Goal: Information Seeking & Learning: Check status

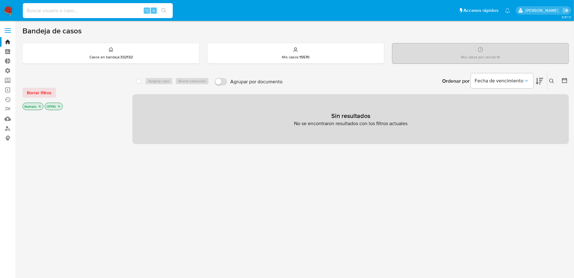
click at [76, 13] on input at bounding box center [98, 11] width 150 height 8
paste input "MapRzcfx6DKjJa9IyqAppj1J"
type input "MapRzcfx6DKjJa9IyqAppj1J"
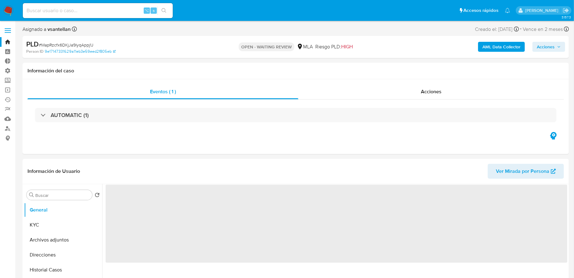
select select "10"
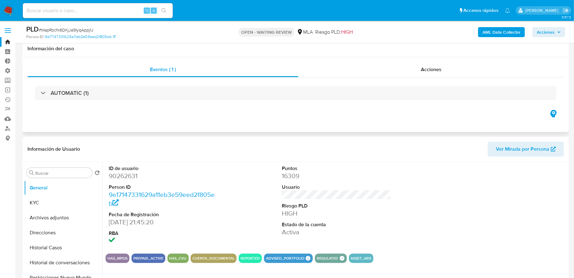
scroll to position [56, 0]
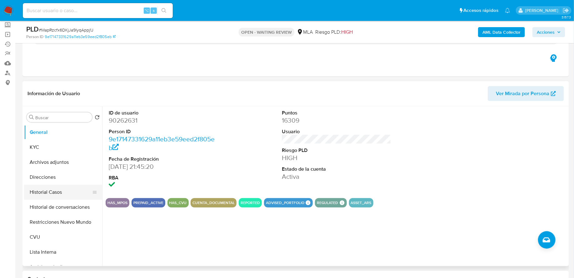
click at [47, 192] on button "Historial Casos" at bounding box center [60, 192] width 73 height 15
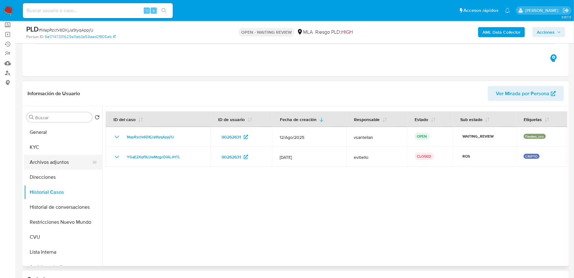
click at [57, 158] on button "Archivos adjuntos" at bounding box center [60, 162] width 73 height 15
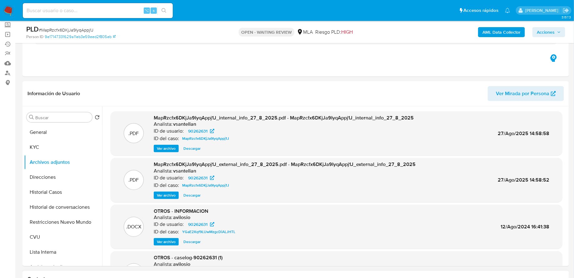
scroll to position [81, 0]
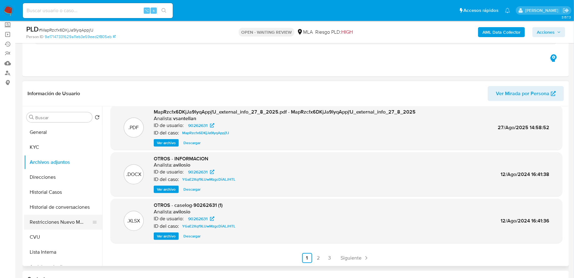
click at [57, 220] on button "Restricciones Nuevo Mundo" at bounding box center [60, 222] width 73 height 15
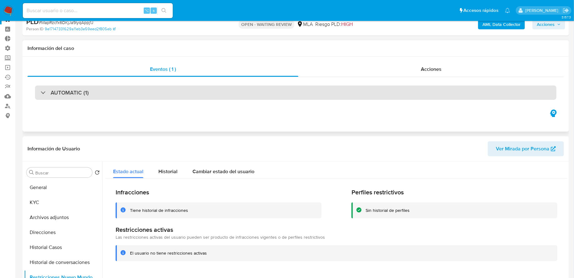
scroll to position [53, 0]
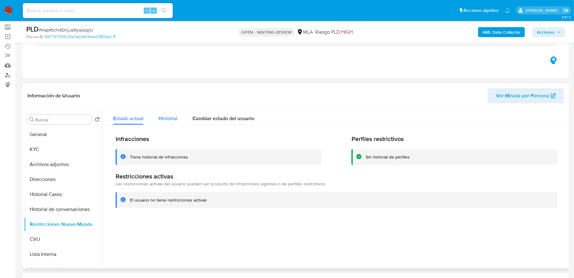
click at [174, 118] on span "Historial" at bounding box center [167, 118] width 19 height 7
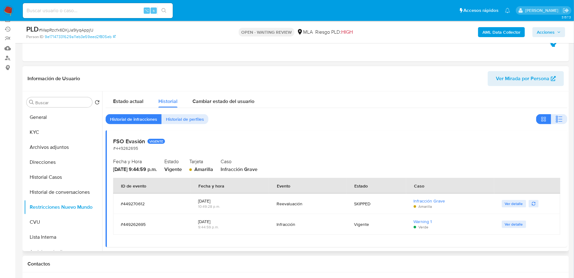
scroll to position [68, 0]
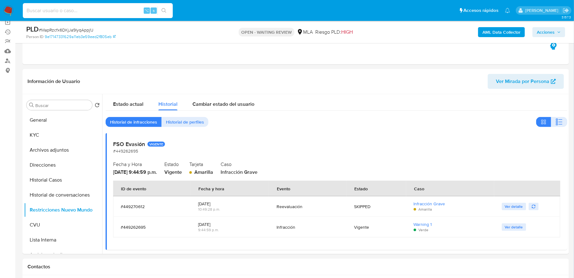
click at [104, 9] on input at bounding box center [98, 11] width 150 height 8
paste input "usibkN68KaGf5yr1He6CR3vA"
type input "usibkN68KaGf5yr1He6CR3vA"
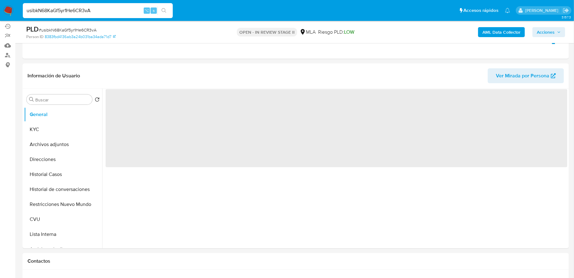
scroll to position [28, 0]
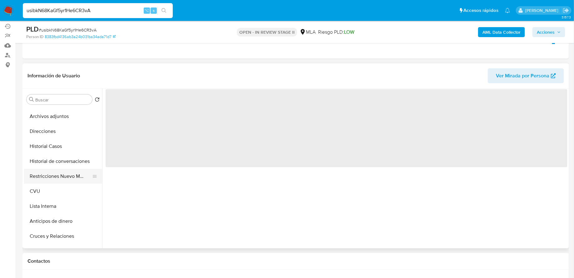
click at [51, 177] on button "Restricciones Nuevo Mundo" at bounding box center [60, 176] width 73 height 15
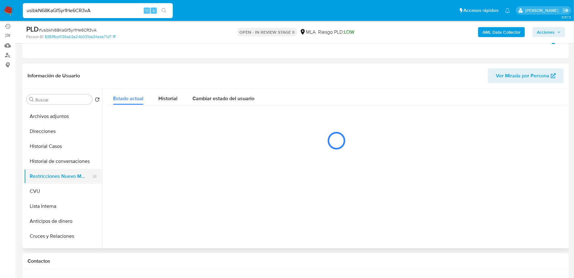
select select "10"
click at [55, 145] on button "Historial Casos" at bounding box center [60, 146] width 73 height 15
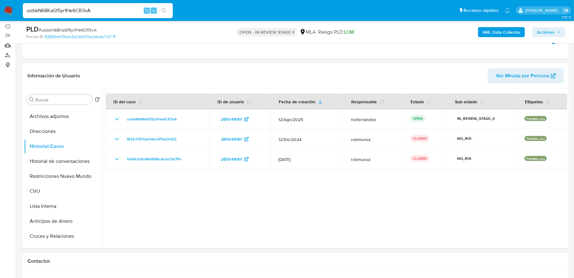
click at [89, 11] on input "usibkN68KaGf5yr1He6CR3vA" at bounding box center [98, 11] width 150 height 8
paste input "MapRzcfx6DKjJa9IyqAppj1J"
type input "MapRzcfx6DKjJa9IyqAppj1J"
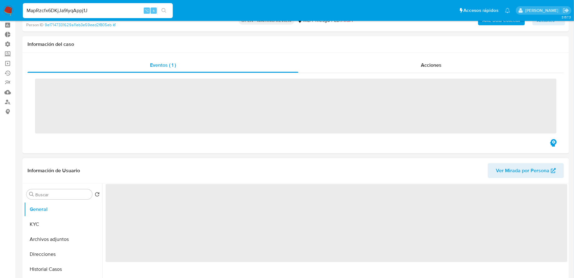
scroll to position [68, 0]
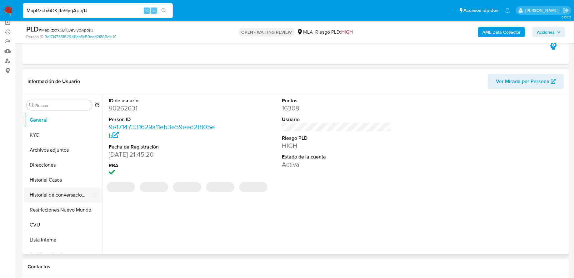
select select "10"
click at [55, 182] on button "Historial Casos" at bounding box center [60, 180] width 73 height 15
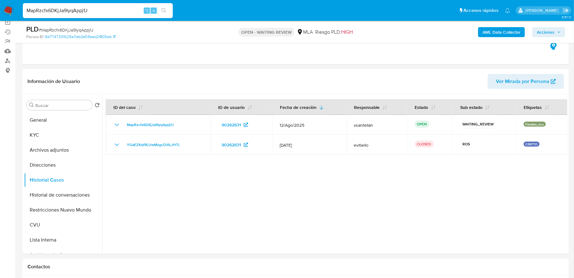
click at [84, 13] on input "MapRzcfx6DKjJa9IyqAppj1J" at bounding box center [98, 11] width 150 height 8
paste input "RZfSH7m5RQPQv8VZUN0bisWq"
type input "RZfSH7m5RQPQv8VZUN0bisWq"
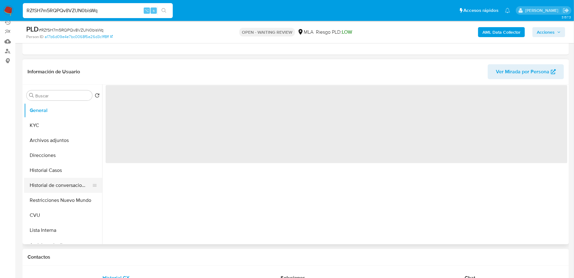
scroll to position [85, 0]
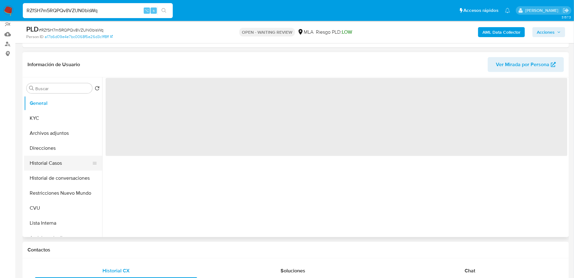
click at [59, 162] on button "Historial Casos" at bounding box center [60, 163] width 73 height 15
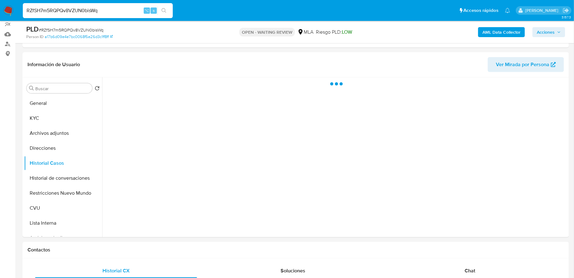
select select "10"
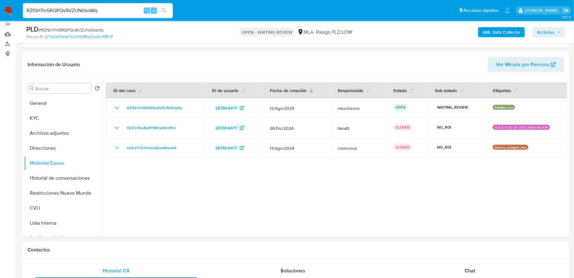
click at [92, 13] on input "RZfSH7m5RQPQv8VZUN0bisWq" at bounding box center [98, 11] width 150 height 8
paste input "pVHhPRxgChitRS6S2ETS3gxP"
type input "pVHhPRxgChitRS6S2ETS3gxP"
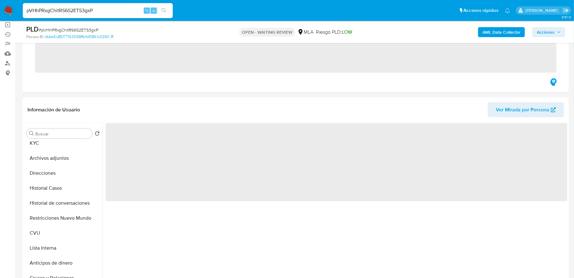
scroll to position [38, 0]
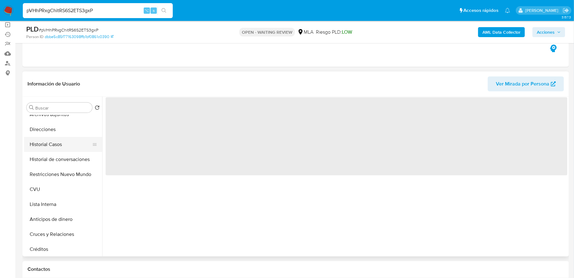
click at [57, 144] on button "Historial Casos" at bounding box center [60, 144] width 73 height 15
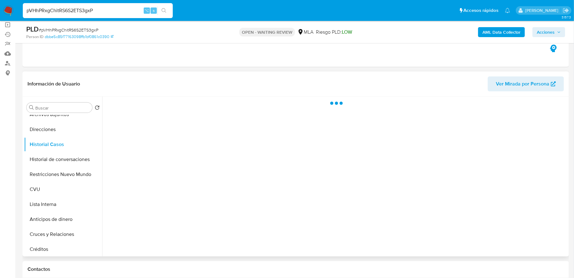
select select "10"
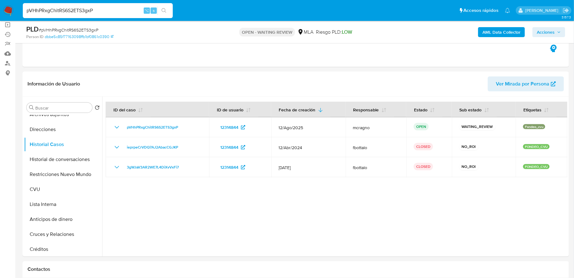
click at [106, 3] on div "pVHhPRxgChitRS6S2ETS3gxP ⌥ s" at bounding box center [98, 10] width 150 height 15
click at [101, 12] on input "pVHhPRxgChitRS6S2ETS3gxP" at bounding box center [98, 11] width 150 height 8
paste input "2uLFuWjAFB6eHsWDVMzxJr15"
type input "2uLFuWjAFB6eHsWDVMzxJr15"
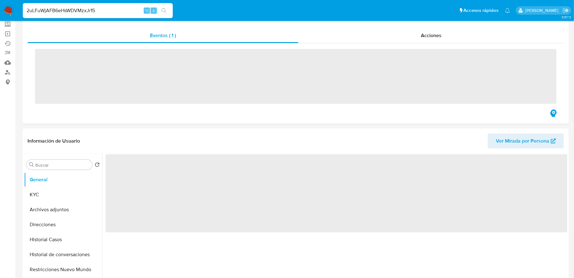
scroll to position [130, 0]
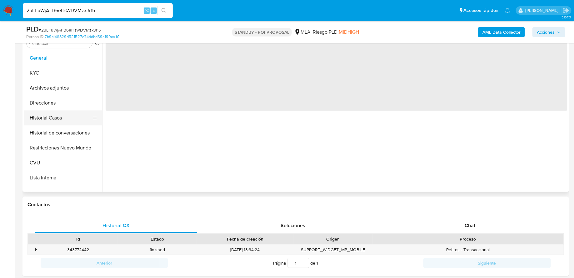
click at [58, 118] on button "Historial Casos" at bounding box center [60, 118] width 73 height 15
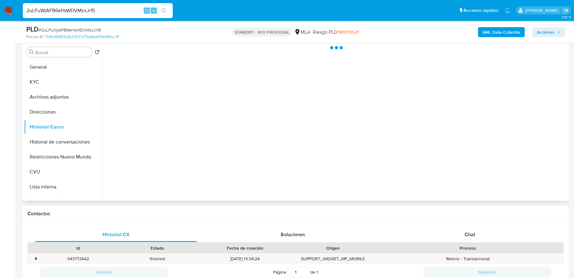
select select "10"
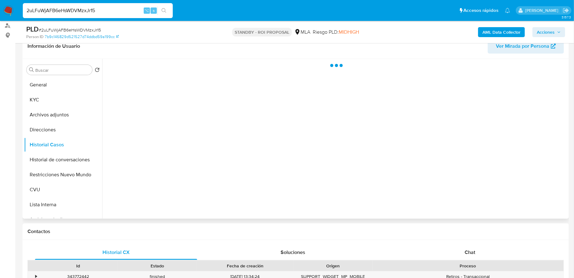
scroll to position [81, 0]
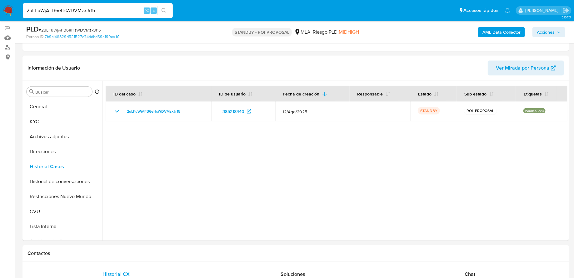
click at [90, 13] on input "2uLFuWjAFB6eHsWDVMzxJr15" at bounding box center [98, 11] width 150 height 8
paste input "wC0qisAqAmbv1zADQafx8isX"
type input "wC0qisAqAmbv1zADQafx8isX"
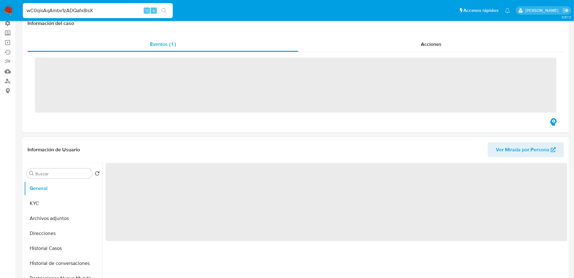
scroll to position [99, 0]
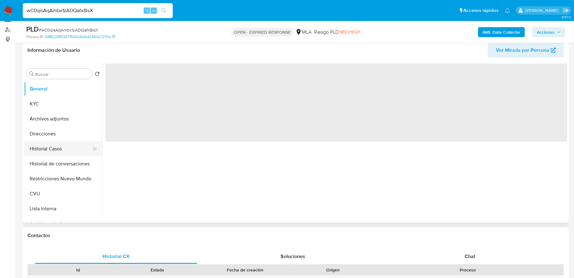
click at [52, 151] on button "Historial Casos" at bounding box center [60, 148] width 73 height 15
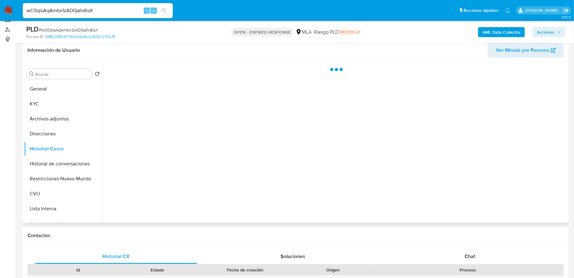
select select "10"
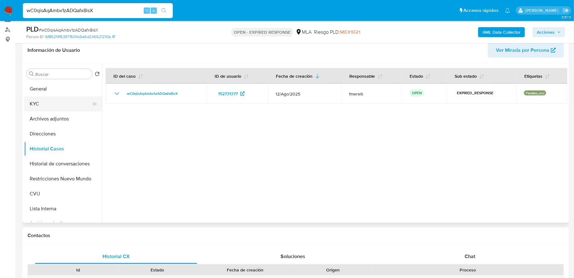
click at [59, 105] on button "KYC" at bounding box center [60, 103] width 73 height 15
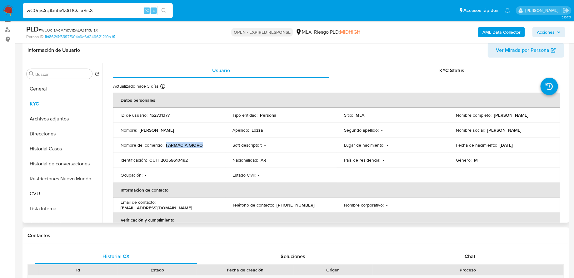
drag, startPoint x: 165, startPoint y: 145, endPoint x: 211, endPoint y: 142, distance: 45.7
click at [211, 142] on div "Nombre del comercio : FARMACIA GIOVO" at bounding box center [169, 145] width 97 height 6
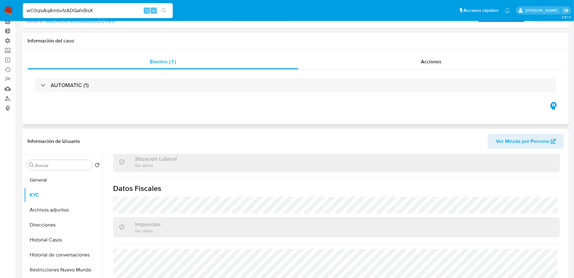
scroll to position [47, 0]
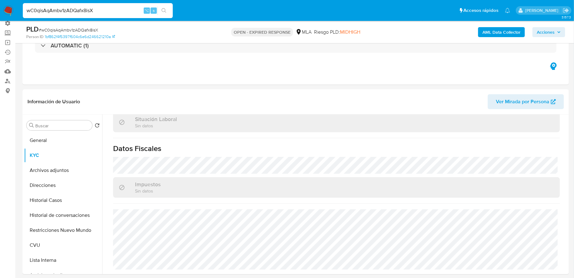
click at [73, 9] on input "wC0qisAqAmbv1zADQafx8isX" at bounding box center [98, 11] width 150 height 8
paste input "8wgHPFKZ4UsCAqkPWw8WwbTm"
type input "8wgHPFKZ4UsCAqkPWw8WwbTm"
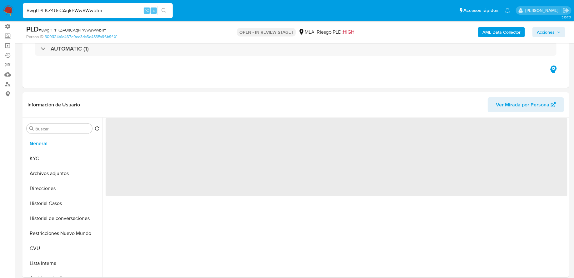
scroll to position [46, 0]
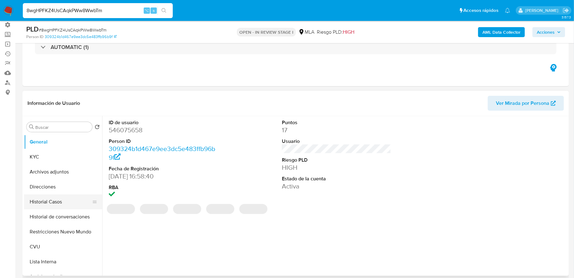
select select "10"
click at [47, 200] on button "Historial Casos" at bounding box center [60, 202] width 73 height 15
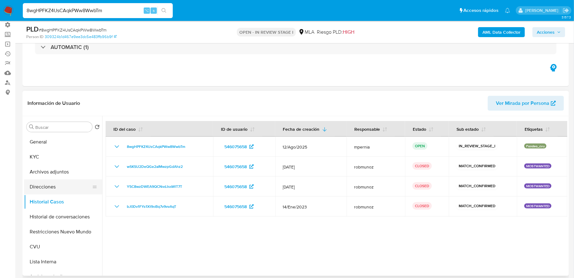
click at [53, 185] on button "Direcciones" at bounding box center [60, 187] width 73 height 15
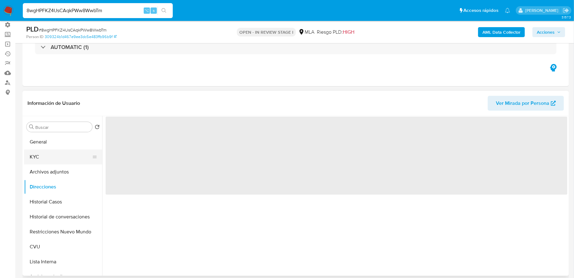
click at [48, 161] on button "KYC" at bounding box center [60, 157] width 73 height 15
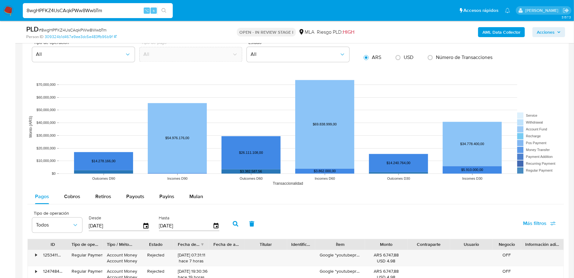
scroll to position [670, 0]
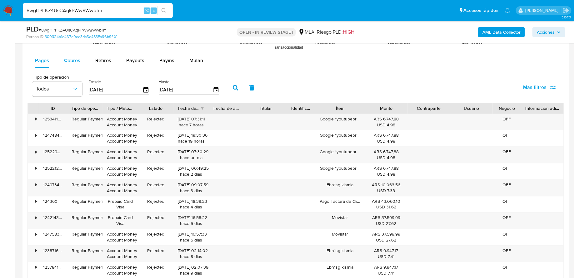
click at [78, 57] on span "Cobros" at bounding box center [72, 60] width 16 height 7
select select "10"
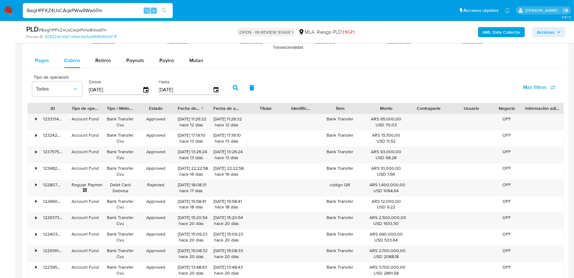
click at [49, 61] on button "Pagos" at bounding box center [41, 60] width 29 height 15
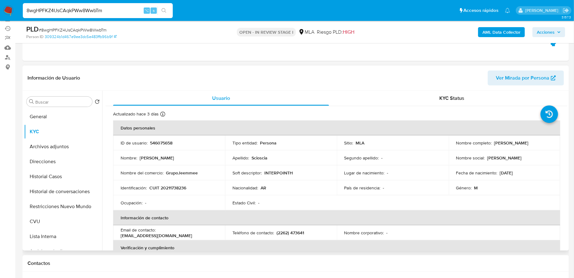
scroll to position [69, 0]
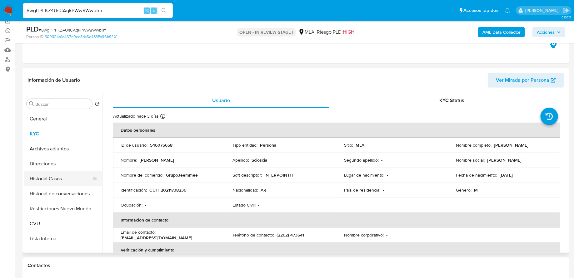
click at [45, 179] on button "Historial Casos" at bounding box center [60, 178] width 73 height 15
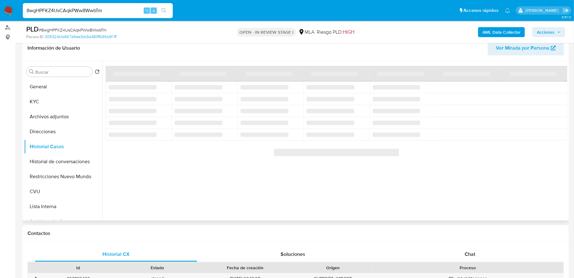
scroll to position [95, 0]
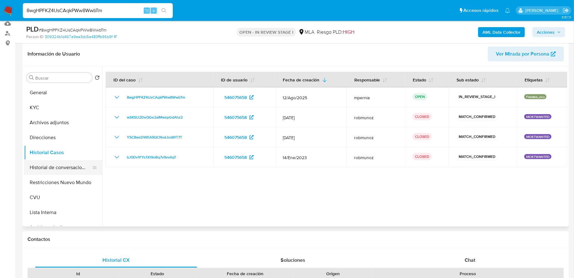
click at [66, 163] on button "Historial de conversaciones" at bounding box center [60, 167] width 73 height 15
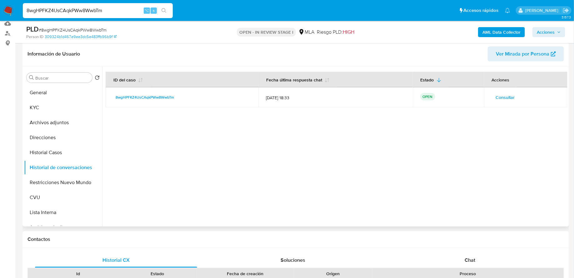
click at [508, 100] on span "Consultar" at bounding box center [505, 97] width 19 height 9
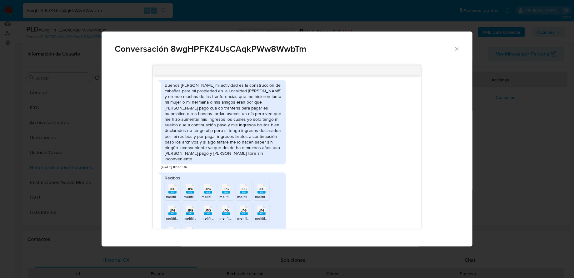
scroll to position [349, 0]
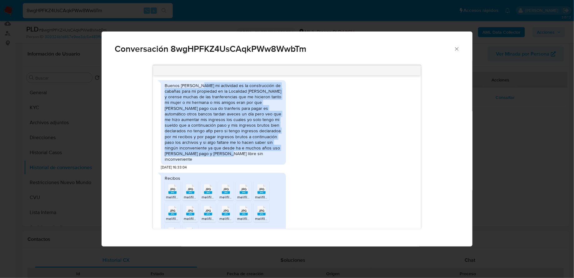
drag, startPoint x: 197, startPoint y: 90, endPoint x: 267, endPoint y: 160, distance: 99.6
click at [267, 160] on div "Buenos dias mi actividad es la construcción de cabañas para mi propiedad en la …" at bounding box center [223, 123] width 117 height 80
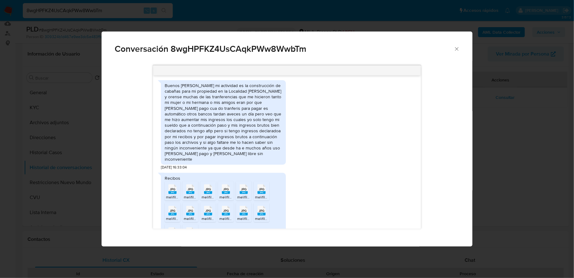
click at [456, 48] on icon "Cerrar" at bounding box center [456, 49] width 6 height 6
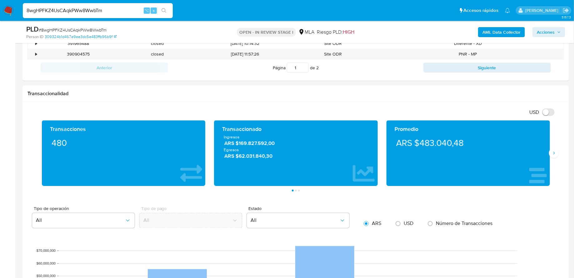
scroll to position [367, 0]
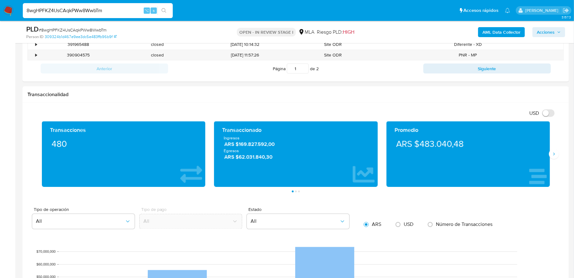
click at [92, 9] on input "8wgHPFKZ4UsCAqkPWw8WwbTm" at bounding box center [98, 11] width 150 height 8
paste input "FvC3umajULCCYhf8h2u2DzCB"
type input "FvC3umajULCCYhf8h2u2DzCB"
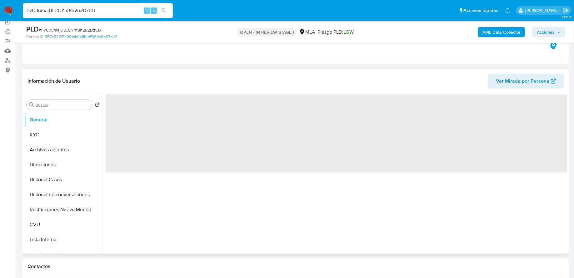
scroll to position [85, 0]
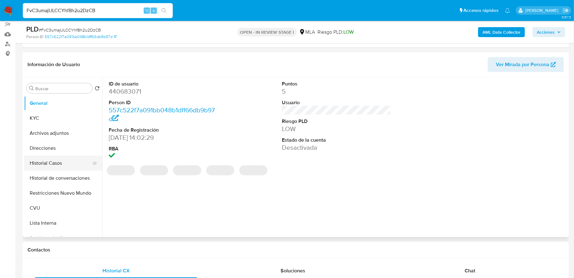
select select "10"
click at [58, 162] on button "Historial Casos" at bounding box center [60, 163] width 73 height 15
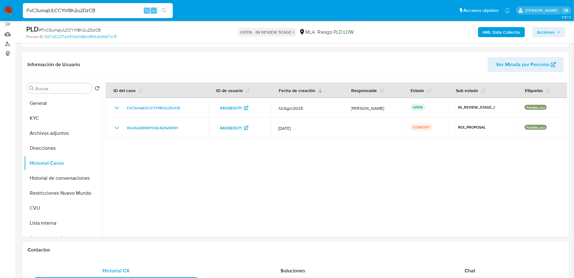
click at [86, 12] on input "FvC3umajULCCYhf8h2u2DzCB" at bounding box center [98, 11] width 150 height 8
paste input "5ZmYyzAoxnsy7PRNPqzRcaXm"
type input "5ZmYyzAoxnsy7PRNPqzRcaXm"
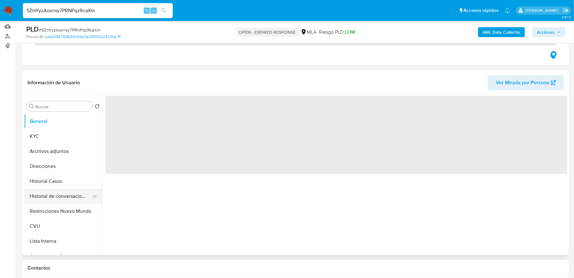
scroll to position [100, 0]
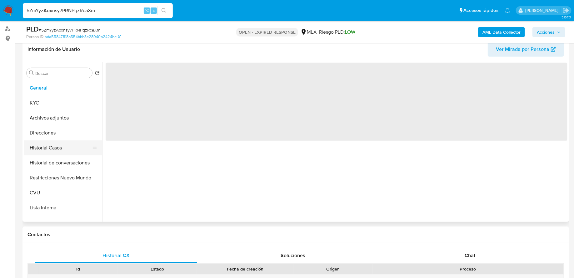
click at [55, 148] on button "Historial Casos" at bounding box center [60, 148] width 73 height 15
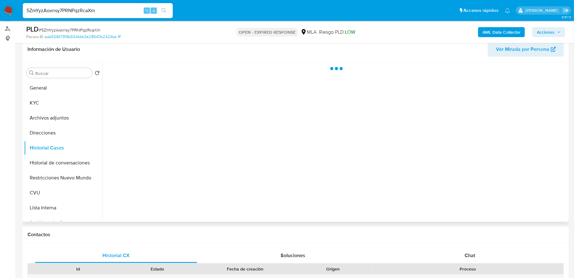
select select "10"
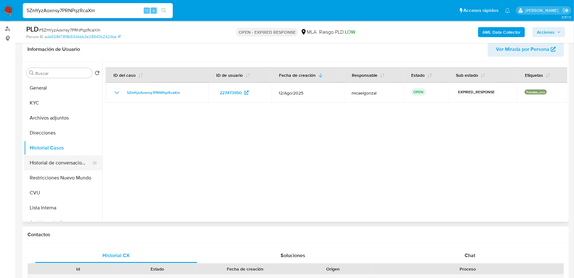
click at [57, 160] on button "Historial de conversaciones" at bounding box center [60, 162] width 73 height 15
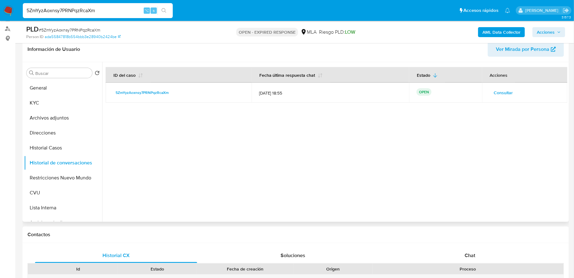
click at [497, 91] on span "Consultar" at bounding box center [503, 92] width 19 height 9
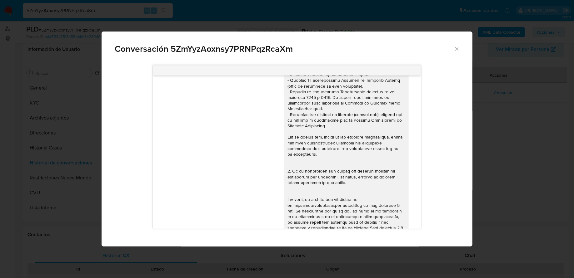
scroll to position [0, 0]
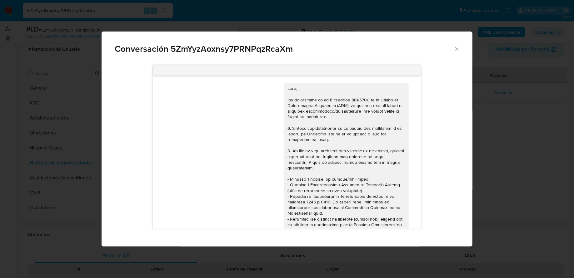
click at [455, 49] on icon "Cerrar" at bounding box center [456, 49] width 6 height 6
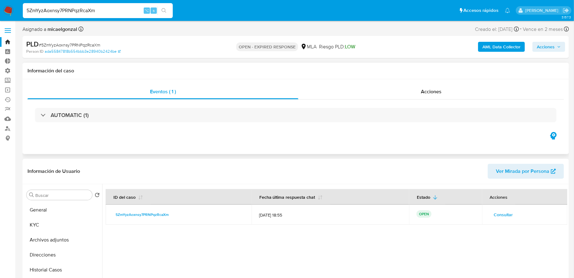
scroll to position [64, 0]
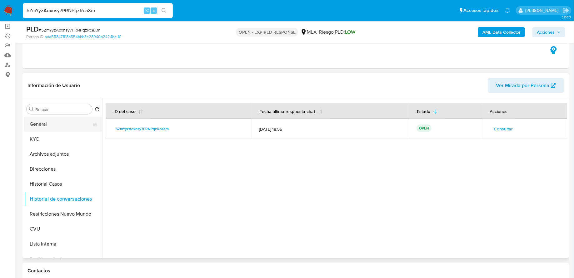
click at [54, 130] on button "General" at bounding box center [60, 124] width 73 height 15
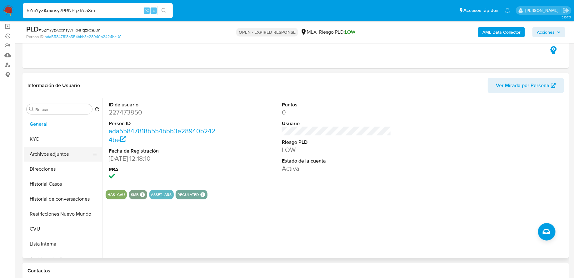
click at [51, 147] on button "Archivos adjuntos" at bounding box center [60, 154] width 73 height 15
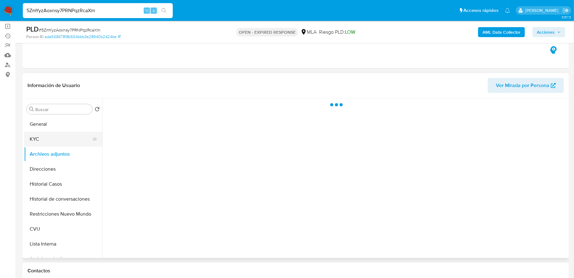
click at [51, 135] on button "KYC" at bounding box center [60, 139] width 73 height 15
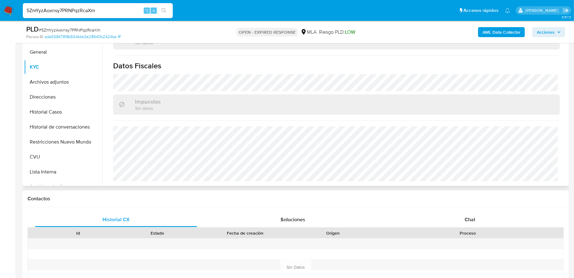
scroll to position [140, 0]
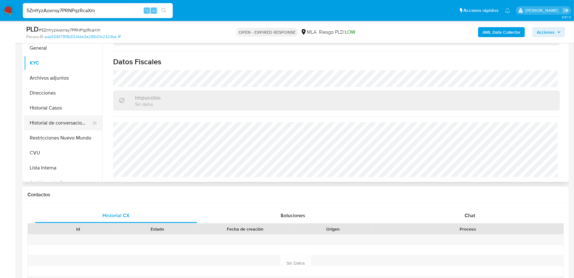
click at [63, 121] on button "Historial de conversaciones" at bounding box center [60, 123] width 73 height 15
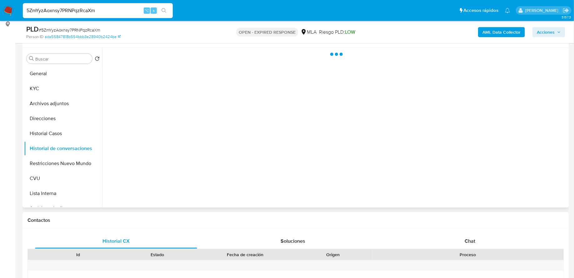
scroll to position [79, 0]
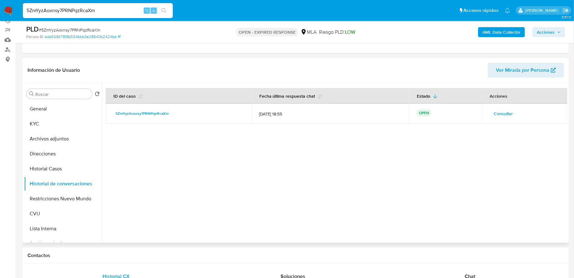
click at [497, 115] on span "Consultar" at bounding box center [503, 113] width 19 height 9
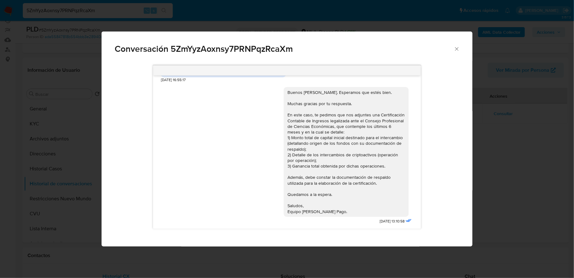
scroll to position [391, 0]
click at [456, 47] on icon "Cerrar" at bounding box center [456, 49] width 6 height 6
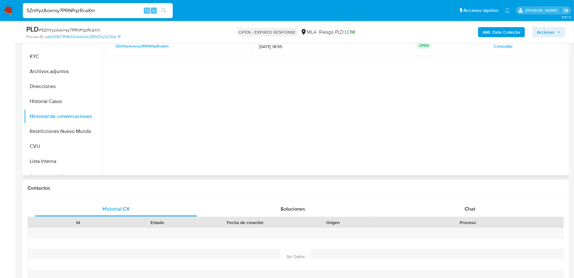
scroll to position [45, 0]
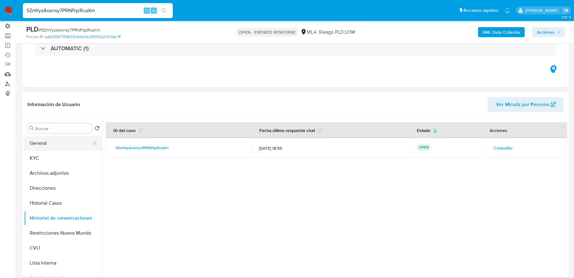
click at [26, 141] on button "General" at bounding box center [60, 143] width 73 height 15
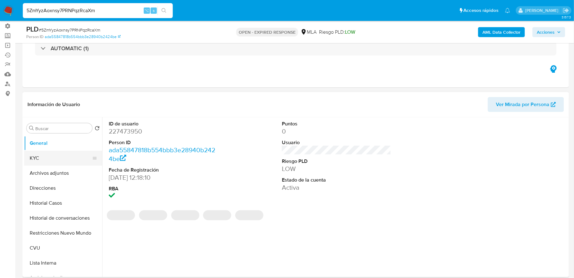
click at [39, 164] on button "KYC" at bounding box center [60, 158] width 73 height 15
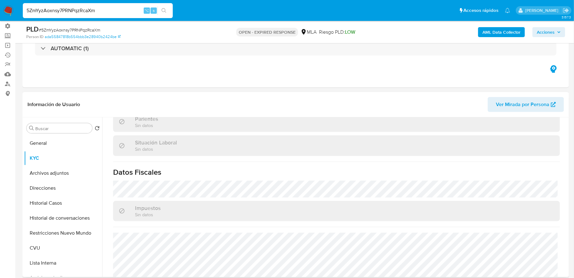
scroll to position [328, 0]
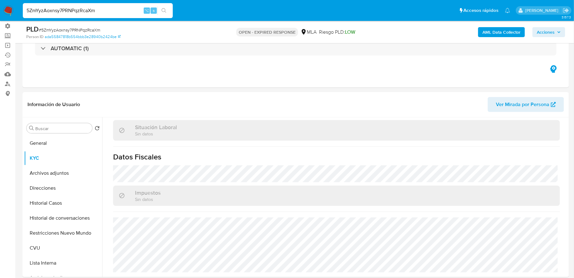
click at [89, 10] on input "5ZmYyzAoxnsy7PRNPqzRcaXm" at bounding box center [98, 11] width 150 height 8
paste input "DIT47sNPdwCfCimRT7eBVOzy"
type input "DIT47sNPdwCfCimRT7eBVOzy"
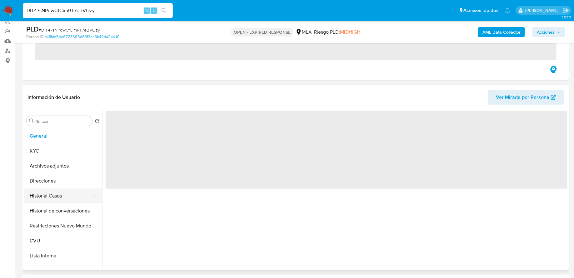
scroll to position [87, 0]
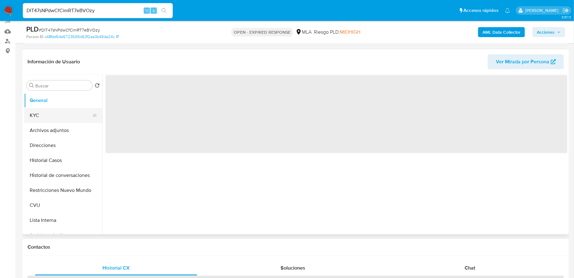
click at [49, 113] on button "KYC" at bounding box center [60, 115] width 73 height 15
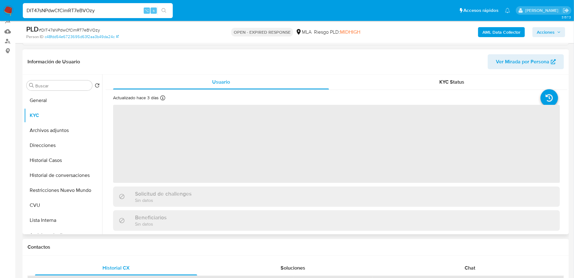
select select "10"
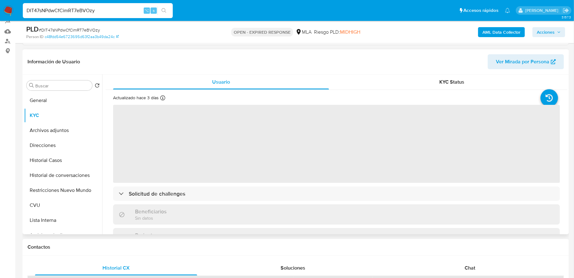
scroll to position [4, 0]
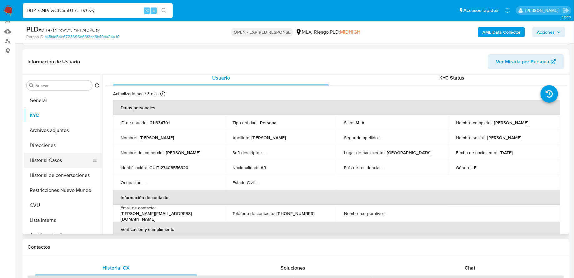
click at [51, 160] on button "Historial Casos" at bounding box center [60, 160] width 73 height 15
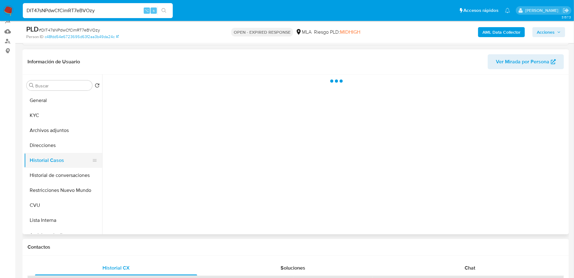
scroll to position [0, 0]
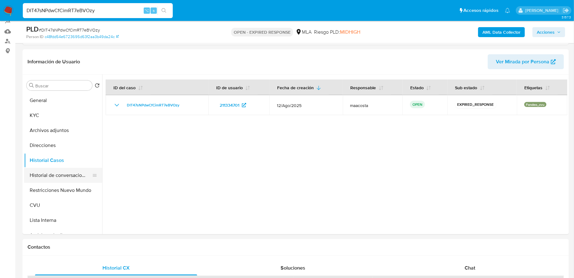
click at [61, 179] on button "Historial de conversaciones" at bounding box center [60, 175] width 73 height 15
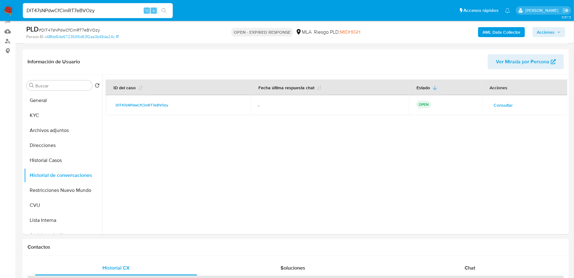
click at [498, 104] on span "Consultar" at bounding box center [502, 105] width 19 height 9
click at [103, 14] on input "DIT47sNPdwCfCimRT7eBVOzy" at bounding box center [98, 11] width 150 height 8
paste input "Bh30ifUu3lOsDaTebAhivgW"
type input "Bh30ifUu3lOsDaTebAhivgWy"
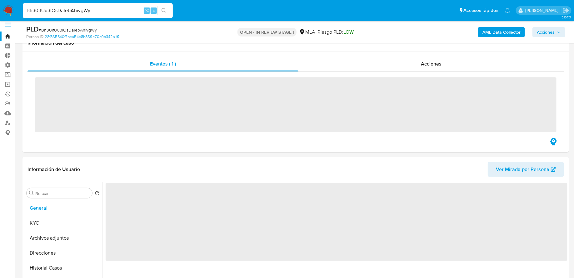
scroll to position [75, 0]
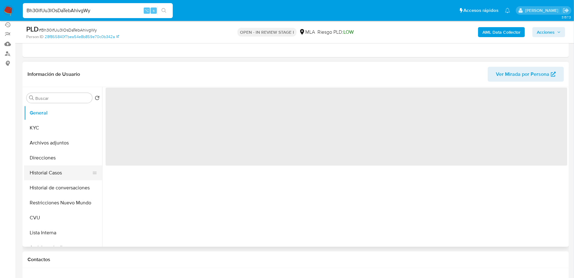
click at [48, 173] on button "Historial Casos" at bounding box center [60, 172] width 73 height 15
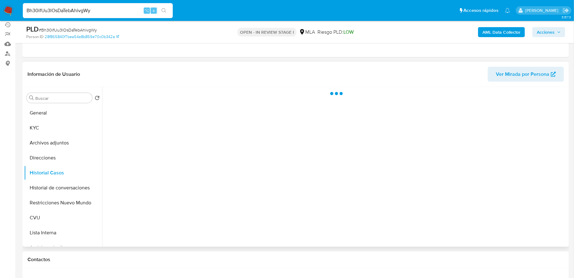
select select "10"
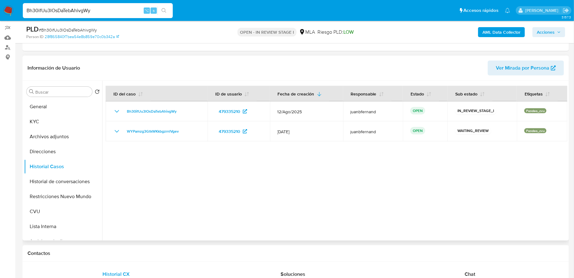
scroll to position [82, 0]
click at [59, 180] on button "Historial de conversaciones" at bounding box center [60, 180] width 73 height 15
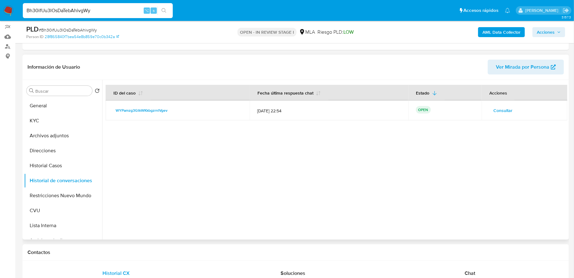
click at [498, 111] on span "Consultar" at bounding box center [502, 110] width 19 height 9
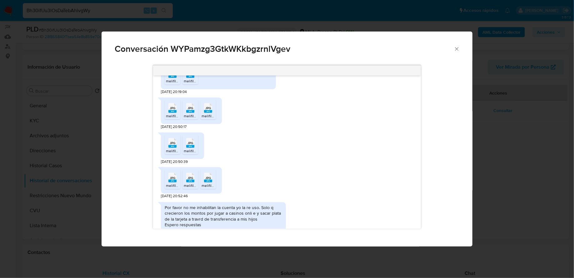
scroll to position [481, 0]
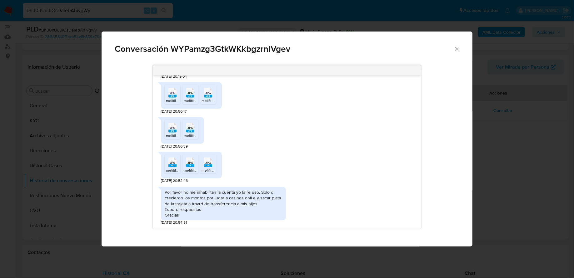
click at [459, 49] on icon "Cerrar" at bounding box center [456, 49] width 6 height 6
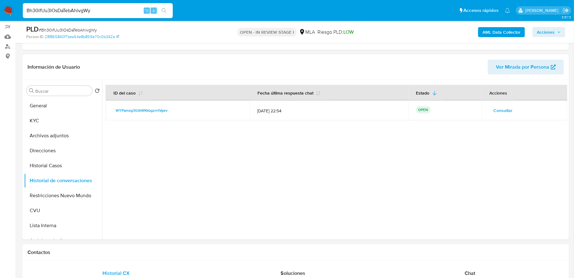
click at [95, 12] on input "Bh30ifUu3lOsDaTebAhivgWy" at bounding box center [98, 11] width 150 height 8
paste input "aDZ2KzPjAS5ZHYB0SXSWCWVt"
type input "aDZ2KzPjAS5ZHYB0SXSWCWVt"
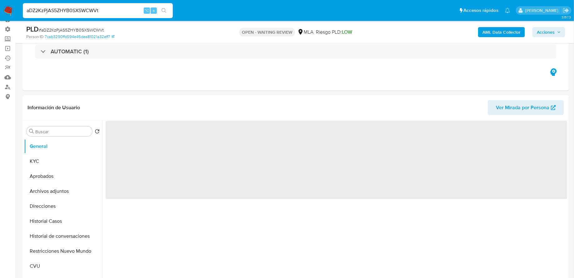
scroll to position [47, 0]
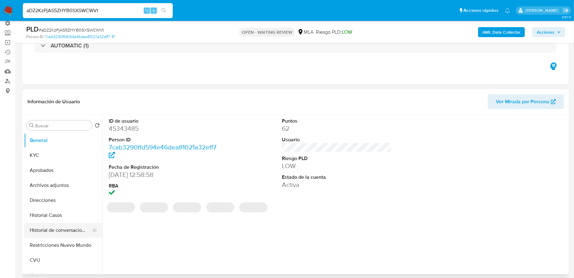
click at [52, 229] on button "Historial de conversaciones" at bounding box center [60, 230] width 73 height 15
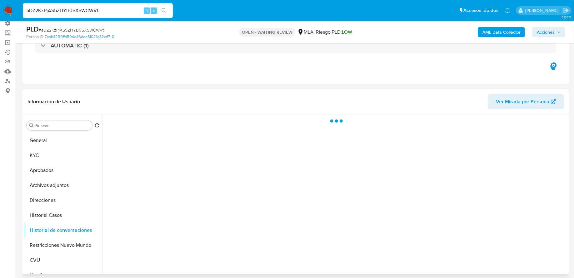
select select "10"
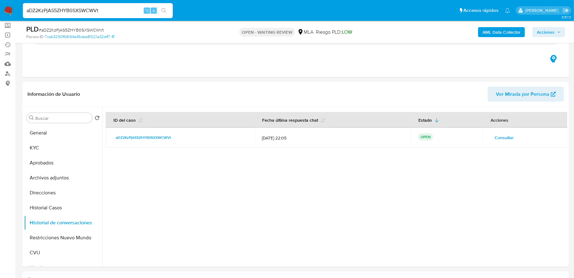
scroll to position [55, 0]
click at [506, 137] on span "Consultar" at bounding box center [503, 137] width 19 height 9
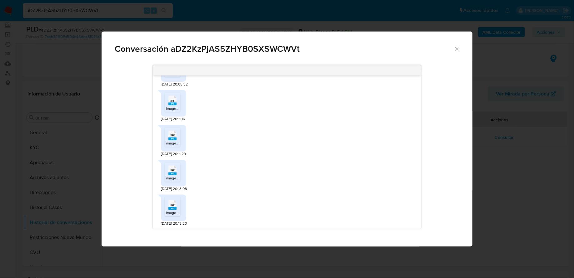
scroll to position [624, 0]
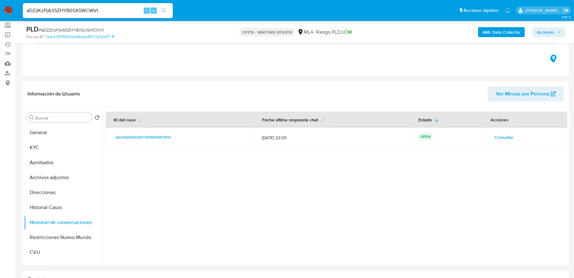
click at [117, 12] on input "aDZ2KzPjAS5ZHYB0SXSWCWVt" at bounding box center [98, 11] width 150 height 8
paste input "NhGFmSnwe6upvPZ88MnzPp1"
type input "NhGFmSnwe6upvPZ88MnzPp1t"
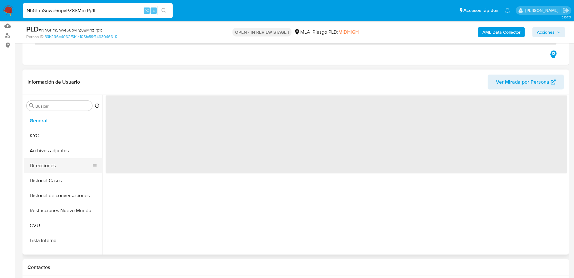
scroll to position [101, 0]
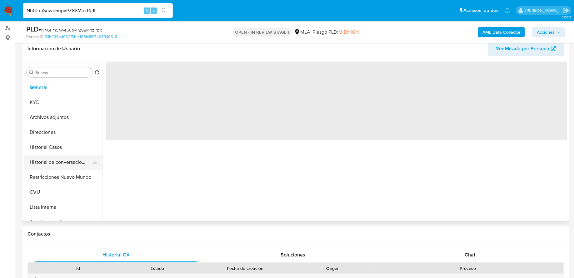
click at [56, 164] on button "Historial de conversaciones" at bounding box center [60, 162] width 73 height 15
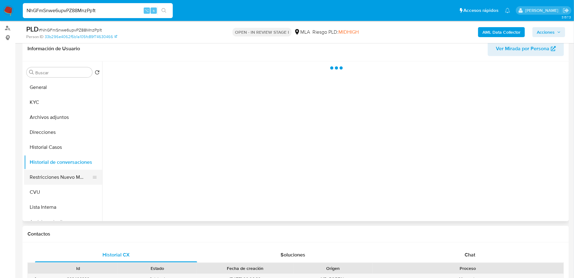
click at [56, 172] on button "Restricciones Nuevo Mundo" at bounding box center [60, 177] width 73 height 15
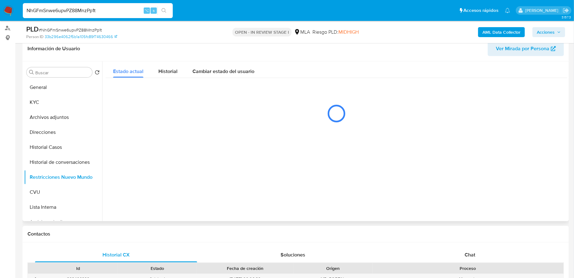
select select "10"
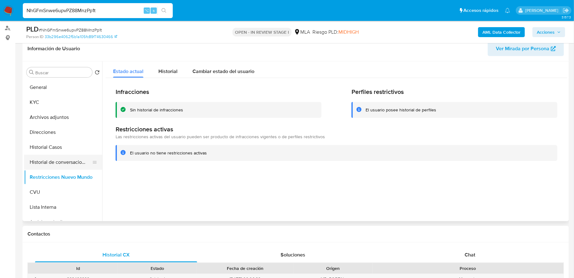
click at [49, 164] on button "Historial de conversaciones" at bounding box center [60, 162] width 73 height 15
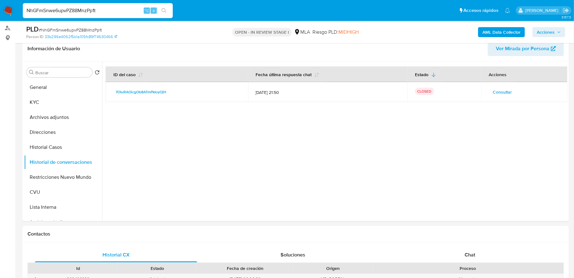
click at [510, 93] on button "Consultar" at bounding box center [502, 92] width 28 height 10
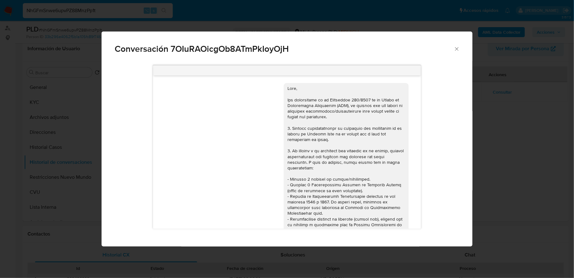
scroll to position [482, 0]
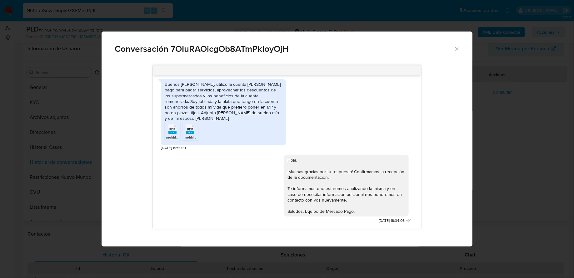
click at [458, 47] on icon "Cerrar" at bounding box center [456, 49] width 6 height 6
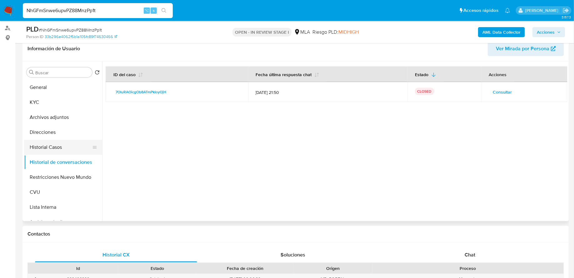
click at [50, 150] on button "Historial Casos" at bounding box center [60, 147] width 73 height 15
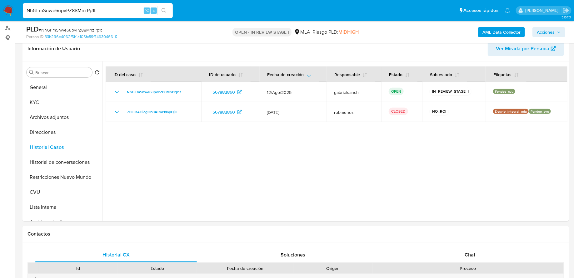
click at [42, 11] on input "NhGFmSnwe6upvPZ88MnzPp1t" at bounding box center [98, 11] width 150 height 8
paste input "WI0XW3duLZyTPxKGxuoNToOT"
type input "WI0XW3duLZyTPxKGxuoNToOT"
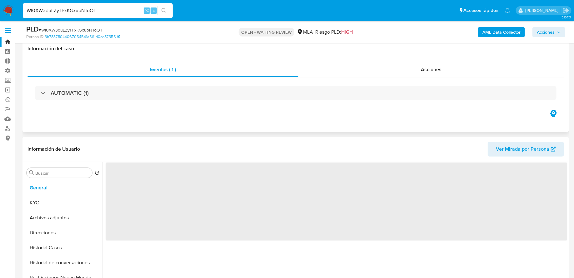
scroll to position [72, 0]
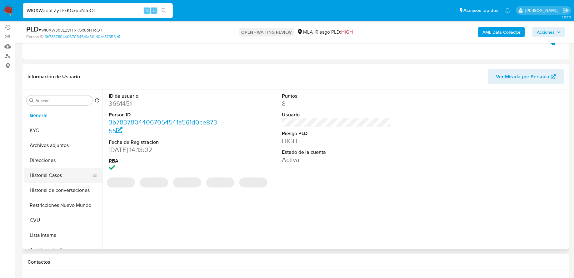
select select "10"
click at [57, 175] on button "Historial Casos" at bounding box center [60, 175] width 73 height 15
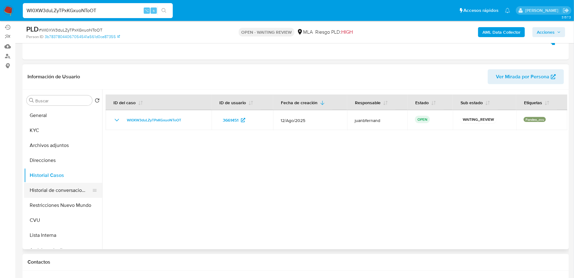
click at [58, 196] on button "Historial de conversaciones" at bounding box center [60, 190] width 73 height 15
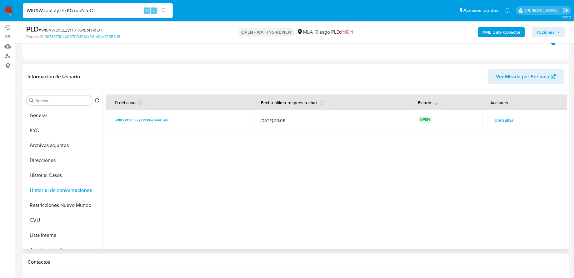
click at [496, 118] on span "Consultar" at bounding box center [503, 120] width 19 height 9
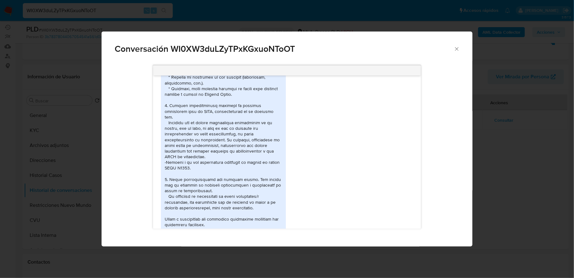
scroll to position [508, 0]
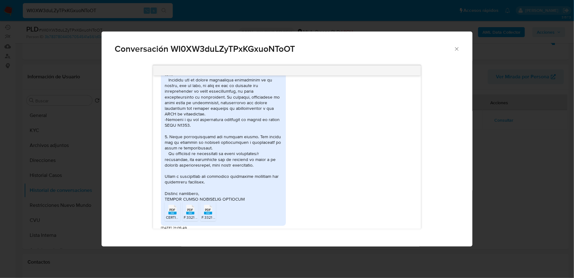
click at [242, 50] on span "Conversación WI0XW3duLZyTPxKGxuoNToOT" at bounding box center [284, 49] width 339 height 9
copy span "WI0XW3duLZyTPxKGxuoNToOT"
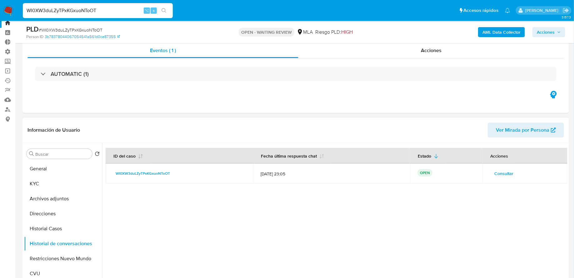
scroll to position [23, 0]
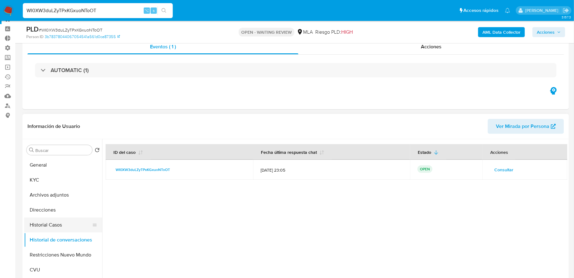
click at [54, 220] on button "Historial Casos" at bounding box center [60, 225] width 73 height 15
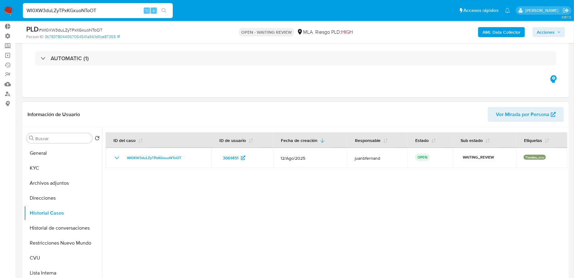
scroll to position [35, 0]
click at [51, 194] on button "Direcciones" at bounding box center [60, 197] width 73 height 15
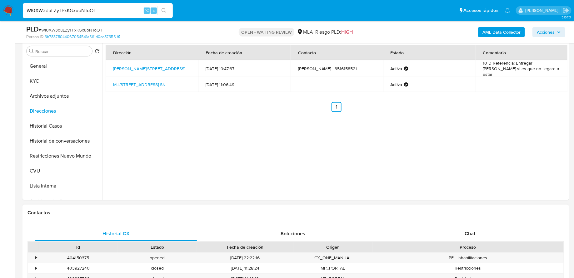
scroll to position [106, 0]
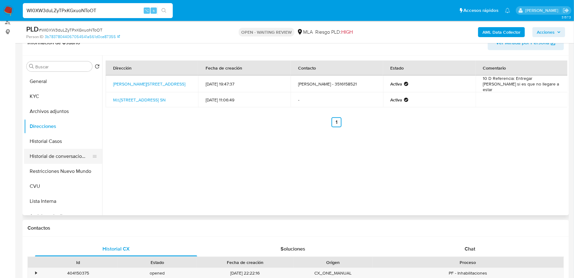
click at [69, 160] on button "Historial de conversaciones" at bounding box center [60, 156] width 73 height 15
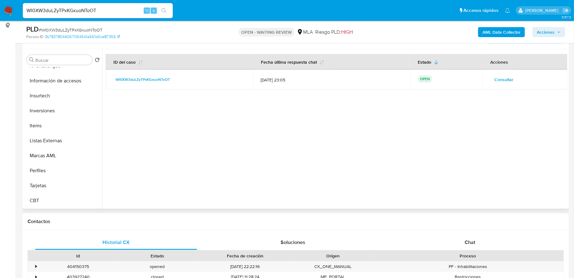
scroll to position [107, 0]
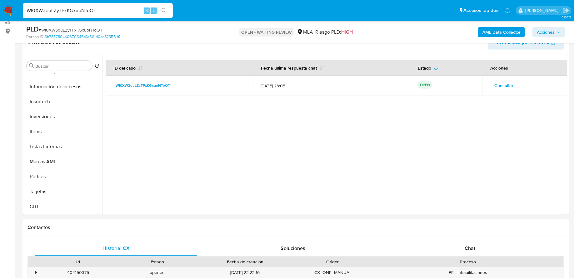
click at [72, 10] on input "WI0XW3duLZyTPxKGxuoNToOT" at bounding box center [98, 11] width 150 height 8
paste input "YvGmtgENBMInviwYthGtDUuP"
type input "YvGmtgENBMInviwYthGtDUuP"
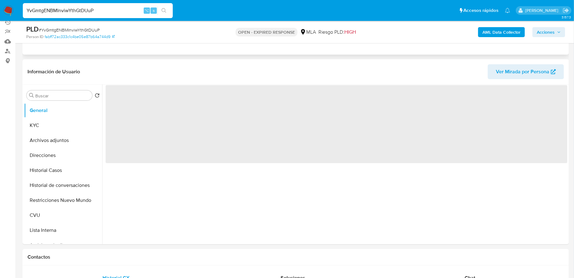
scroll to position [84, 0]
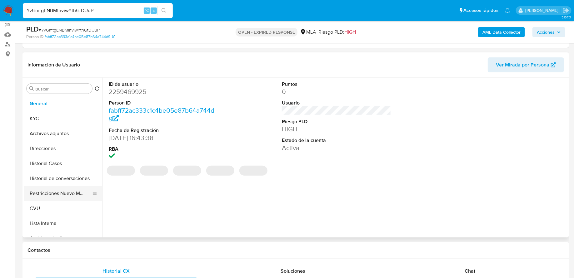
select select "10"
click at [54, 194] on button "Restricciones Nuevo Mundo" at bounding box center [60, 193] width 73 height 15
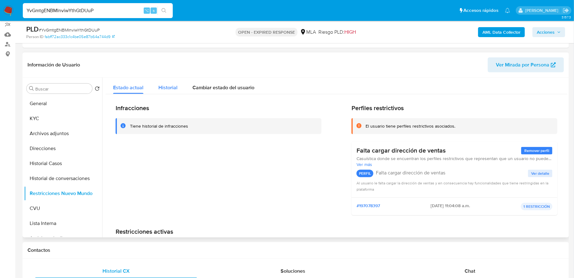
click at [164, 85] on span "Historial" at bounding box center [167, 87] width 19 height 7
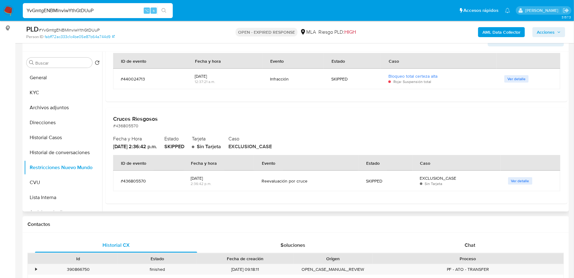
scroll to position [78, 0]
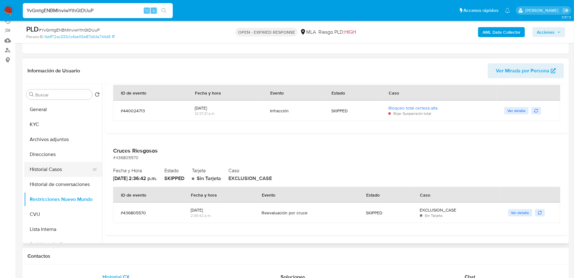
click at [60, 172] on button "Historial Casos" at bounding box center [60, 169] width 73 height 15
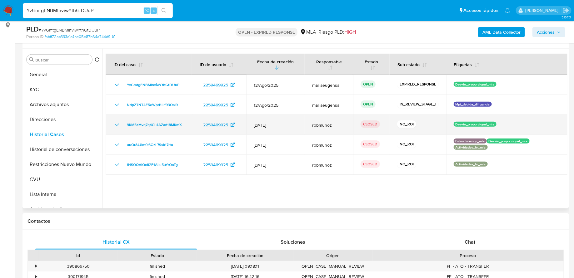
scroll to position [116, 0]
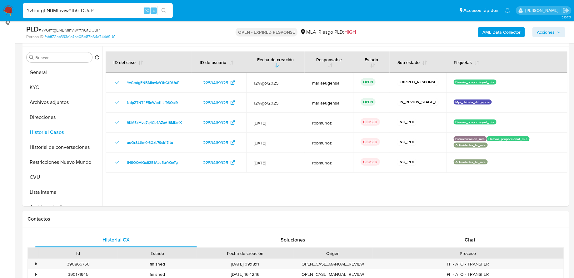
click at [93, 8] on input "YvGmtgENBMInviwYthGtDUuP" at bounding box center [98, 11] width 150 height 8
paste input "whEwqEzPyPvpkHq45NUYs9KQ"
type input "whEwqEzPyPvpkHq45NUYs9KQ"
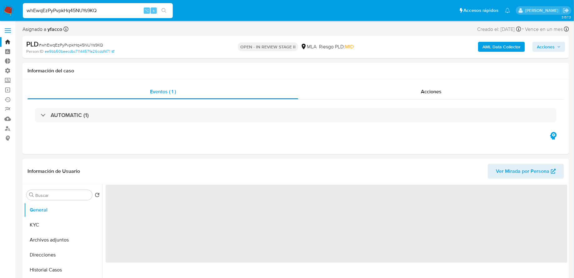
scroll to position [106, 0]
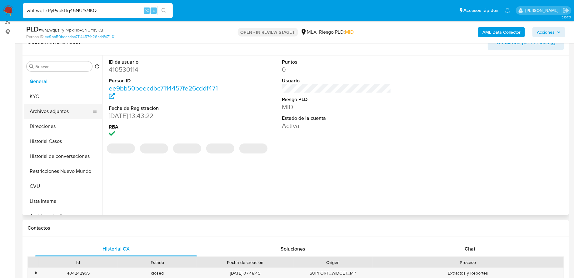
click at [64, 106] on button "Archivos adjuntos" at bounding box center [60, 111] width 73 height 15
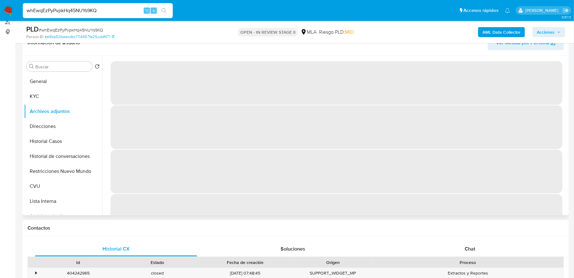
select select "10"
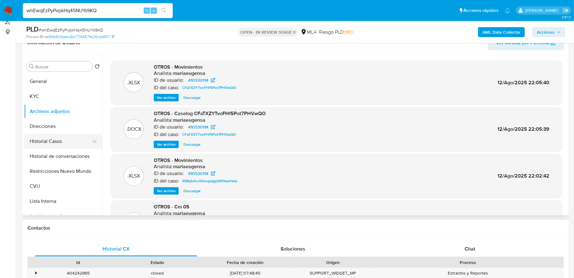
click at [66, 144] on button "Historial Casos" at bounding box center [60, 141] width 73 height 15
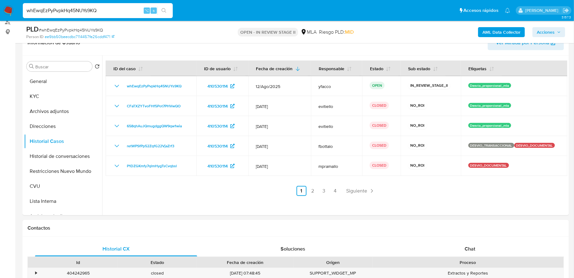
click at [89, 9] on input "whEwqEzPyPvpkHq45NUYs9KQ" at bounding box center [98, 11] width 150 height 8
paste input "VBPL4InhLopEbBq2d4zFRGG"
type input "VBPL4InhLopEbBq2d4zFRGGQ"
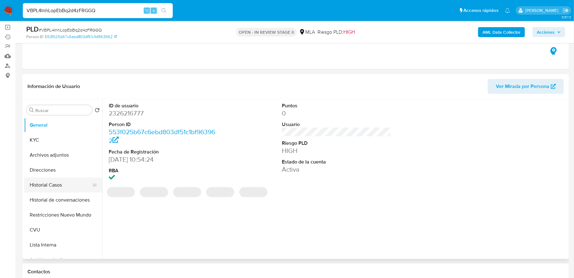
click at [60, 186] on button "Historial Casos" at bounding box center [60, 185] width 73 height 15
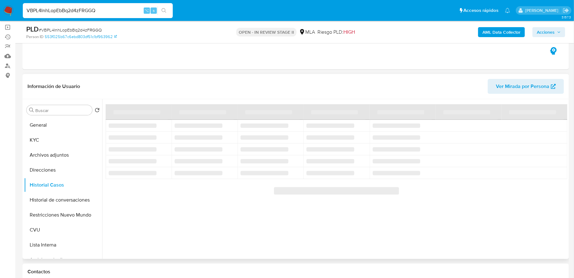
select select "10"
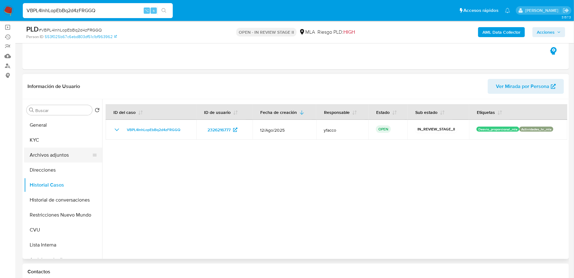
click at [53, 156] on button "Archivos adjuntos" at bounding box center [60, 155] width 73 height 15
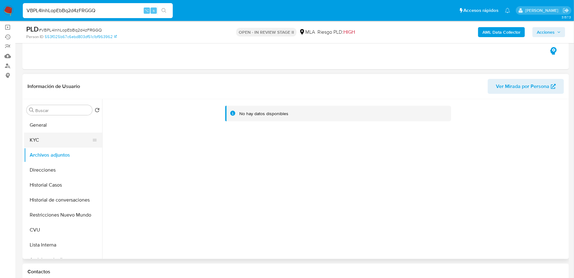
click at [52, 146] on button "KYC" at bounding box center [60, 140] width 73 height 15
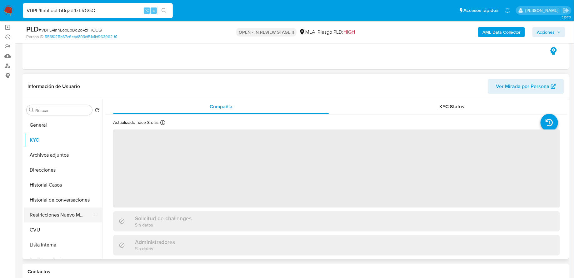
click at [55, 211] on button "Restricciones Nuevo Mundo" at bounding box center [60, 215] width 73 height 15
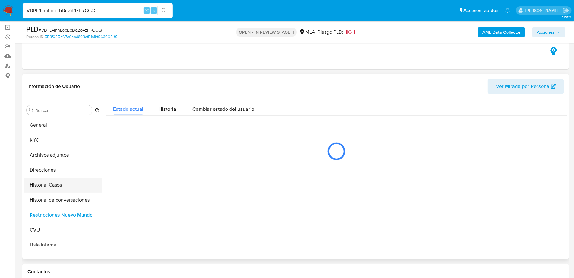
click at [55, 186] on button "Historial Casos" at bounding box center [60, 185] width 73 height 15
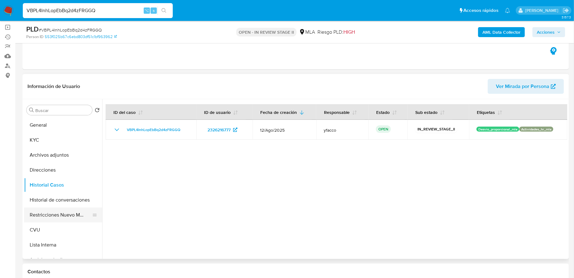
click at [56, 208] on button "Restricciones Nuevo Mundo" at bounding box center [60, 215] width 73 height 15
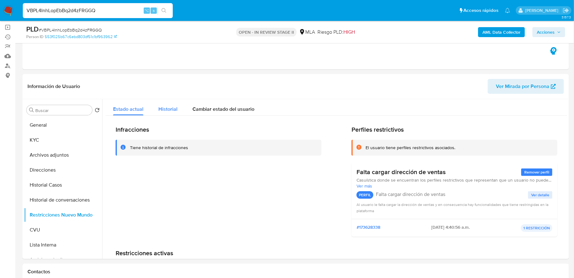
click at [164, 107] on span "Historial" at bounding box center [167, 109] width 19 height 7
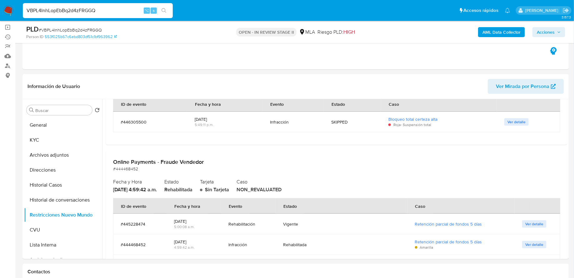
scroll to position [126, 0]
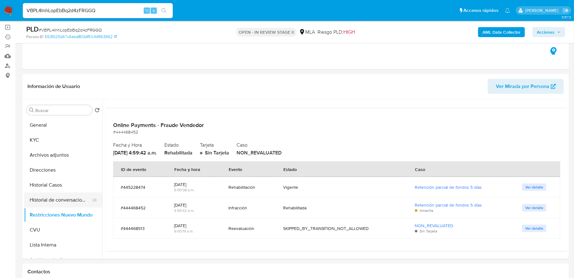
click at [65, 201] on button "Historial de conversaciones" at bounding box center [60, 200] width 73 height 15
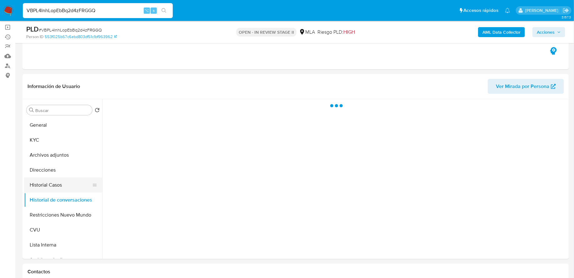
click at [62, 190] on button "Historial Casos" at bounding box center [60, 185] width 73 height 15
click at [53, 200] on button "Historial de conversaciones" at bounding box center [60, 200] width 73 height 15
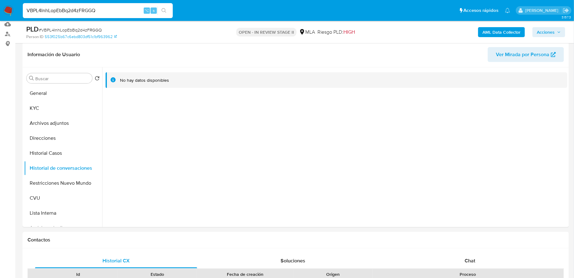
scroll to position [96, 0]
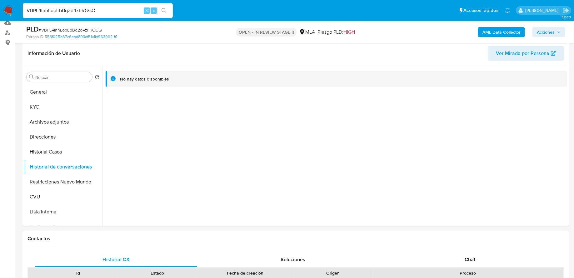
click at [81, 10] on input "VBPL4InhLopEbBq2d4zFRGGQ" at bounding box center [98, 11] width 150 height 8
paste input "Dny1RBBgk1LeOPOLWMp364Ia"
type input "Dny1RBBgk1LeOPOLWMp364Ia"
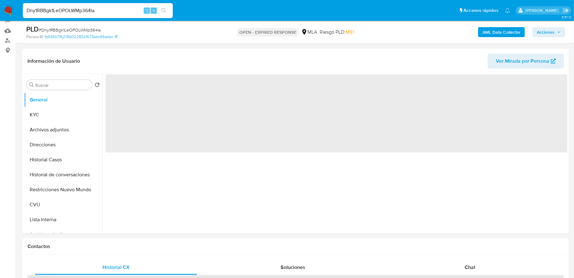
scroll to position [149, 0]
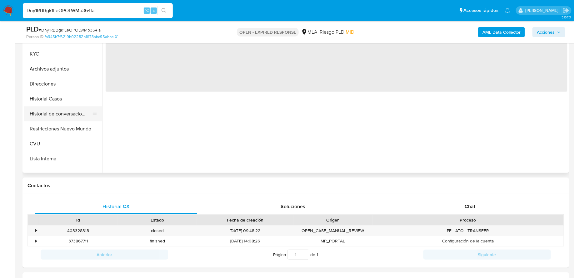
click at [68, 112] on button "Historial de conversaciones" at bounding box center [60, 113] width 73 height 15
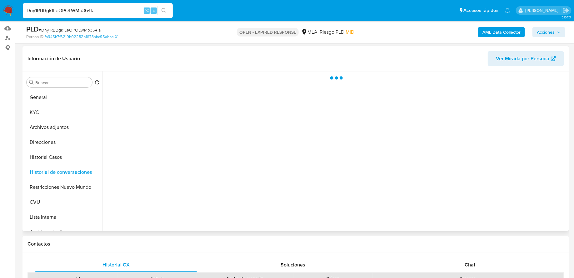
select select "10"
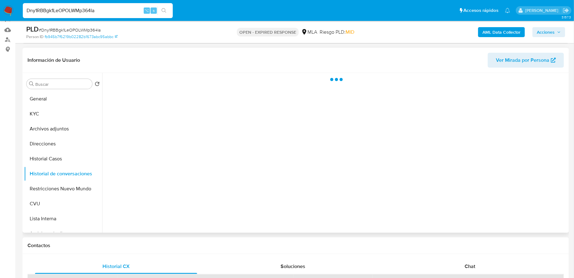
scroll to position [93, 0]
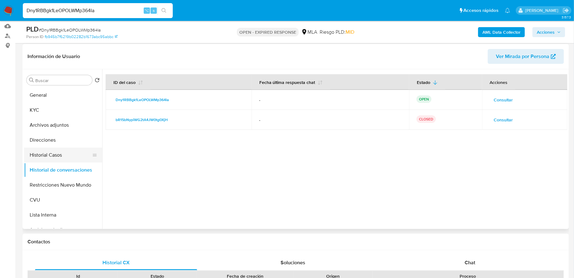
click at [80, 153] on button "Historial Casos" at bounding box center [60, 155] width 73 height 15
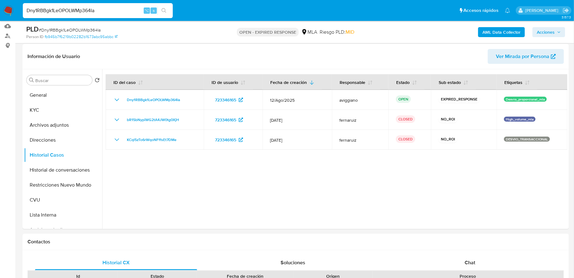
click at [85, 14] on input "Dny1RBBgk1LeOPOLWMp364Ia" at bounding box center [98, 11] width 150 height 8
paste input "sPhBXOf3KvwGCMNkbehwPRSU"
type input "sPhBXOf3KvwGCMNkbehwPRSU"
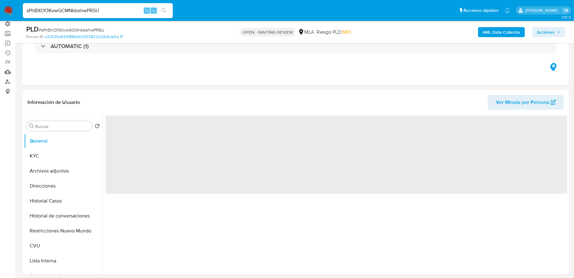
scroll to position [80, 0]
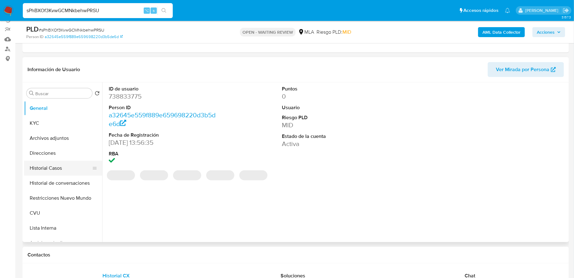
click at [57, 171] on button "Historial Casos" at bounding box center [60, 168] width 73 height 15
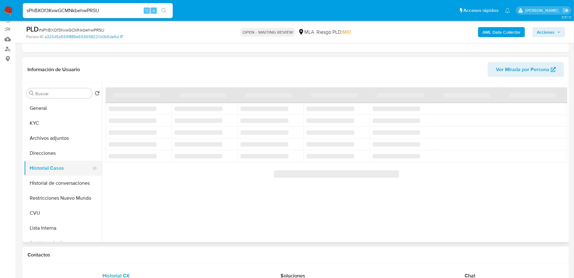
select select "10"
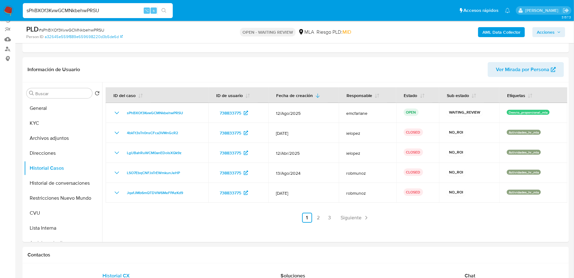
click at [71, 11] on input "sPhBXOf3KvwGCMNkbehwPRSU" at bounding box center [98, 11] width 150 height 8
paste input "a2qToUpb4xhKt34TpYltOwU6"
type input "a2qToUpb4xhKt34TpYltOwU6"
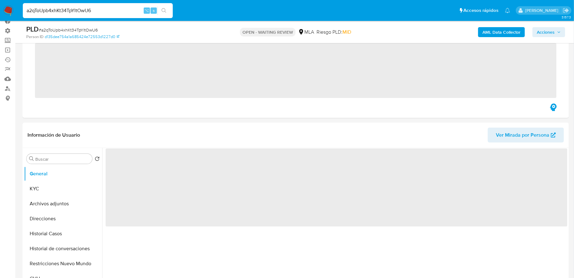
scroll to position [81, 0]
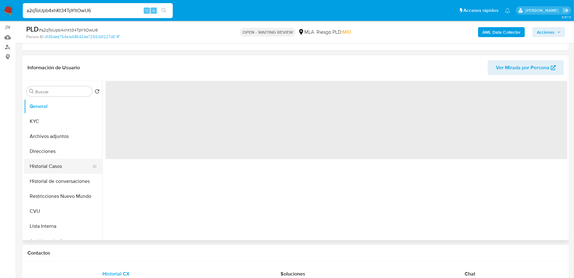
click at [52, 166] on button "Historial Casos" at bounding box center [60, 166] width 73 height 15
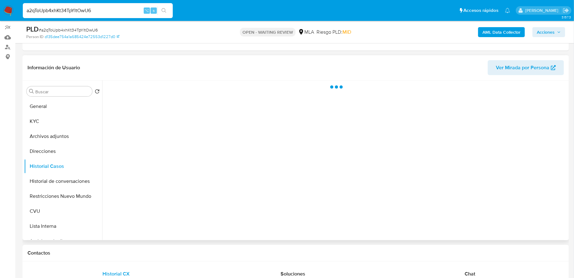
select select "10"
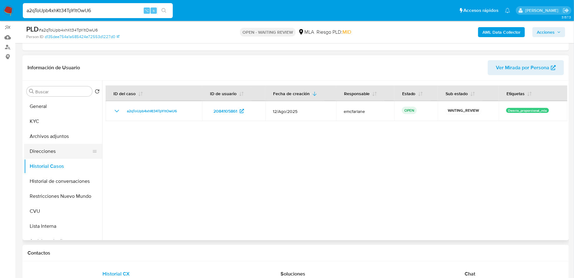
click at [71, 150] on button "Direcciones" at bounding box center [60, 151] width 73 height 15
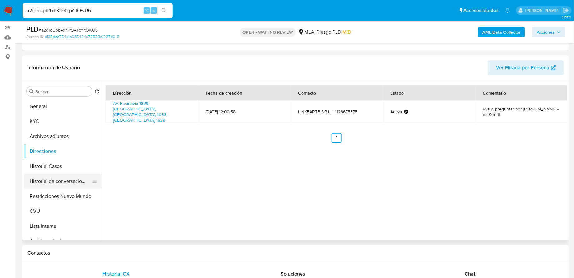
click at [42, 188] on button "Historial de conversaciones" at bounding box center [60, 181] width 73 height 15
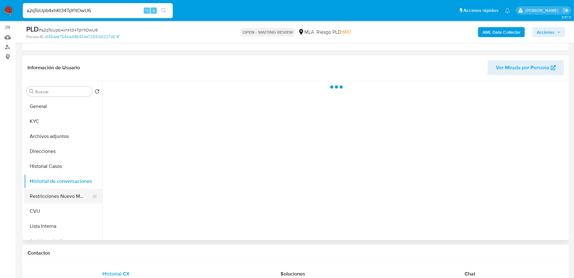
click at [43, 190] on button "Restricciones Nuevo Mundo" at bounding box center [60, 196] width 73 height 15
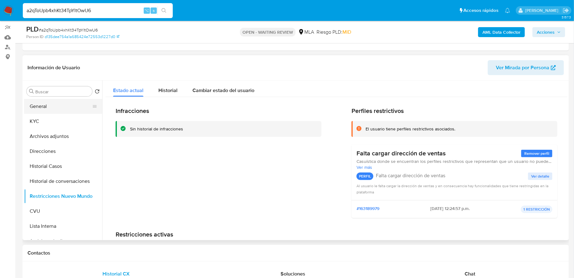
click at [57, 106] on button "General" at bounding box center [60, 106] width 73 height 15
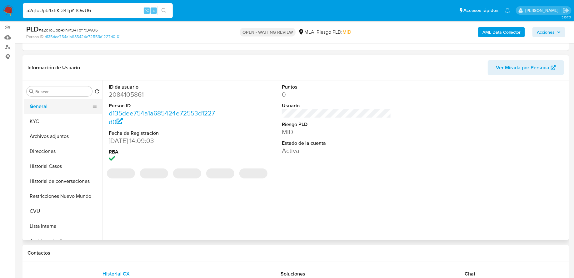
click at [67, 113] on button "General" at bounding box center [60, 106] width 73 height 15
click at [62, 121] on button "KYC" at bounding box center [60, 121] width 73 height 15
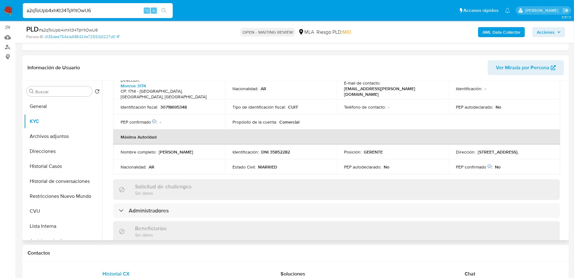
scroll to position [194, 0]
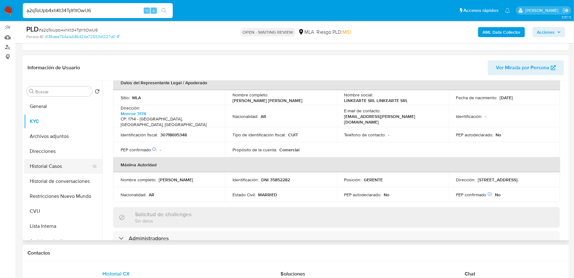
click at [60, 171] on button "Historial Casos" at bounding box center [60, 166] width 73 height 15
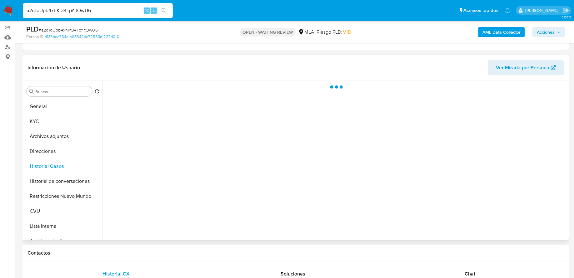
scroll to position [0, 0]
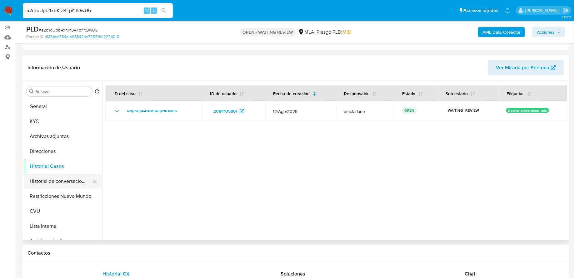
click at [36, 181] on button "Historial de conversaciones" at bounding box center [60, 181] width 73 height 15
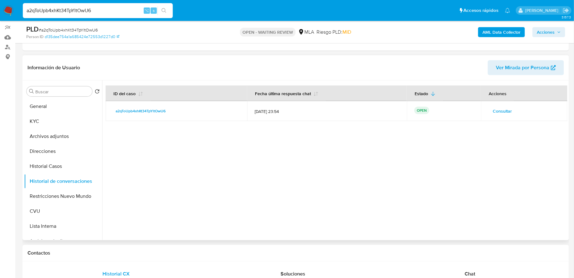
click at [504, 110] on span "Consultar" at bounding box center [501, 111] width 19 height 9
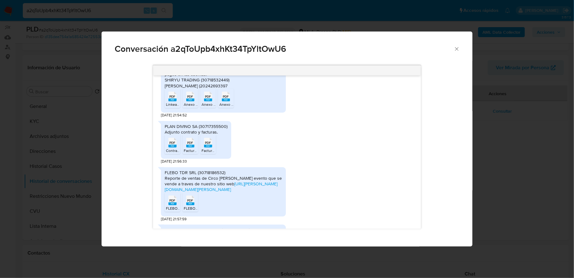
scroll to position [296, 0]
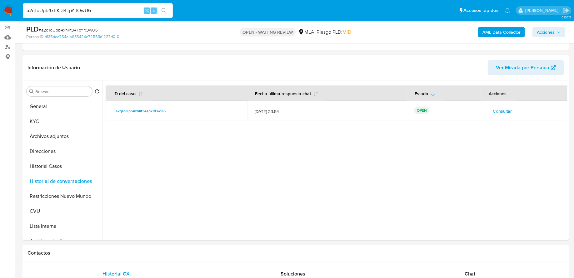
click at [63, 12] on input "a2qToUpb4xhKt34TpYltOwU6" at bounding box center [98, 11] width 150 height 8
paste input "C8CncKx2LczbwgyazO8A8T2o"
type input "C8CncKx2LczbwgyazO8A8T2o"
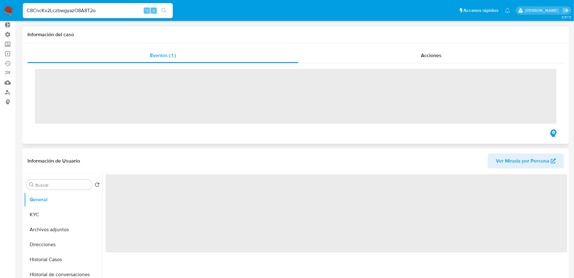
scroll to position [74, 0]
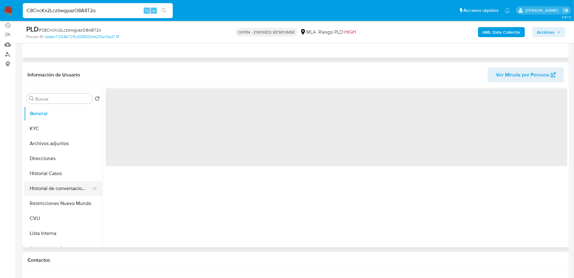
click at [62, 191] on button "Historial de conversaciones" at bounding box center [60, 188] width 73 height 15
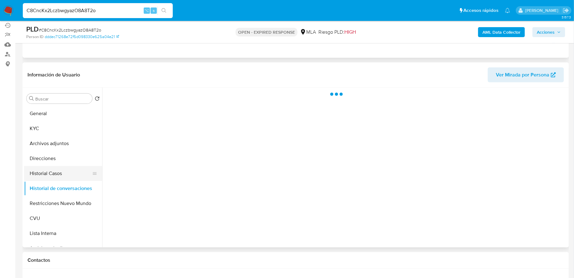
select select "10"
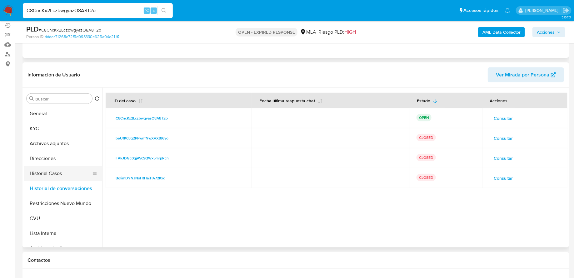
click at [47, 169] on button "Historial Casos" at bounding box center [60, 173] width 73 height 15
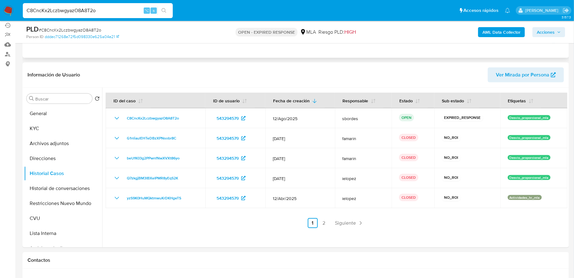
click at [64, 11] on input "C8CncKx2LczbwgyazO8A8T2o" at bounding box center [98, 11] width 150 height 8
paste input "swsvtKrnpyP8dsT6rdfIMpdI"
type input "swsvtKrnpyP8dsT6rdfIMpdI"
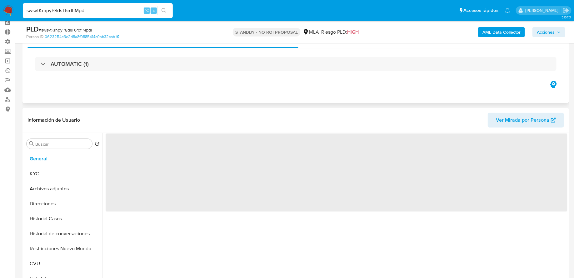
scroll to position [76, 0]
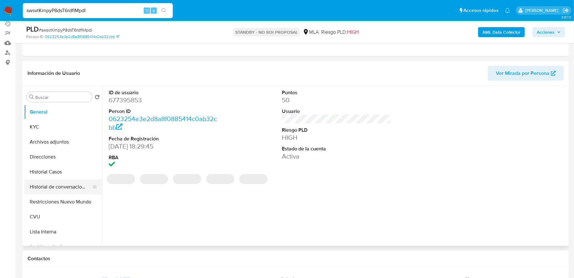
select select "10"
click at [57, 189] on button "Historial de conversaciones" at bounding box center [60, 187] width 73 height 15
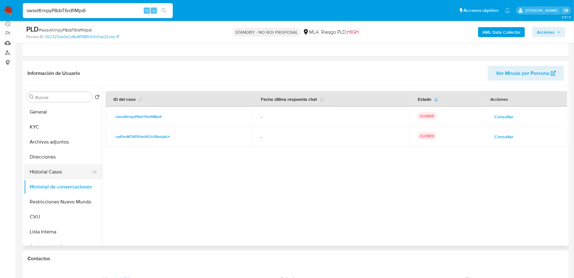
click at [57, 178] on button "Historial Casos" at bounding box center [60, 172] width 73 height 15
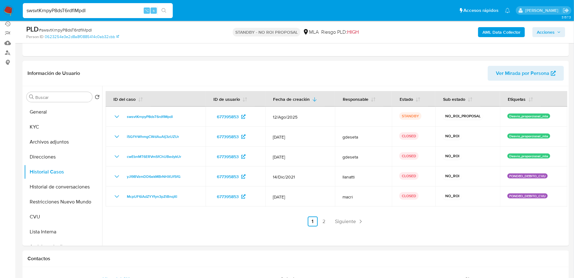
click at [103, 14] on input "swsvtKrnpyP8dsT6rdfIMpdI" at bounding box center [98, 11] width 150 height 8
paste input "wKmvV5nYZIiU5PiiGZxZLsOa"
type input "wKmvV5nYZIiU5PiiGZxZLsOa"
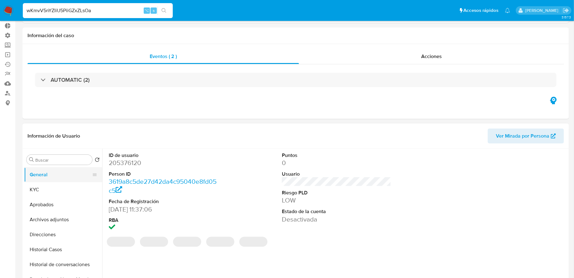
select select "10"
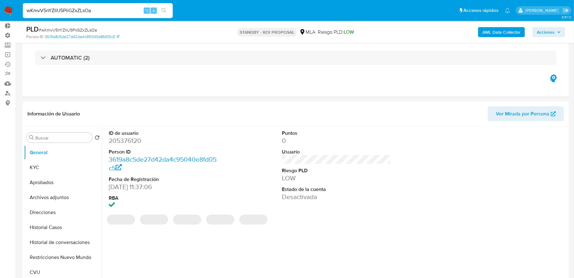
scroll to position [55, 0]
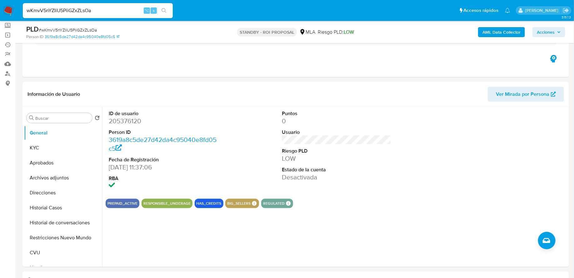
click at [61, 9] on input "wKmvV5nYZIiU5PiiGZxZLsOa" at bounding box center [98, 11] width 150 height 8
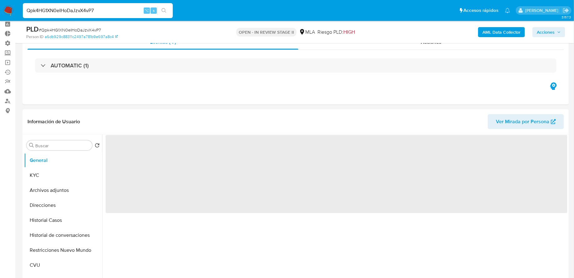
scroll to position [42, 0]
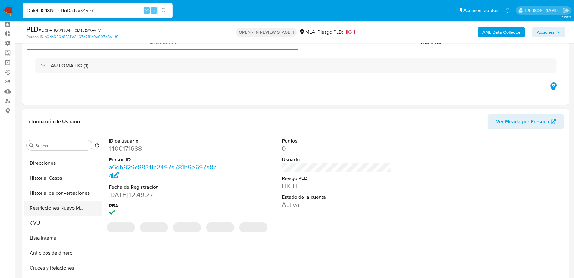
click at [55, 208] on button "Restricciones Nuevo Mundo" at bounding box center [60, 208] width 73 height 15
select select "10"
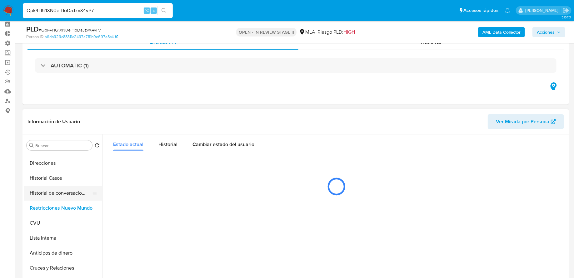
click at [52, 193] on button "Historial de conversaciones" at bounding box center [60, 193] width 73 height 15
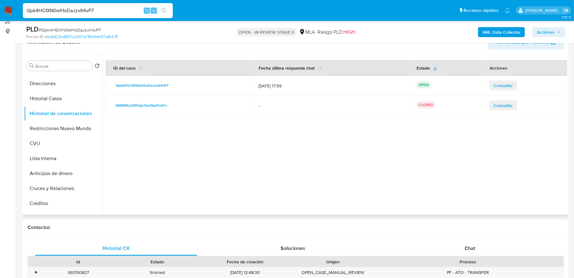
scroll to position [103, 0]
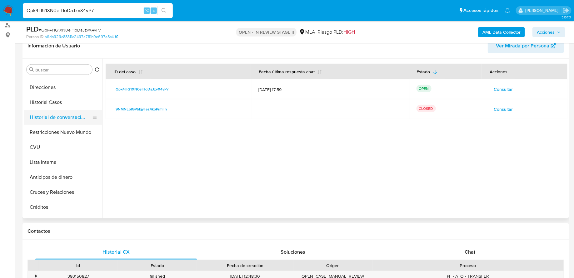
click at [49, 111] on button "Historial de conversaciones" at bounding box center [60, 117] width 73 height 15
click at [49, 104] on button "Historial Casos" at bounding box center [60, 102] width 73 height 15
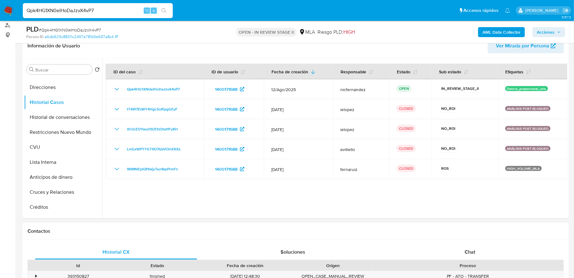
click at [81, 13] on input "Qpk4HG1XN0eIHoDaJzvX4vP7" at bounding box center [98, 11] width 150 height 8
paste input "RPuPTuZl6YyZaIgKzm5VSbi8"
type input "RPuPTuZl6YyZaIgKzm5VSbi8"
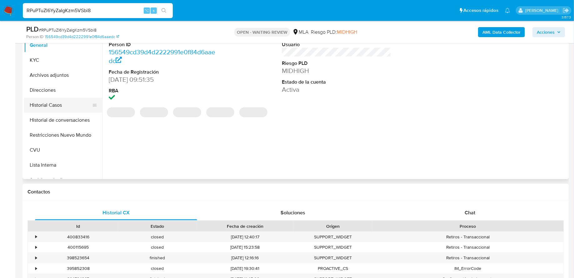
click at [55, 103] on button "Historial Casos" at bounding box center [60, 105] width 73 height 15
select select "10"
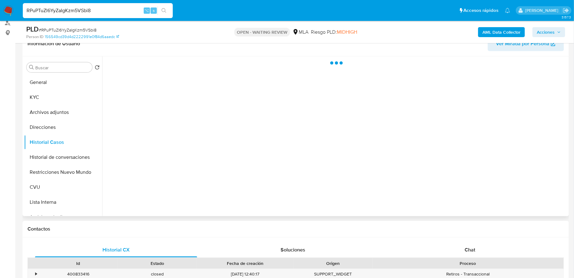
scroll to position [94, 0]
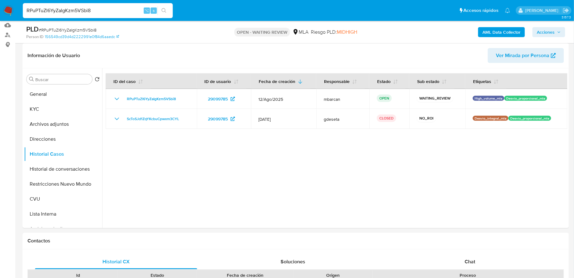
click at [107, 8] on input "RPuPTuZl6YyZaIgKzm5VSbi8" at bounding box center [98, 11] width 150 height 8
paste input "zKFmQ6zpYrPhjhZdlPrA3GXt"
type input "zKFmQ6zpYrPhjhZdlPrA3GXt"
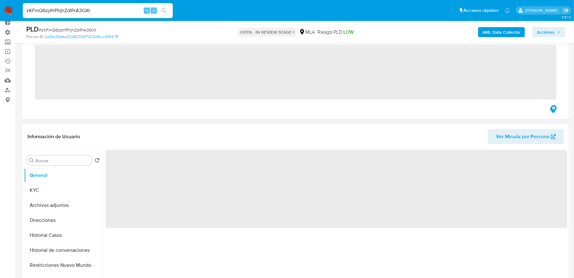
scroll to position [76, 0]
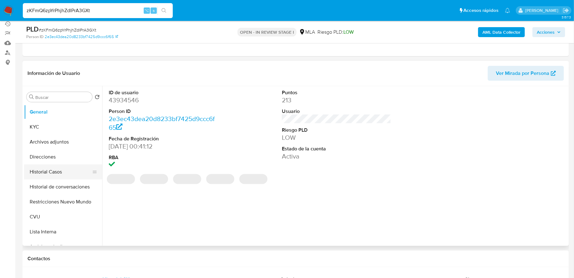
click at [51, 166] on button "Historial Casos" at bounding box center [60, 172] width 73 height 15
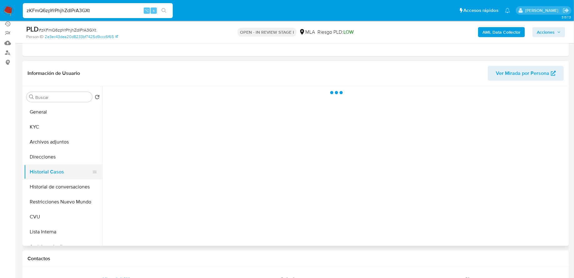
select select "10"
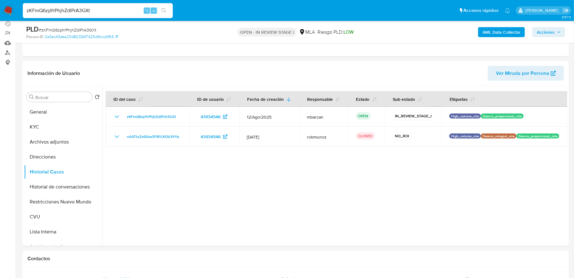
click at [101, 12] on input "zKFmQ6zpYrPhjhZdlPrA3GXt" at bounding box center [98, 11] width 150 height 8
paste input "vcJIyWFElkex8xIfQSiby5D8"
type input "vcJIyWFElkex8xIfQSiby5D8"
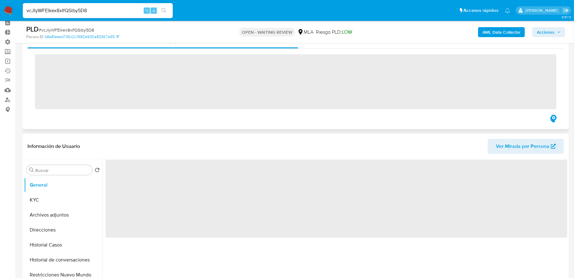
scroll to position [69, 0]
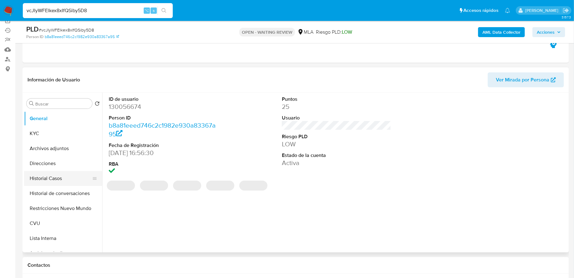
click at [49, 173] on button "Historial Casos" at bounding box center [60, 178] width 73 height 15
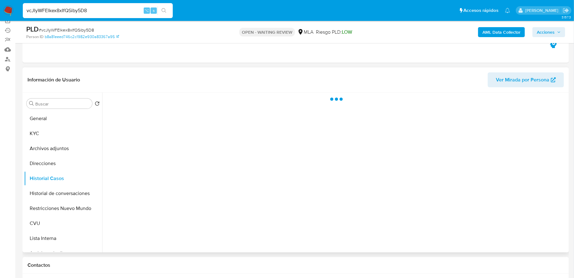
select select "10"
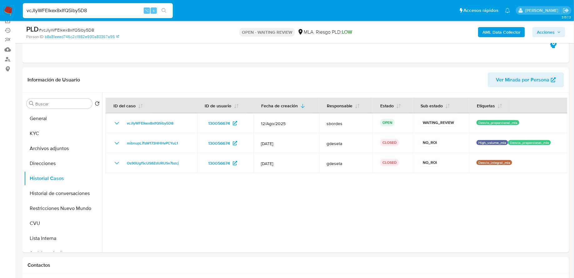
click at [100, 11] on input "vcJIyWFElkex8xIfQSiby5D8" at bounding box center [98, 11] width 150 height 8
paste input "UNbjq69RHtZAeugUtasQObMC"
type input "UNbjq69RHtZAeugUtasQObMC"
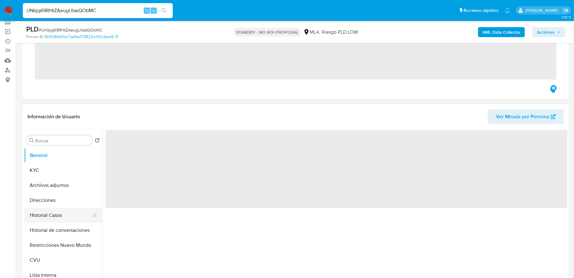
scroll to position [65, 0]
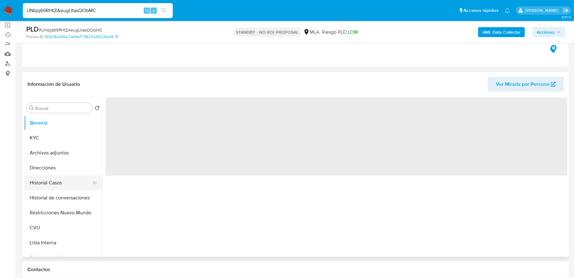
click at [62, 181] on button "Historial Casos" at bounding box center [60, 182] width 73 height 15
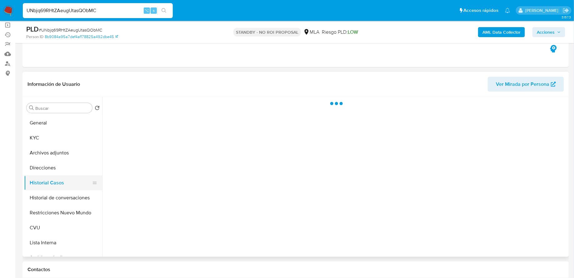
select select "10"
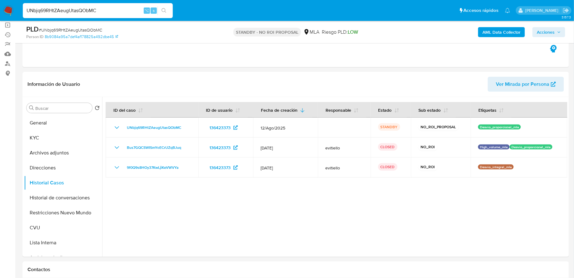
click at [57, 9] on input "UNbjq69RHtZAeugUtasQObMC" at bounding box center [98, 11] width 150 height 8
paste input "4mjAqWfydPTIKkJKXRqs6FF3"
type input "4mjAqWfydPTIKkJKXRqs6FF3"
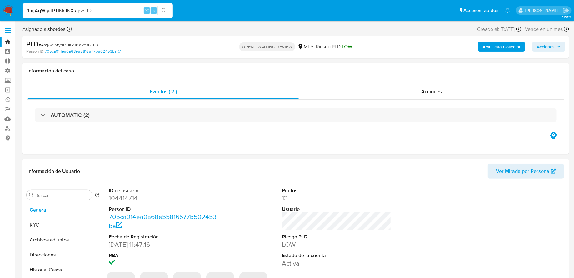
select select "10"
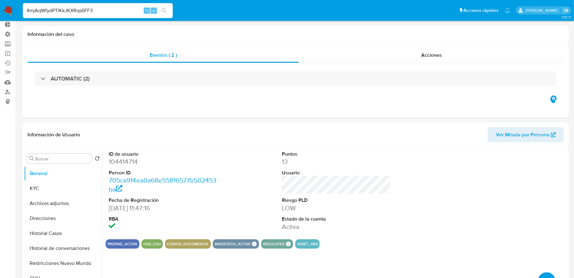
scroll to position [62, 0]
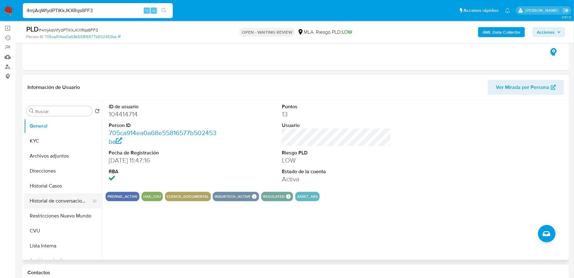
click at [44, 194] on button "Historial de conversaciones" at bounding box center [60, 201] width 73 height 15
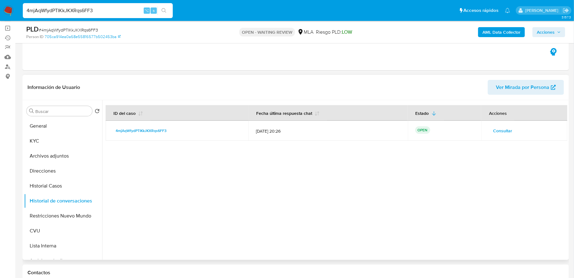
click at [498, 136] on td "Consultar" at bounding box center [524, 131] width 86 height 20
click at [495, 129] on span "Consultar" at bounding box center [502, 130] width 19 height 9
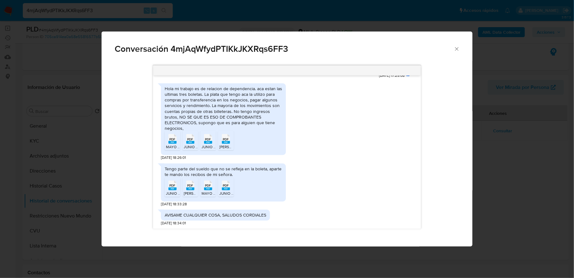
scroll to position [352, 0]
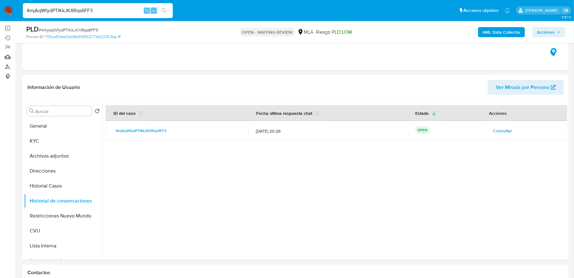
click at [66, 13] on input "4mjAqWfydPTIKkJKXRqs6FF3" at bounding box center [98, 11] width 150 height 8
paste input "YbmryXcsSTCdrKfXfD3DNg8X"
type input "YbmryXcsSTCdrKfXfD3DNg8X"
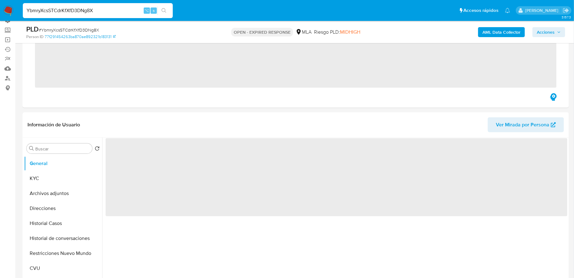
scroll to position [92, 0]
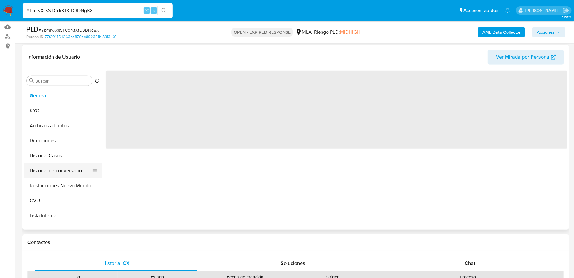
click at [60, 171] on button "Historial de conversaciones" at bounding box center [60, 170] width 73 height 15
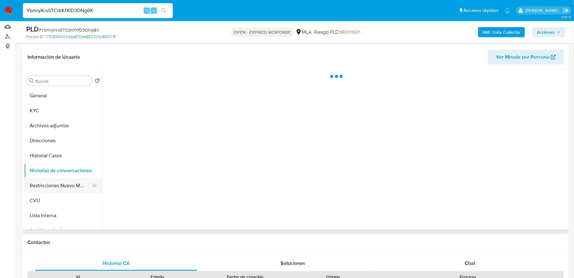
click at [60, 185] on button "Restricciones Nuevo Mundo" at bounding box center [60, 185] width 73 height 15
select select "10"
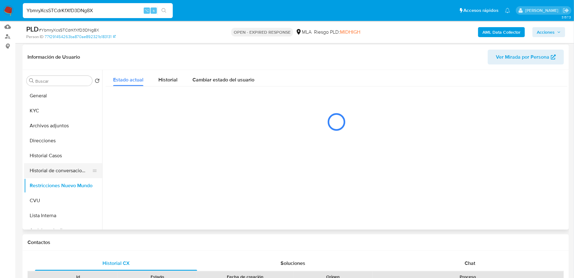
click at [59, 170] on button "Historial de conversaciones" at bounding box center [60, 170] width 73 height 15
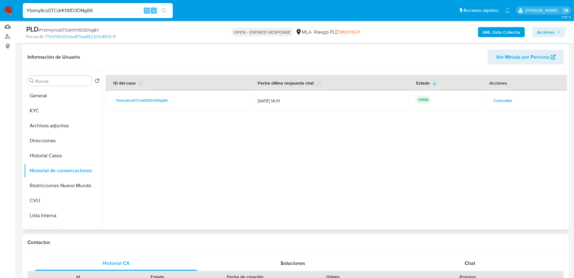
click at [489, 98] on button "Consultar" at bounding box center [503, 101] width 28 height 10
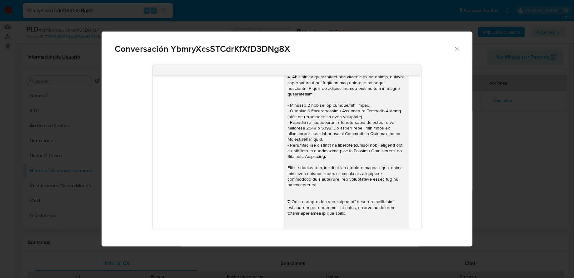
scroll to position [0, 0]
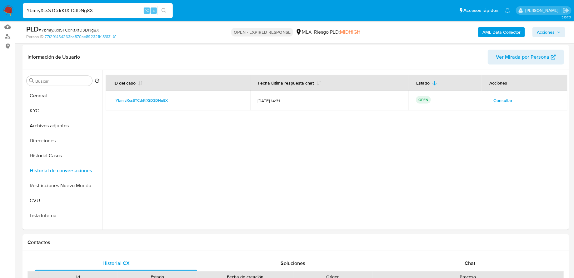
click at [106, 12] on input "YbmryXcsSTCdrKfXfD3DNg8X" at bounding box center [98, 11] width 150 height 8
paste input "LTVdBRfcQMkDwKSU4KCdI6pr"
type input "LTVdBRfcQMkDwKSU4KCdI6pr"
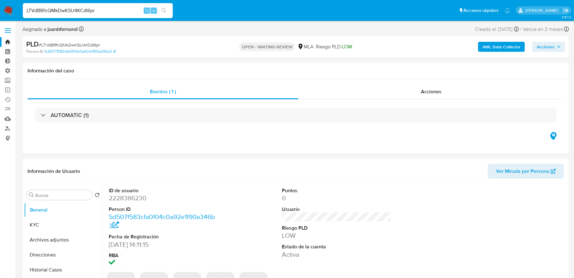
select select "10"
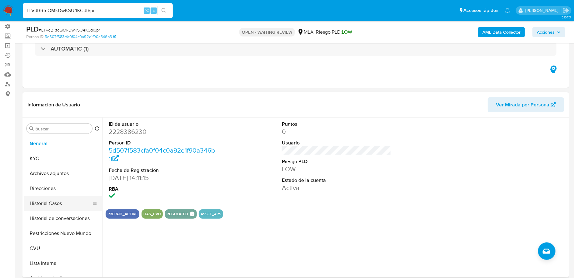
scroll to position [53, 0]
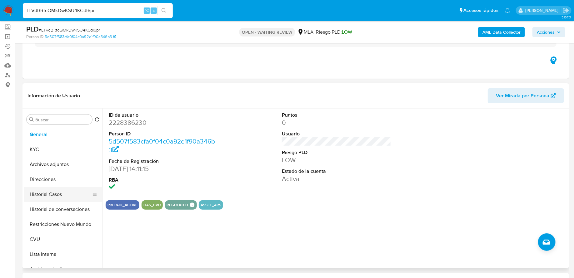
click at [56, 200] on button "Historial Casos" at bounding box center [60, 194] width 73 height 15
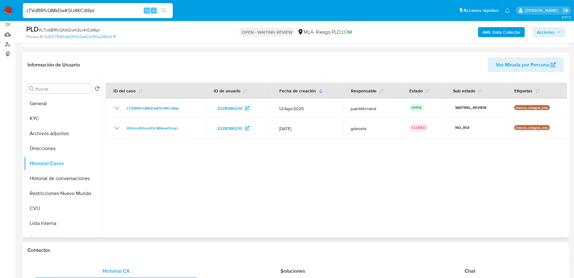
scroll to position [87, 0]
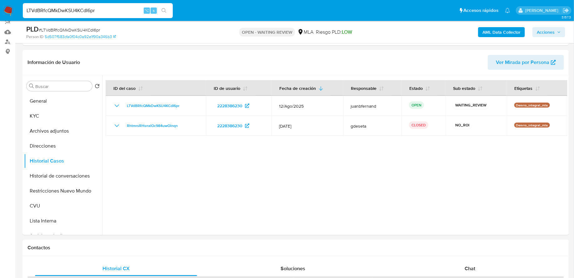
click at [80, 12] on input "LTVdBRfcQMkDwKSU4KCdI6pr" at bounding box center [98, 11] width 150 height 8
paste input "G2koRTchLpVldNFipW9MAosR"
type input "G2koRTchLpVldNFipW9MAosR"
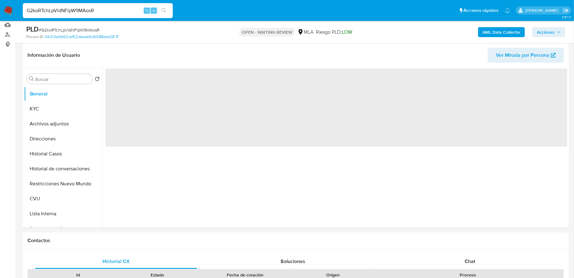
scroll to position [100, 0]
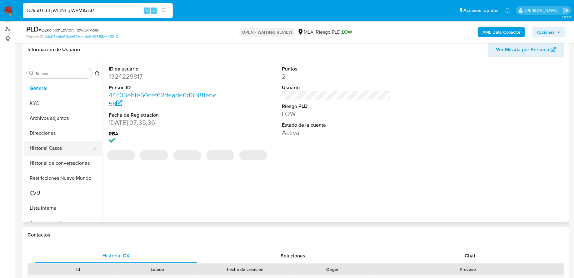
click at [57, 148] on button "Historial Casos" at bounding box center [60, 148] width 73 height 15
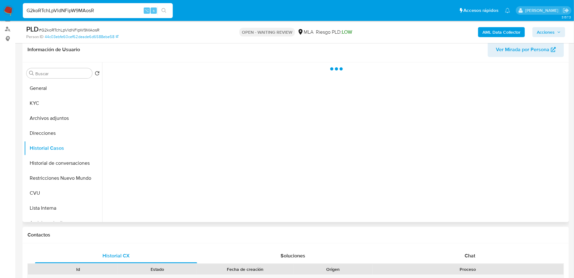
select select "10"
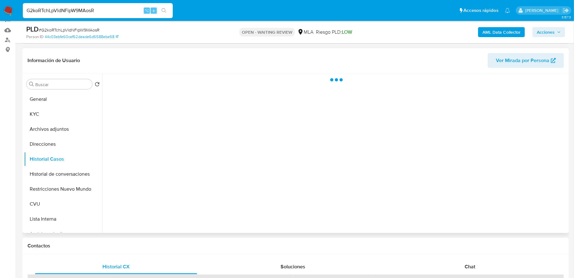
scroll to position [81, 0]
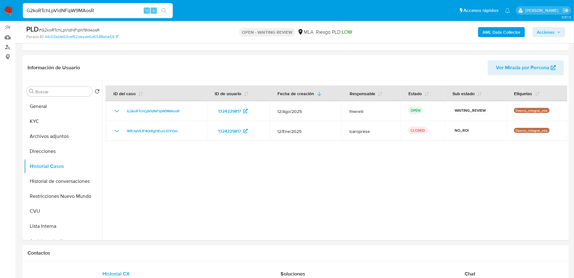
click at [95, 7] on input "G2koRTchLpVldNFipW9MAosR" at bounding box center [98, 11] width 150 height 8
paste input "TOfUXJ04MaaPfroFby8VsfKo"
type input "TOfUXJ04MaaPfroFby8VsfKo"
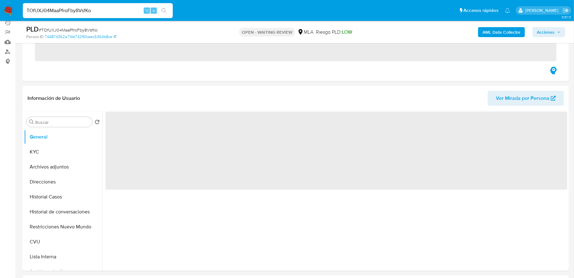
scroll to position [97, 0]
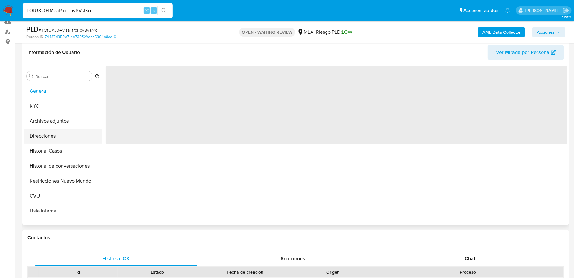
click at [50, 141] on button "Direcciones" at bounding box center [60, 136] width 73 height 15
click at [50, 149] on button "Historial Casos" at bounding box center [60, 151] width 73 height 15
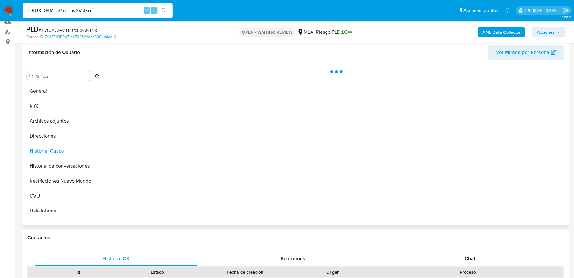
select select "10"
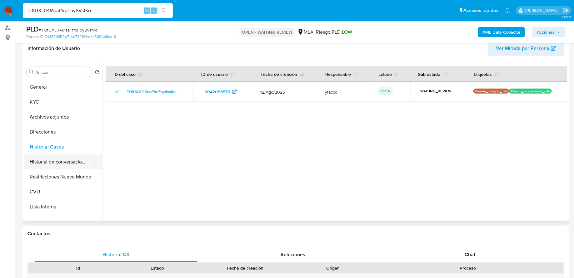
click at [59, 168] on button "Historial de conversaciones" at bounding box center [60, 162] width 73 height 15
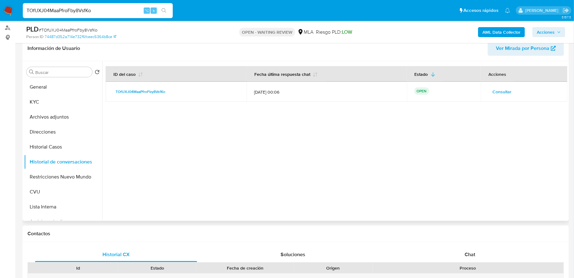
click at [492, 93] on span "Consultar" at bounding box center [501, 91] width 19 height 9
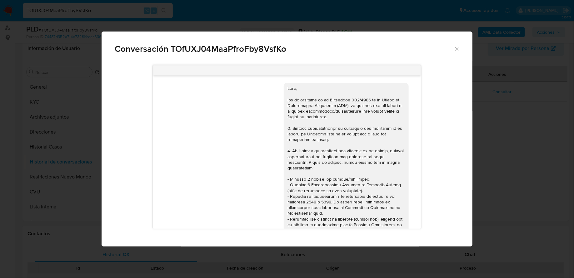
scroll to position [312, 0]
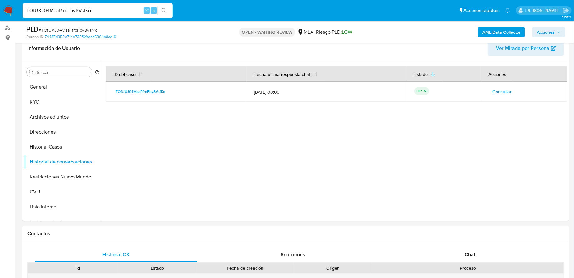
click at [64, 8] on input "TOfUXJ04MaaPfroFby8VsfKo" at bounding box center [98, 11] width 150 height 8
paste input "eyP28Dvp5ADf03OhrpqPiyEW"
type input "eyP28Dvp5ADf03OhrpqPiyEW"
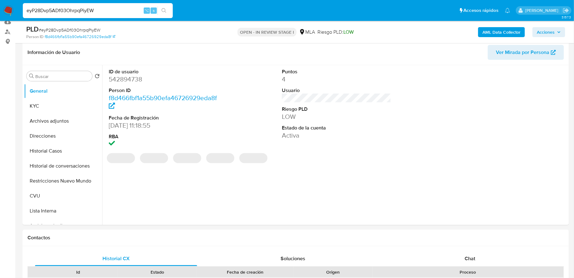
scroll to position [3, 0]
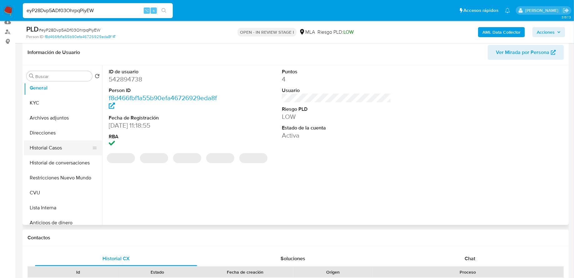
click at [58, 153] on button "Historial Casos" at bounding box center [60, 148] width 73 height 15
select select "10"
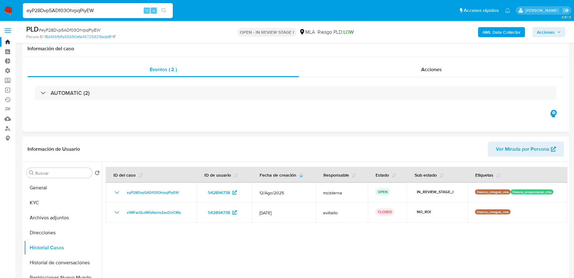
select select "10"
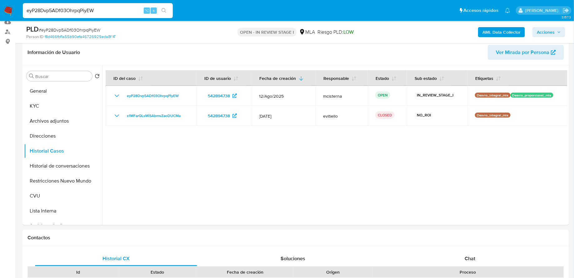
scroll to position [3, 0]
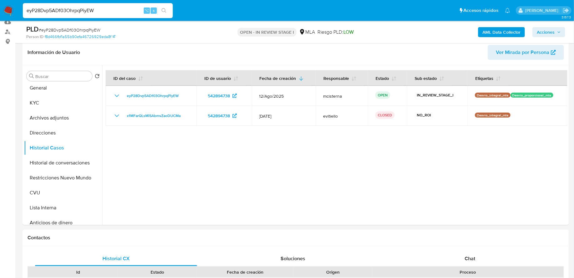
click at [107, 10] on input "eyP28Dvp5ADf03OhrpqPiyEW" at bounding box center [98, 11] width 150 height 8
paste input "5Q4jswinoiUvwt6Tz8atLnKH"
type input "5Q4jswinoiUvwt6Tz8atLnKH"
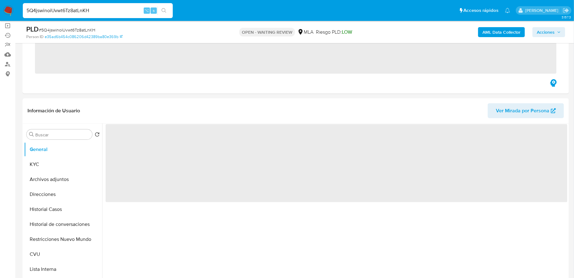
scroll to position [71, 0]
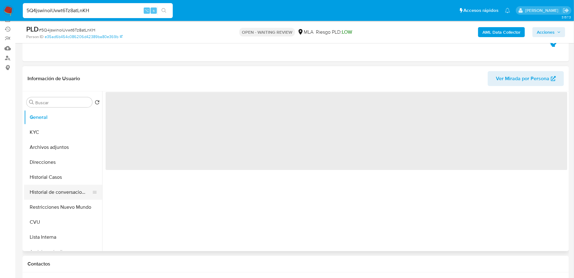
click at [54, 190] on button "Historial de conversaciones" at bounding box center [60, 192] width 73 height 15
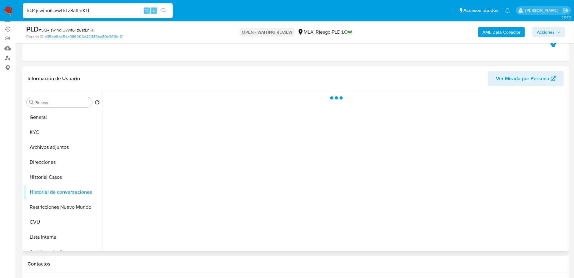
select select "10"
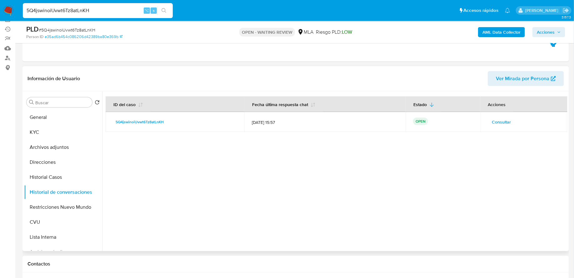
click at [502, 125] on span "Consultar" at bounding box center [501, 122] width 19 height 9
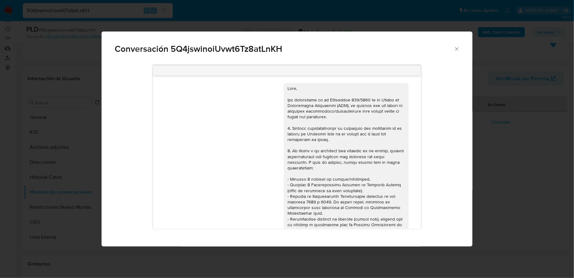
scroll to position [588, 0]
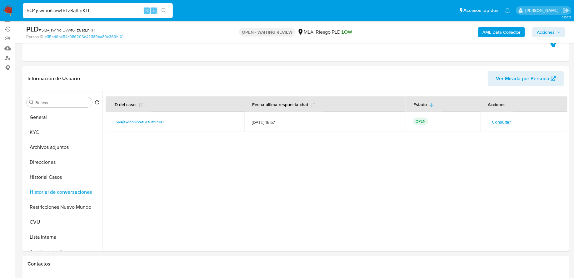
click at [102, 9] on input "5Q4jswinoiUvwt6Tz8atLnKH" at bounding box center [98, 11] width 150 height 8
paste input "Cea1yPvkhExRbxOORtXdmnwl"
type input "Cea1yPvkhExRbxOORtXdmnwl"
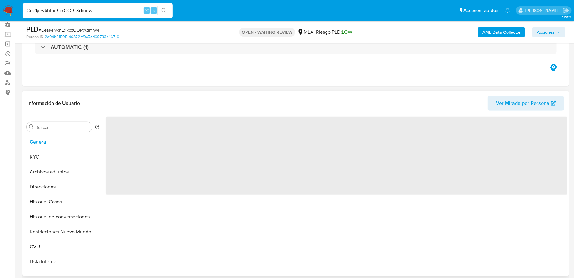
scroll to position [93, 0]
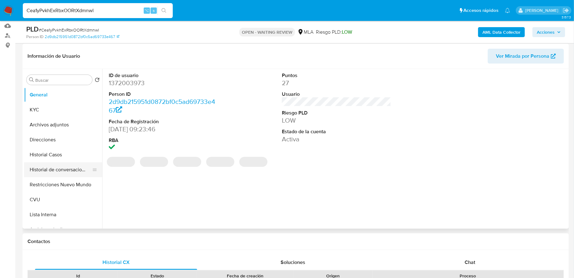
click at [59, 170] on button "Historial de conversaciones" at bounding box center [60, 169] width 73 height 15
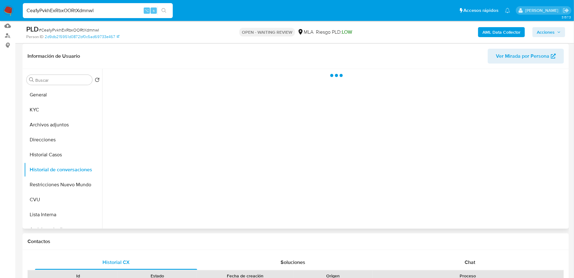
select select "10"
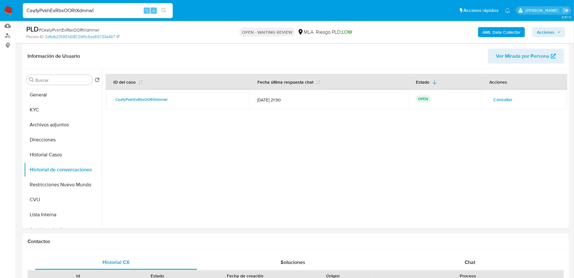
click at [493, 96] on span "Consultar" at bounding box center [502, 99] width 19 height 9
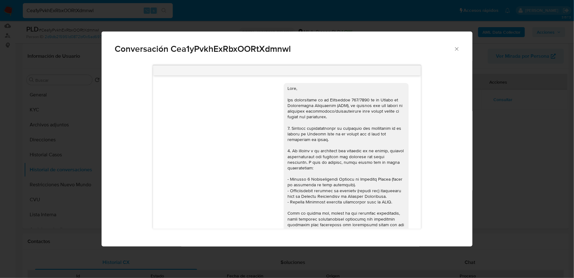
scroll to position [432, 0]
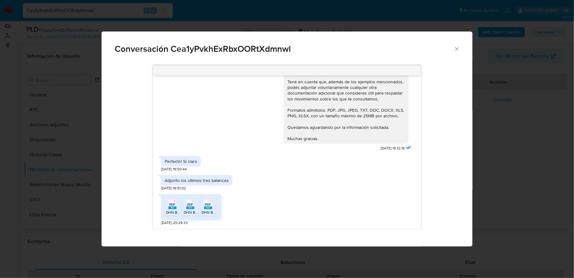
click at [459, 51] on icon "Cerrar" at bounding box center [456, 49] width 6 height 6
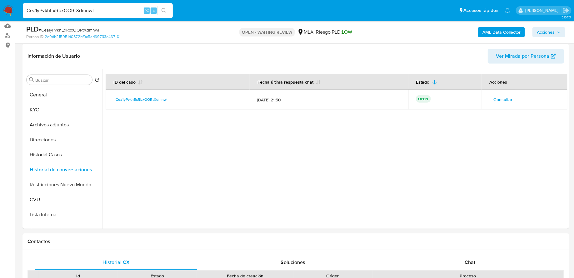
click at [96, 8] on input "Cea1yPvkhExRbxOORtXdmnwl" at bounding box center [98, 11] width 150 height 8
paste input "R5cRPuPk3Kp2a3IfGqFn8qAt"
type input "R5cRPuPk3Kp2a3IfGqFn8qAt"
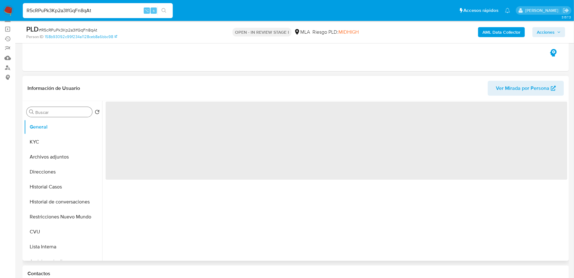
scroll to position [65, 0]
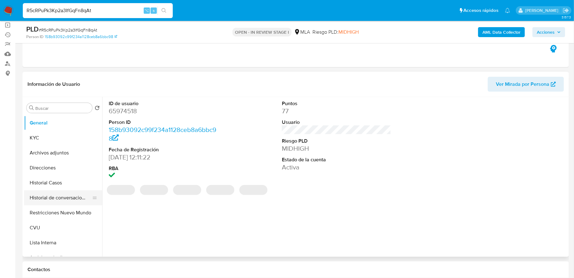
select select "10"
click at [50, 196] on button "Historial de conversaciones" at bounding box center [60, 197] width 73 height 15
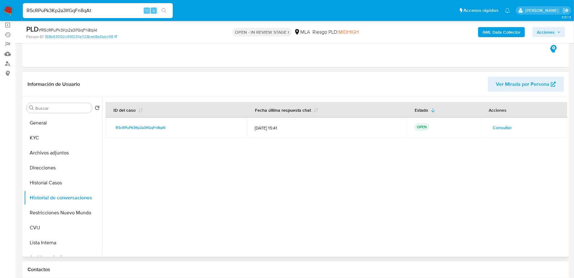
click at [501, 130] on span "Consultar" at bounding box center [501, 127] width 19 height 9
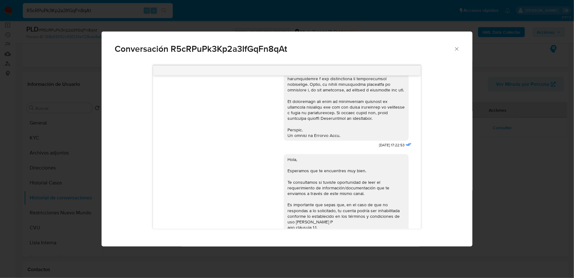
scroll to position [180, 0]
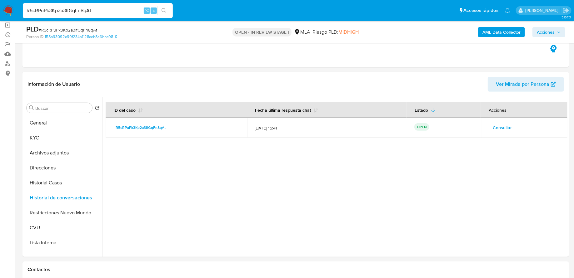
click at [53, 12] on input "R5cRPuPk3Kp2a3IfGqFn8qAt" at bounding box center [98, 11] width 150 height 8
paste input "0Yydg5ysuBkwFKAtLmdi3Cpj"
type input "0Yydg5ysuBkwFKAtLmdi3Cpj"
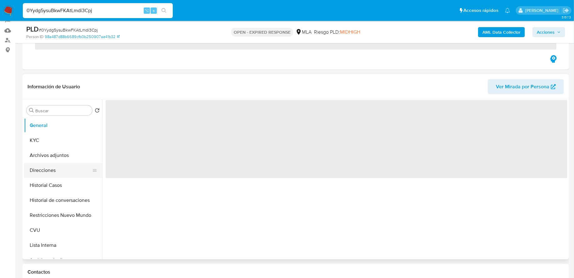
scroll to position [99, 0]
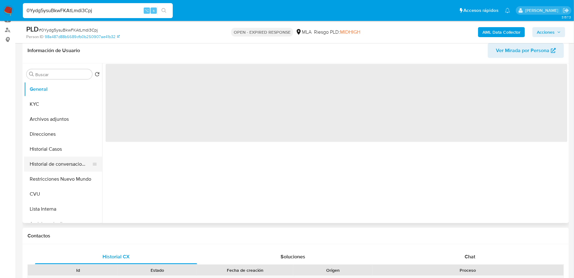
click at [48, 168] on button "Historial de conversaciones" at bounding box center [60, 164] width 73 height 15
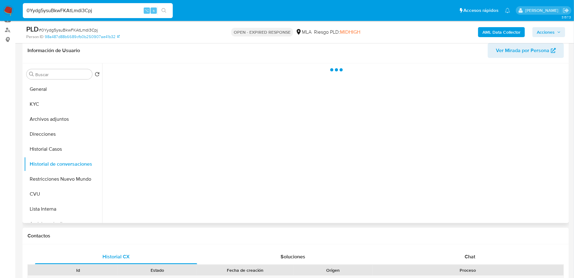
select select "10"
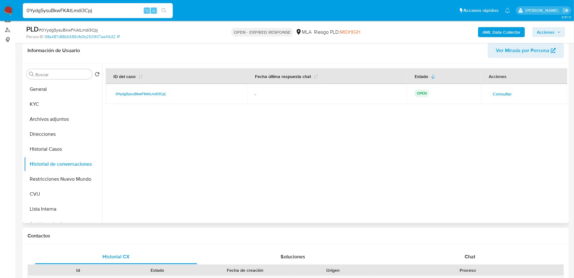
click at [499, 91] on span "Consultar" at bounding box center [501, 94] width 19 height 9
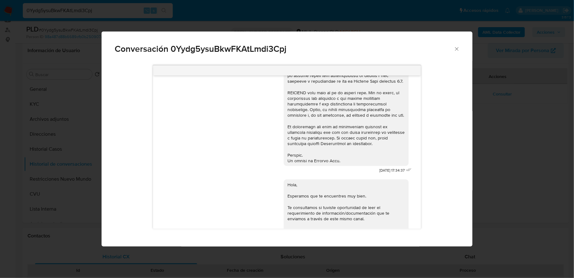
scroll to position [338, 0]
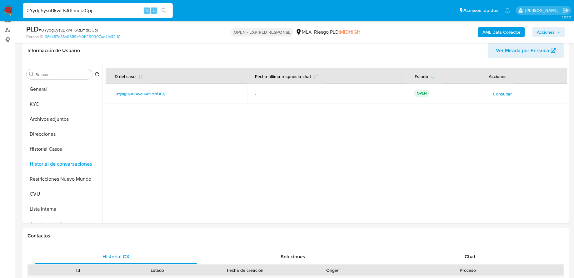
click at [93, 12] on input "0Yydg5ysuBkwFKAtLmdi3Cpj" at bounding box center [98, 11] width 150 height 8
paste input "OgHDteO2GQkyG99xjEVya9Hl"
type input "OgHDteO2GQkyG99xjEVya9Hl"
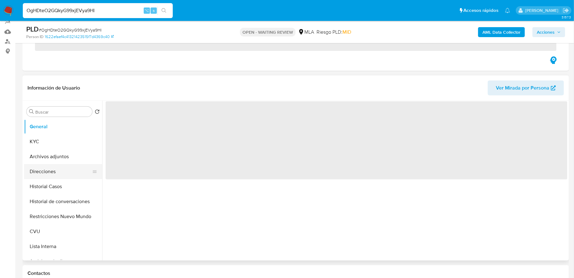
scroll to position [113, 0]
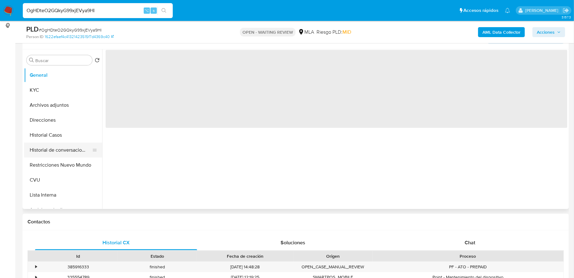
click at [58, 154] on button "Historial de conversaciones" at bounding box center [60, 150] width 73 height 15
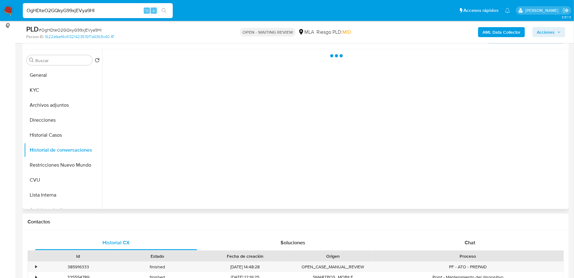
select select "10"
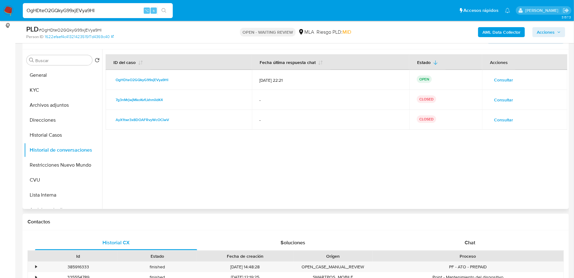
click at [498, 80] on span "Consultar" at bounding box center [503, 80] width 19 height 9
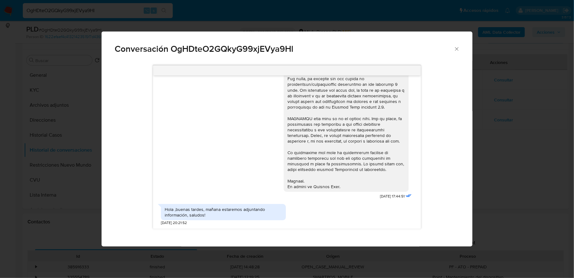
scroll to position [0, 0]
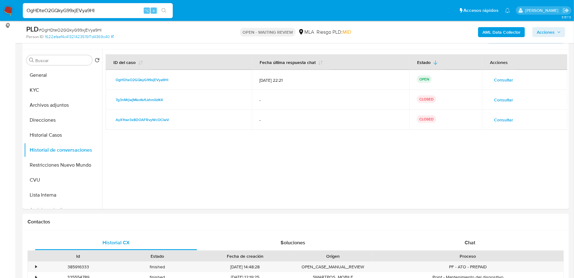
click at [78, 6] on div "OgHDteO2GQkyG99xjEVya9Hl ⌥ s" at bounding box center [98, 10] width 150 height 15
click at [74, 10] on input "OgHDteO2GQkyG99xjEVya9Hl" at bounding box center [98, 11] width 150 height 8
paste input "diC2VMOeSIAKJ6IYIK6QPOyP"
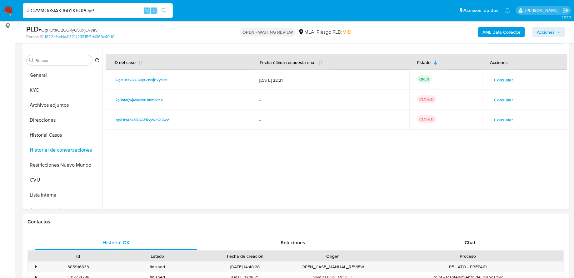
type input "diC2VMOeSIAKJ6IYIK6QPOyP"
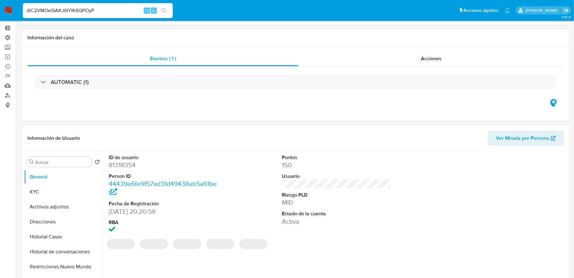
scroll to position [97, 0]
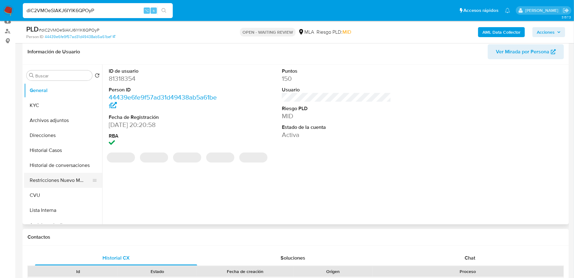
select select "10"
click at [50, 162] on button "Historial de conversaciones" at bounding box center [60, 165] width 73 height 15
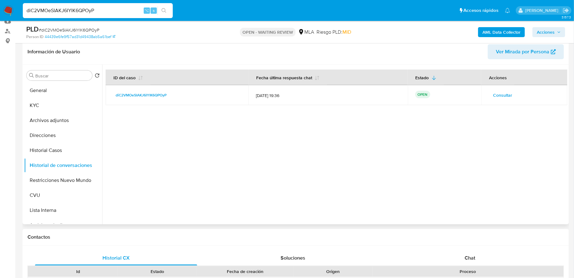
click at [498, 94] on span "Consultar" at bounding box center [502, 95] width 19 height 9
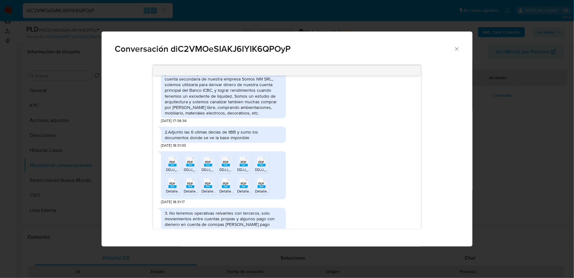
scroll to position [422, 0]
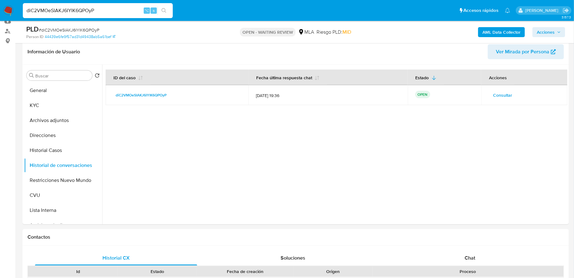
click at [53, 11] on input "diC2VMOeSIAKJ6IYIK6QPOyP" at bounding box center [98, 11] width 150 height 8
paste input "6Md5x3yQtzXWaDE2zaSO2WLe"
type input "6Md5x3yQtzXWaDE2zaSO2WLe"
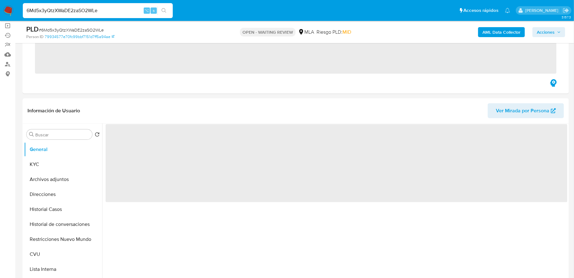
scroll to position [97, 0]
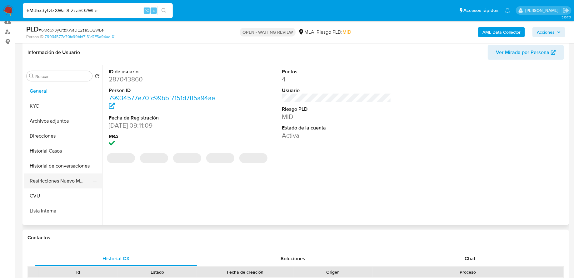
click at [52, 183] on button "Restricciones Nuevo Mundo" at bounding box center [60, 181] width 73 height 15
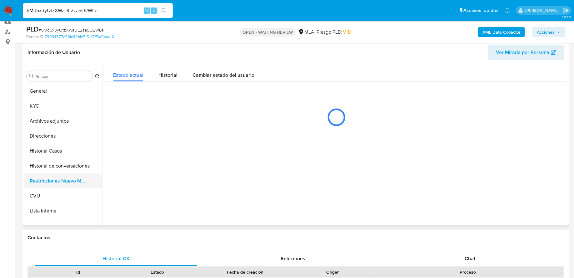
select select "10"
click at [54, 169] on button "Historial de conversaciones" at bounding box center [60, 166] width 73 height 15
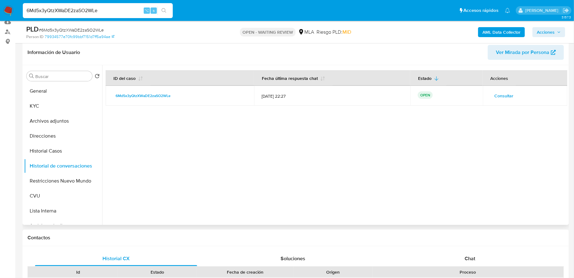
click at [497, 94] on span "Consultar" at bounding box center [503, 95] width 19 height 9
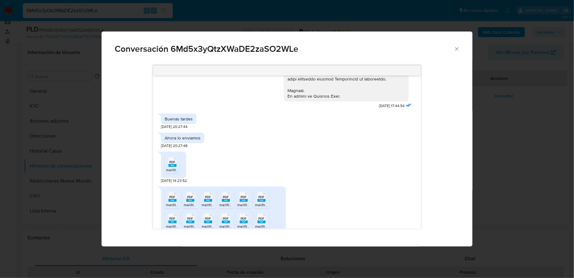
scroll to position [302, 0]
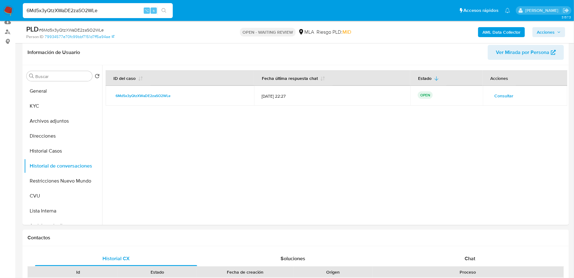
click at [108, 7] on input "6Md5x3yQtzXWaDE2zaSO2WLe" at bounding box center [98, 11] width 150 height 8
paste input "JHlvHA0sTPgJBZwK5thplrz5"
type input "JHlvHA0sTPgJBZwK5thplrz5"
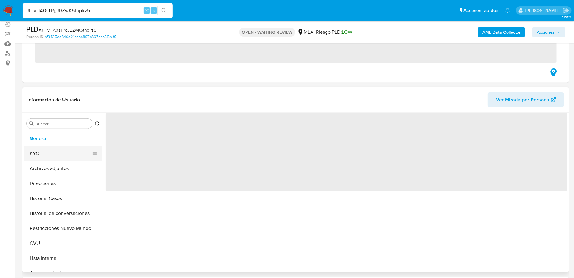
scroll to position [80, 0]
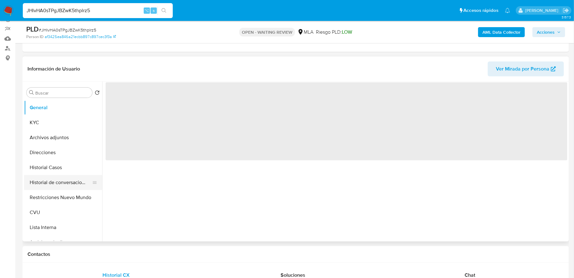
click at [57, 182] on button "Historial de conversaciones" at bounding box center [60, 182] width 73 height 15
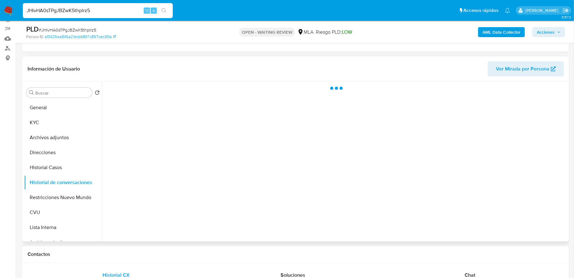
select select "10"
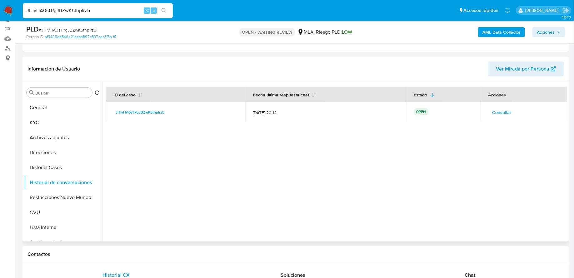
click at [495, 111] on span "Consultar" at bounding box center [501, 112] width 19 height 9
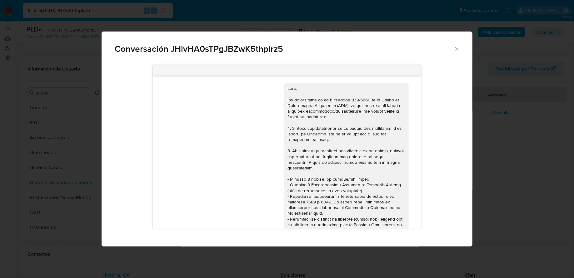
scroll to position [275, 0]
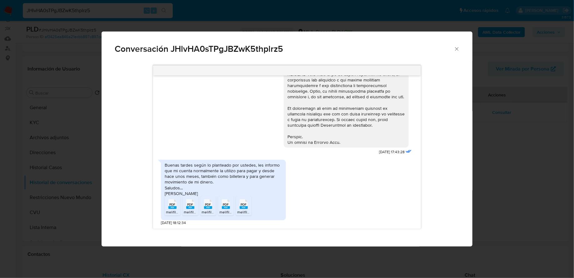
click at [459, 41] on div "Conversación JHlvHA0sTPgJBZwK5thplrz5" at bounding box center [286, 47] width 370 height 30
click at [456, 49] on icon "Cerrar" at bounding box center [456, 48] width 3 height 3
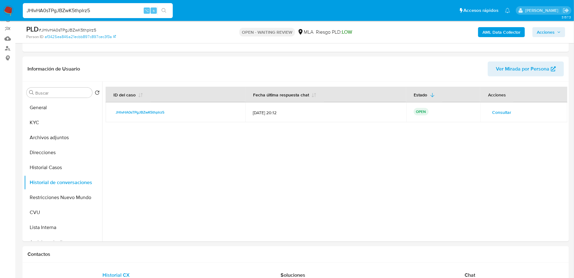
click at [69, 8] on input "JHlvHA0sTPgJBZwK5thplrz5" at bounding box center [98, 11] width 150 height 8
paste input "3o9vUui9j37Q86X0ntnKGXNM"
type input "3o9vUui9j37Q86X0ntnKGXNM"
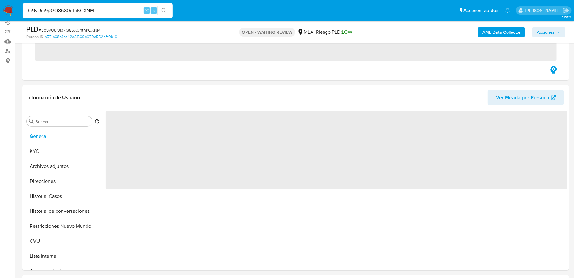
scroll to position [85, 0]
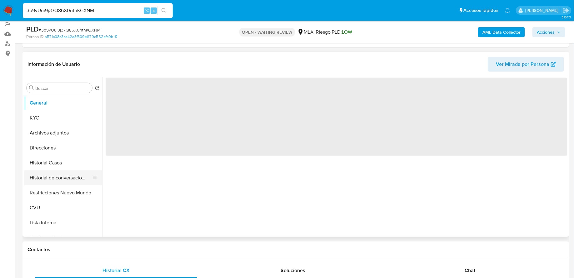
click at [57, 180] on button "Historial de conversaciones" at bounding box center [60, 177] width 73 height 15
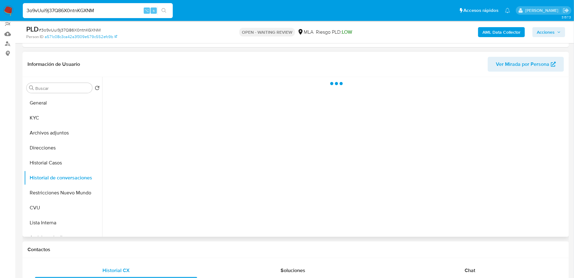
select select "10"
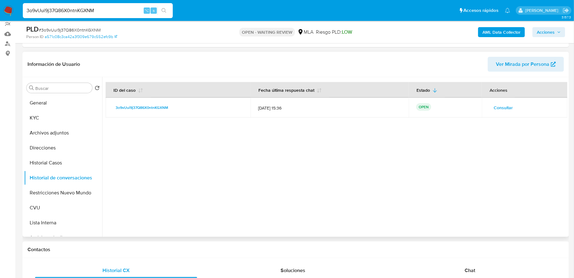
click at [489, 106] on button "Consultar" at bounding box center [503, 108] width 28 height 10
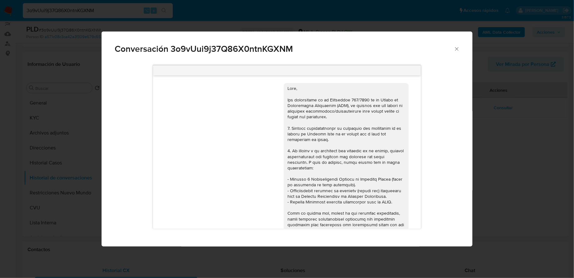
scroll to position [267, 0]
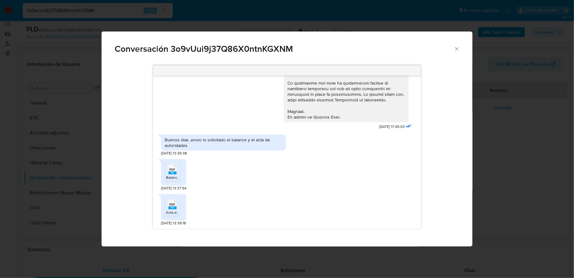
click at [458, 47] on icon "Cerrar" at bounding box center [456, 49] width 6 height 6
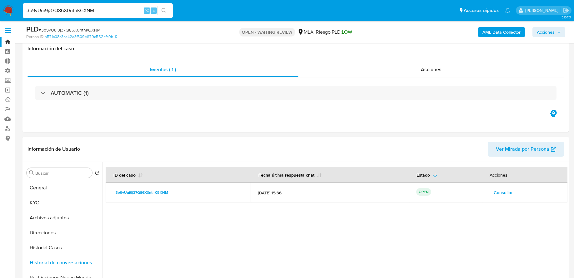
select select "10"
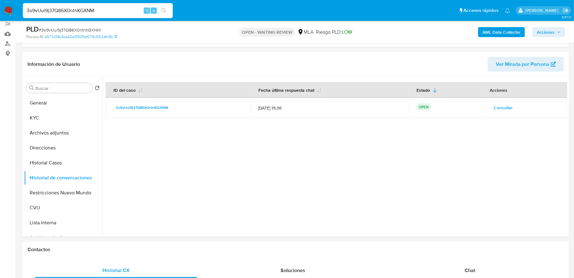
click at [59, 10] on input "3o9vUui9j37Q86X0ntnKGXNM" at bounding box center [98, 11] width 150 height 8
paste input "XS7LC6vxSF9LnmOubDxsJ8Ng"
type input "XS7LC6vxSF9LnmOubDxsJ8Ng"
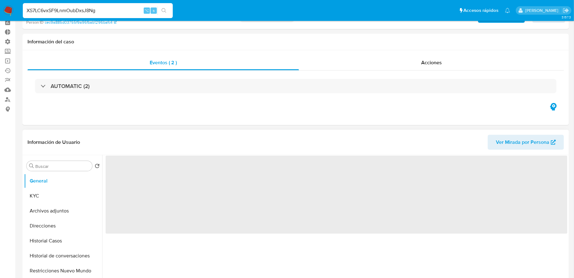
scroll to position [59, 0]
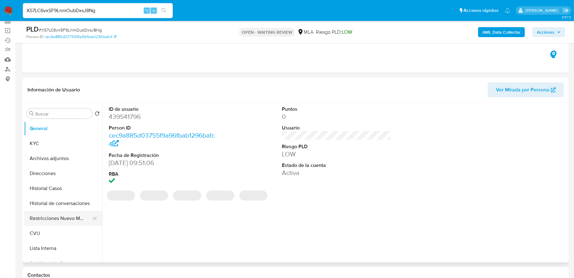
click at [56, 214] on button "Restricciones Nuevo Mundo" at bounding box center [60, 218] width 73 height 15
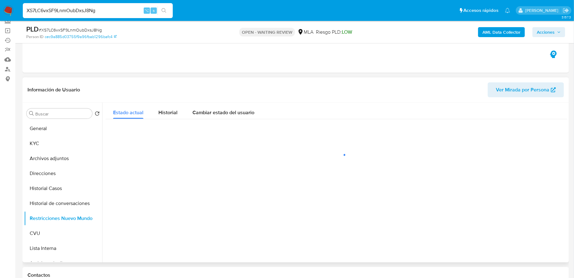
select select "10"
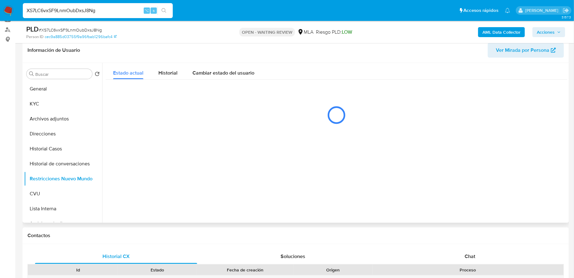
scroll to position [93, 0]
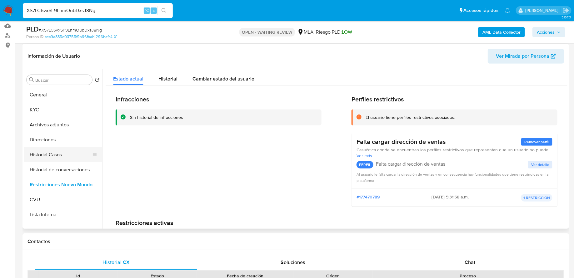
click at [61, 157] on button "Historial Casos" at bounding box center [60, 154] width 73 height 15
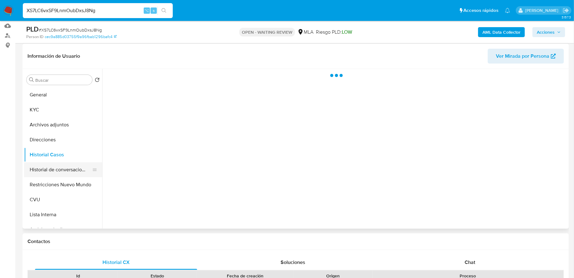
click at [61, 169] on button "Historial de conversaciones" at bounding box center [60, 169] width 73 height 15
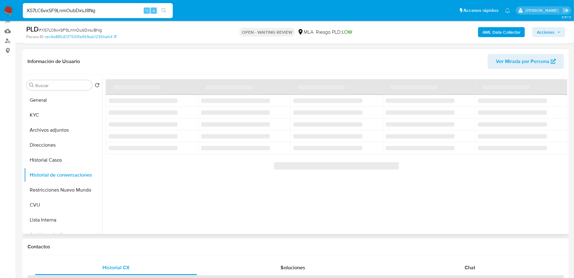
scroll to position [85, 0]
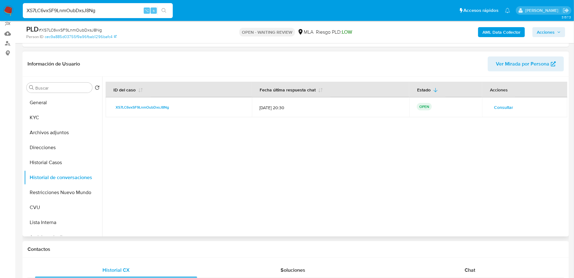
click at [508, 106] on span "Consultar" at bounding box center [503, 107] width 19 height 9
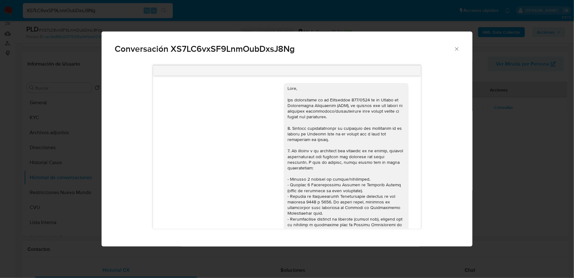
scroll to position [277, 0]
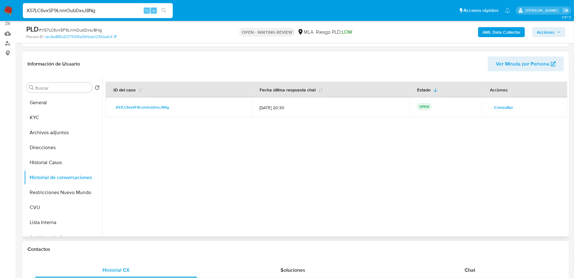
click at [181, 169] on div at bounding box center [334, 157] width 465 height 160
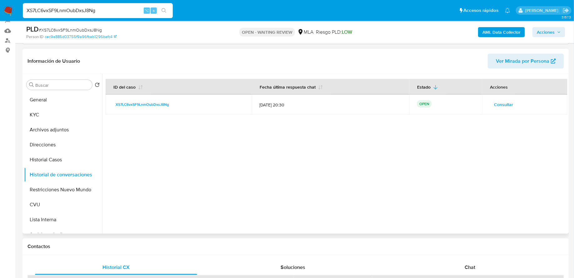
scroll to position [71, 0]
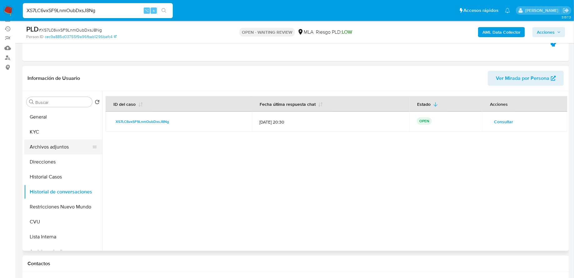
click at [76, 151] on button "Archivos adjuntos" at bounding box center [60, 147] width 73 height 15
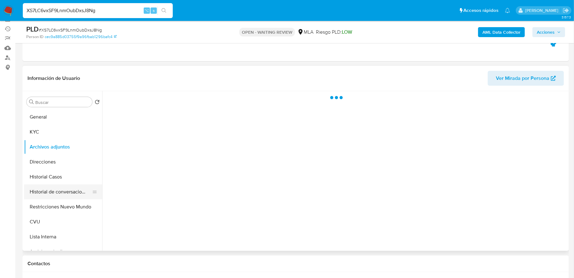
click at [68, 188] on button "Historial de conversaciones" at bounding box center [60, 192] width 73 height 15
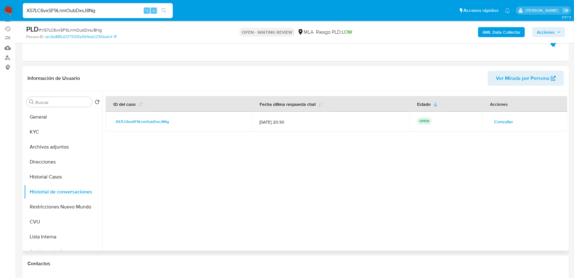
click at [496, 121] on span "Consultar" at bounding box center [503, 121] width 19 height 9
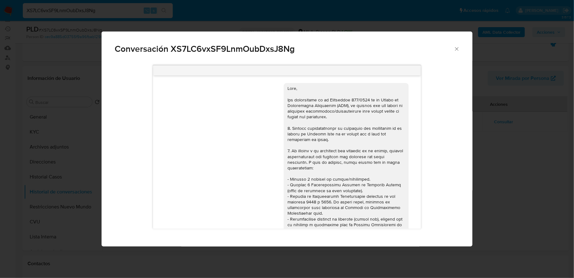
scroll to position [277, 0]
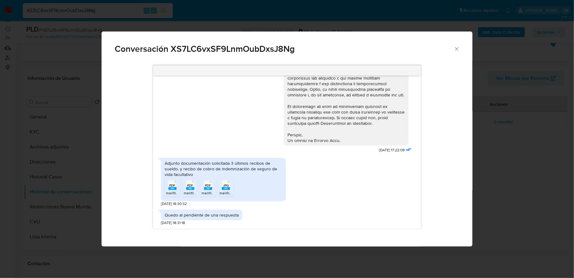
click at [233, 187] on ul "PDF PDF melifile2656167380947689916.pdf PDF PDF melifile790972003496741142.pdf …" at bounding box center [223, 188] width 117 height 22
click at [226, 187] on span "JPG" at bounding box center [226, 186] width 6 height 4
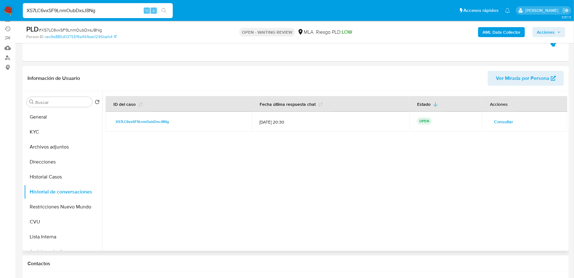
scroll to position [128, 0]
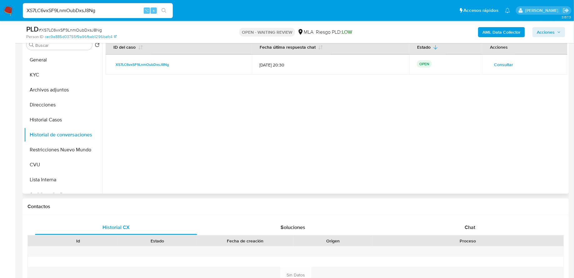
click at [502, 65] on span "Consultar" at bounding box center [503, 64] width 19 height 9
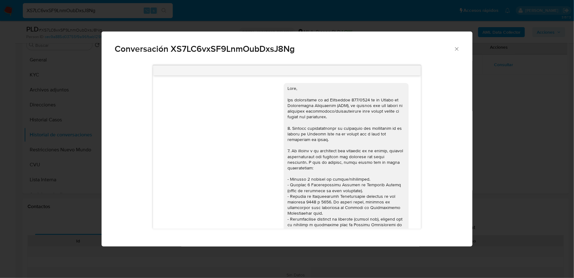
scroll to position [277, 0]
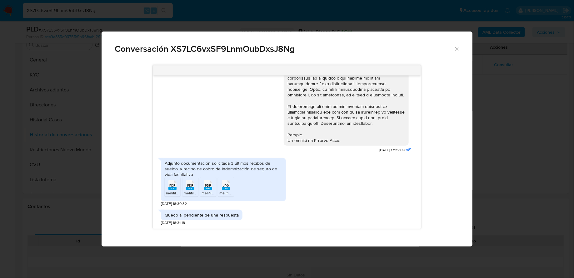
click at [457, 51] on icon "Cerrar" at bounding box center [456, 49] width 6 height 6
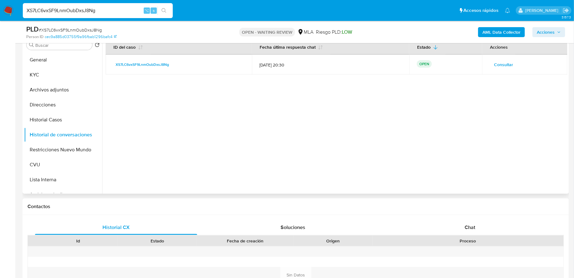
click at [490, 64] on button "Consultar" at bounding box center [503, 65] width 28 height 10
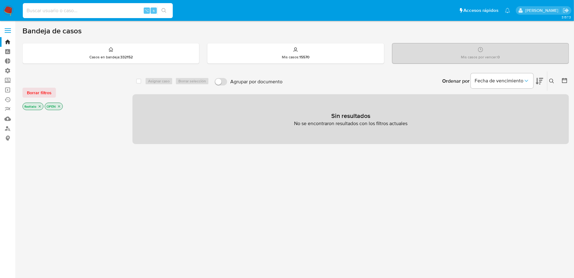
click at [51, 13] on input at bounding box center [98, 11] width 150 height 8
paste input "ETiwNzNasBLPr7SivhIUHzMQ"
type input "ETiwNzNasBLPr7SivhIUHzMQ"
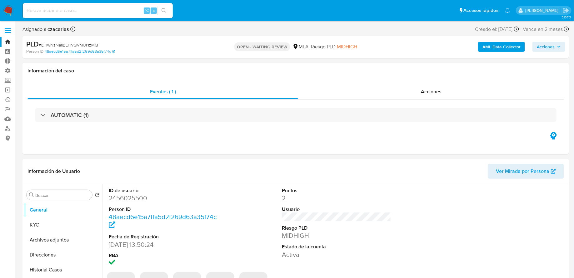
select select "10"
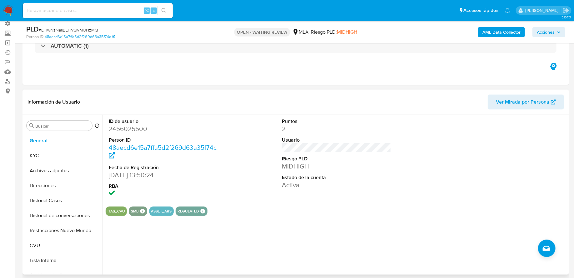
scroll to position [102, 0]
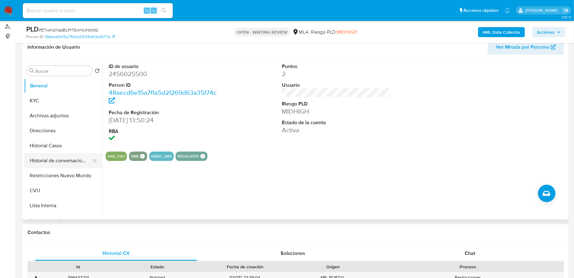
click at [52, 163] on button "Historial de conversaciones" at bounding box center [60, 160] width 73 height 15
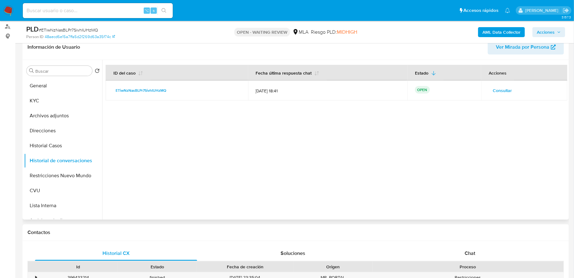
click at [496, 87] on span "Consultar" at bounding box center [502, 90] width 19 height 9
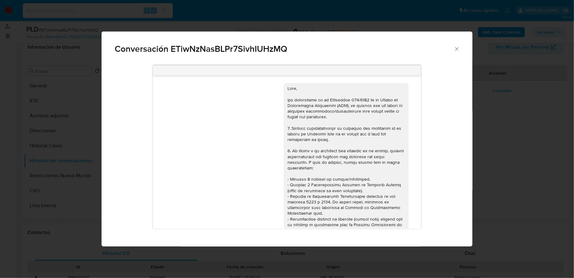
scroll to position [242, 0]
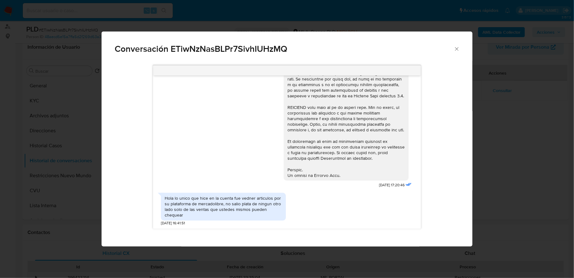
click at [454, 49] on icon "Cerrar" at bounding box center [456, 49] width 6 height 6
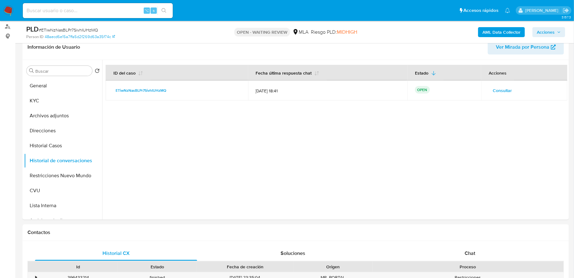
click at [85, 12] on input at bounding box center [98, 11] width 150 height 8
paste input "ETiwNzNasBLPr7SivhIUHzMQ"
click at [79, 12] on input "ETiwNzNasBLPr7SivhIUHzMQ" at bounding box center [98, 11] width 150 height 8
paste input "PCXM1RHtNh0Cr1ct2xuIgs7q"
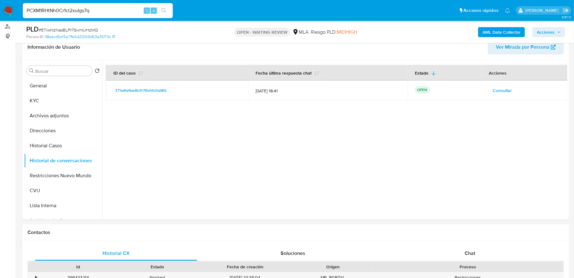
type input "PCXM1RHtNh0Cr1ct2xuIgs7q"
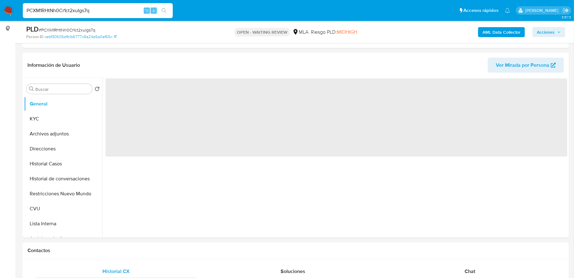
scroll to position [102, 0]
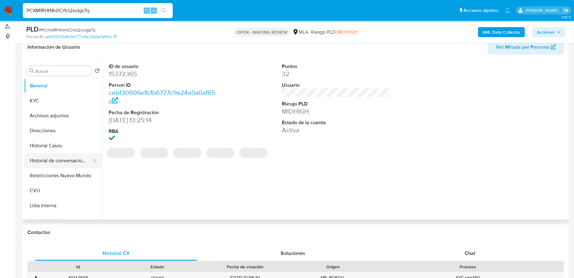
click at [60, 166] on button "Historial de conversaciones" at bounding box center [60, 160] width 73 height 15
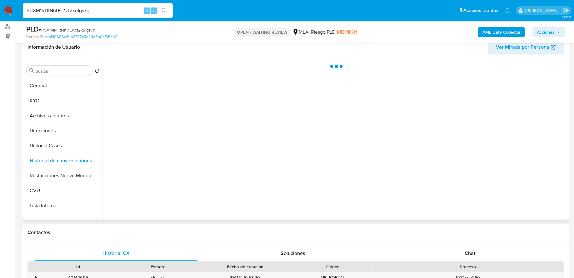
select select "10"
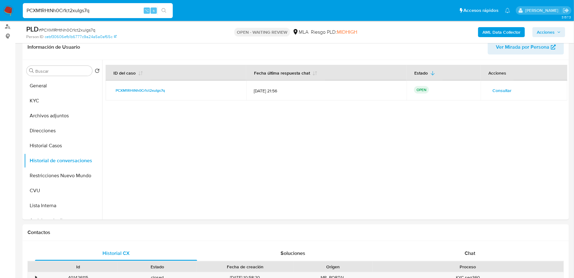
click at [490, 86] on button "Consultar" at bounding box center [502, 91] width 28 height 10
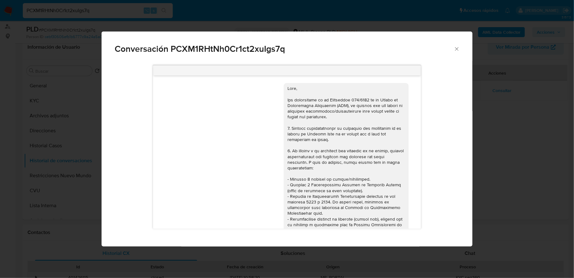
scroll to position [629, 0]
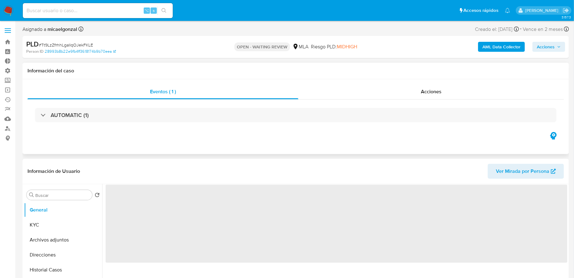
scroll to position [62, 0]
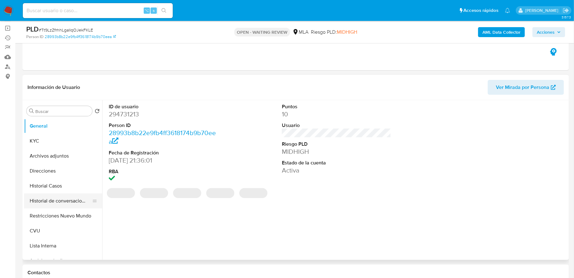
select select "10"
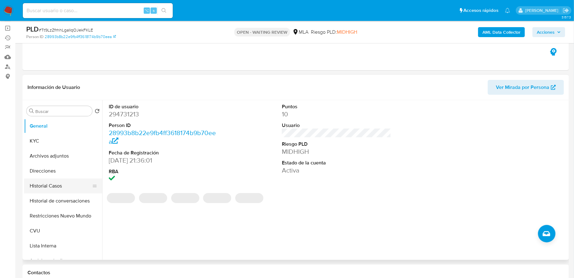
click at [53, 188] on button "Historial Casos" at bounding box center [60, 186] width 73 height 15
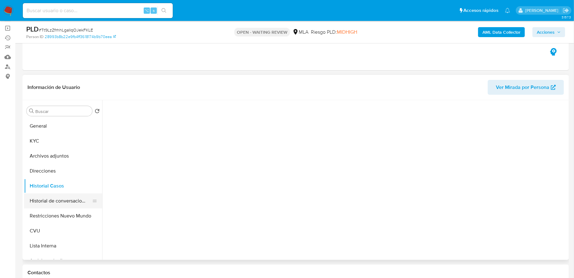
click at [71, 199] on button "Historial de conversaciones" at bounding box center [60, 201] width 73 height 15
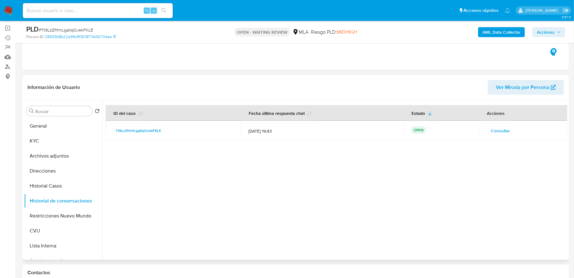
click at [496, 127] on span "Consultar" at bounding box center [500, 130] width 19 height 9
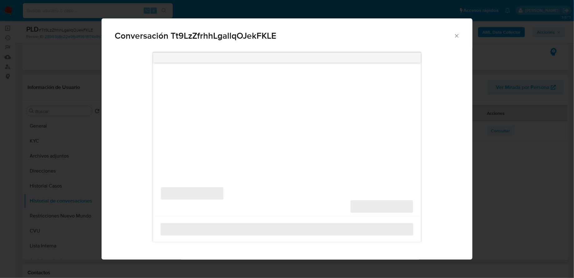
click at [496, 127] on div "Conversación Tt9LzZfrhhLgallqOJekFKLE ‌ ‌ ‌ ‌" at bounding box center [287, 139] width 574 height 278
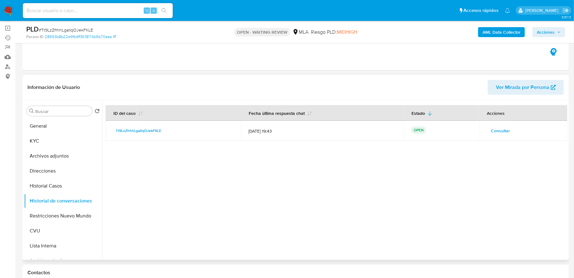
click at [492, 131] on span "Consultar" at bounding box center [500, 130] width 19 height 9
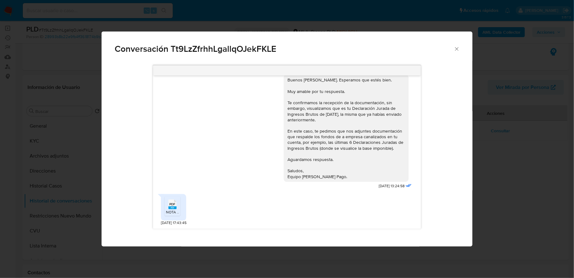
scroll to position [639, 0]
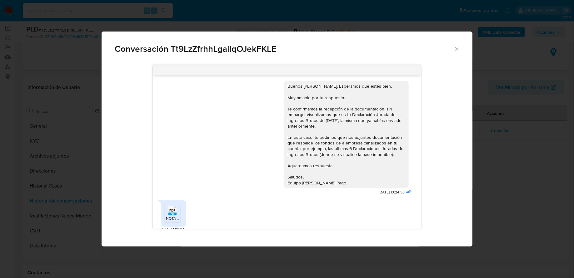
click at [455, 52] on icon "Cerrar" at bounding box center [456, 49] width 6 height 6
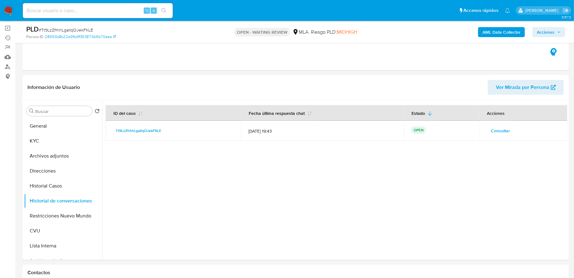
click at [102, 10] on input at bounding box center [98, 11] width 150 height 8
paste input "2QVjre21Zi8eJshoOAw0FBGZ"
type input "2QVjre21Zi8eJshoOAw0FBGZ"
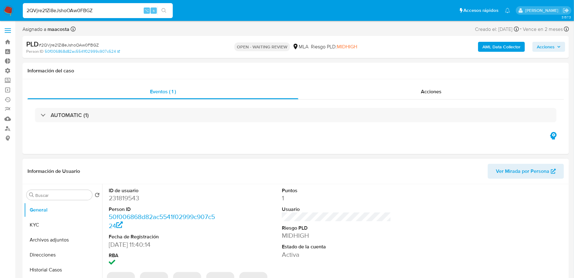
select select "10"
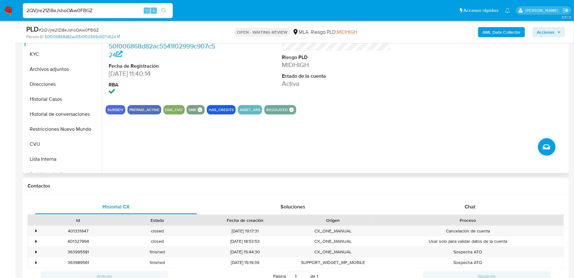
scroll to position [166, 0]
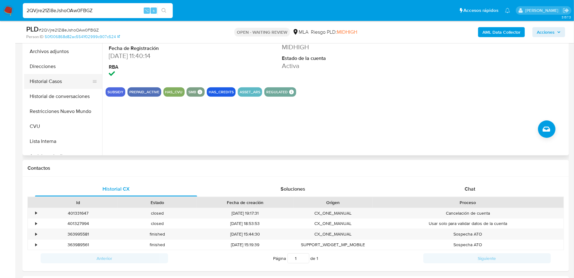
click at [58, 77] on button "Historial Casos" at bounding box center [60, 81] width 73 height 15
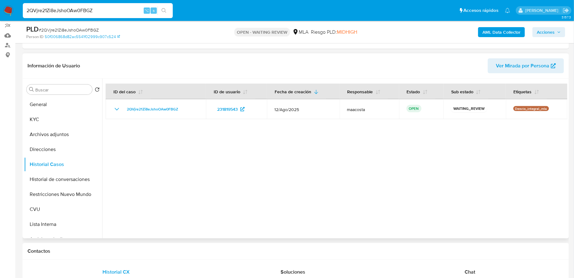
scroll to position [79, 0]
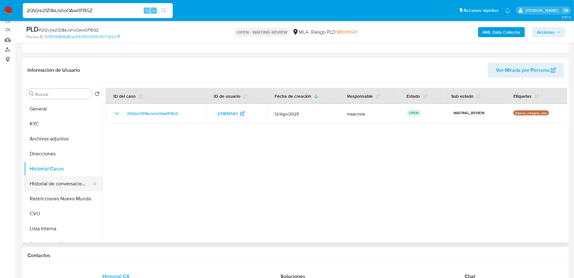
click at [51, 185] on button "Historial de conversaciones" at bounding box center [60, 183] width 73 height 15
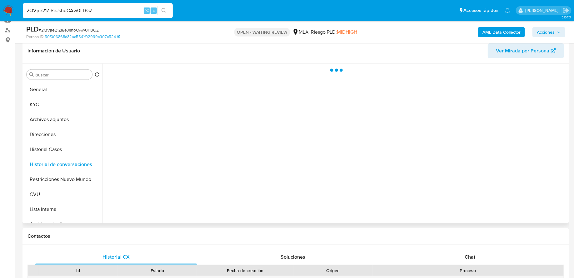
scroll to position [102, 0]
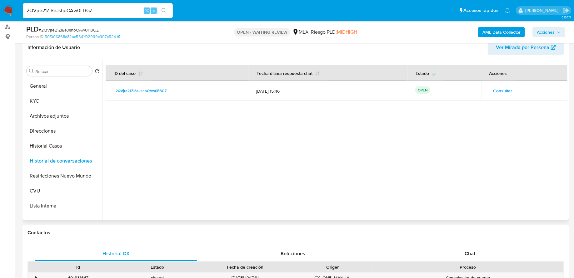
click at [502, 93] on span "Consultar" at bounding box center [502, 90] width 19 height 9
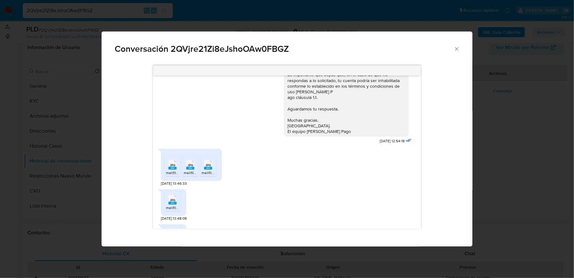
scroll to position [607, 0]
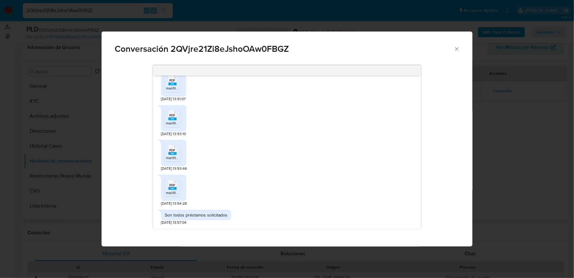
click at [171, 147] on icon "Comunicación" at bounding box center [172, 151] width 8 height 10
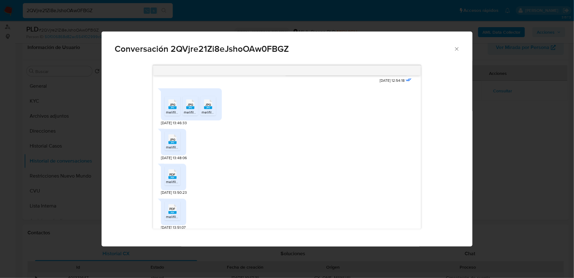
click at [173, 142] on span "JPG" at bounding box center [173, 140] width 6 height 4
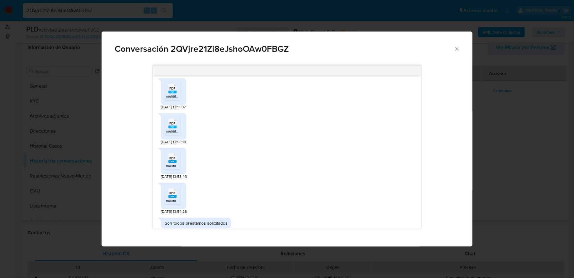
scroll to position [607, 0]
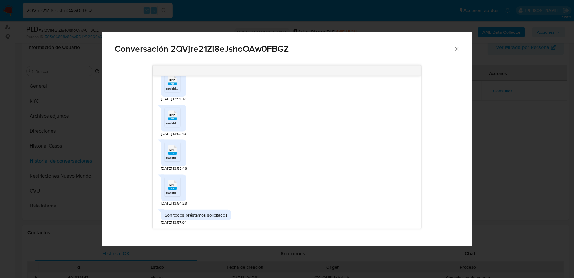
click at [167, 184] on div "PDF PDF" at bounding box center [172, 185] width 13 height 12
click at [458, 51] on icon "Cerrar" at bounding box center [456, 49] width 6 height 6
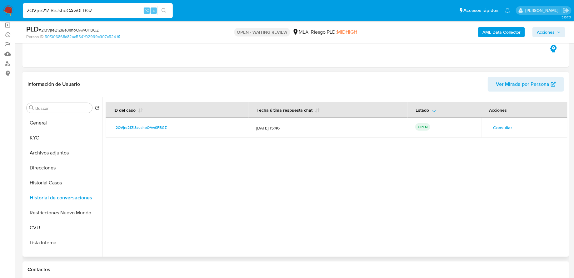
scroll to position [0, 0]
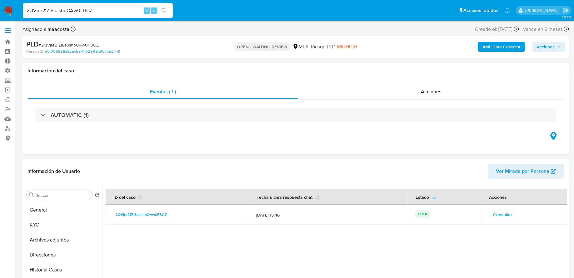
click at [112, 11] on input "2QVjre21Zi8eJshoOAw0FBGZ" at bounding box center [98, 11] width 150 height 8
paste input "ZGUJP1PzsM735svPSts2lZqs"
type input "ZGUJP1PzsM735svPSts2lZqs"
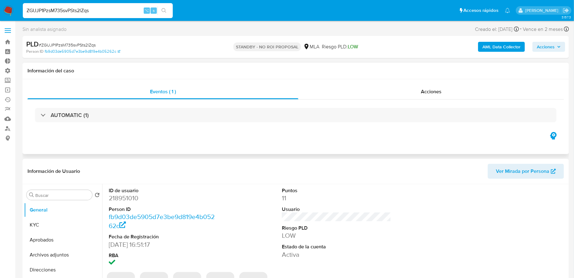
select select "10"
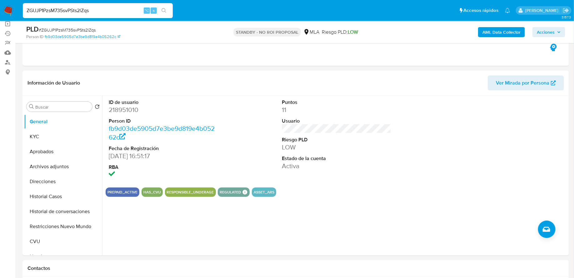
click at [95, 11] on input "ZGUJP1PzsM735svPSts2lZqs" at bounding box center [98, 11] width 150 height 8
paste input "vabSA8mzo6ioyH0n3sf9wkqh"
type input "vabSA8mzo6ioyH0n3sf9wkqh"
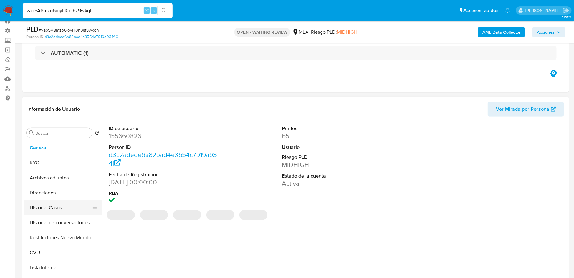
scroll to position [48, 0]
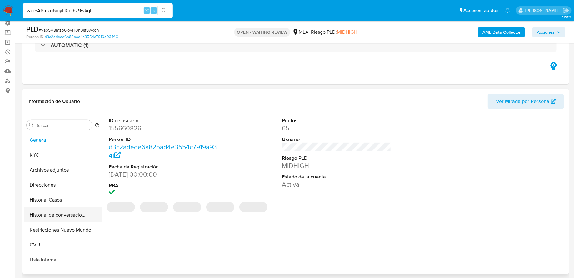
click at [55, 212] on button "Historial de conversaciones" at bounding box center [60, 215] width 73 height 15
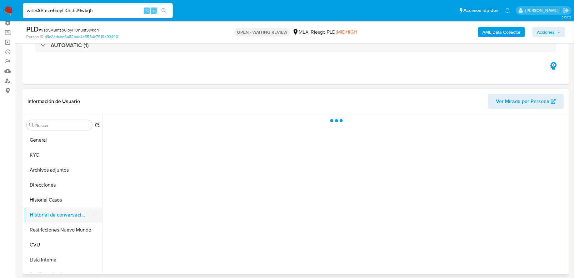
select select "10"
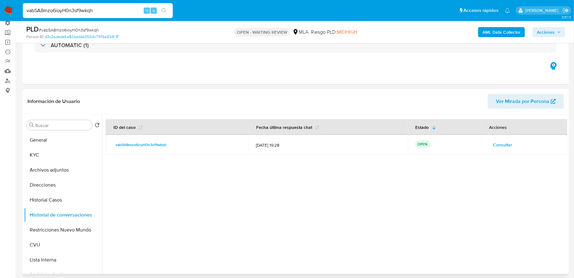
click at [495, 144] on span "Consultar" at bounding box center [502, 145] width 19 height 9
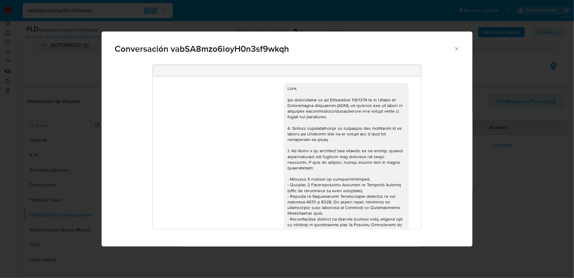
scroll to position [304, 0]
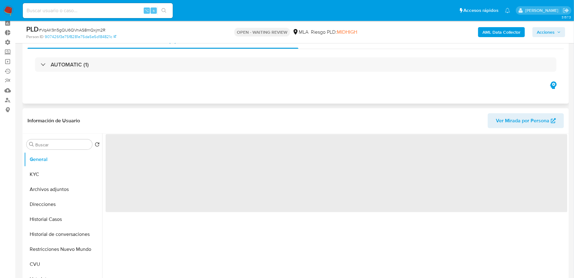
scroll to position [74, 0]
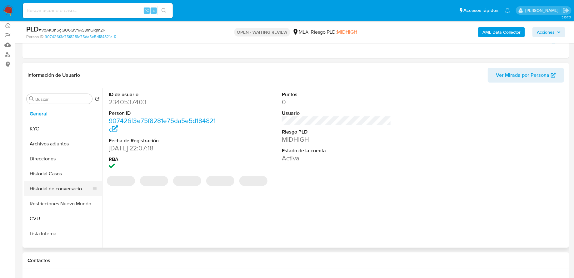
click at [59, 190] on button "Historial de conversaciones" at bounding box center [60, 188] width 73 height 15
select select "10"
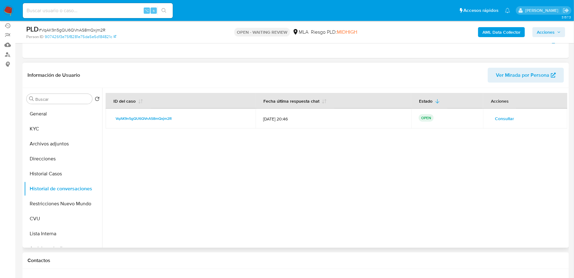
click at [506, 116] on span "Consultar" at bounding box center [504, 118] width 19 height 9
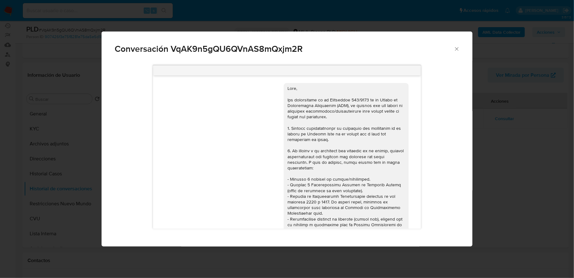
scroll to position [276, 0]
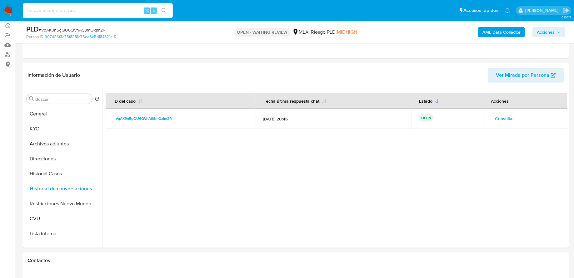
click at [80, 7] on input at bounding box center [98, 11] width 150 height 8
paste input "q6mUTcb85oV1ectu2Mpi5Gb9"
type input "q6mUTcb85oV1ectu2Mpi5Gb9"
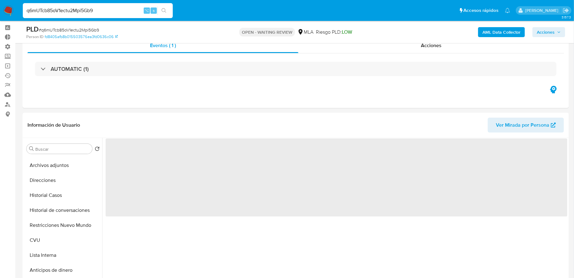
scroll to position [66, 0]
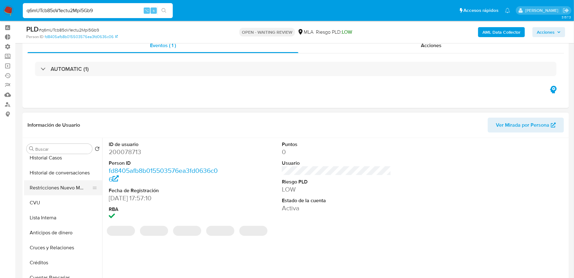
click at [54, 184] on button "Restricciones Nuevo Mundo" at bounding box center [60, 187] width 73 height 15
select select "10"
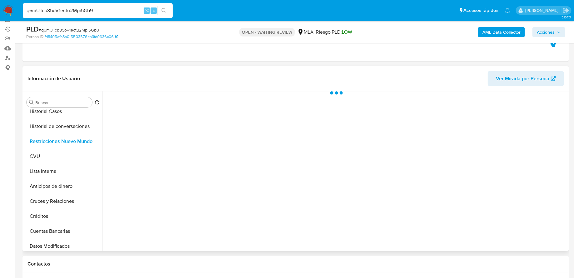
scroll to position [75, 0]
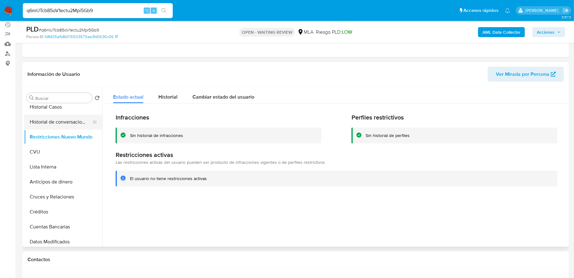
click at [57, 126] on button "Historial de conversaciones" at bounding box center [60, 122] width 73 height 15
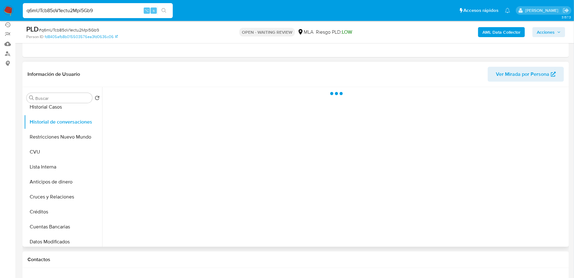
scroll to position [71, 0]
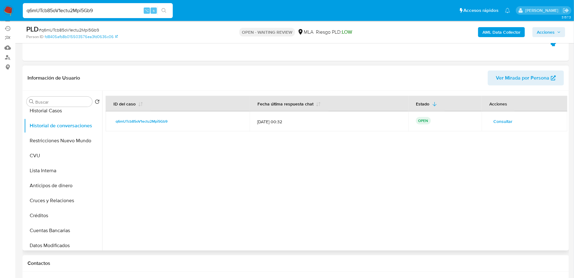
click at [503, 121] on span "Consultar" at bounding box center [502, 121] width 19 height 9
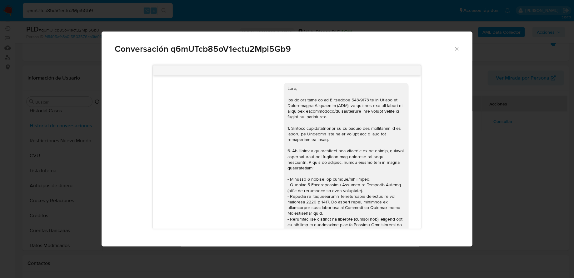
scroll to position [258, 0]
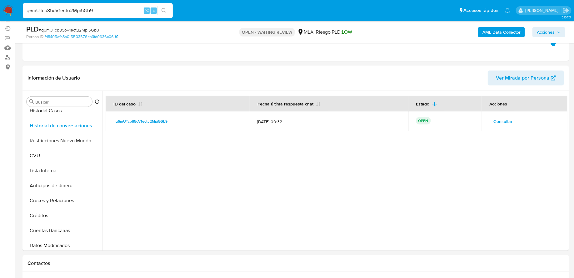
click at [105, 7] on input "q6mUTcb85oV1ectu2Mpi5Gb9" at bounding box center [98, 11] width 150 height 8
paste input "26Y3U1Cq3NzQRpAz7bLCbCmX"
type input "26Y3U1Cq3NzQRpAz7bLCbCmX"
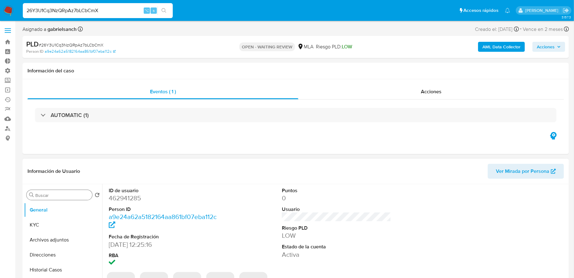
scroll to position [49, 0]
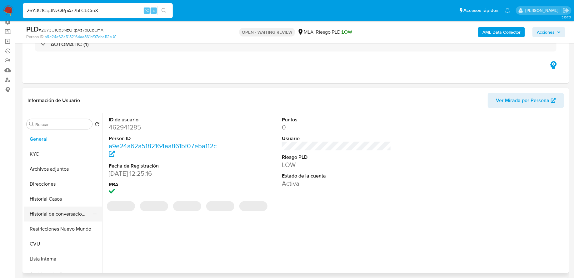
select select "10"
click at [53, 209] on button "Historial de conversaciones" at bounding box center [60, 214] width 73 height 15
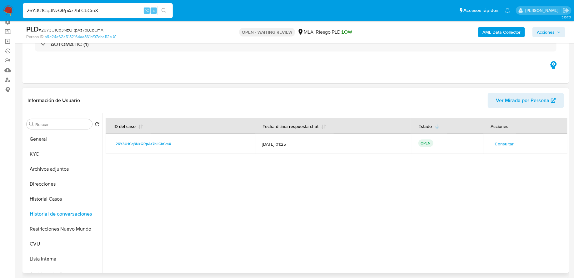
click at [492, 144] on button "Consultar" at bounding box center [504, 144] width 28 height 10
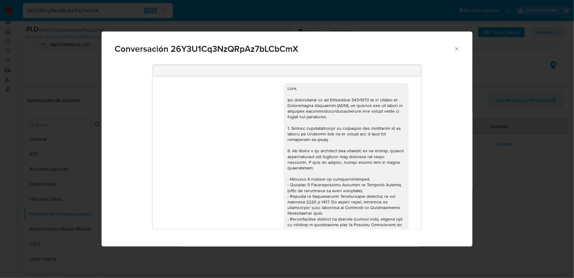
scroll to position [225, 0]
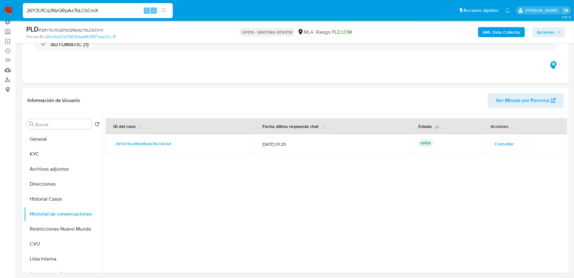
click at [92, 11] on input "26Y3U1Cq3NzQRpAz7bLCbCmX" at bounding box center [98, 11] width 150 height 8
paste input "whzfTHqVkCBAsA664ETtt4xV"
type input "whzfTHqVkCBAsA664ETtt4xV"
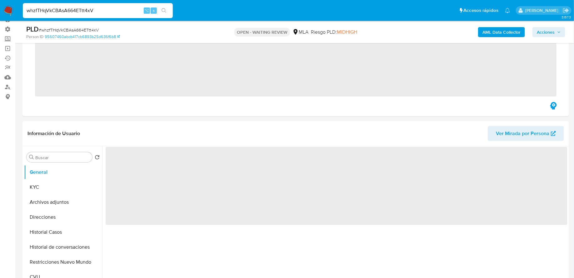
scroll to position [96, 0]
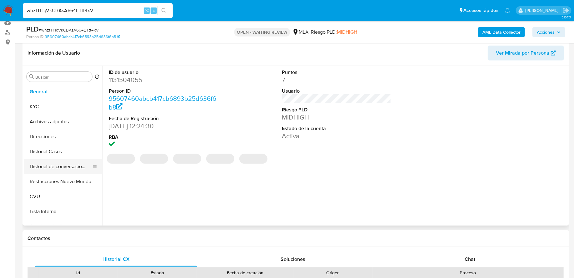
click at [58, 167] on button "Historial de conversaciones" at bounding box center [60, 166] width 73 height 15
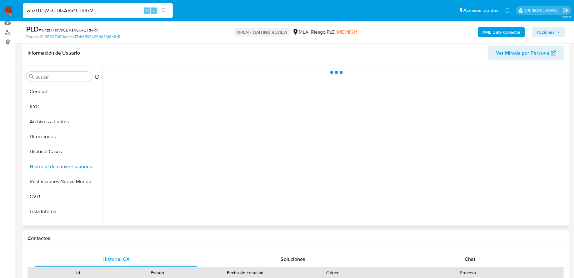
select select "10"
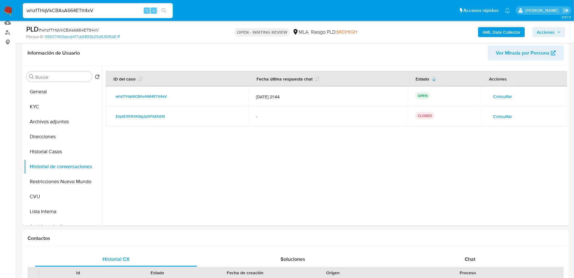
click at [72, 12] on input "whzfTHqVkCBAsA664ETtt4xV" at bounding box center [98, 11] width 150 height 8
paste input "EKJNLE3mH10Bq51a5msQJbI0"
type input "EKJNLE3mH10Bq51a5msQJbI0"
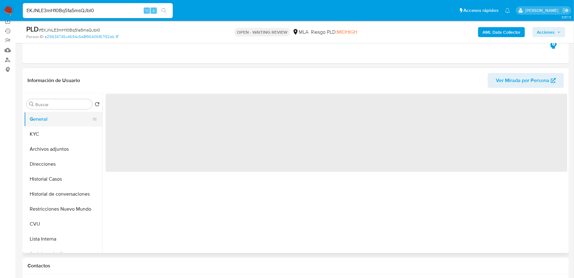
scroll to position [75, 0]
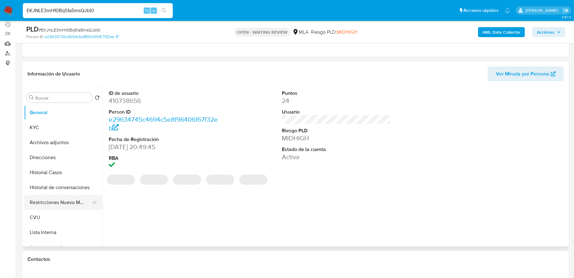
click at [46, 201] on button "Restricciones Nuevo Mundo" at bounding box center [60, 202] width 73 height 15
select select "10"
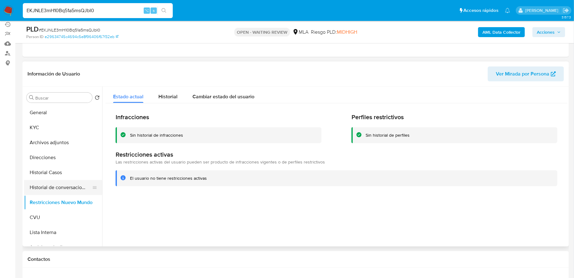
click at [45, 183] on button "Historial de conversaciones" at bounding box center [60, 187] width 73 height 15
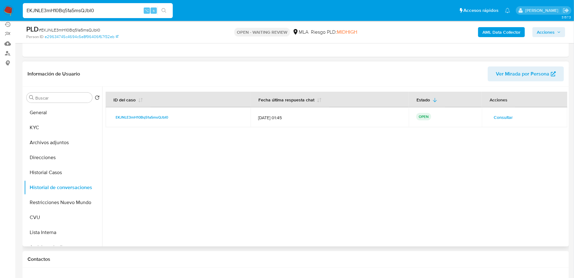
click at [502, 116] on span "Consultar" at bounding box center [502, 117] width 19 height 9
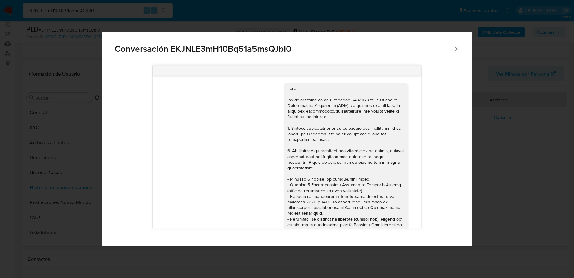
scroll to position [373, 0]
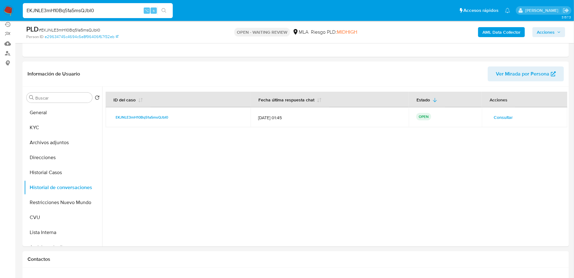
click at [101, 15] on div "EKJNLE3mH10Bq51a5msQJbI0 ⌥ s" at bounding box center [98, 10] width 150 height 15
click at [97, 11] on input "EKJNLE3mH10Bq51a5msQJbI0" at bounding box center [98, 11] width 150 height 8
paste input "bUmWLiabxjYcWWmIYkIFPxa1"
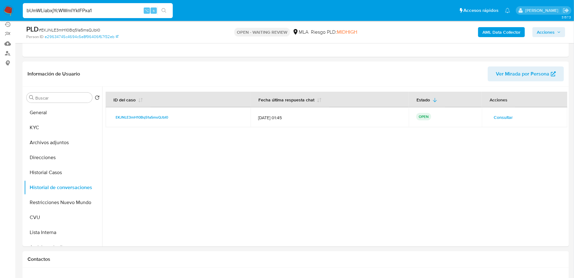
type input "bUmWLiabxjYcWWmIYkIFPxa1"
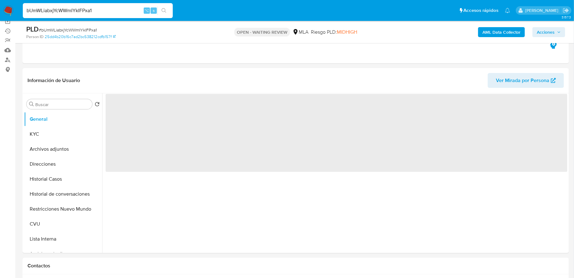
scroll to position [81, 0]
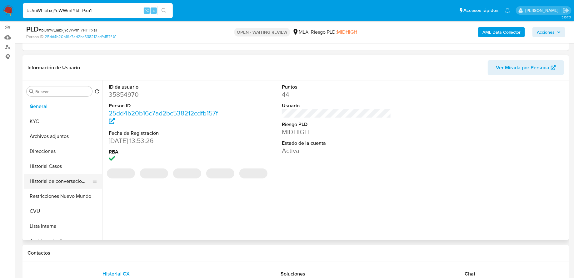
click at [57, 184] on button "Historial de conversaciones" at bounding box center [60, 181] width 73 height 15
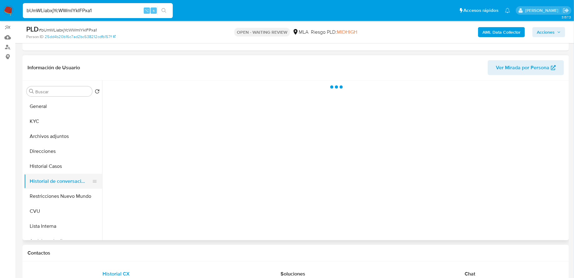
select select "10"
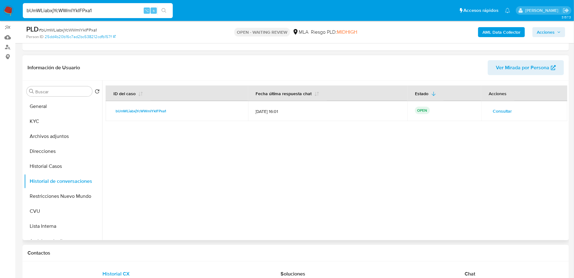
click at [497, 110] on span "Consultar" at bounding box center [502, 111] width 19 height 9
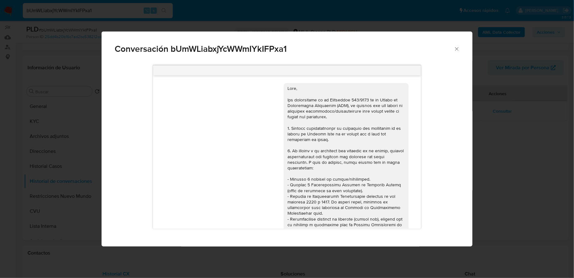
scroll to position [283, 0]
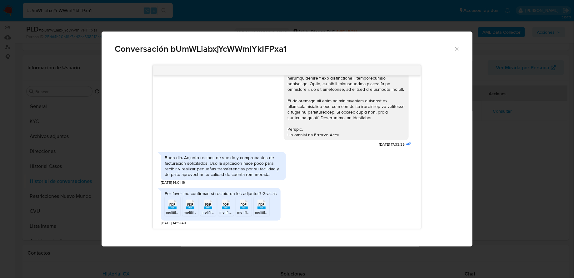
click at [456, 50] on icon "Cerrar" at bounding box center [456, 48] width 3 height 3
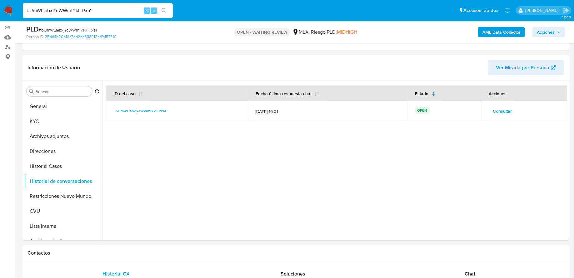
click at [110, 13] on input "bUmWLiabxjYcWWmIYkIFPxa1" at bounding box center [98, 11] width 150 height 8
paste input "3iDIs3ZbuLldbvFJ9A1FDxqN"
type input "3iDIs3ZbuLldbvFJ9A1FDxqN"
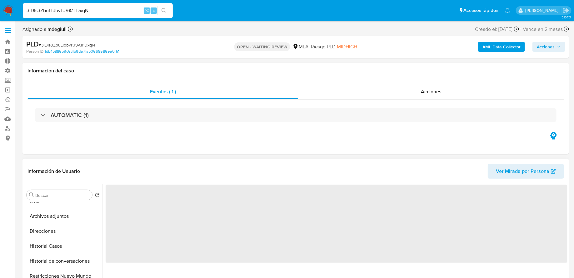
scroll to position [49, 0]
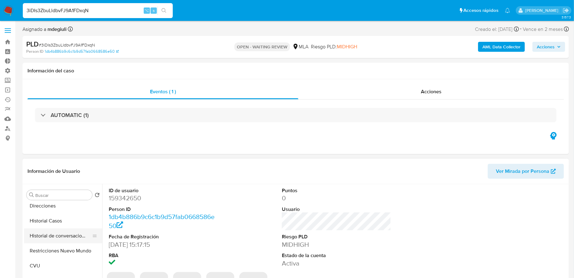
select select "10"
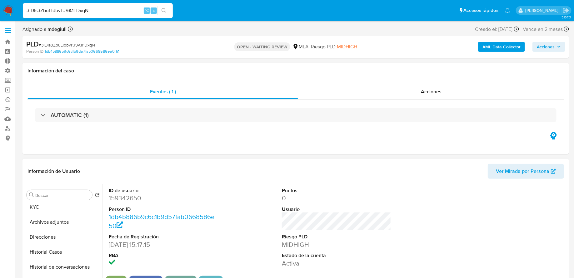
scroll to position [33, 0]
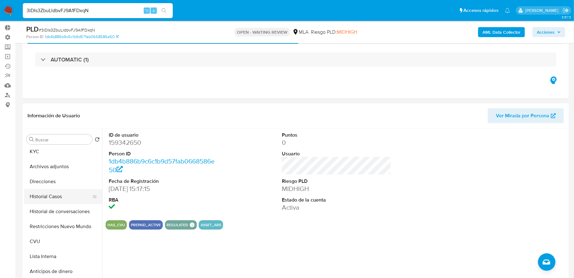
click at [52, 197] on button "Historial Casos" at bounding box center [60, 196] width 73 height 15
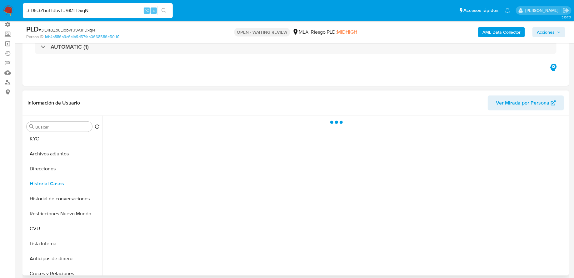
scroll to position [71, 0]
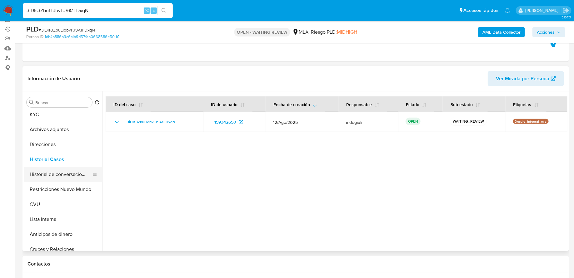
click at [72, 170] on button "Historial de conversaciones" at bounding box center [60, 174] width 73 height 15
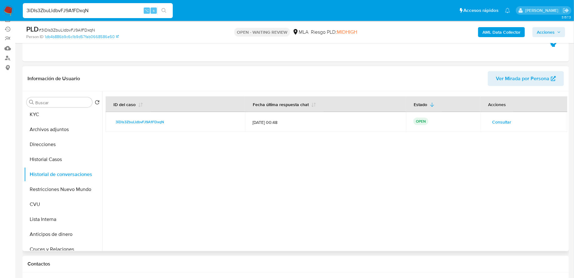
click at [495, 119] on span "Consultar" at bounding box center [501, 122] width 19 height 9
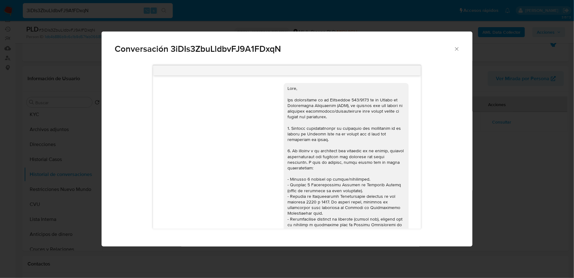
scroll to position [254, 0]
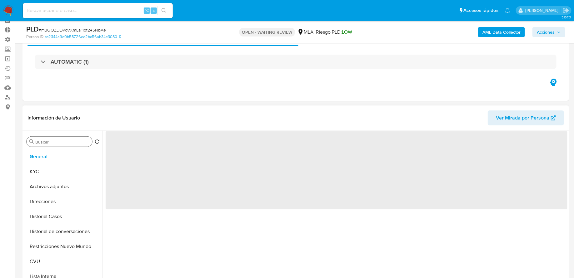
scroll to position [81, 0]
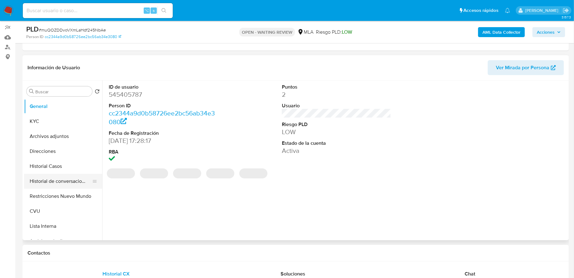
select select "10"
click at [61, 183] on button "Historial de conversaciones" at bounding box center [60, 181] width 73 height 15
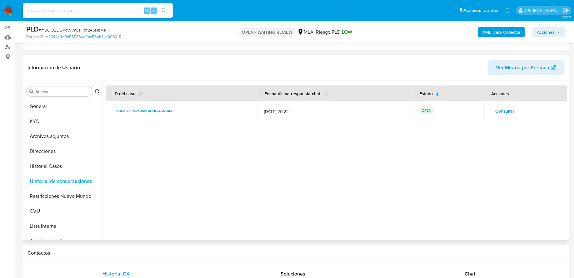
click at [500, 110] on span "Consultar" at bounding box center [504, 111] width 19 height 9
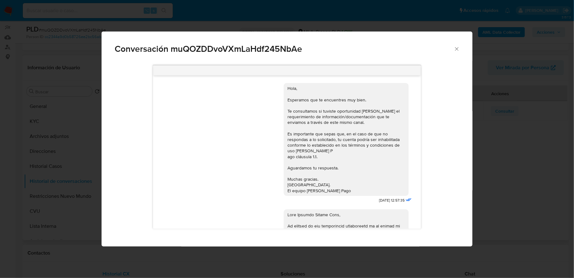
scroll to position [551, 0]
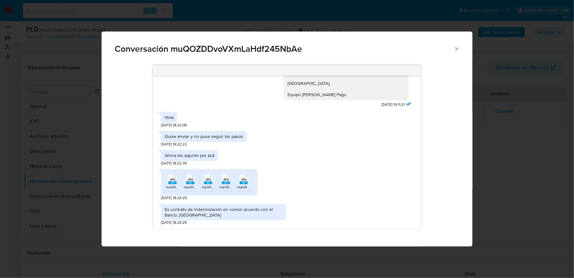
click at [171, 185] on icon "JPG" at bounding box center [172, 179] width 8 height 11
click at [196, 184] on div "JPG JPG" at bounding box center [190, 179] width 13 height 12
click at [211, 182] on rect "Comunicación" at bounding box center [208, 183] width 8 height 3
click at [236, 182] on li "JPG JPG melifile4511636957043413692.jpg" at bounding box center [244, 181] width 16 height 19
click at [227, 182] on rect "Comunicación" at bounding box center [226, 183] width 8 height 3
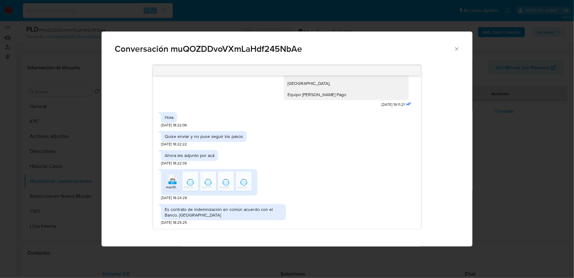
click at [459, 44] on div "Conversación muQOZDDvoVXmLaHdf245NbAe" at bounding box center [286, 47] width 370 height 30
click at [457, 46] on icon "Cerrar" at bounding box center [456, 49] width 6 height 6
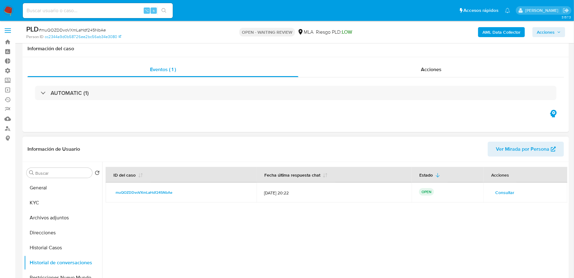
scroll to position [111, 0]
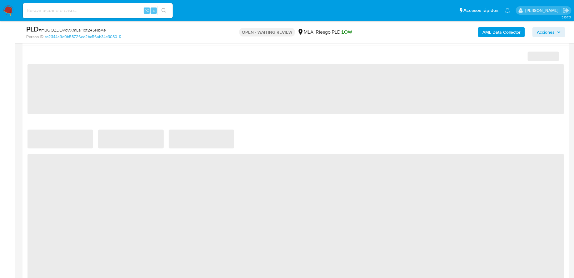
scroll to position [412, 0]
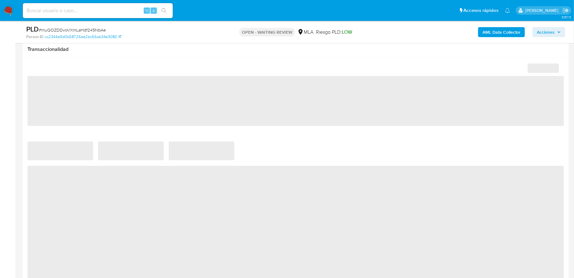
select select "10"
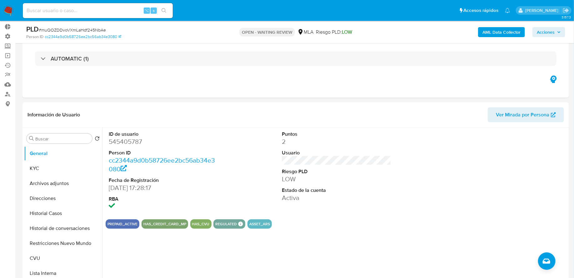
scroll to position [93, 0]
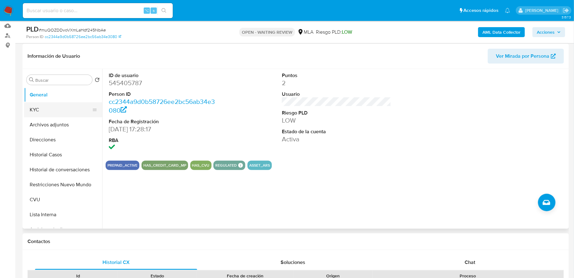
click at [49, 112] on button "KYC" at bounding box center [60, 109] width 73 height 15
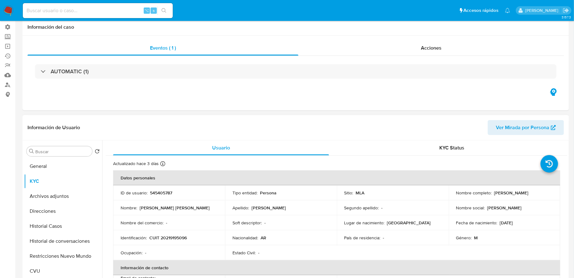
scroll to position [0, 0]
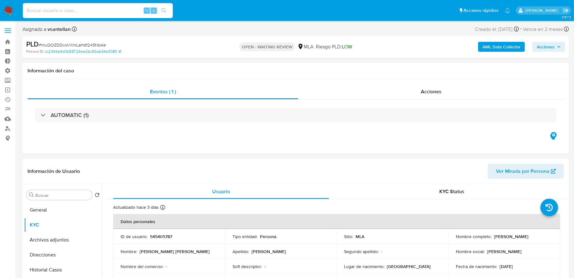
click at [100, 9] on input at bounding box center [98, 11] width 150 height 8
paste input "cuiKZAAp1R9X2aIRmZxyElZH"
type input "cuiKZAAp1R9X2aIRmZxyElZH"
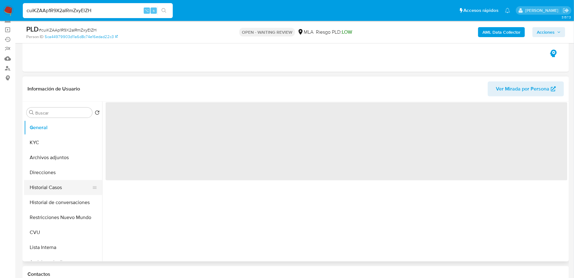
scroll to position [66, 0]
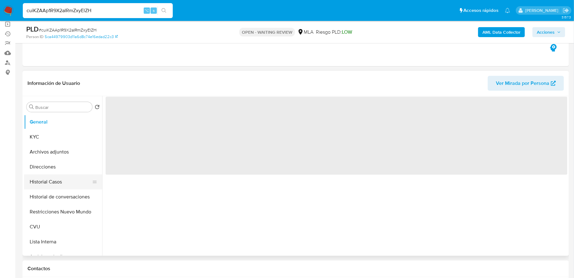
click at [49, 178] on button "Historial Casos" at bounding box center [60, 182] width 73 height 15
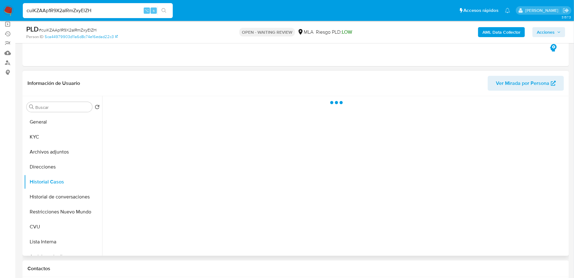
select select "10"
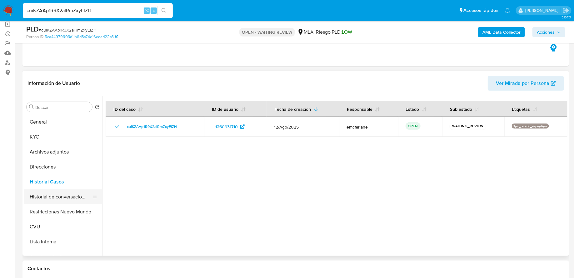
click at [60, 196] on button "Historial de conversaciones" at bounding box center [60, 197] width 73 height 15
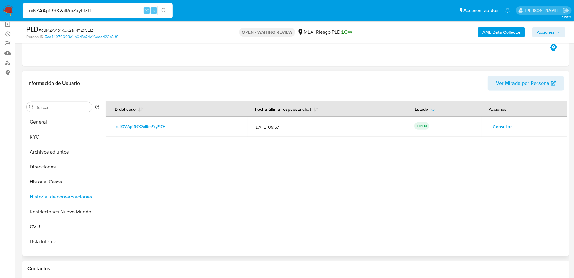
click at [503, 124] on span "Consultar" at bounding box center [501, 126] width 19 height 9
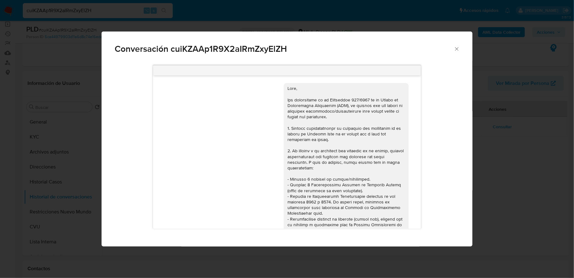
scroll to position [244, 0]
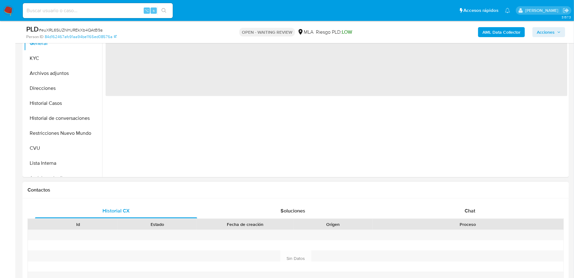
scroll to position [122, 0]
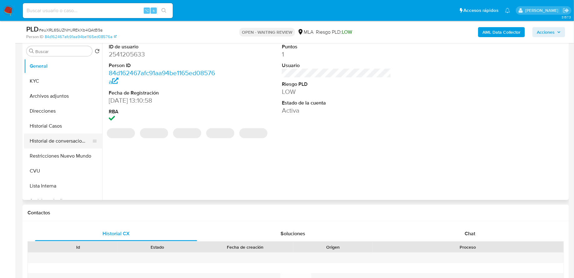
click at [64, 134] on button "Historial de conversaciones" at bounding box center [60, 141] width 73 height 15
select select "10"
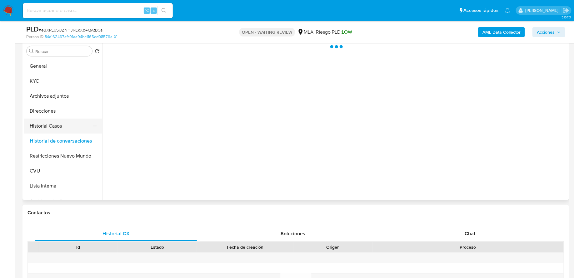
click at [64, 127] on button "Historial Casos" at bounding box center [60, 126] width 73 height 15
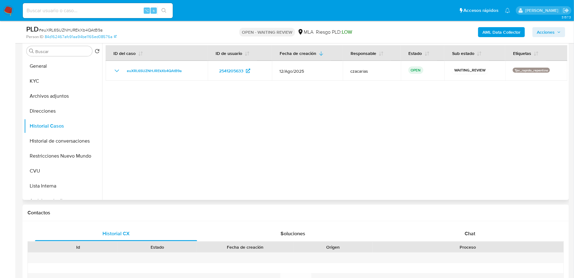
scroll to position [99, 0]
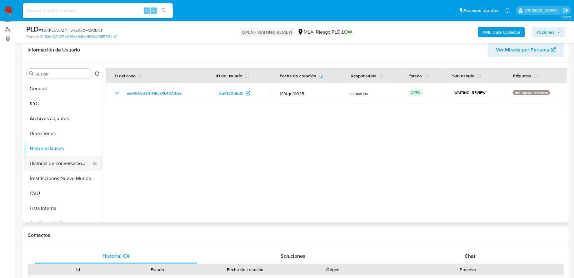
click at [47, 165] on button "Historial de conversaciones" at bounding box center [60, 163] width 73 height 15
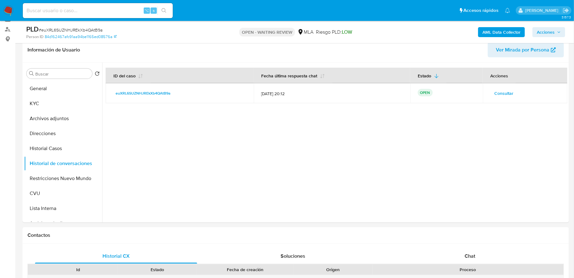
click at [503, 94] on span "Consultar" at bounding box center [503, 93] width 19 height 9
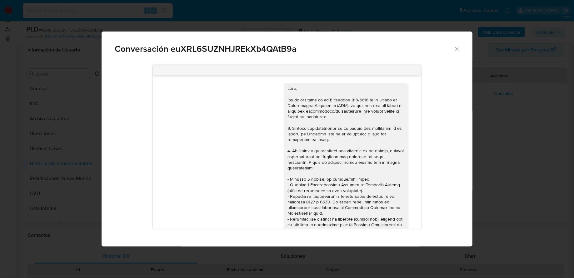
scroll to position [237, 0]
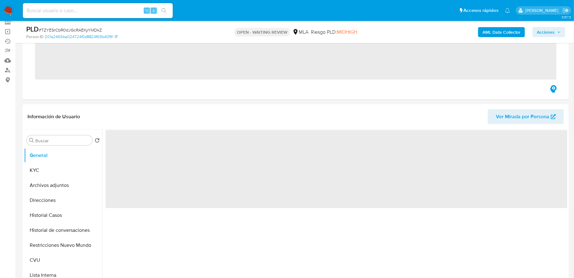
scroll to position [63, 0]
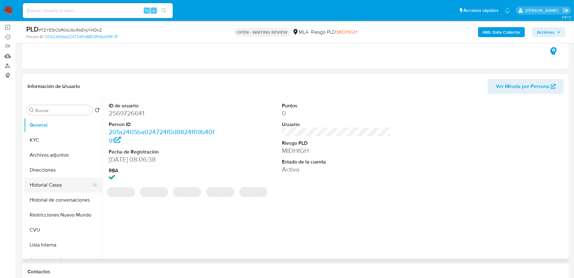
click at [52, 190] on button "Historial Casos" at bounding box center [60, 185] width 73 height 15
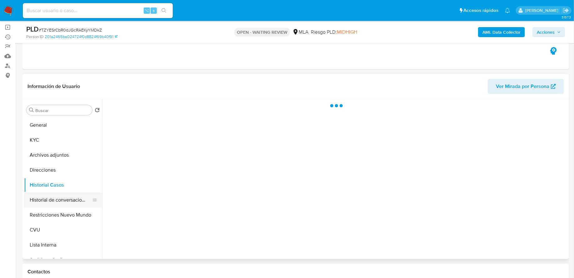
select select "10"
click at [52, 197] on button "Historial de conversaciones" at bounding box center [60, 200] width 73 height 15
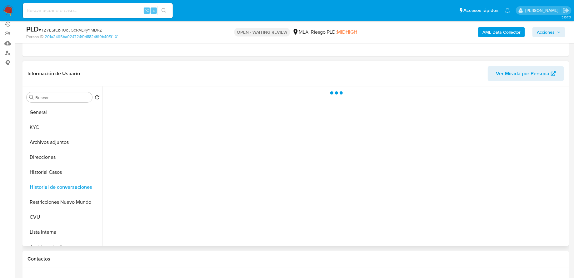
scroll to position [81, 0]
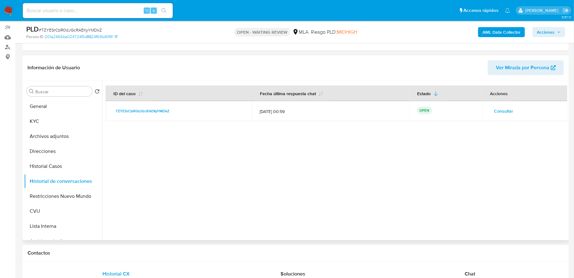
click at [497, 109] on span "Consultar" at bounding box center [503, 111] width 19 height 9
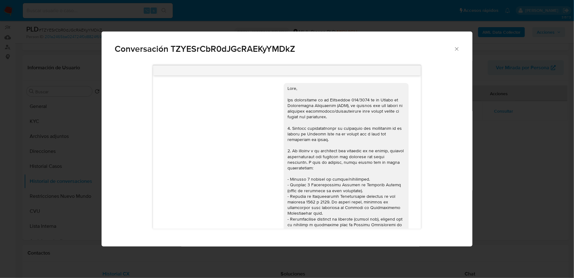
scroll to position [225, 0]
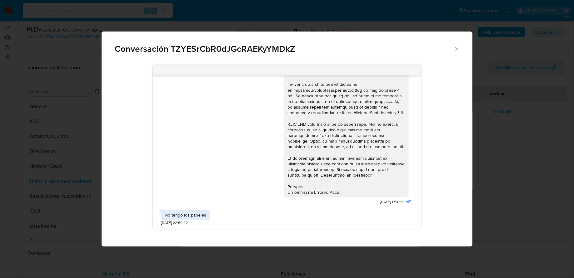
click at [455, 50] on icon "Cerrar" at bounding box center [456, 49] width 6 height 6
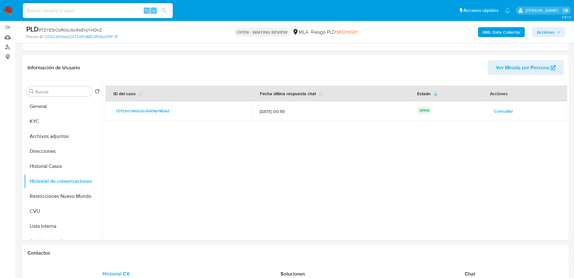
click at [113, 8] on input at bounding box center [98, 11] width 150 height 8
paste input "v3aUvxBkzGOtel0SgPNtI7mY"
type input "v3aUvxBkzGOtel0SgPNtI7mY"
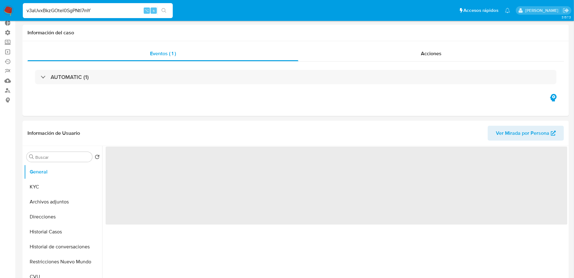
scroll to position [71, 0]
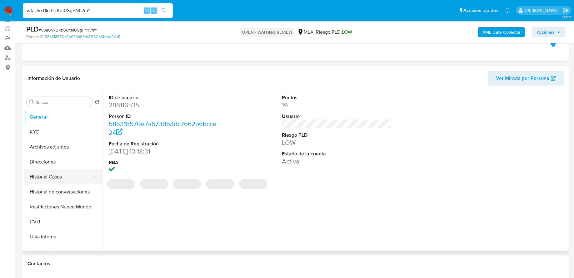
click at [53, 179] on button "Historial Casos" at bounding box center [60, 177] width 73 height 15
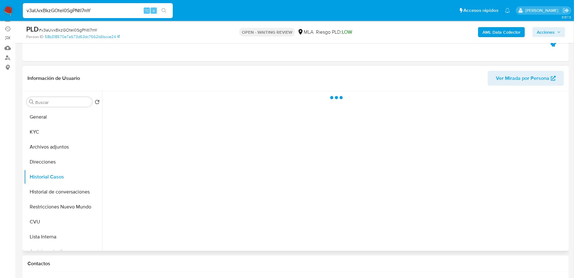
select select "10"
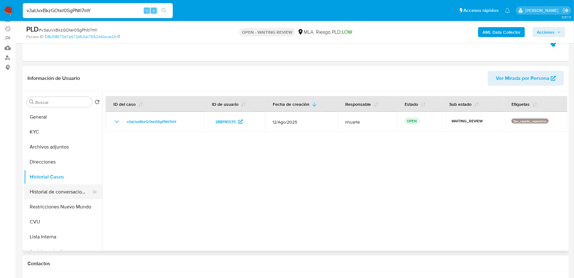
click at [31, 199] on button "Historial de conversaciones" at bounding box center [60, 192] width 73 height 15
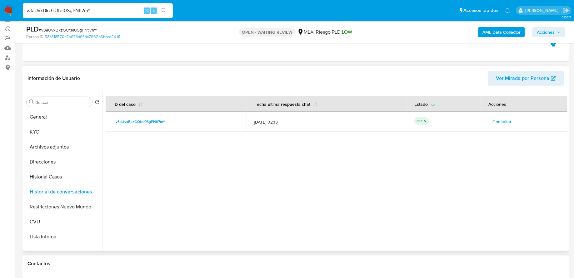
click at [506, 117] on span "Consultar" at bounding box center [501, 121] width 19 height 9
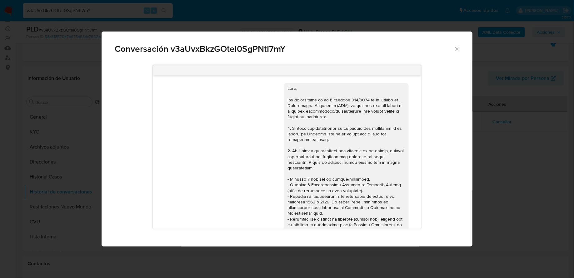
scroll to position [301, 0]
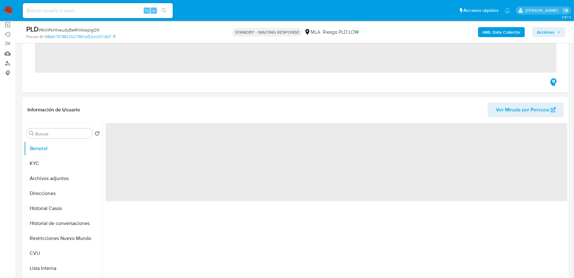
scroll to position [89, 0]
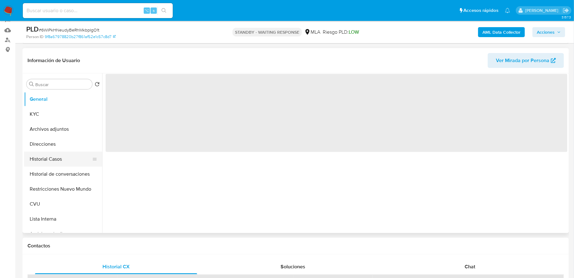
click at [62, 161] on button "Historial Casos" at bounding box center [60, 159] width 73 height 15
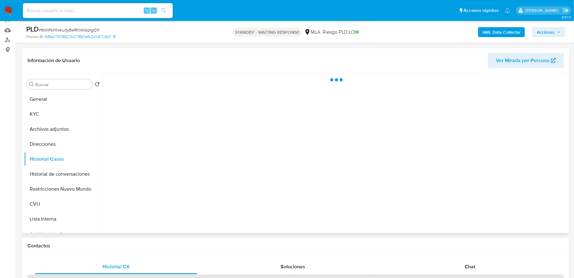
select select "10"
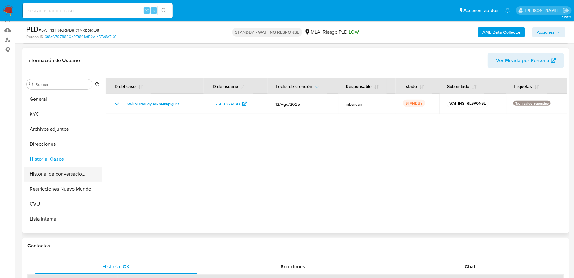
click at [40, 174] on button "Historial de conversaciones" at bounding box center [60, 174] width 73 height 15
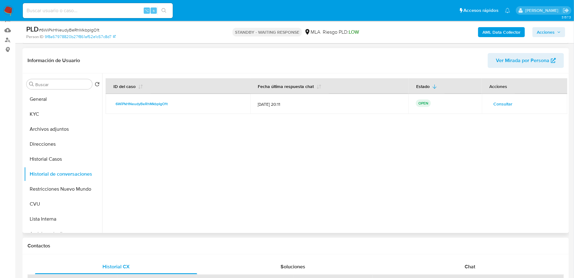
click at [513, 102] on button "Consultar" at bounding box center [503, 104] width 28 height 10
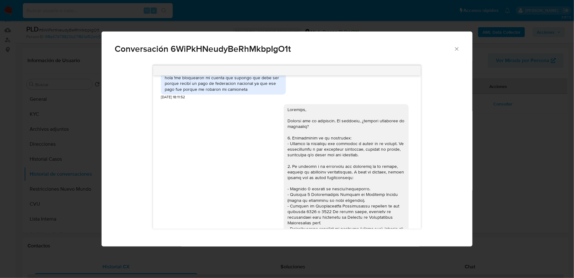
scroll to position [428, 0]
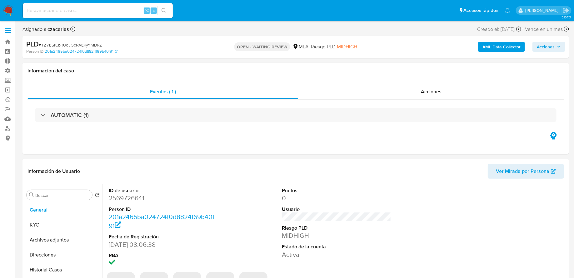
select select "10"
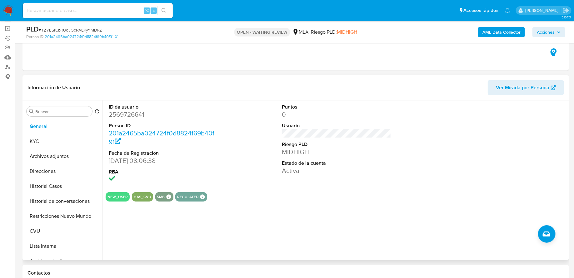
scroll to position [69, 0]
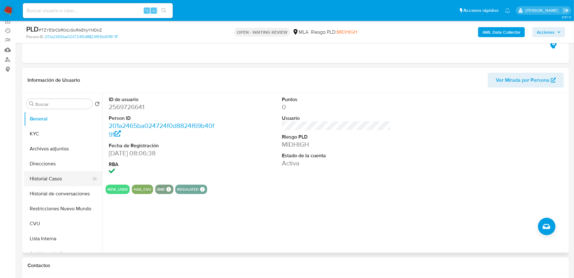
click at [70, 177] on button "Historial Casos" at bounding box center [60, 178] width 73 height 15
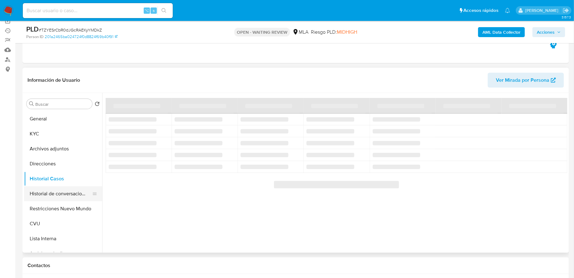
click at [60, 196] on button "Historial de conversaciones" at bounding box center [60, 193] width 73 height 15
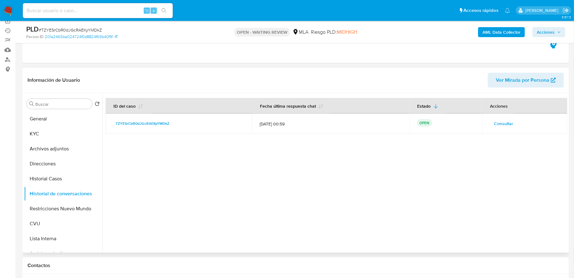
click at [508, 124] on span "Consultar" at bounding box center [503, 123] width 19 height 9
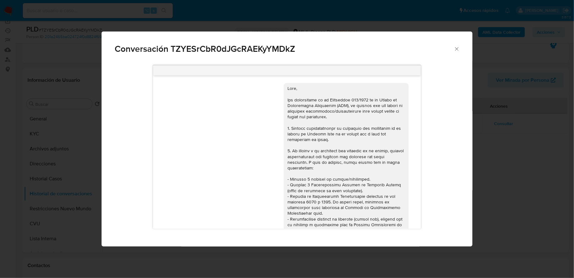
scroll to position [225, 0]
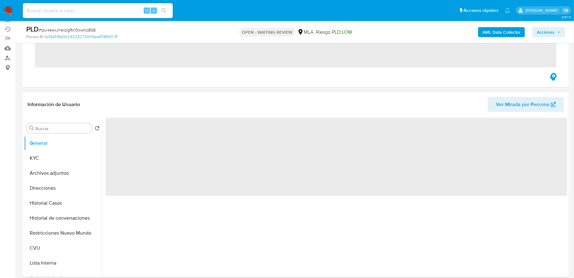
scroll to position [74, 0]
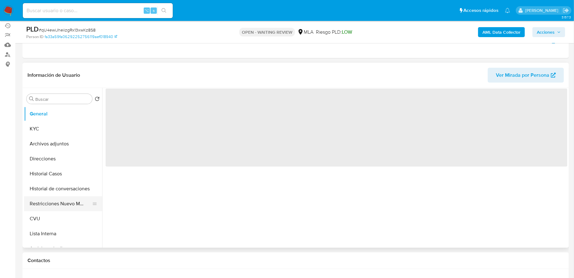
click at [48, 203] on button "Restricciones Nuevo Mundo" at bounding box center [60, 203] width 73 height 15
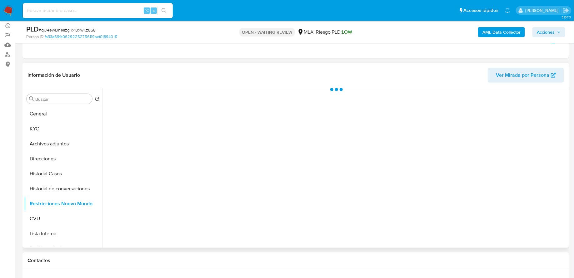
select select "10"
click at [75, 183] on button "Historial de conversaciones" at bounding box center [60, 188] width 73 height 15
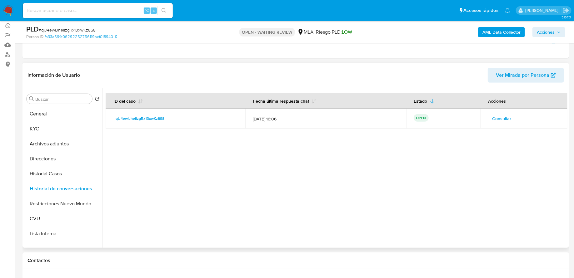
click at [501, 116] on span "Consultar" at bounding box center [501, 118] width 19 height 9
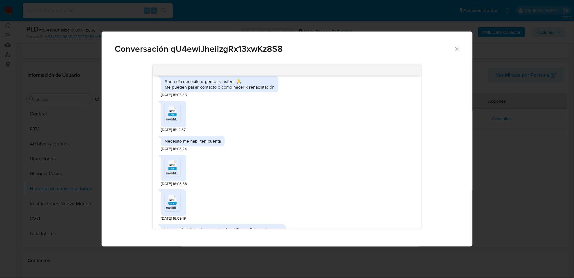
scroll to position [1083, 0]
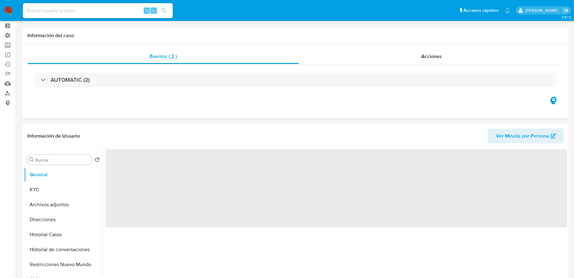
scroll to position [72, 0]
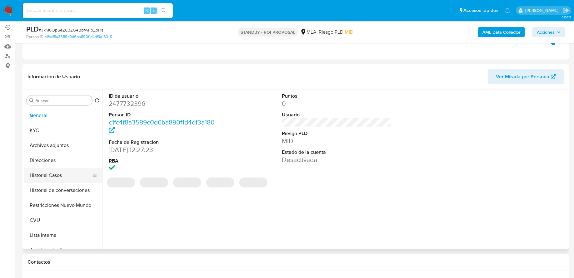
click at [45, 178] on button "Historial Casos" at bounding box center [60, 175] width 73 height 15
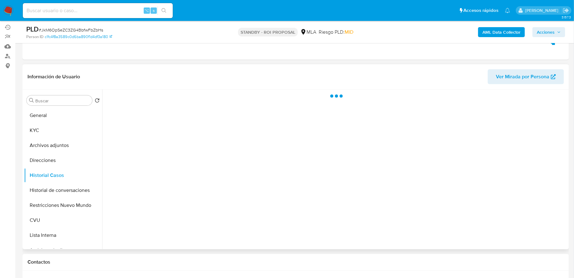
select select "10"
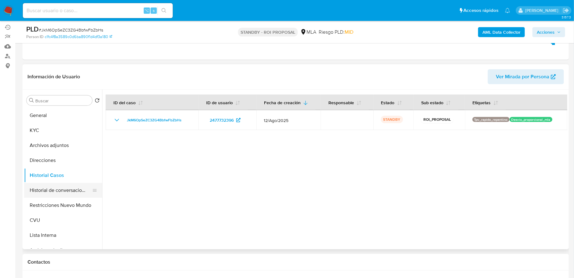
click at [53, 193] on button "Historial de conversaciones" at bounding box center [60, 190] width 73 height 15
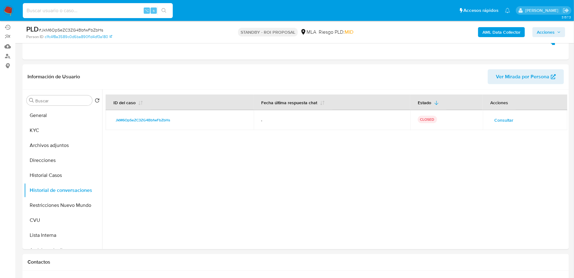
click at [97, 7] on input at bounding box center [98, 11] width 150 height 8
paste input "6WiPkHNeudyBeRhMkbpIgO1t"
type input "6WiPkHNeudyBeRhMkbpIgO1t"
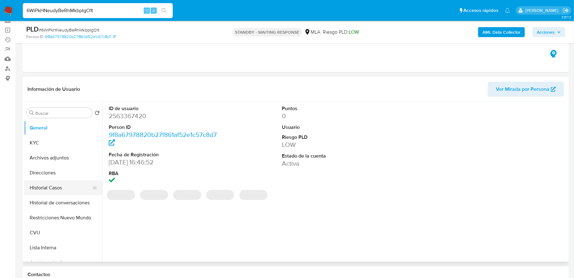
scroll to position [78, 0]
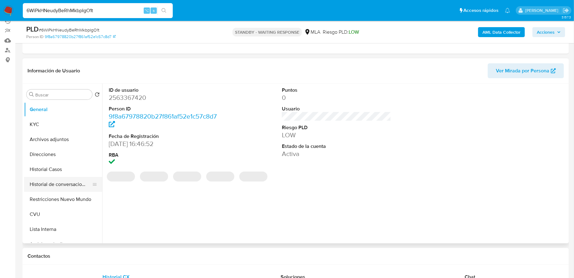
click at [55, 185] on button "Historial de conversaciones" at bounding box center [60, 184] width 73 height 15
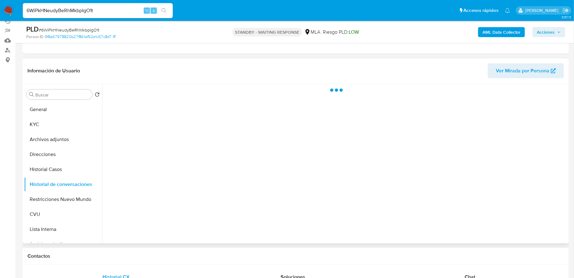
select select "10"
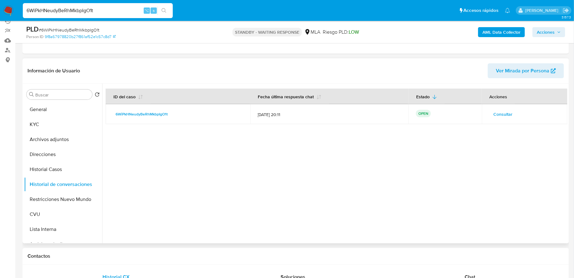
click at [494, 103] on div "Acciones" at bounding box center [498, 96] width 33 height 15
click at [494, 107] on td "Consultar" at bounding box center [524, 114] width 86 height 20
click at [494, 110] on span "Consultar" at bounding box center [502, 114] width 19 height 9
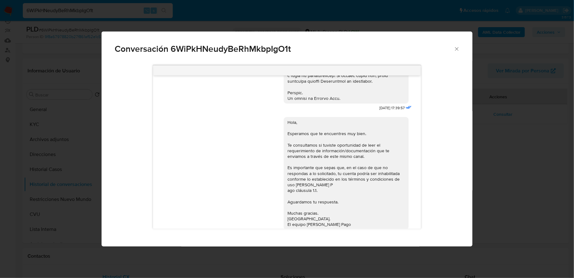
scroll to position [480, 0]
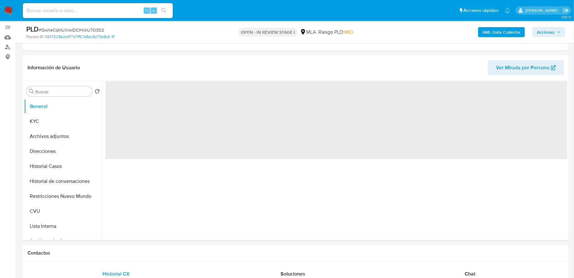
scroll to position [105, 0]
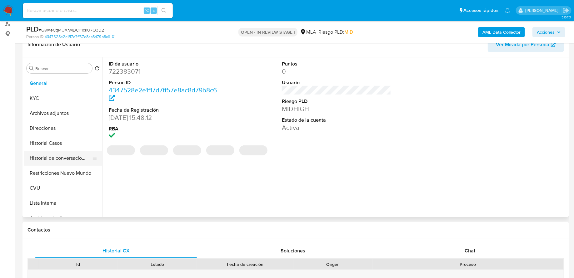
click at [55, 160] on button "Historial de conversaciones" at bounding box center [60, 158] width 73 height 15
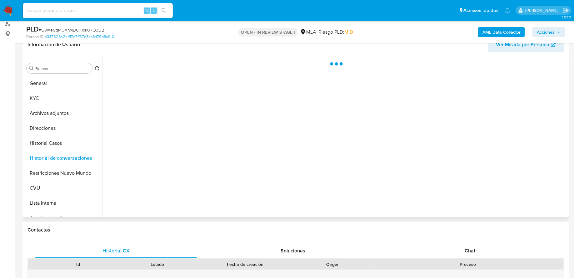
select select "10"
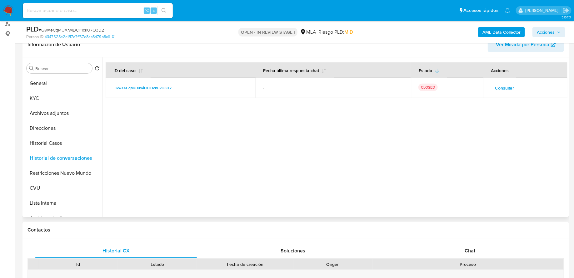
click at [509, 89] on span "Consultar" at bounding box center [504, 88] width 19 height 9
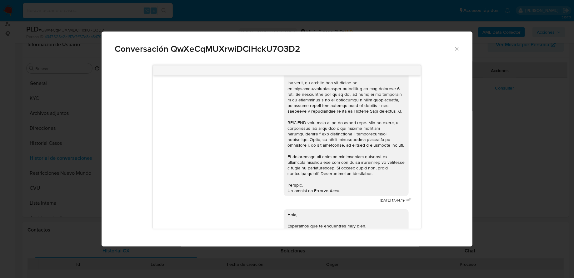
scroll to position [0, 0]
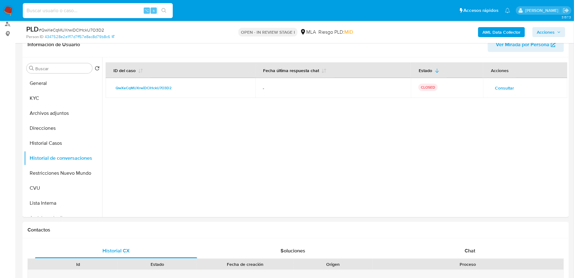
click at [103, 8] on input at bounding box center [98, 11] width 150 height 8
paste input "SrarPqJMTq8NvtQsDbsZfNYp"
type input "SrarPqJMTq8NvtQsDbsZfNYp"
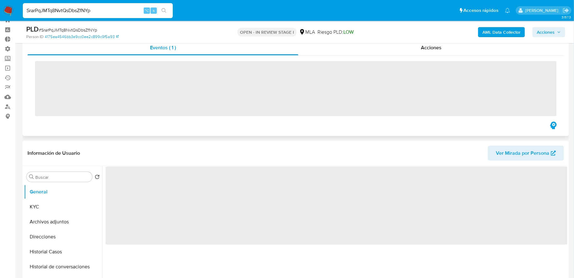
scroll to position [57, 0]
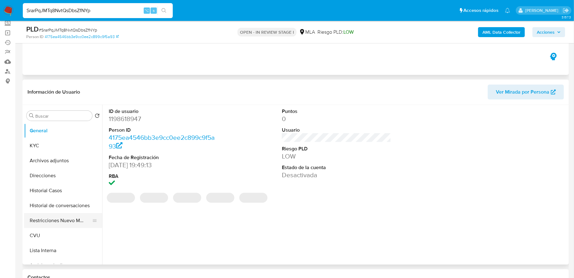
click at [60, 221] on button "Restricciones Nuevo Mundo" at bounding box center [60, 220] width 73 height 15
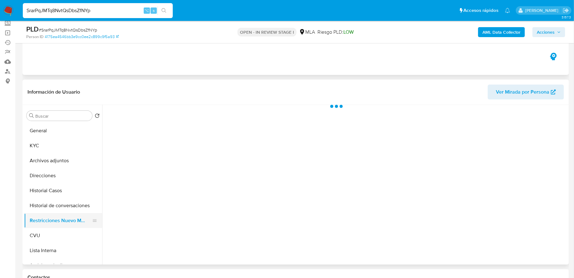
select select "10"
click at [63, 209] on button "Historial de conversaciones" at bounding box center [60, 205] width 73 height 15
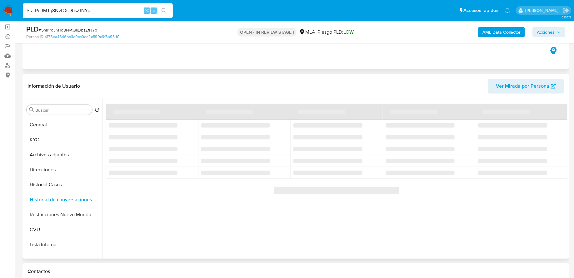
scroll to position [63, 0]
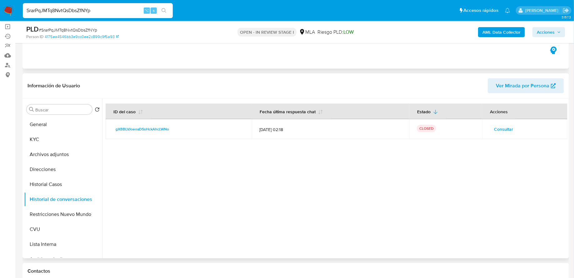
click at [495, 126] on span "Consultar" at bounding box center [503, 129] width 19 height 9
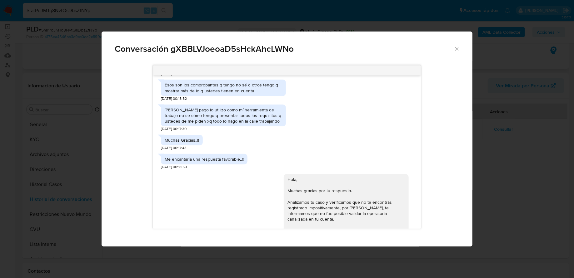
scroll to position [465, 0]
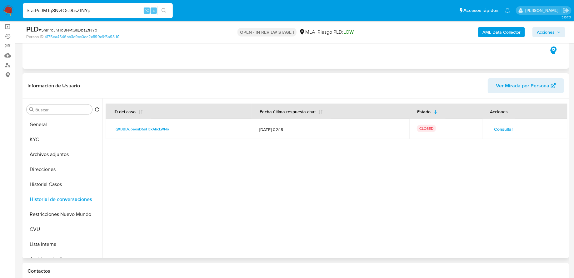
click at [502, 127] on span "Consultar" at bounding box center [503, 129] width 19 height 9
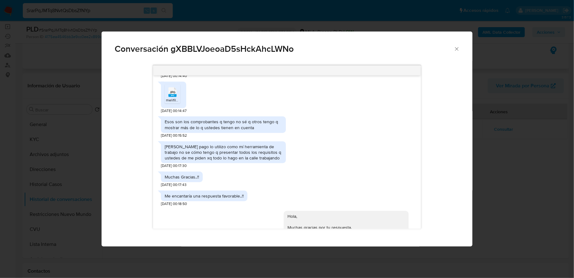
scroll to position [343, 0]
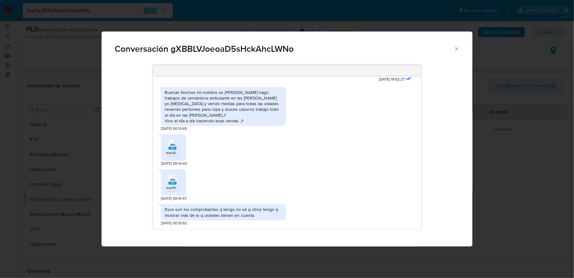
click at [170, 147] on rect "Comunicación" at bounding box center [172, 148] width 8 height 3
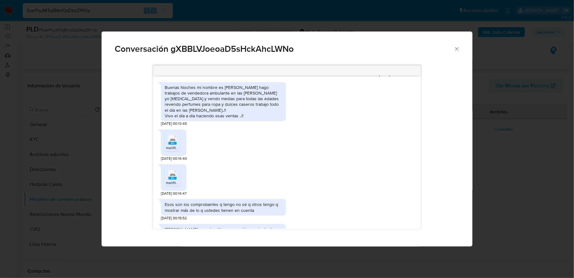
click at [456, 52] on icon "Cerrar" at bounding box center [456, 49] width 6 height 6
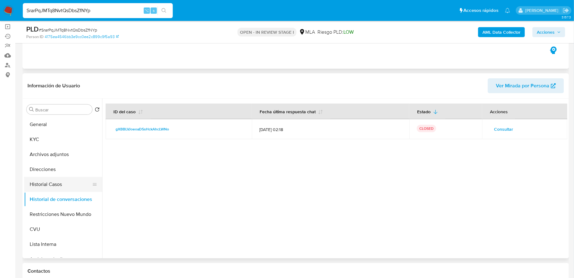
click at [59, 187] on button "Historial Casos" at bounding box center [60, 184] width 73 height 15
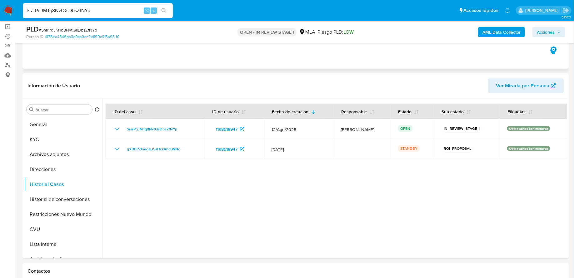
click at [108, 13] on input "SrarPqJMTq8NvtQsDbsZfNYp" at bounding box center [98, 11] width 150 height 8
paste input "rKwged8GhCRvMwKKhXI67FSn"
type input "rKwged8GhCRvMwKKhXI67FSn"
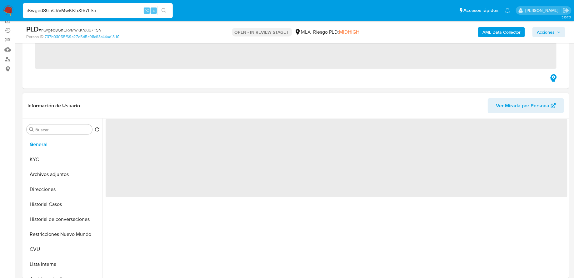
scroll to position [81, 0]
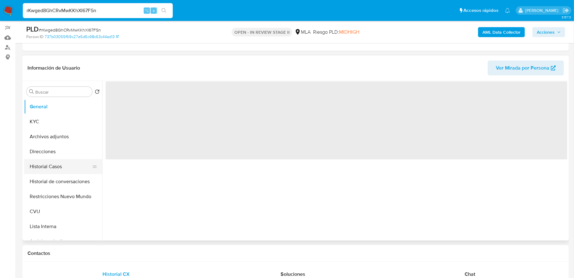
click at [52, 170] on button "Historial Casos" at bounding box center [60, 166] width 73 height 15
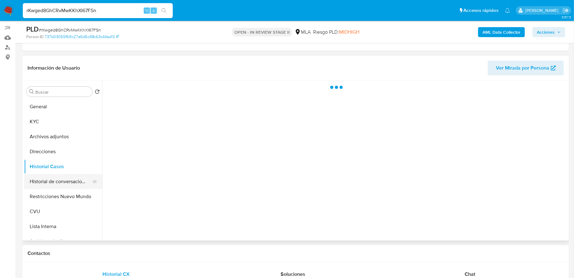
select select "10"
click at [53, 179] on button "Historial de conversaciones" at bounding box center [60, 181] width 73 height 15
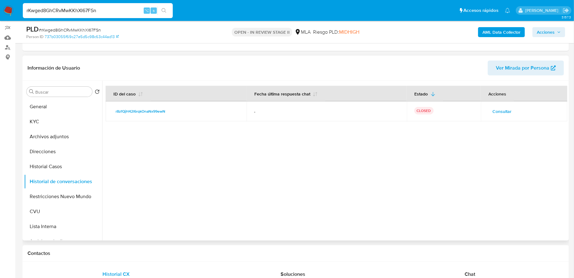
click at [496, 116] on span "Consultar" at bounding box center [501, 111] width 19 height 9
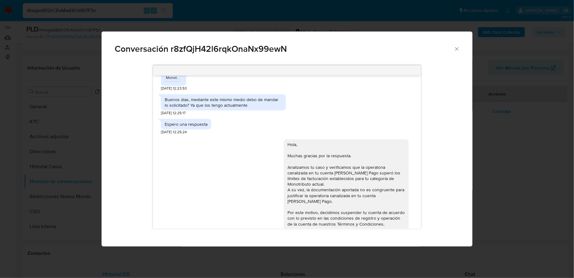
scroll to position [361, 0]
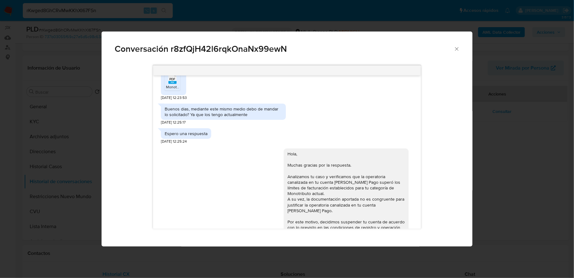
click at [455, 48] on icon "Cerrar" at bounding box center [456, 49] width 6 height 6
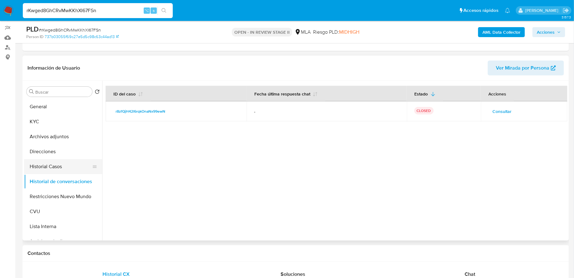
click at [67, 167] on button "Historial Casos" at bounding box center [60, 166] width 73 height 15
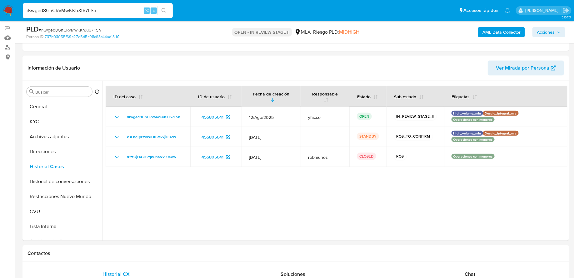
click at [81, 12] on input "rKwged8GhCRvMwKKhXI67FSn" at bounding box center [98, 11] width 150 height 8
paste input "C6MMT1ZnFXbUTUZszJMhoh6X"
type input "C6MMT1ZnFXbUTUZszJMhoh6X"
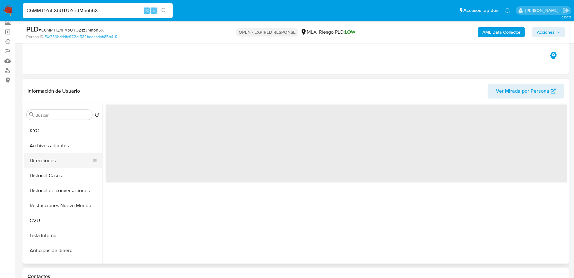
scroll to position [25, 0]
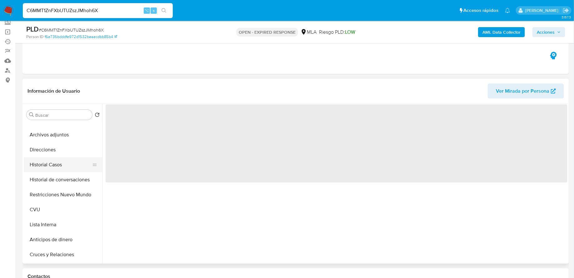
click at [55, 160] on button "Historial Casos" at bounding box center [60, 164] width 73 height 15
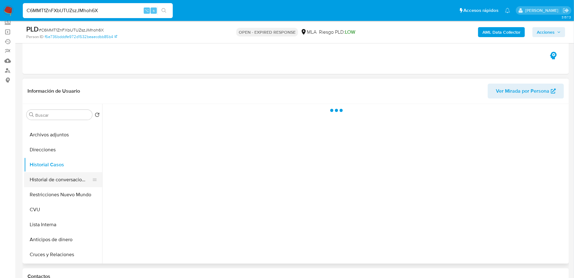
select select "10"
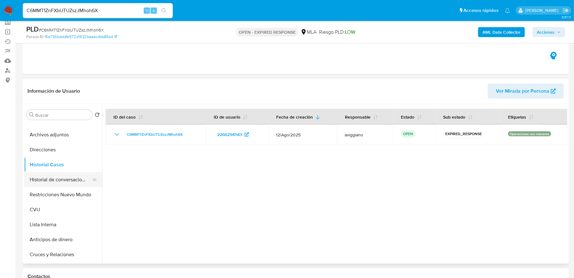
click at [55, 180] on button "Historial de conversaciones" at bounding box center [60, 179] width 73 height 15
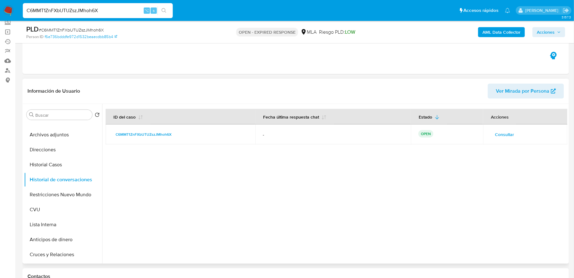
click at [496, 133] on span "Consultar" at bounding box center [504, 134] width 19 height 9
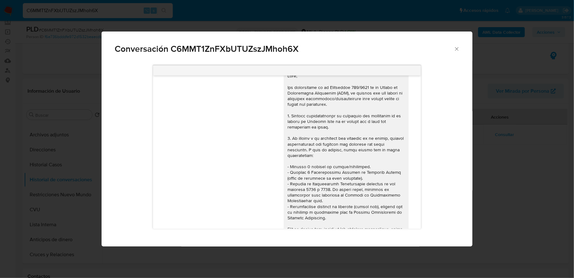
scroll to position [0, 0]
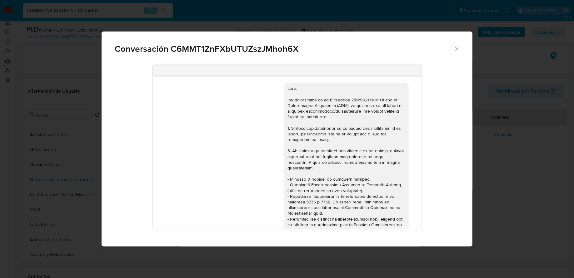
click at [454, 50] on icon "Cerrar" at bounding box center [456, 49] width 6 height 6
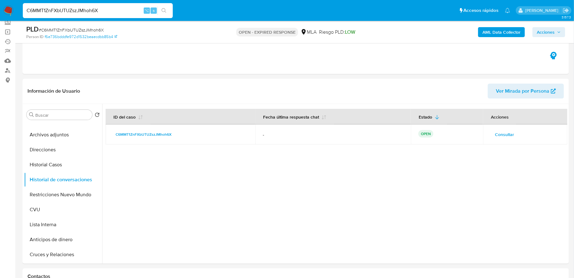
click at [103, 11] on input "C6MMT1ZnFXbUTUZszJMhoh6X" at bounding box center [98, 11] width 150 height 8
paste input "wJUdwwUdljyz9OcmwpuqjnSc"
type input "wJUdwwUdljyz9OcmwpuqjnSc"
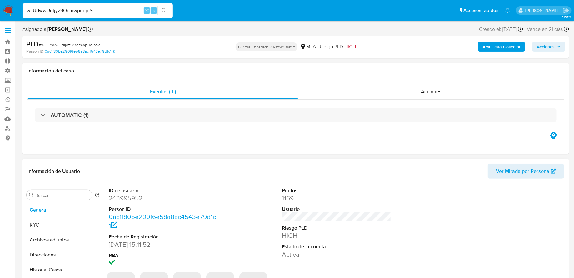
select select "10"
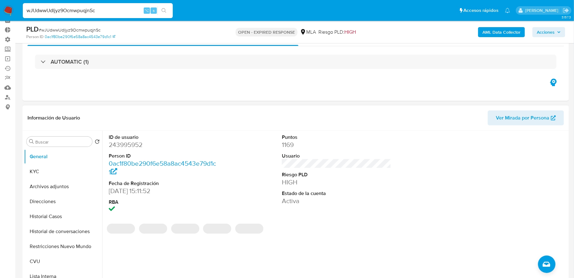
scroll to position [72, 0]
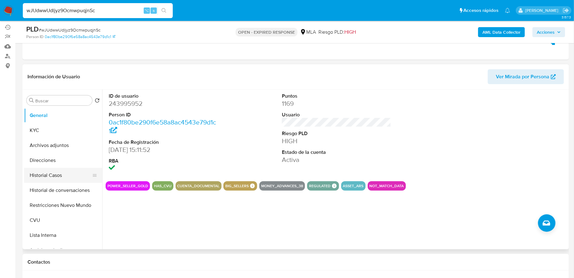
click at [58, 175] on button "Historial Casos" at bounding box center [60, 175] width 73 height 15
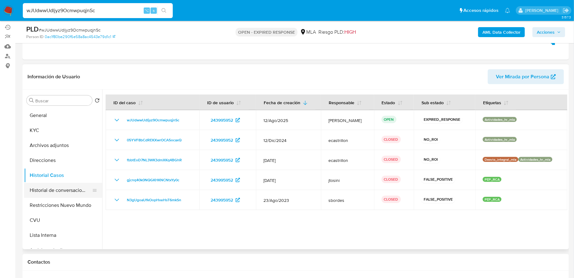
click at [63, 185] on button "Historial de conversaciones" at bounding box center [60, 190] width 73 height 15
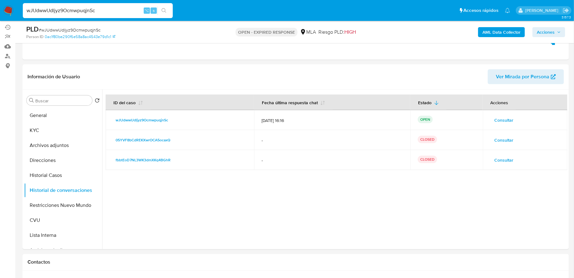
click at [98, 11] on input "wJUdwwUdljyz9OcmwpuqjnSc" at bounding box center [98, 11] width 150 height 8
click at [55, 11] on input "wJUdwwUdljyz9OcmwpuqjnSc" at bounding box center [98, 11] width 150 height 8
paste input "1eY7ZYoRGdsAFbmoHd9lrT9Z"
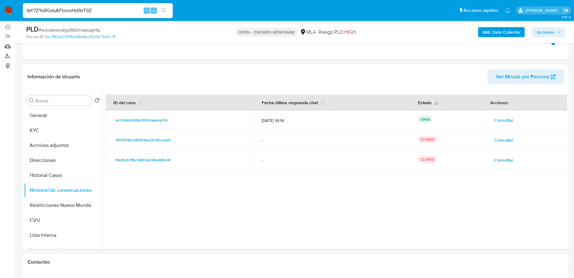
type input "1eY7ZYoRGdsAFbmoHd9lrT9Z"
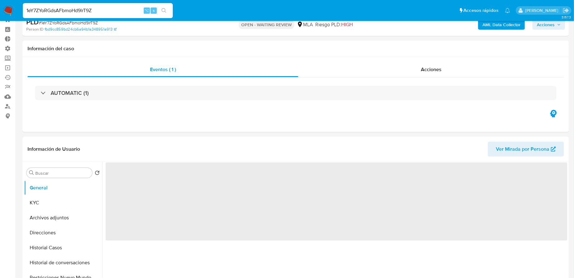
scroll to position [47, 0]
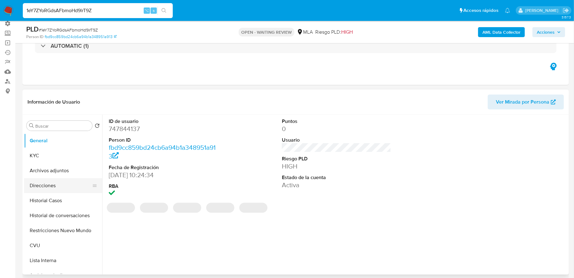
select select "10"
click at [61, 198] on button "Historial Casos" at bounding box center [60, 200] width 73 height 15
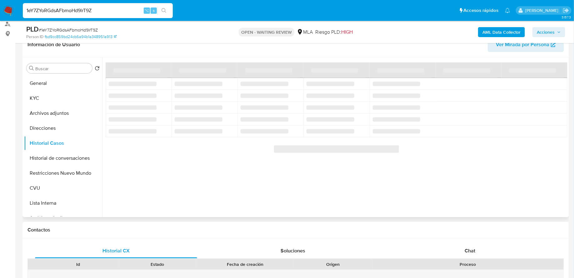
scroll to position [101, 0]
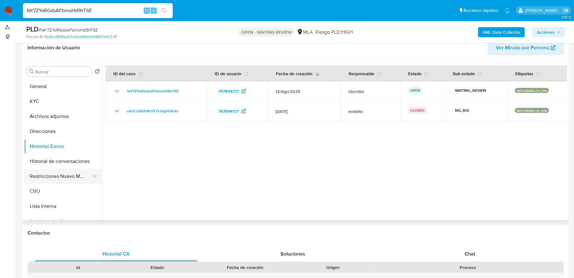
click at [57, 170] on button "Restricciones Nuevo Mundo" at bounding box center [60, 176] width 73 height 15
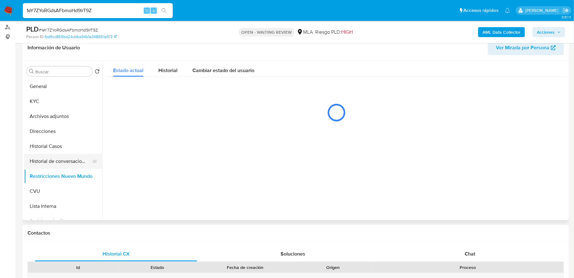
click at [53, 163] on button "Historial de conversaciones" at bounding box center [60, 161] width 73 height 15
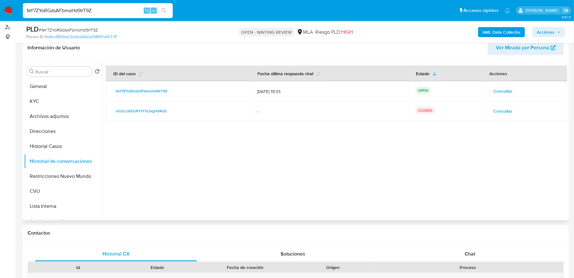
click at [500, 87] on span "Consultar" at bounding box center [502, 91] width 19 height 9
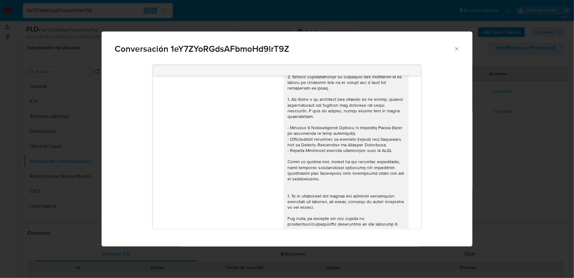
scroll to position [0, 0]
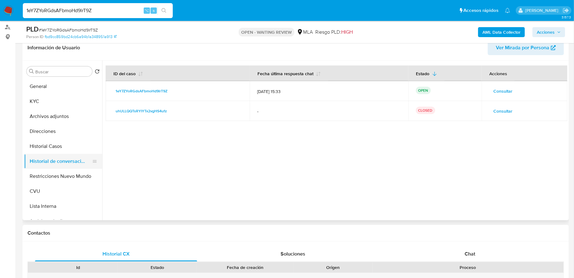
click at [75, 154] on button "Historial de conversaciones" at bounding box center [60, 161] width 73 height 15
click at [70, 152] on button "Historial Casos" at bounding box center [60, 146] width 73 height 15
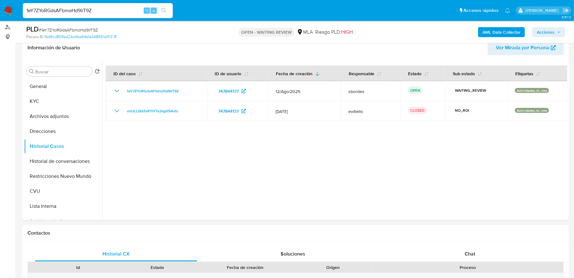
click at [67, 12] on input "1eY7ZYoRGdsAFbmoHd9lrT9Z" at bounding box center [98, 11] width 150 height 8
paste input "n3ShXTo5qcxahx5N52cVkHnT"
type input "n3ShXTo5qcxahx5N52cVkHnT"
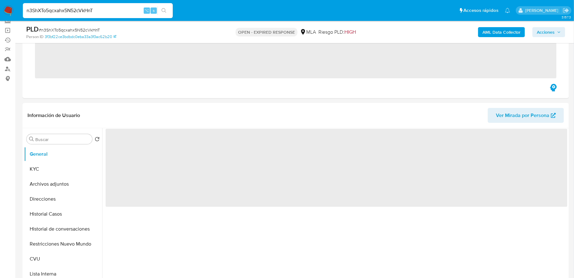
scroll to position [85, 0]
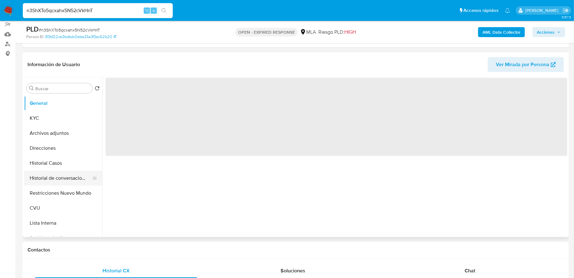
click at [55, 171] on button "Historial de conversaciones" at bounding box center [60, 178] width 73 height 15
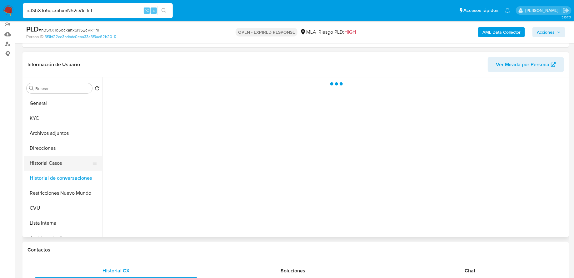
click at [55, 158] on button "Historial Casos" at bounding box center [60, 163] width 73 height 15
select select "10"
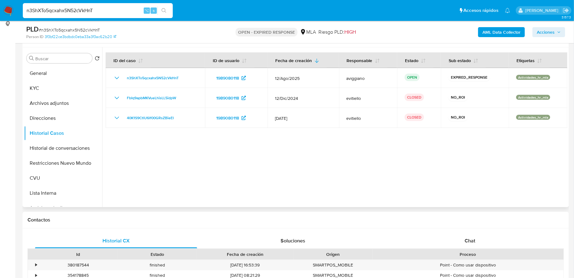
scroll to position [125, 0]
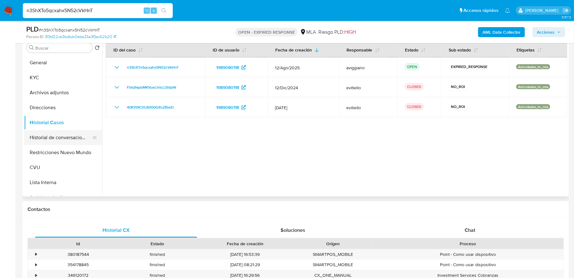
click at [44, 141] on button "Historial de conversaciones" at bounding box center [60, 137] width 73 height 15
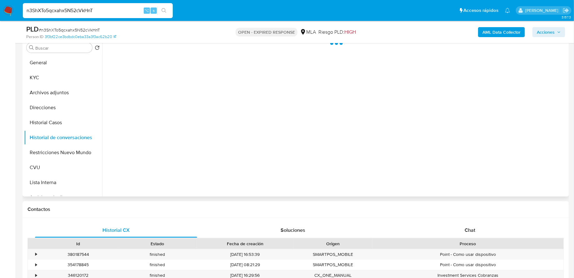
scroll to position [116, 0]
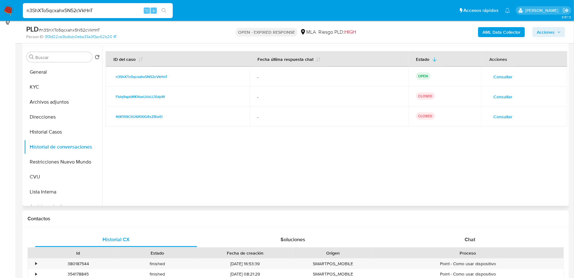
click at [498, 75] on span "Consultar" at bounding box center [502, 76] width 19 height 9
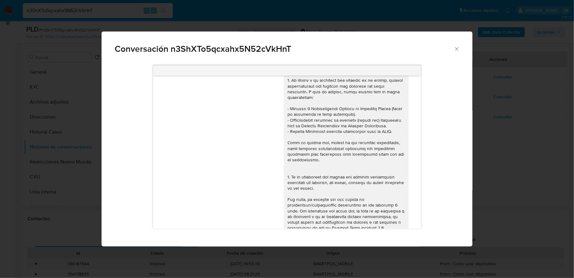
scroll to position [9, 0]
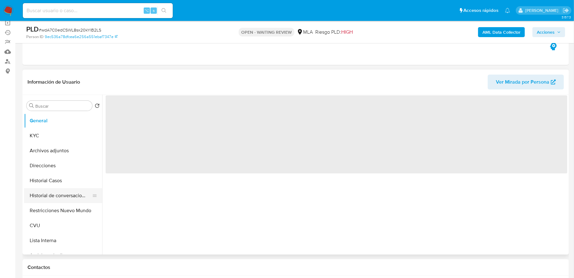
scroll to position [80, 0]
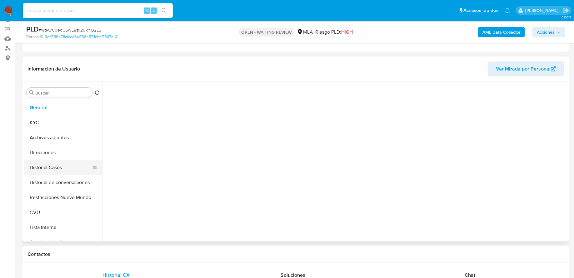
click at [50, 167] on button "Historial Casos" at bounding box center [60, 167] width 73 height 15
select select "10"
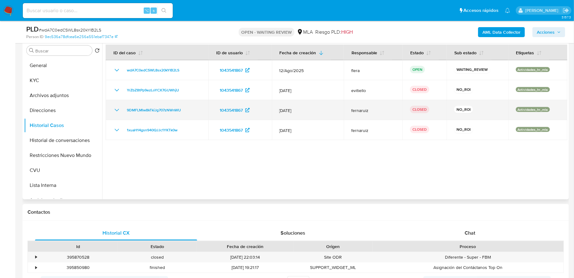
scroll to position [126, 0]
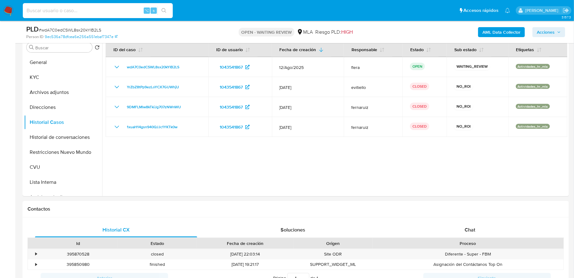
click at [61, 11] on input at bounding box center [98, 11] width 150 height 8
paste input "SXLwQ4q2VggHSHcseuWCZbQc"
type input "SXLwQ4q2VggHSHcseuWCZbQc"
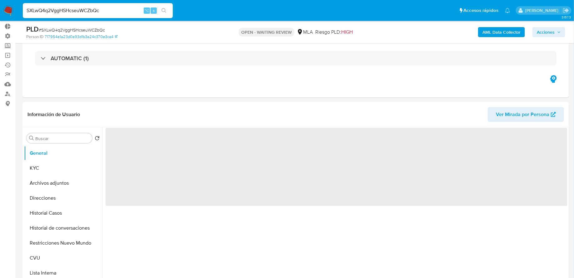
scroll to position [54, 0]
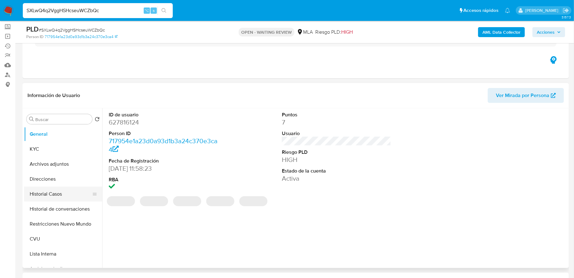
select select "10"
click at [64, 200] on button "Historial Casos" at bounding box center [60, 194] width 73 height 15
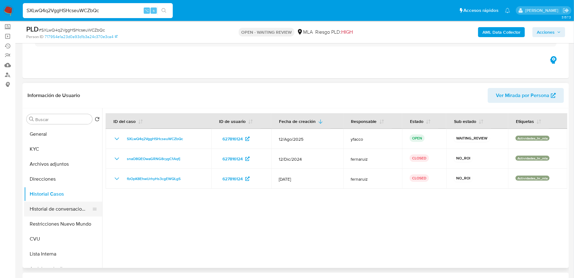
click at [55, 213] on button "Historial de conversaciones" at bounding box center [60, 209] width 73 height 15
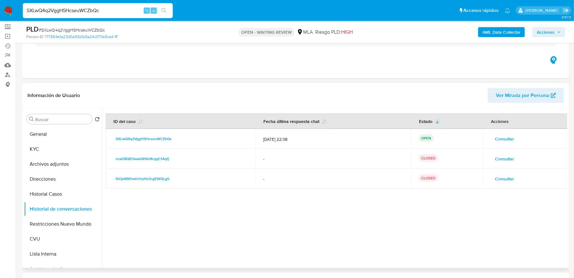
click at [504, 138] on span "Consultar" at bounding box center [504, 139] width 19 height 9
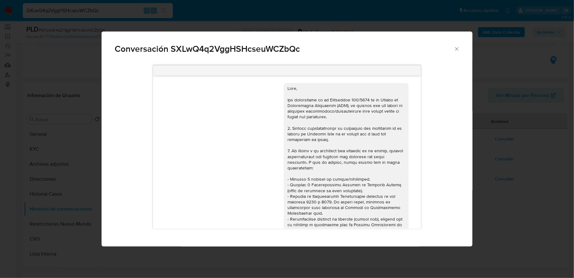
scroll to position [285, 0]
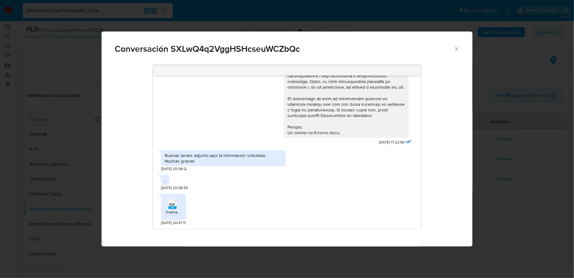
click at [174, 208] on rect "Comunicación" at bounding box center [172, 207] width 8 height 3
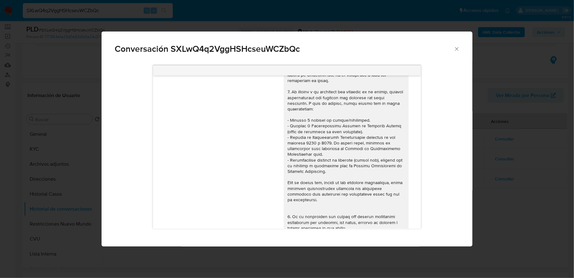
scroll to position [0, 0]
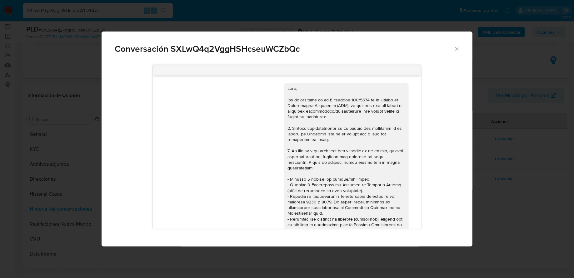
click at [456, 50] on icon "Cerrar" at bounding box center [456, 49] width 6 height 6
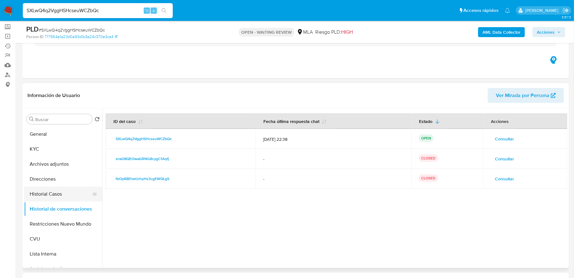
click at [54, 193] on button "Historial Casos" at bounding box center [60, 194] width 73 height 15
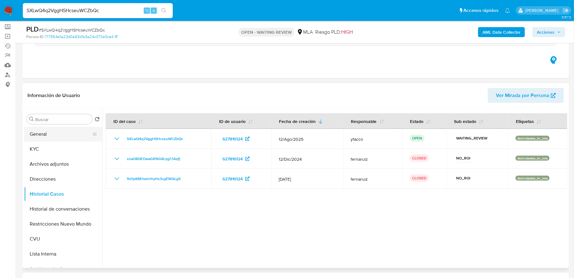
click at [44, 141] on button "General" at bounding box center [60, 134] width 73 height 15
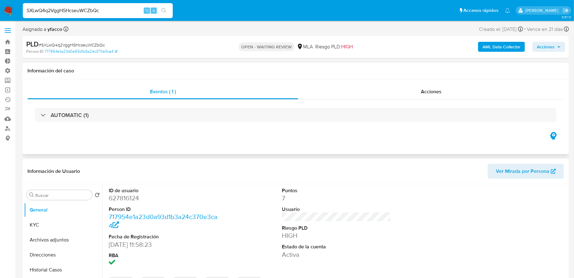
click at [345, 81] on div "Eventos ( 1 ) Acciones AUTOMATIC (1)" at bounding box center [295, 116] width 546 height 75
click at [331, 91] on div "Acciones" at bounding box center [430, 91] width 265 height 15
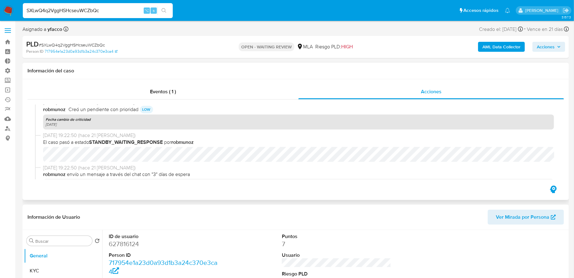
scroll to position [182, 0]
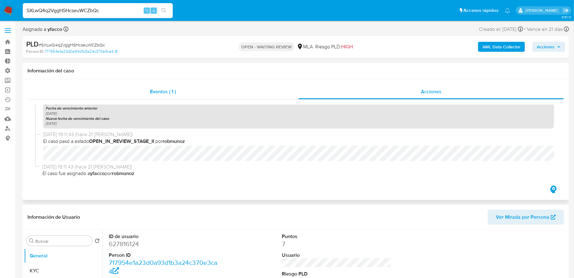
click at [174, 95] on span "Eventos ( 1 )" at bounding box center [163, 91] width 26 height 7
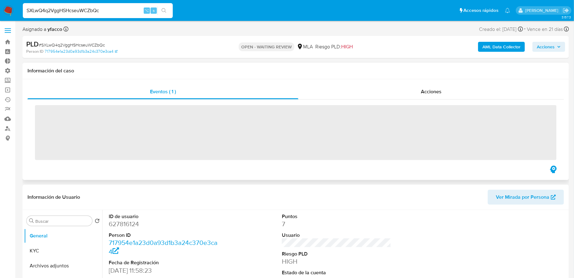
click at [144, 118] on span "‌" at bounding box center [295, 132] width 521 height 55
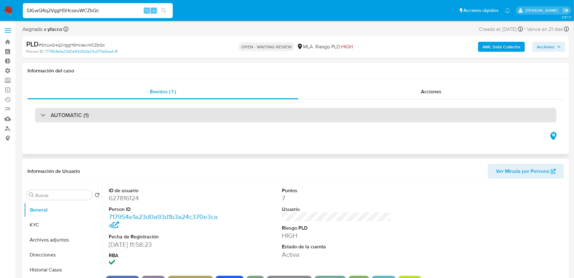
click at [142, 121] on div "AUTOMATIC (1)" at bounding box center [295, 115] width 521 height 14
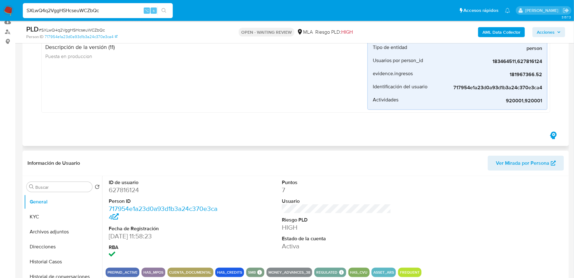
scroll to position [174, 0]
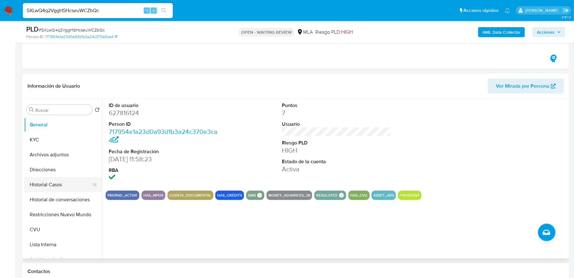
click at [47, 186] on button "Historial Casos" at bounding box center [60, 184] width 73 height 15
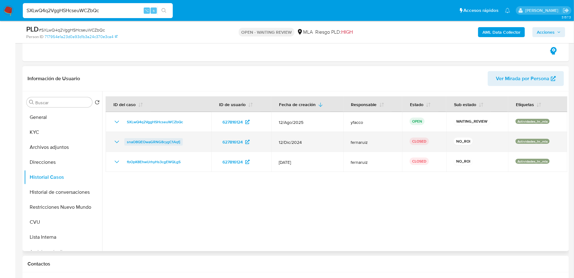
click at [155, 140] on span "snaO8QEOwaGRNG8cygC1Aqfj" at bounding box center [153, 141] width 53 height 7
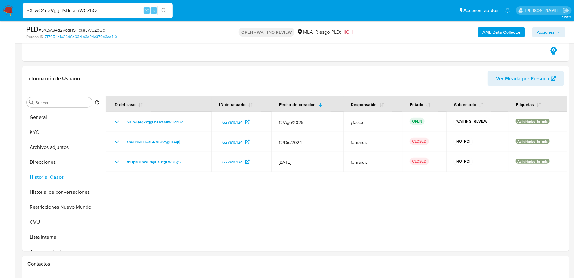
click at [101, 14] on input "SXLwQ4q2VggHSHcseuWCZbQc" at bounding box center [98, 11] width 150 height 8
paste input "1UMEAvt8s8QAI3nQjsQsNdzv"
type input "1UMEAvt8s8QAI3nQjsQsNdzv"
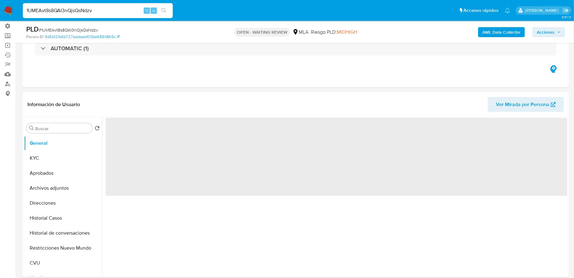
scroll to position [57, 0]
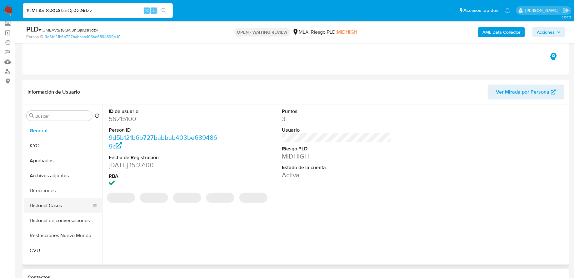
select select "10"
click at [58, 205] on button "Historial Casos" at bounding box center [60, 205] width 73 height 15
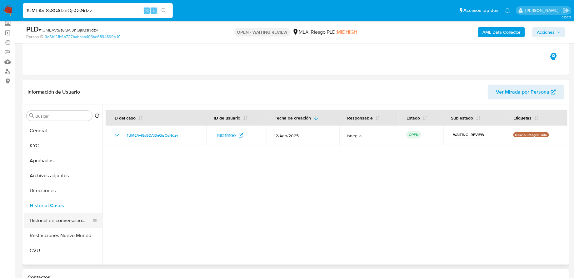
click at [55, 222] on button "Historial de conversaciones" at bounding box center [60, 220] width 73 height 15
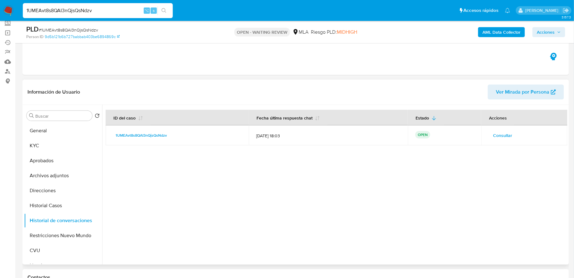
click at [507, 135] on span "Consultar" at bounding box center [502, 135] width 19 height 9
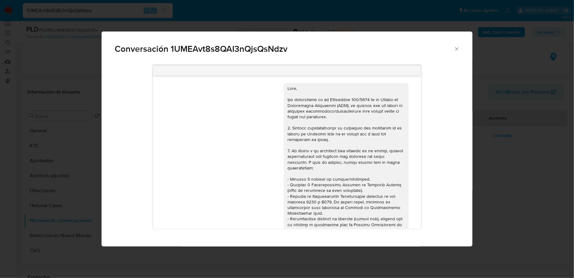
scroll to position [241, 0]
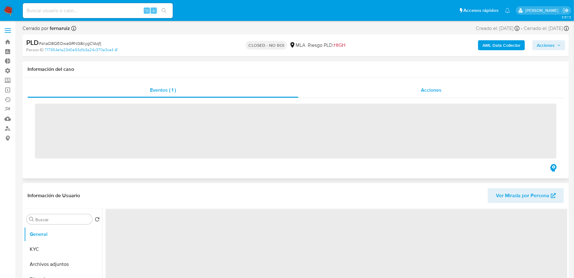
click at [343, 89] on div "Acciones" at bounding box center [430, 90] width 265 height 15
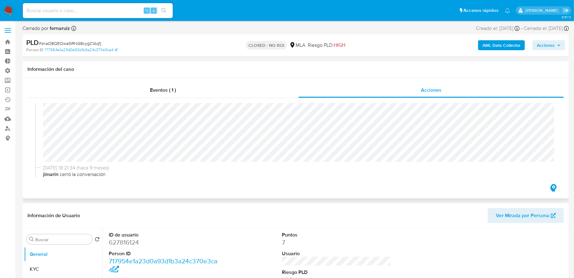
select select "10"
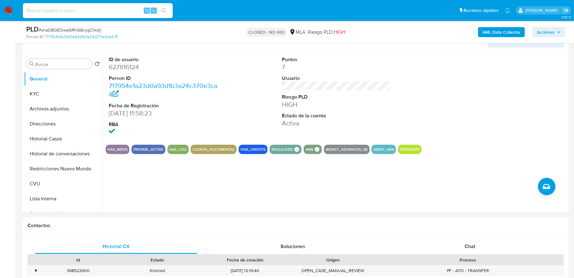
scroll to position [115, 0]
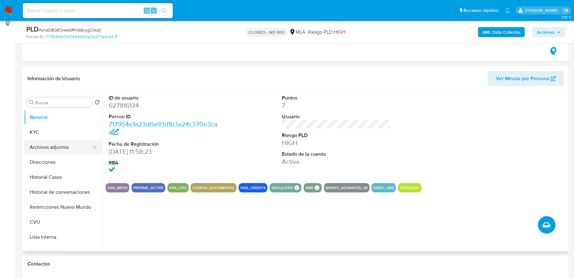
click at [46, 147] on button "Archivos adjuntos" at bounding box center [60, 147] width 73 height 15
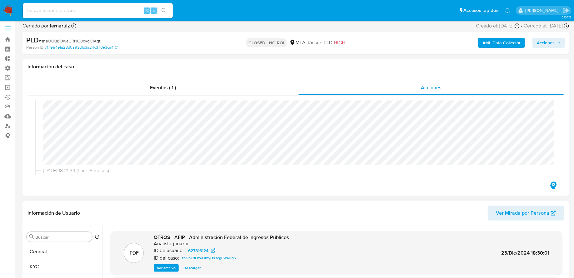
scroll to position [0, 0]
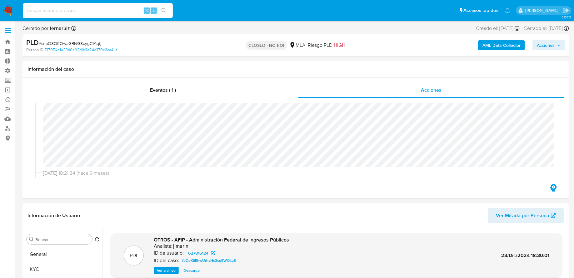
click at [130, 7] on input at bounding box center [98, 11] width 150 height 8
paste input "J9enWPU5VZkC3uxcQDQqDq2O"
type input "J9enWPU5VZkC3uxcQDQqDq2O"
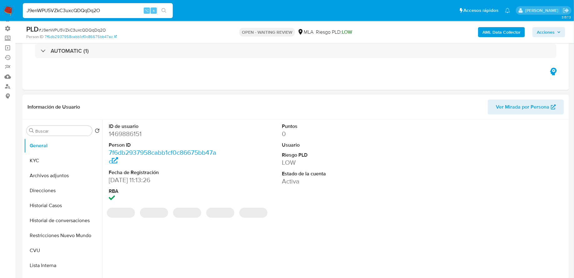
scroll to position [52, 0]
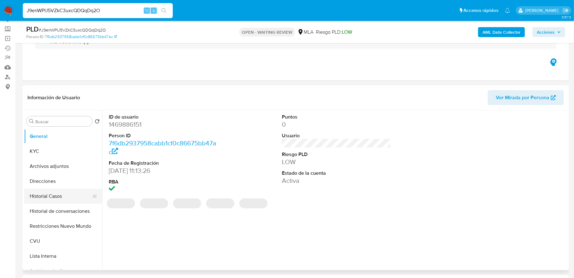
select select "10"
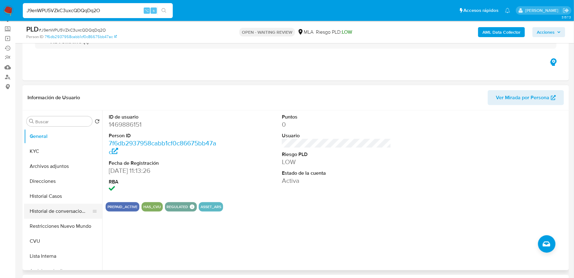
click at [45, 208] on button "Historial de conversaciones" at bounding box center [60, 211] width 73 height 15
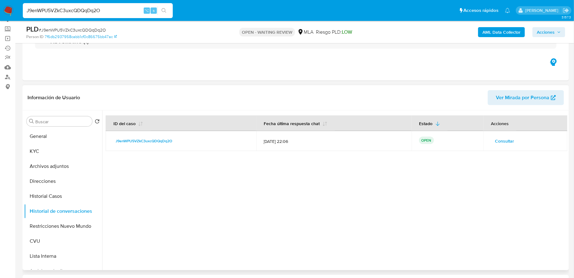
click at [501, 141] on span "Consultar" at bounding box center [504, 141] width 19 height 9
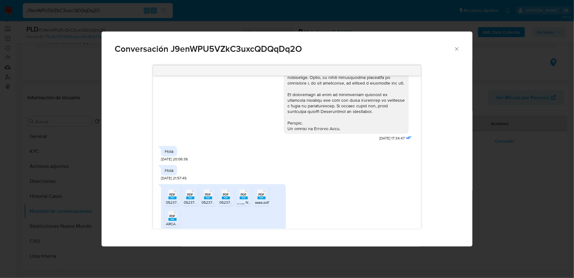
scroll to position [301, 0]
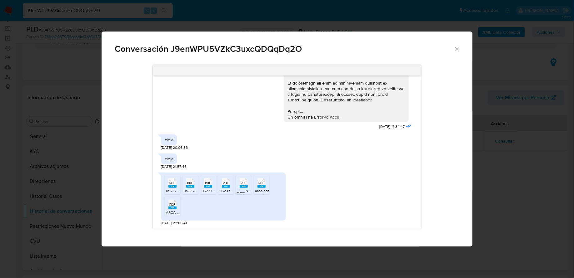
click at [219, 186] on div "PDF PDF" at bounding box center [225, 182] width 13 height 12
click at [244, 183] on span "PDF" at bounding box center [243, 183] width 6 height 4
click at [253, 185] on ul "PDF PDF 052374_1250525_4_1_202505_Mayo-2025.pdf PDF PDF 052374_1250625_4_1_2025…" at bounding box center [223, 196] width 117 height 43
click at [260, 185] on rect "Comunicación" at bounding box center [261, 186] width 8 height 3
click at [173, 187] on rect "Comunicación" at bounding box center [172, 186] width 8 height 3
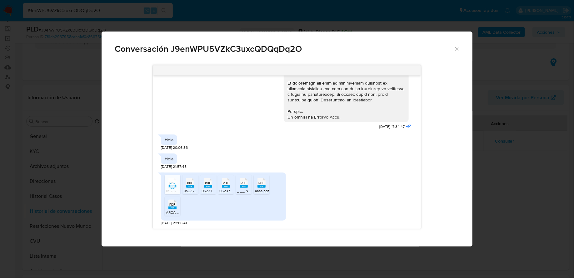
click at [187, 184] on icon "Comunicación" at bounding box center [190, 183] width 8 height 10
click at [212, 187] on div "PDF PDF" at bounding box center [207, 182] width 13 height 12
click at [229, 185] on rect "Comunicación" at bounding box center [226, 186] width 8 height 3
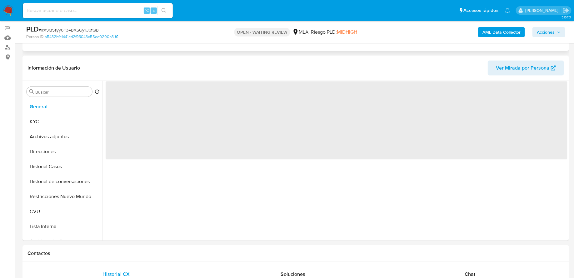
scroll to position [88, 0]
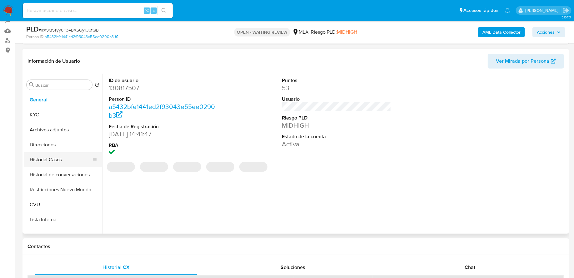
click at [47, 163] on button "Historial Casos" at bounding box center [60, 159] width 73 height 15
select select "10"
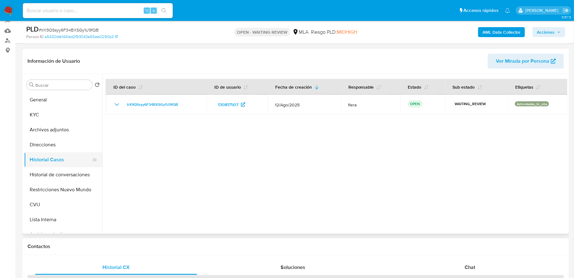
click at [59, 164] on button "Historial Casos" at bounding box center [60, 159] width 73 height 15
click at [59, 168] on button "Historial de conversaciones" at bounding box center [60, 174] width 73 height 15
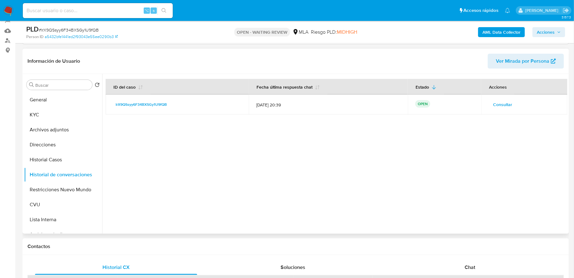
click at [502, 103] on span "Consultar" at bounding box center [502, 104] width 19 height 9
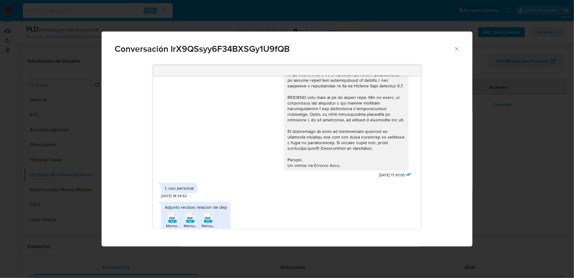
scroll to position [266, 0]
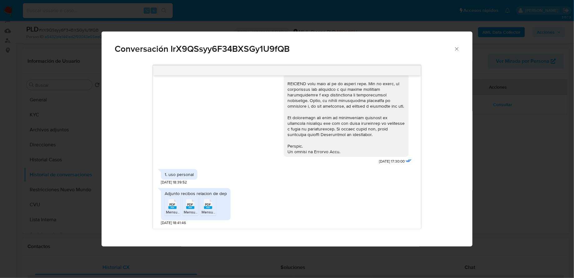
click at [453, 50] on icon "Cerrar" at bounding box center [456, 49] width 6 height 6
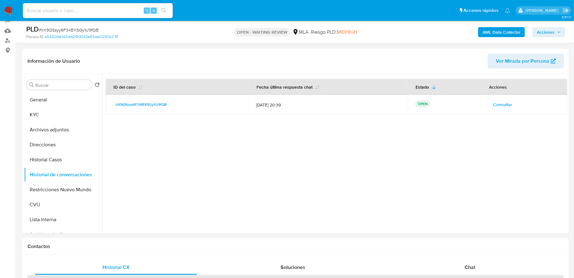
click at [103, 9] on input at bounding box center [98, 11] width 150 height 8
paste input "OWfRdMUmtYDraLPldg2wCTiu"
type input "OWfRdMUmtYDraLPldg2wCTiu"
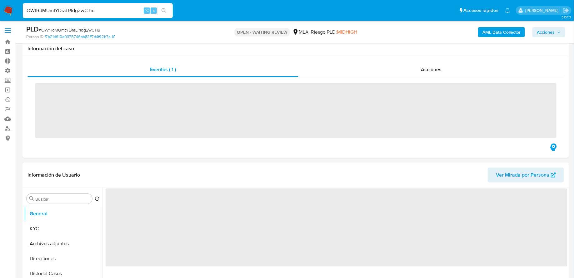
scroll to position [94, 0]
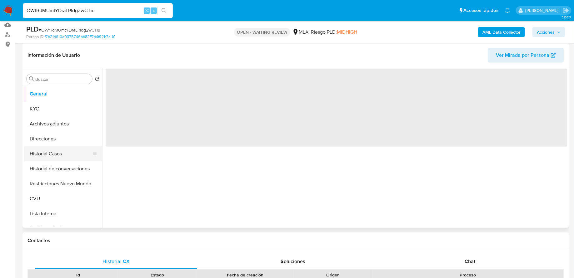
click at [59, 152] on button "Historial Casos" at bounding box center [60, 153] width 73 height 15
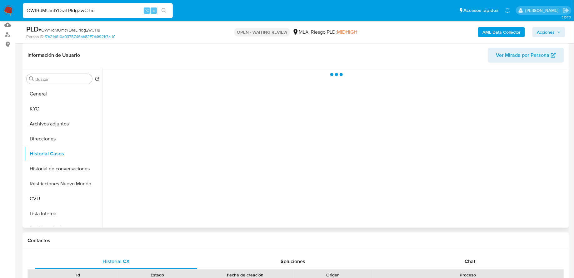
select select "10"
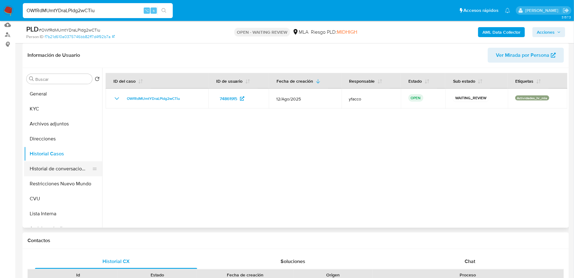
click at [68, 172] on button "Historial de conversaciones" at bounding box center [60, 168] width 73 height 15
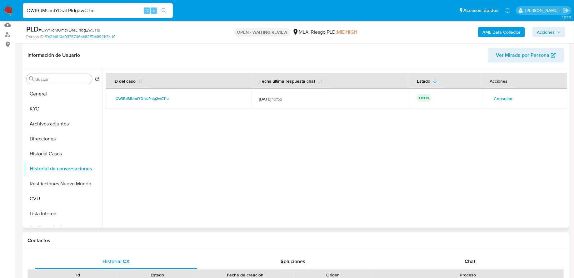
click at [496, 97] on span "Consultar" at bounding box center [503, 98] width 19 height 9
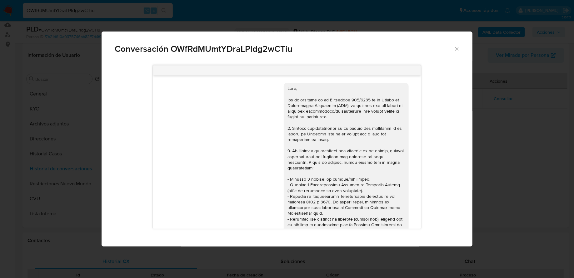
scroll to position [379, 0]
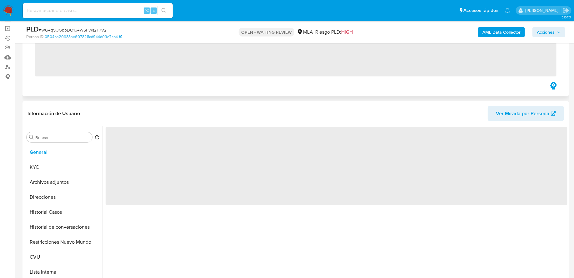
scroll to position [69, 0]
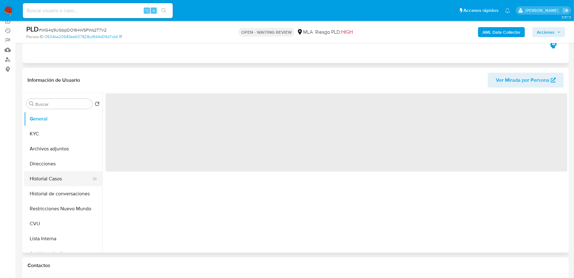
click at [57, 183] on button "Historial Casos" at bounding box center [60, 178] width 73 height 15
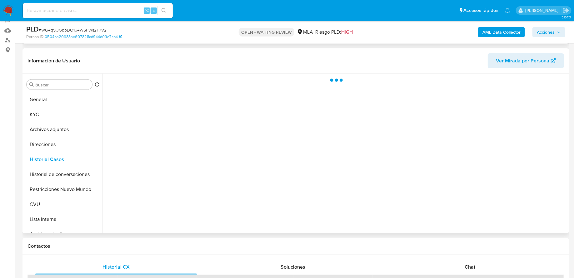
scroll to position [108, 0]
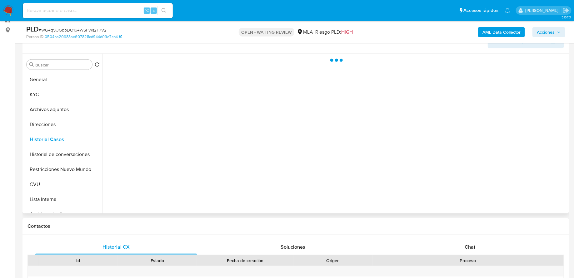
select select "10"
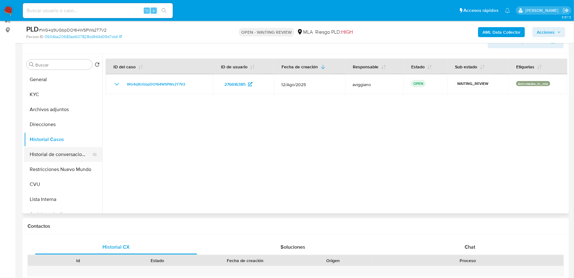
click at [50, 151] on button "Historial de conversaciones" at bounding box center [60, 154] width 73 height 15
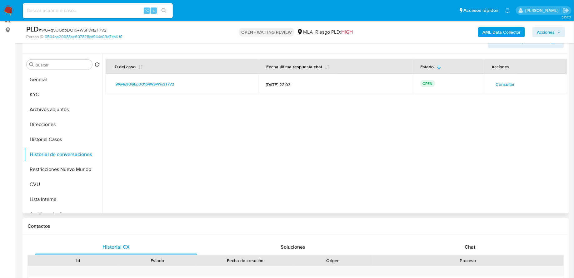
click at [503, 83] on span "Consultar" at bounding box center [505, 84] width 19 height 9
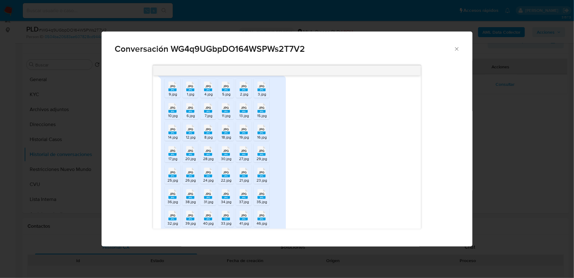
scroll to position [670, 0]
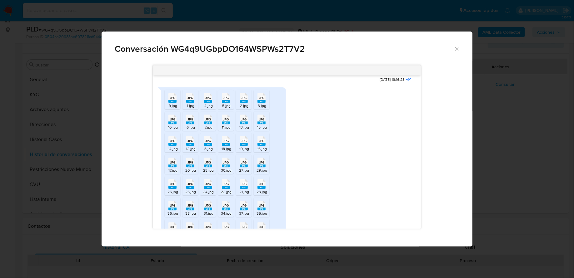
click at [188, 100] on span "JPG" at bounding box center [190, 98] width 6 height 4
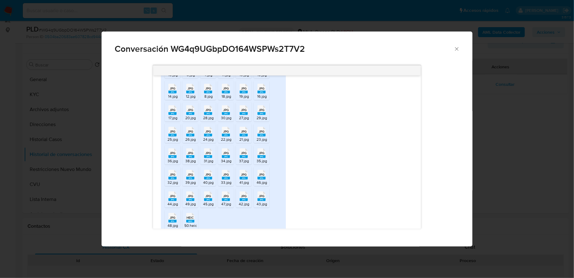
scroll to position [777, 0]
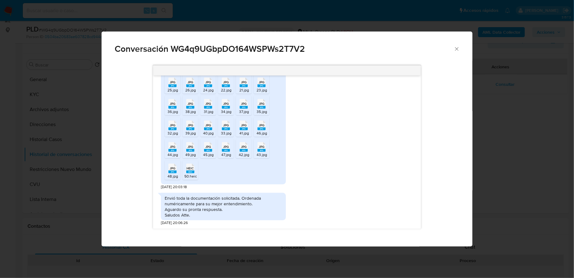
click at [190, 167] on span "HEIC" at bounding box center [189, 168] width 7 height 4
click at [172, 169] on span "JPG" at bounding box center [173, 168] width 6 height 4
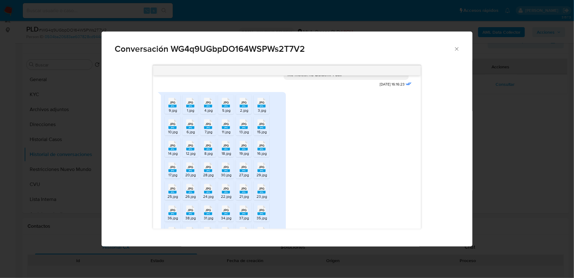
scroll to position [660, 0]
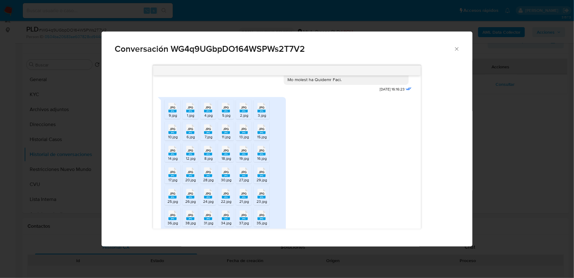
click at [383, 164] on div "JPG JPG 9.jpg JPG JPG 1.jpg JPG JPG 4.jpg JPG JPG 5.jpg JPG JPG 2.jpg JPG JPG 3…" at bounding box center [287, 197] width 252 height 207
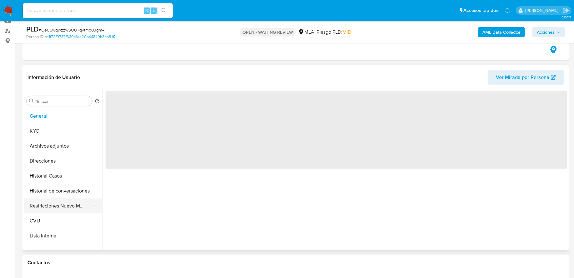
scroll to position [124, 0]
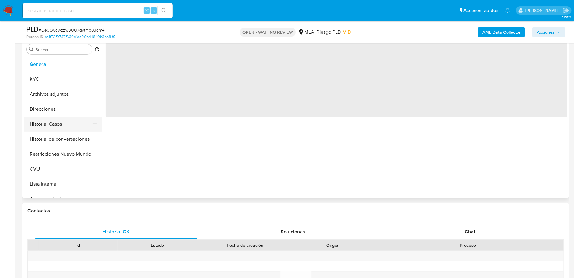
click at [63, 122] on button "Historial Casos" at bounding box center [60, 124] width 73 height 15
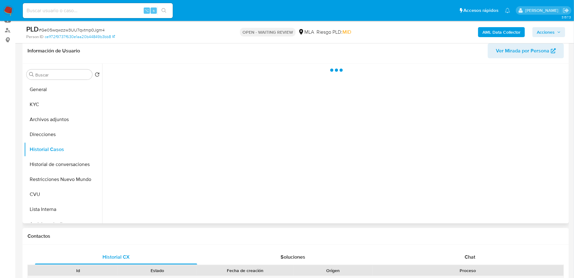
scroll to position [89, 0]
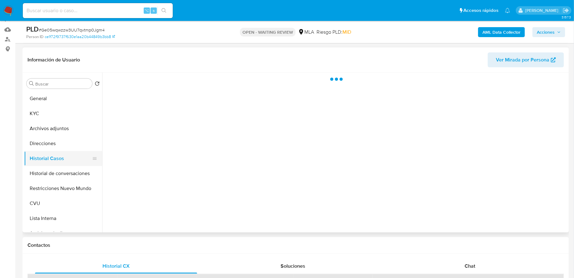
select select "10"
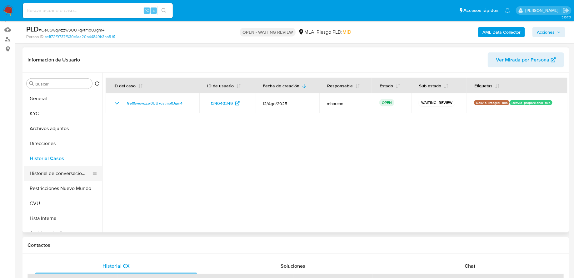
click at [66, 171] on button "Historial de conversaciones" at bounding box center [60, 173] width 73 height 15
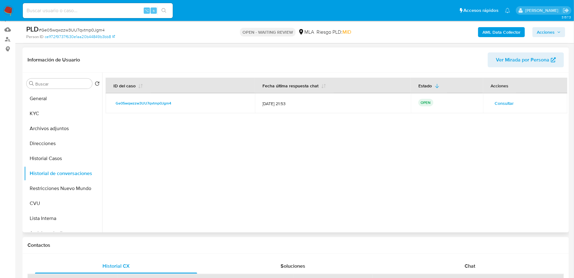
click at [501, 101] on span "Consultar" at bounding box center [504, 103] width 19 height 9
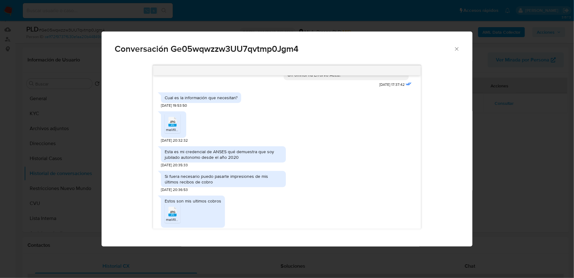
scroll to position [350, 0]
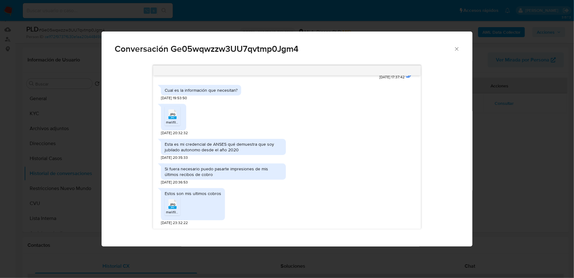
click at [173, 206] on span "JPG" at bounding box center [173, 205] width 6 height 4
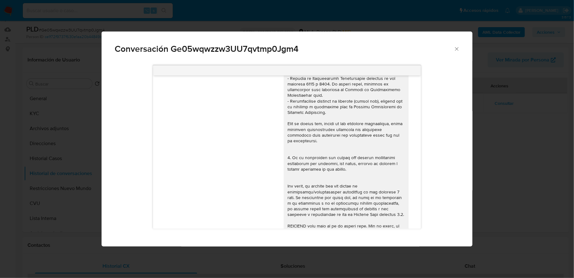
scroll to position [0, 0]
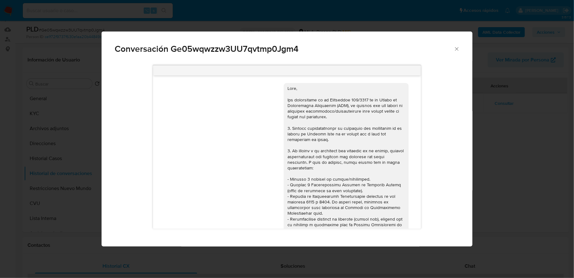
click at [460, 47] on div "Conversación Ge05wqwzzw3UU7qvtmp0Jgm4" at bounding box center [286, 47] width 370 height 30
click at [458, 47] on icon "Cerrar" at bounding box center [456, 49] width 6 height 6
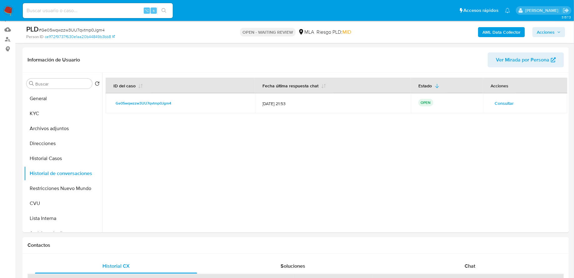
click at [124, 6] on div "⌥ s" at bounding box center [98, 10] width 150 height 15
click at [124, 8] on input at bounding box center [98, 11] width 150 height 8
paste input "ay8tq3vx6LQUAk02joan1AGl"
type input "ay8tq3vx6LQUAk02joan1AGl"
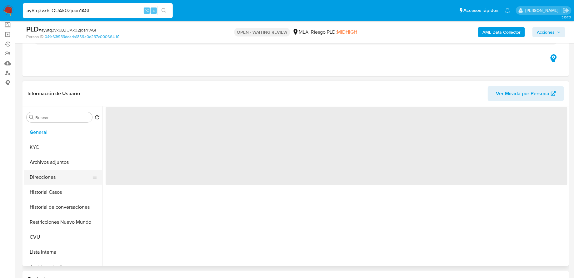
scroll to position [64, 0]
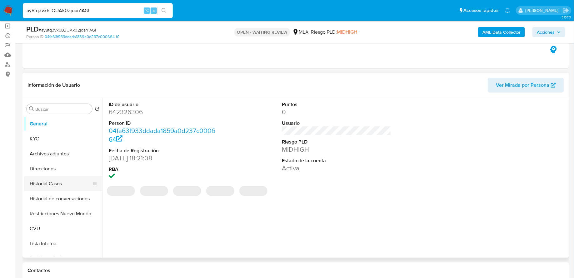
click at [74, 183] on button "Historial Casos" at bounding box center [60, 183] width 73 height 15
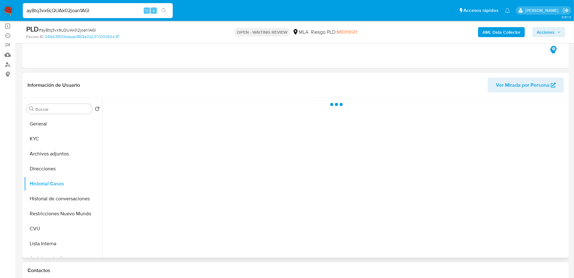
select select "10"
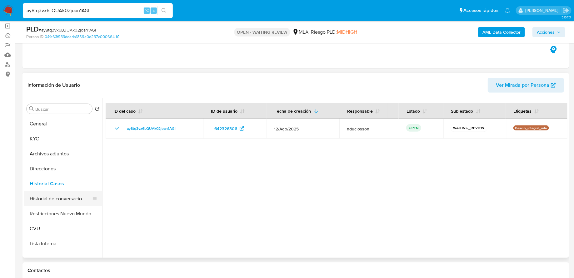
click at [62, 196] on button "Historial de conversaciones" at bounding box center [60, 198] width 73 height 15
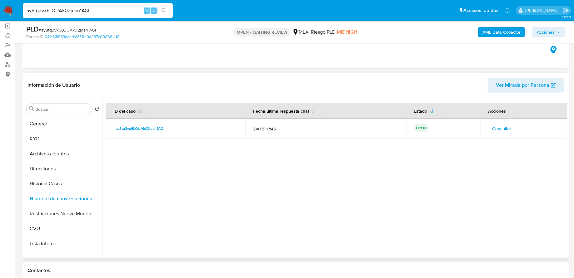
click at [499, 126] on span "Consultar" at bounding box center [501, 128] width 19 height 9
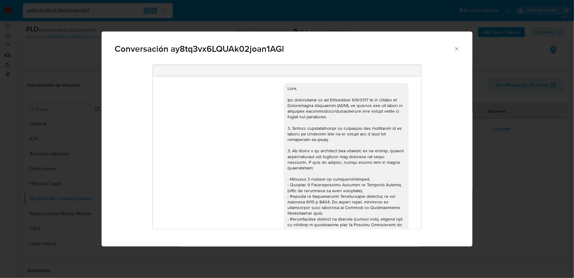
scroll to position [450, 0]
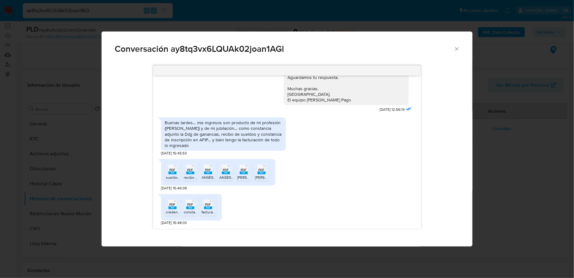
click at [205, 204] on span "PDF" at bounding box center [208, 205] width 6 height 4
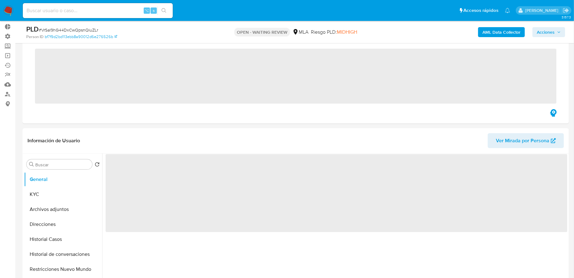
scroll to position [57, 0]
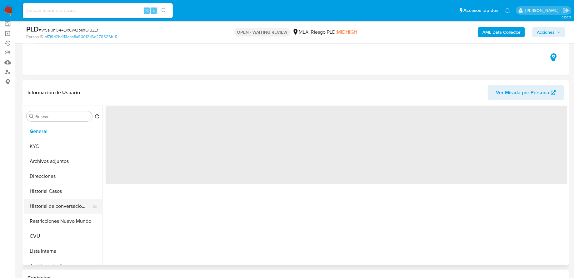
click at [55, 206] on button "Historial de conversaciones" at bounding box center [60, 206] width 73 height 15
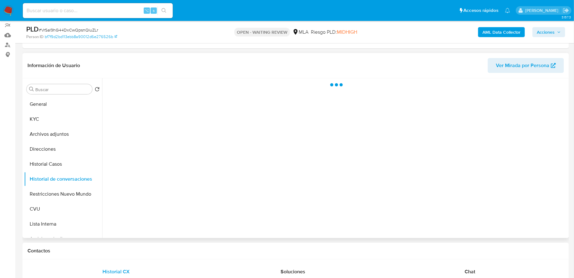
select select "10"
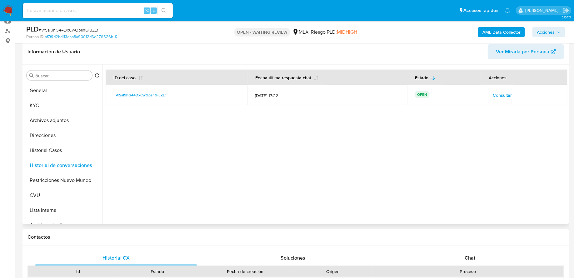
click at [508, 85] on td "Consultar" at bounding box center [524, 95] width 86 height 20
click at [497, 91] on span "Consultar" at bounding box center [501, 95] width 19 height 9
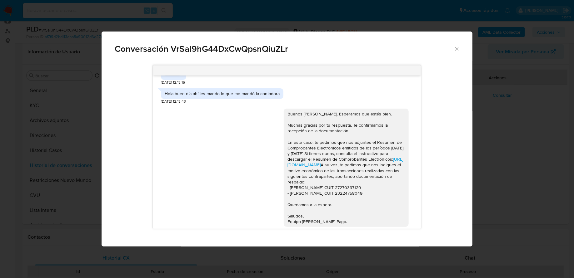
scroll to position [326, 0]
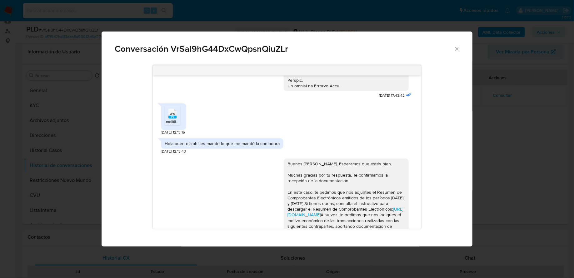
click at [175, 119] on rect "Comunicación" at bounding box center [172, 117] width 8 height 3
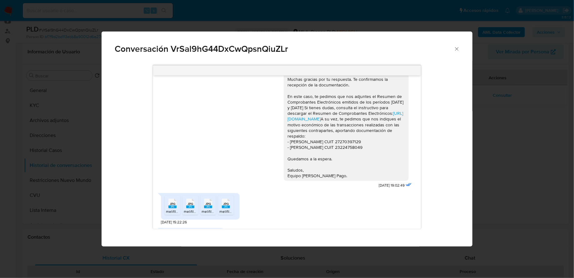
scroll to position [507, 0]
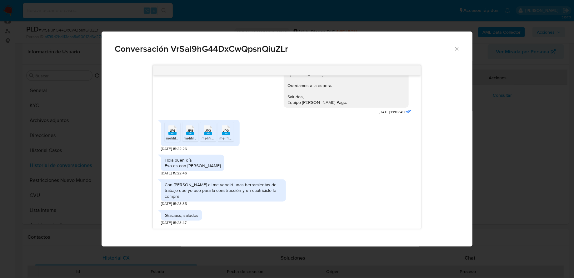
click at [175, 134] on rect "Comunicación" at bounding box center [172, 133] width 8 height 3
click at [193, 134] on rect "Comunicación" at bounding box center [190, 133] width 8 height 3
click at [213, 134] on div "JPG JPG" at bounding box center [207, 130] width 13 height 12
click at [228, 134] on rect "Comunicación" at bounding box center [226, 133] width 8 height 3
click at [454, 47] on icon "Cerrar" at bounding box center [456, 49] width 6 height 6
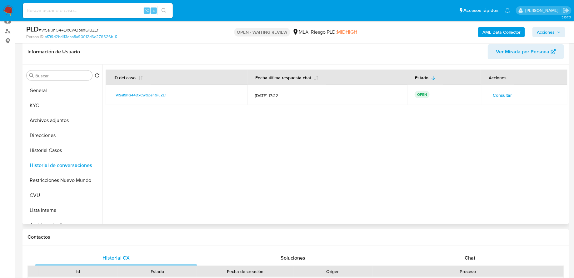
click at [497, 94] on span "Consultar" at bounding box center [501, 95] width 19 height 9
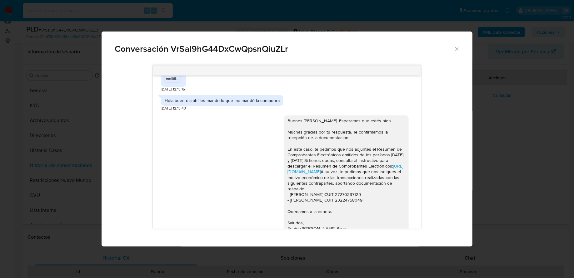
scroll to position [304, 0]
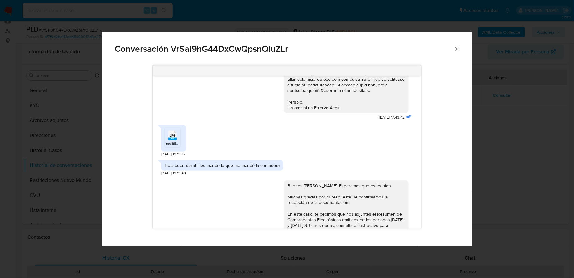
click at [457, 50] on icon "Cerrar" at bounding box center [456, 49] width 6 height 6
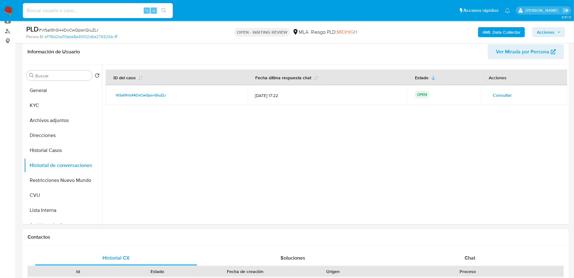
click at [109, 13] on input at bounding box center [98, 11] width 150 height 8
paste input "x1HWBSvAzUgnk3vxsvjA0FLz"
type input "x1HWBSvAzUgnk3vxsvjA0FLz"
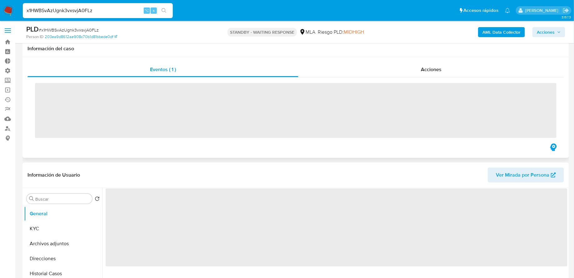
scroll to position [126, 0]
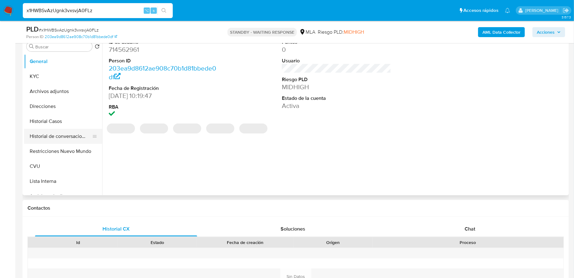
click at [56, 133] on button "Historial de conversaciones" at bounding box center [60, 136] width 73 height 15
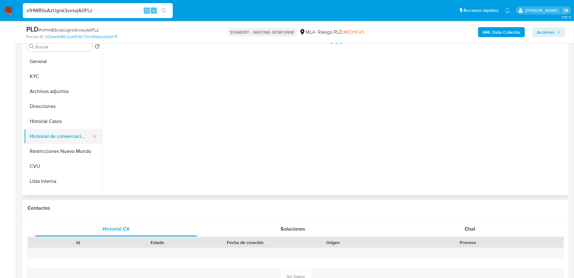
select select "10"
click at [57, 121] on button "Historial Casos" at bounding box center [60, 121] width 73 height 15
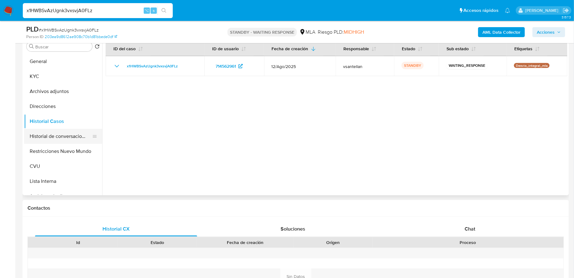
click at [51, 138] on button "Historial de conversaciones" at bounding box center [60, 136] width 73 height 15
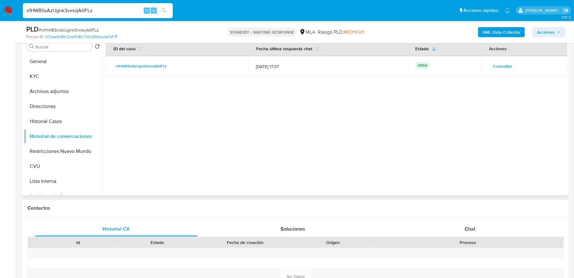
click at [517, 67] on div "Consultar" at bounding box center [523, 66] width 71 height 10
click at [508, 67] on span "Consultar" at bounding box center [502, 66] width 19 height 9
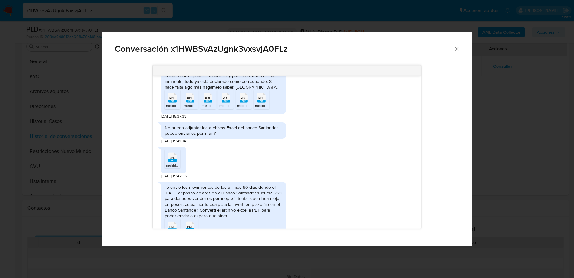
scroll to position [323, 0]
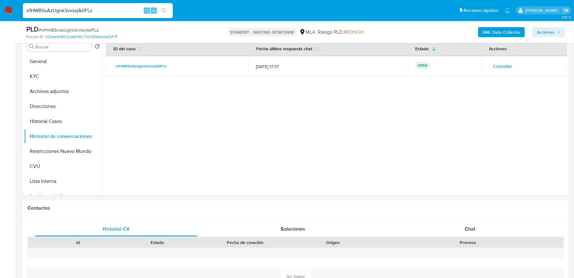
click at [109, 15] on div "x1HWBSvAzUgnk3vxsvjA0FLz ⌥ s" at bounding box center [98, 10] width 150 height 15
click at [108, 13] on input "x1HWBSvAzUgnk3vxsvjA0FLz" at bounding box center [98, 11] width 150 height 8
paste input "IoWzeuiHfQClmi3Hd22A0QNm"
type input "IoWzeuiHfQClmi3Hd22A0QNm"
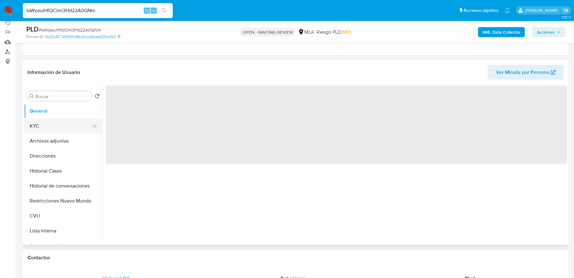
scroll to position [101, 0]
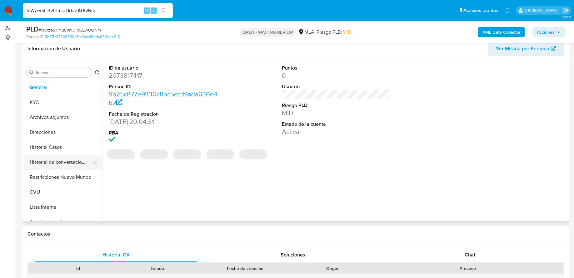
click at [59, 163] on button "Historial de conversaciones" at bounding box center [60, 162] width 73 height 15
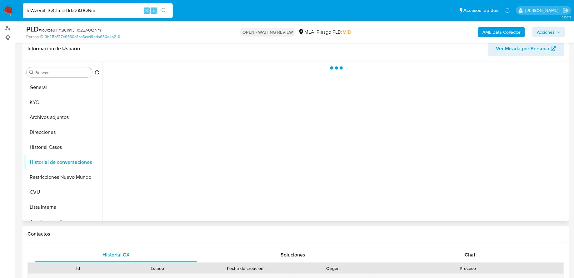
select select "10"
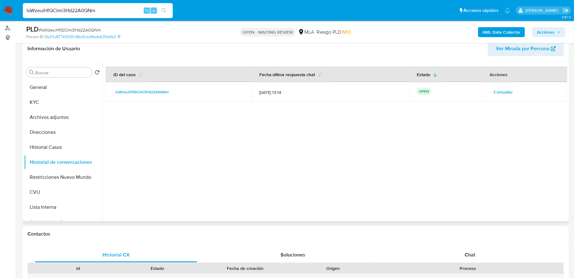
click at [496, 94] on span "Consultar" at bounding box center [503, 92] width 19 height 9
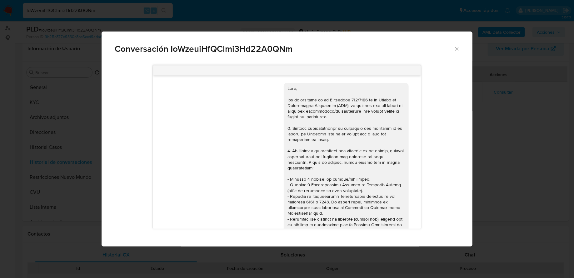
scroll to position [250, 0]
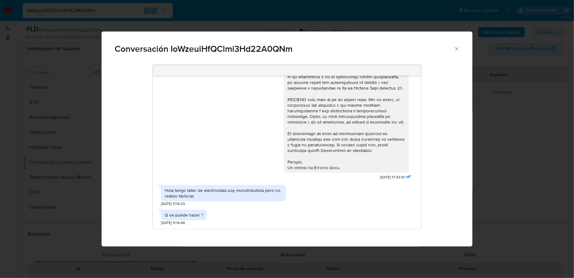
click at [457, 50] on icon "Cerrar" at bounding box center [456, 49] width 6 height 6
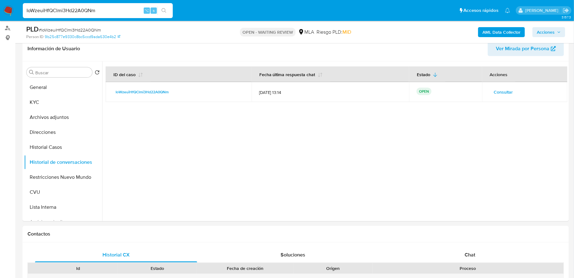
click at [79, 11] on input "IoWzeuiHfQClmi3Hd22A0QNm" at bounding box center [98, 11] width 150 height 8
paste input "c1PArg2JHaprUn7ajocv56sn"
type input "c1PArg2JHaprUn7ajocv56sn"
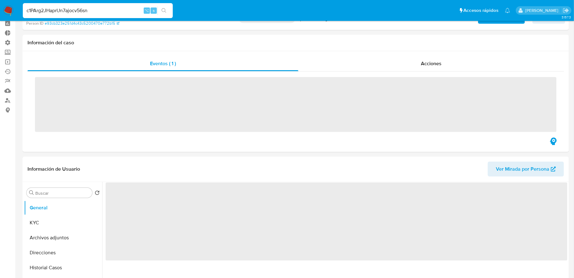
scroll to position [74, 0]
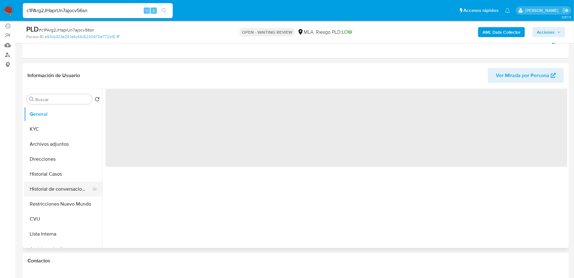
click at [57, 186] on button "Historial de conversaciones" at bounding box center [60, 189] width 73 height 15
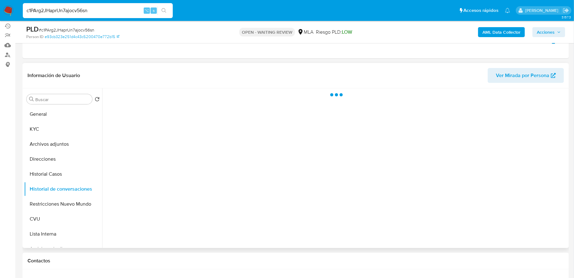
select select "10"
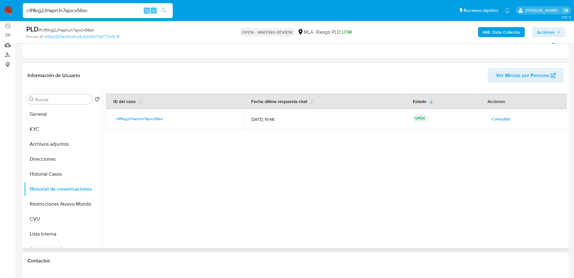
click at [494, 115] on span "Consultar" at bounding box center [500, 119] width 19 height 9
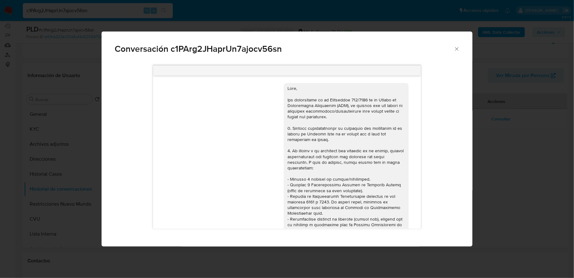
scroll to position [323, 0]
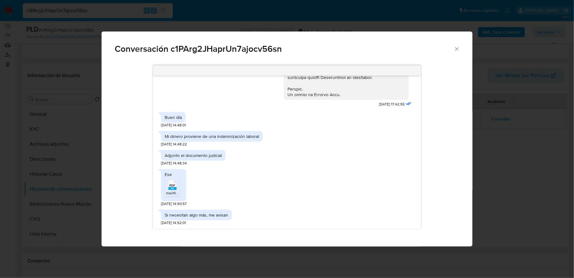
click at [173, 182] on icon "Comunicación" at bounding box center [172, 185] width 8 height 10
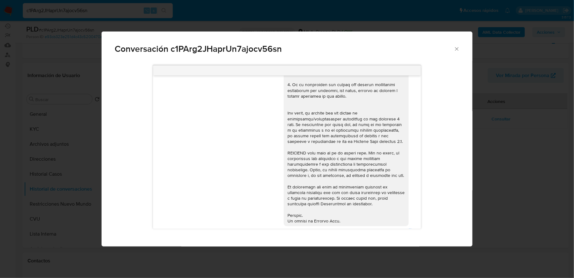
scroll to position [51, 0]
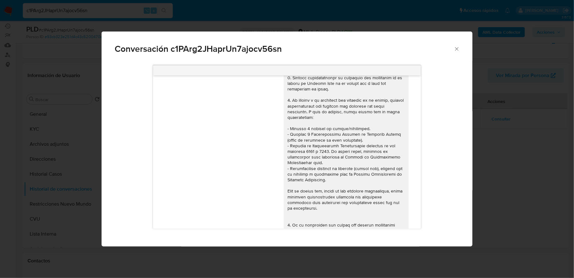
click at [455, 49] on icon "Cerrar" at bounding box center [456, 49] width 6 height 6
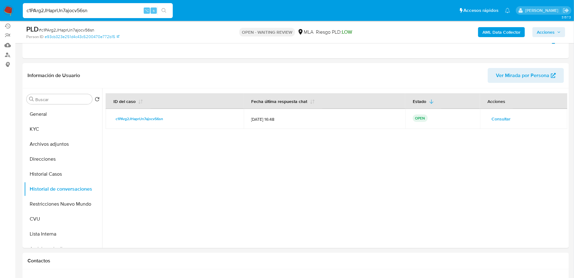
click at [91, 10] on input "c1PArg2JHaprUn7ajocv56sn" at bounding box center [98, 11] width 150 height 8
paste input "jFkXVBE67A7GxeGaeSnuHVft"
type input "jFkXVBE67A7GxeGaeSnuHVft"
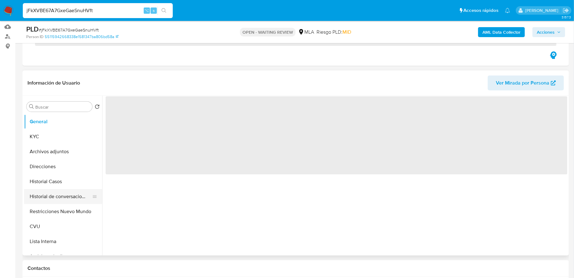
scroll to position [95, 0]
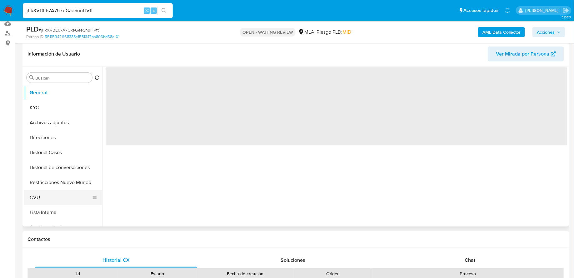
click at [66, 193] on button "CVU" at bounding box center [60, 197] width 73 height 15
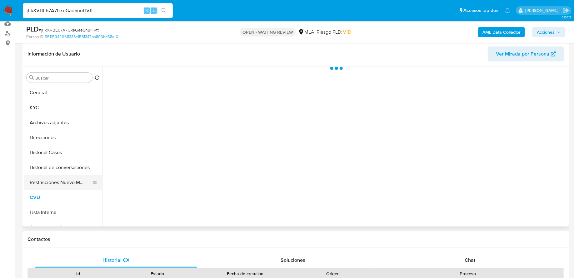
click at [62, 177] on button "Restricciones Nuevo Mundo" at bounding box center [60, 182] width 73 height 15
click at [66, 160] on button "Historial de conversaciones" at bounding box center [60, 167] width 73 height 15
select select "10"
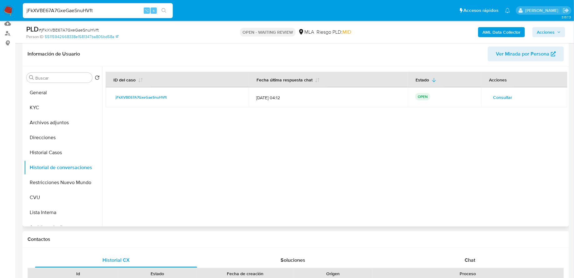
click at [491, 98] on button "Consultar" at bounding box center [502, 97] width 28 height 10
click at [499, 100] on span "Consultar" at bounding box center [502, 97] width 19 height 9
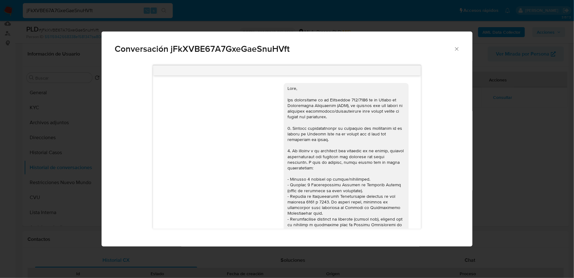
scroll to position [313, 0]
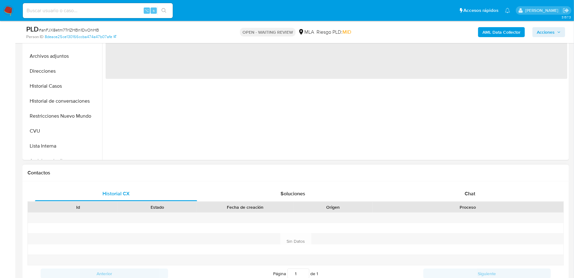
scroll to position [116, 0]
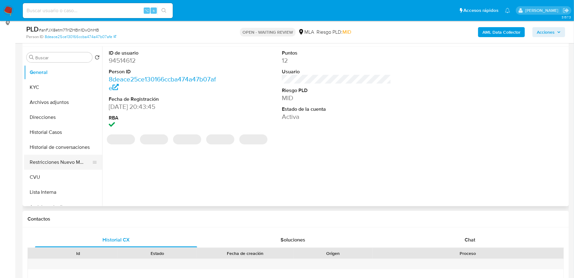
click at [60, 161] on button "Restricciones Nuevo Mundo" at bounding box center [60, 162] width 73 height 15
select select "10"
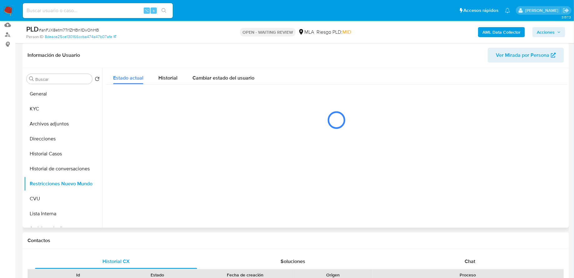
scroll to position [112, 0]
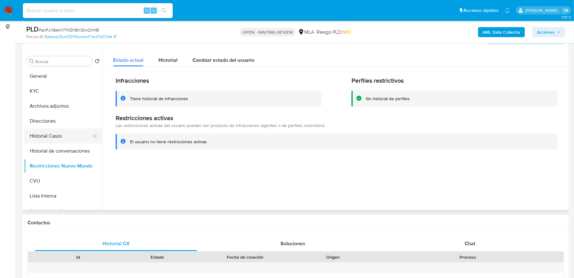
click at [55, 140] on button "Historial Casos" at bounding box center [60, 136] width 73 height 15
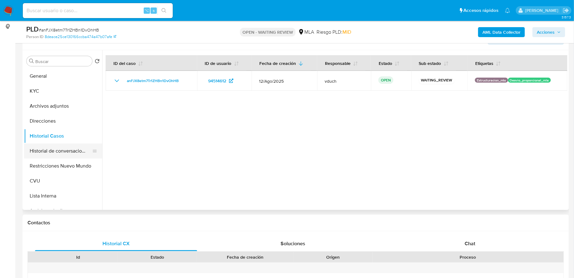
click at [54, 156] on button "Historial de conversaciones" at bounding box center [60, 151] width 73 height 15
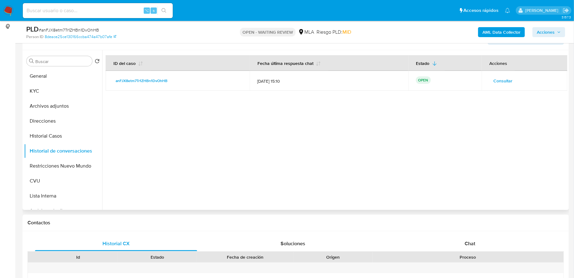
click at [503, 81] on span "Consultar" at bounding box center [502, 80] width 19 height 9
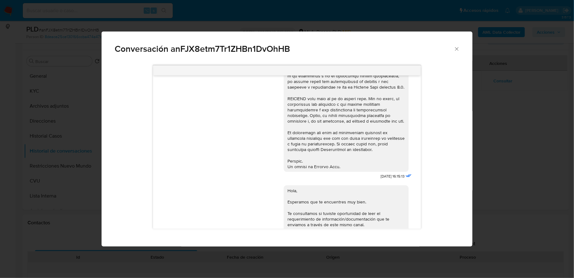
scroll to position [0, 0]
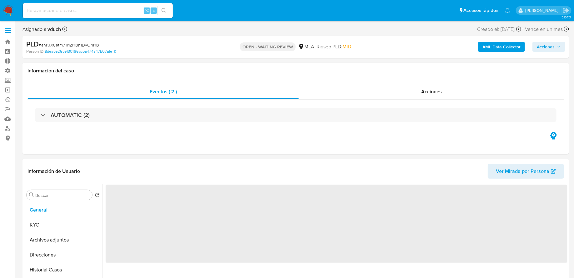
select select "10"
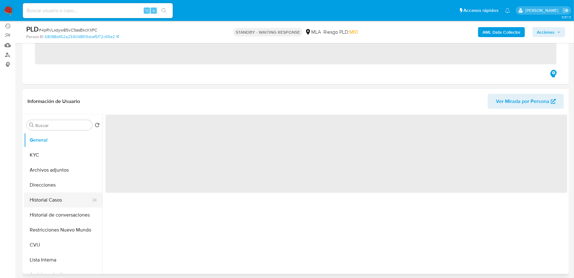
scroll to position [84, 0]
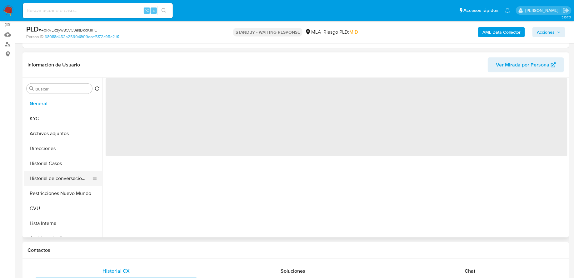
click at [67, 178] on button "Historial de conversaciones" at bounding box center [60, 178] width 73 height 15
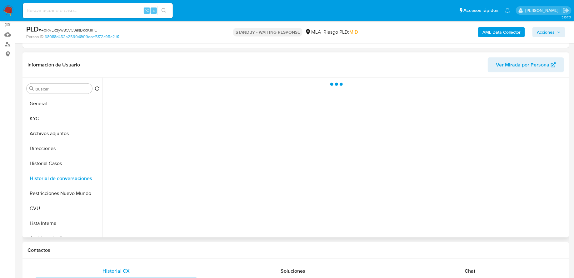
select select "10"
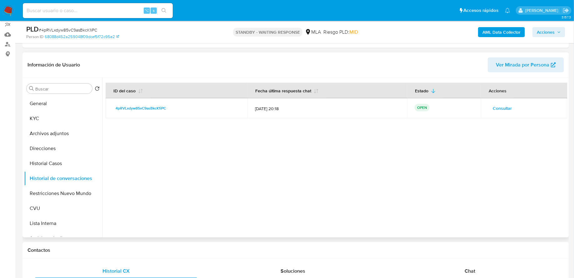
click at [510, 107] on button "Consultar" at bounding box center [502, 108] width 28 height 10
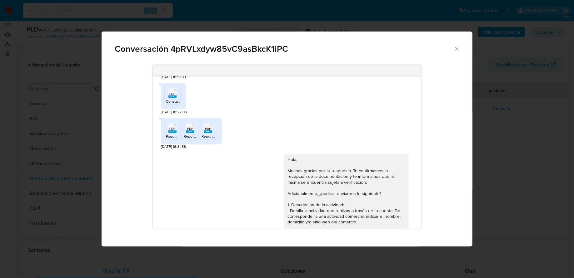
scroll to position [336, 0]
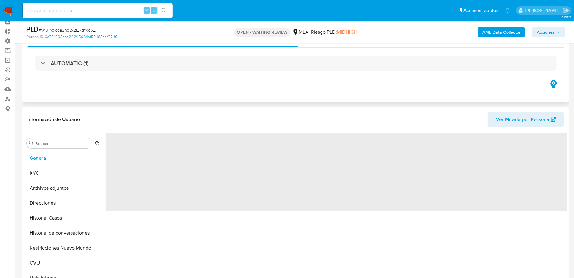
scroll to position [68, 0]
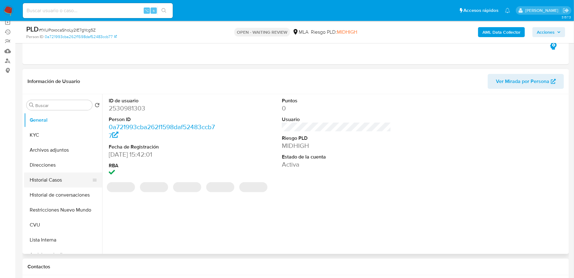
click at [56, 181] on button "Historial Casos" at bounding box center [60, 180] width 73 height 15
select select "10"
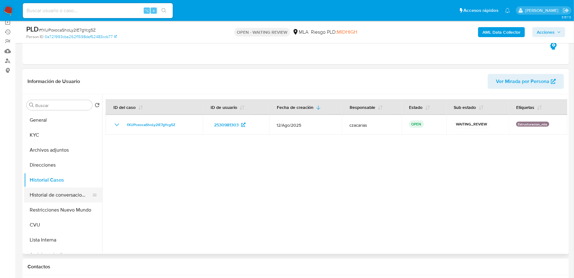
click at [44, 195] on button "Historial de conversaciones" at bounding box center [60, 195] width 73 height 15
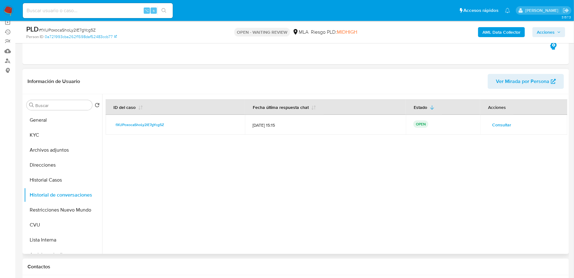
click at [501, 121] on span "Consultar" at bounding box center [501, 125] width 19 height 9
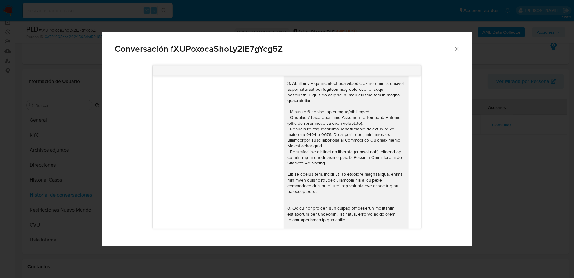
scroll to position [0, 0]
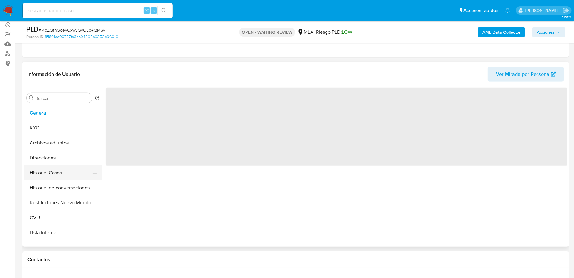
scroll to position [83, 0]
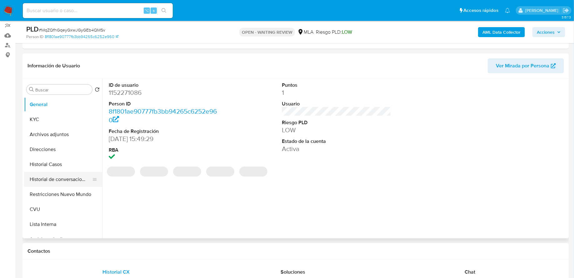
click at [60, 176] on button "Historial de conversaciones" at bounding box center [60, 179] width 73 height 15
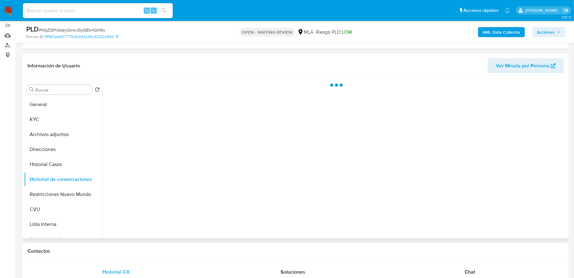
select select "10"
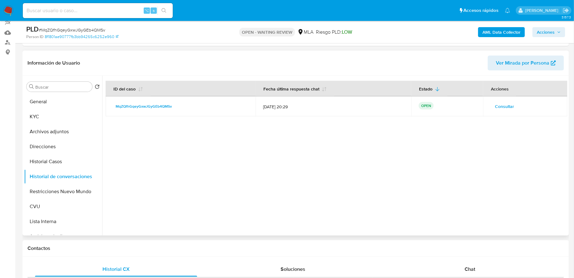
click at [498, 107] on span "Consultar" at bounding box center [504, 106] width 19 height 9
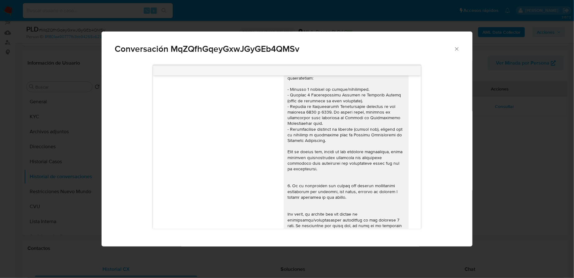
scroll to position [429, 0]
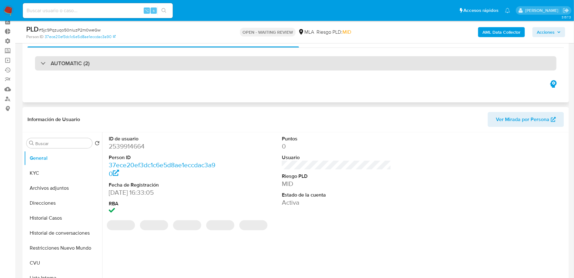
scroll to position [70, 0]
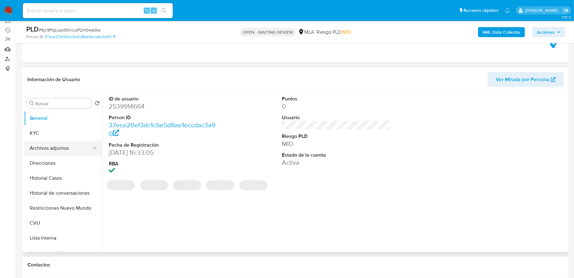
select select "10"
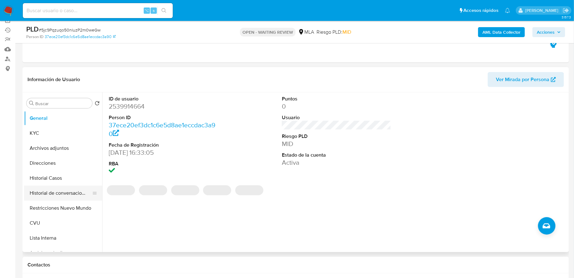
click at [63, 196] on button "Historial de conversaciones" at bounding box center [60, 193] width 73 height 15
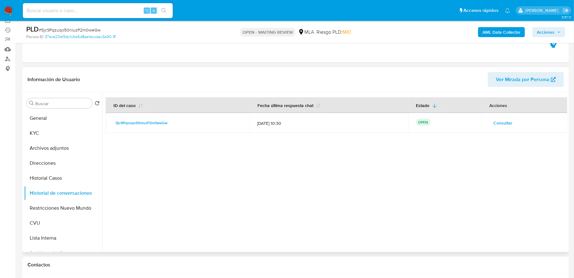
click at [514, 124] on div "Consultar" at bounding box center [524, 123] width 71 height 10
click at [504, 124] on span "Consultar" at bounding box center [502, 123] width 19 height 9
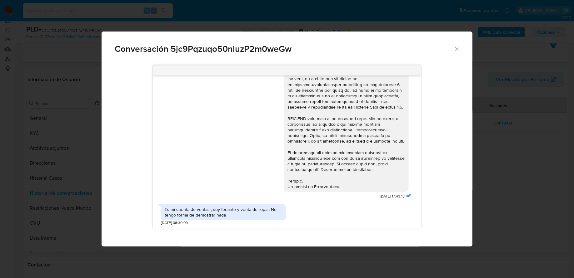
scroll to position [0, 0]
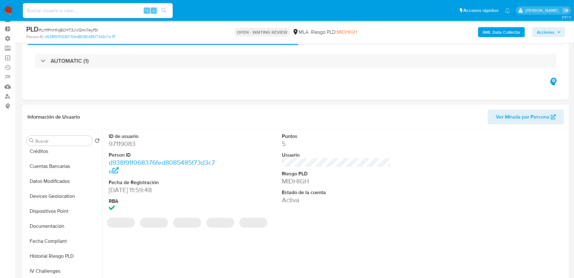
scroll to position [34, 0]
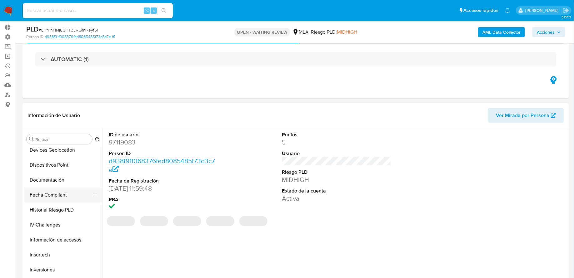
select select "10"
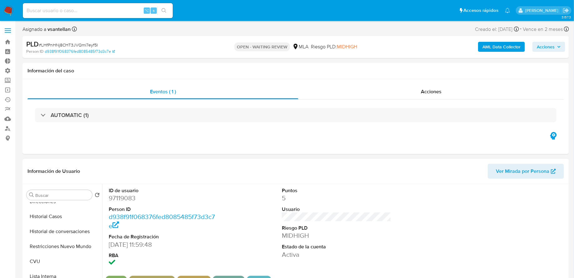
scroll to position [30, 0]
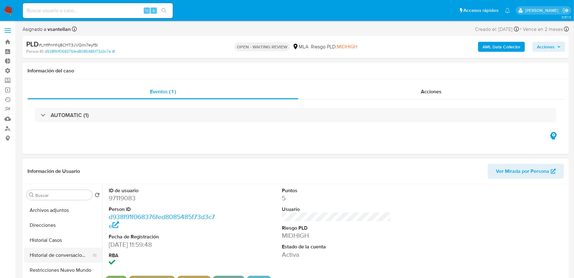
click at [59, 258] on button "Historial de conversaciones" at bounding box center [60, 255] width 73 height 15
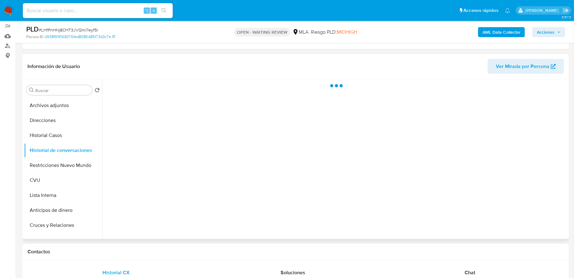
scroll to position [96, 0]
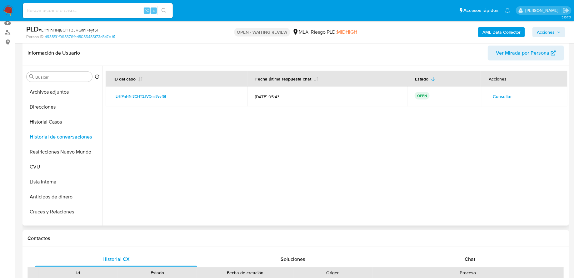
click at [506, 96] on span "Consultar" at bounding box center [501, 96] width 19 height 9
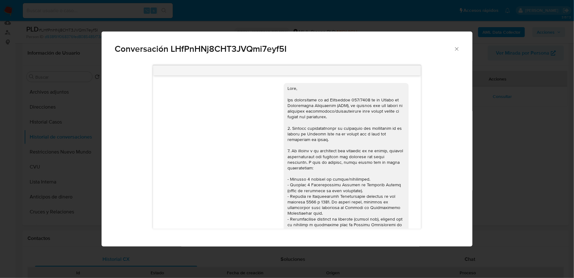
scroll to position [355, 0]
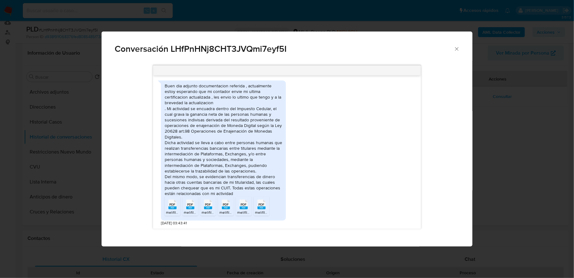
click at [174, 205] on span "PDF" at bounding box center [172, 205] width 6 height 4
click at [190, 207] on rect "Comunicación" at bounding box center [190, 208] width 8 height 3
click at [208, 207] on rect "Comunicación" at bounding box center [208, 208] width 8 height 3
click at [223, 207] on rect "Comunicación" at bounding box center [226, 208] width 8 height 3
click at [254, 207] on li "PDF PDF melifile4876325565526920207.pdf" at bounding box center [262, 206] width 16 height 19
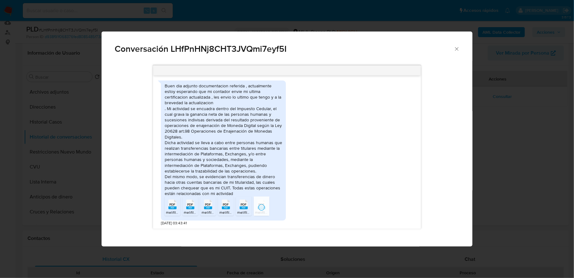
click at [241, 207] on rect "Comunicación" at bounding box center [243, 208] width 8 height 3
click at [461, 46] on div "Conversación LHfPnHNj8CHT3JVQmi7eyf5I" at bounding box center [286, 47] width 370 height 30
click at [457, 47] on icon "Cerrar" at bounding box center [456, 49] width 6 height 6
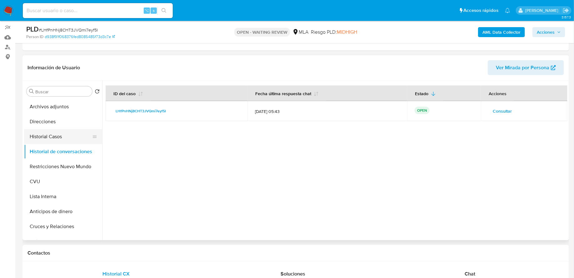
scroll to position [0, 0]
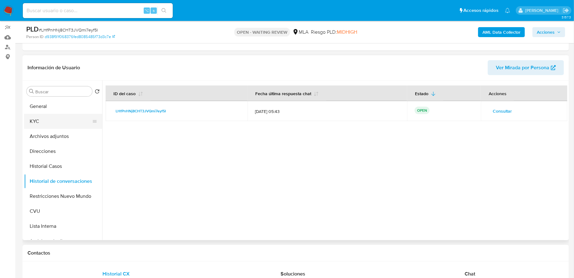
click at [46, 122] on button "KYC" at bounding box center [60, 121] width 73 height 15
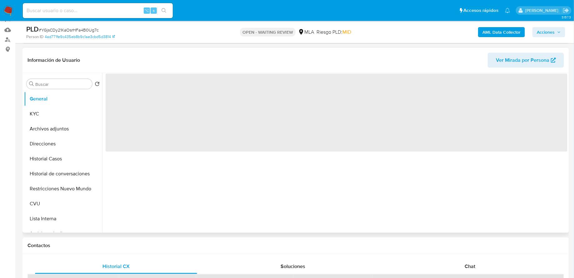
scroll to position [96, 0]
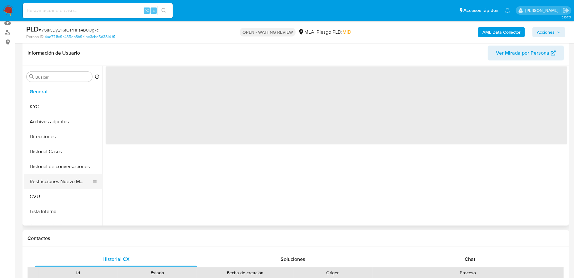
click at [56, 175] on button "Restricciones Nuevo Mundo" at bounding box center [60, 181] width 73 height 15
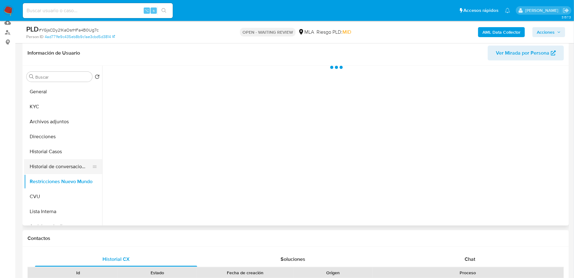
select select "10"
click at [56, 167] on button "Historial de conversaciones" at bounding box center [60, 166] width 73 height 15
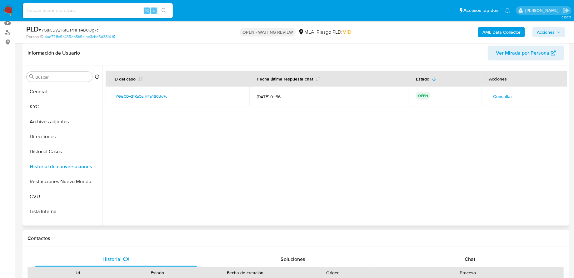
click at [496, 99] on span "Consultar" at bounding box center [502, 96] width 19 height 9
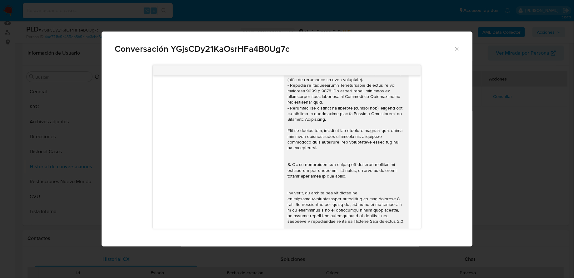
scroll to position [368, 0]
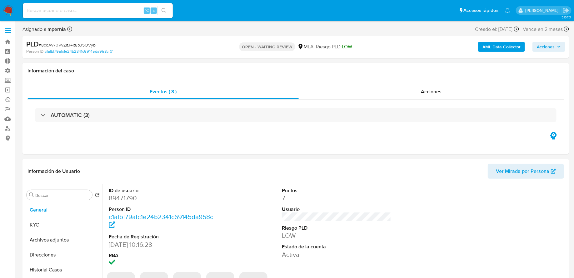
select select "10"
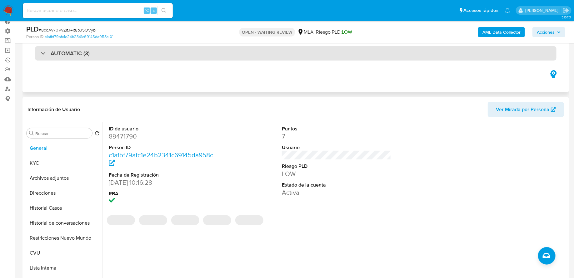
scroll to position [75, 0]
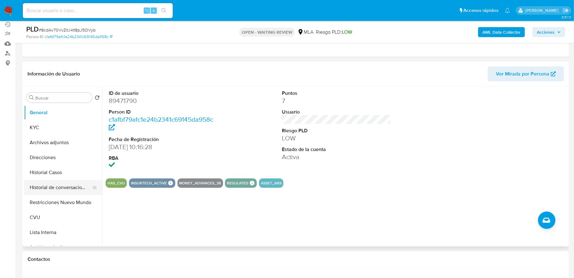
click at [64, 185] on button "Historial de conversaciones" at bounding box center [60, 187] width 73 height 15
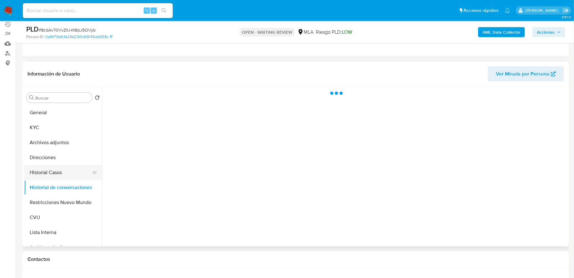
click at [63, 178] on button "Historial Casos" at bounding box center [60, 172] width 73 height 15
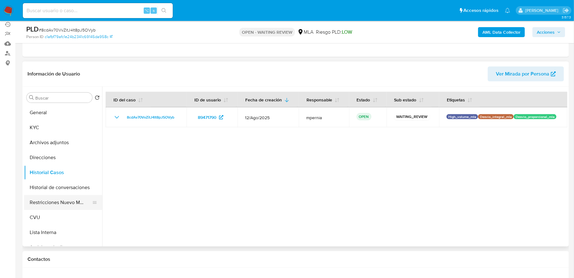
click at [71, 206] on button "Restricciones Nuevo Mundo" at bounding box center [60, 202] width 73 height 15
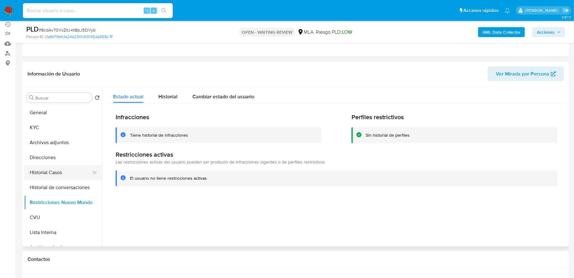
click at [60, 174] on button "Historial Casos" at bounding box center [60, 172] width 73 height 15
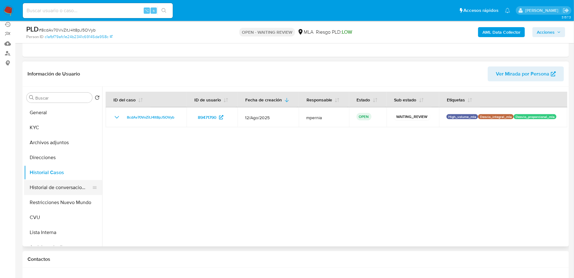
click at [58, 183] on button "Historial de conversaciones" at bounding box center [60, 187] width 73 height 15
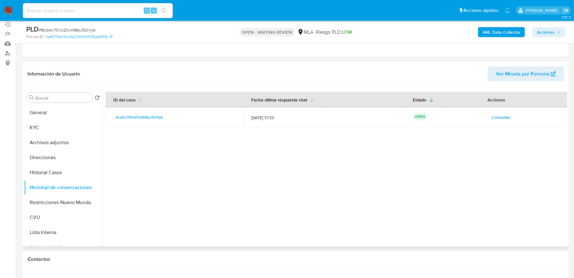
click at [499, 120] on span "Consultar" at bounding box center [500, 117] width 19 height 9
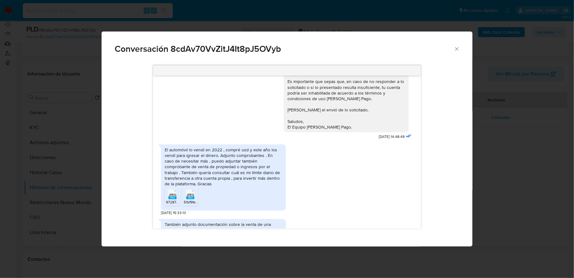
scroll to position [490, 0]
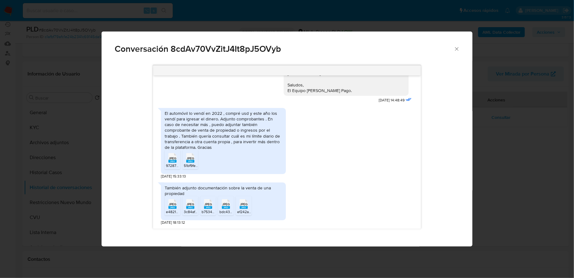
click at [457, 50] on icon "Cerrar" at bounding box center [456, 49] width 6 height 6
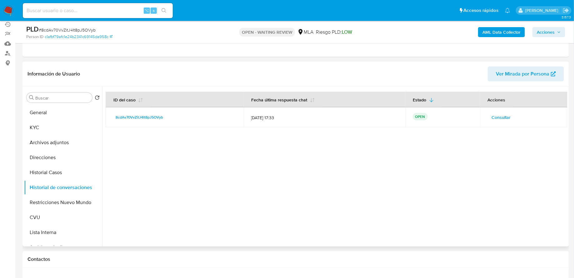
click at [496, 117] on span "Consultar" at bounding box center [500, 117] width 19 height 9
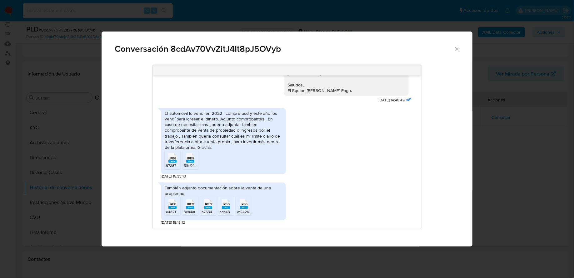
click at [175, 155] on rect "Comunicación" at bounding box center [179, 152] width 10 height 8
click at [193, 161] on rect "Comunicación" at bounding box center [190, 161] width 8 height 3
click at [169, 208] on rect "Comunicación" at bounding box center [172, 207] width 8 height 3
click at [180, 208] on ul "JPEG JPEG e4821406-7e50-4a5c-840b-c502bf3c40c3.jpeg JPEG JPEG 3c84af13-6487-4b4…" at bounding box center [223, 207] width 117 height 22
click at [190, 207] on rect "Comunicación" at bounding box center [190, 207] width 8 height 3
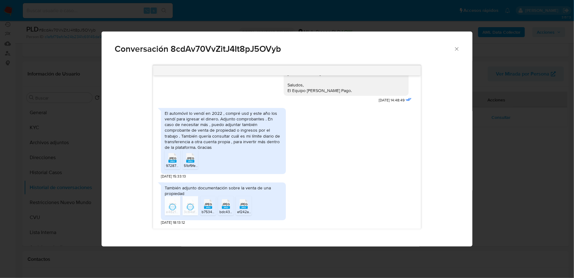
click at [209, 208] on rect "Comunicación" at bounding box center [208, 207] width 8 height 3
click at [225, 208] on rect "Comunicación" at bounding box center [226, 207] width 8 height 3
click at [241, 209] on rect "Comunicación" at bounding box center [243, 207] width 8 height 3
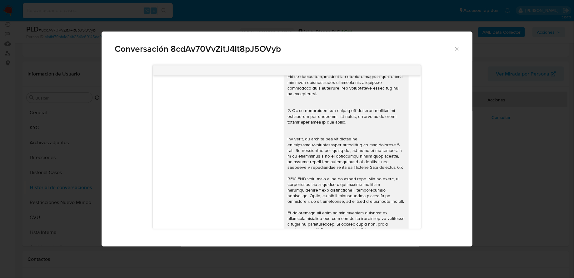
scroll to position [167, 0]
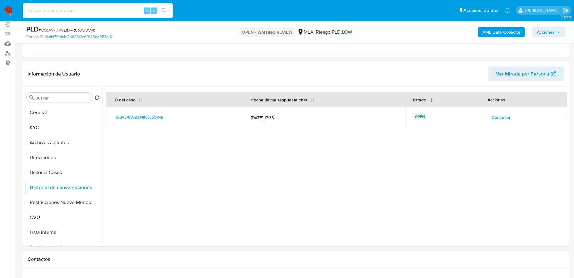
click at [121, 9] on input at bounding box center [98, 11] width 150 height 8
paste input "8cdAv70VvZitJ4It8pJ5OVyb"
type input "8cdAv70VvZitJ4It8pJ5OVyb"
click at [493, 114] on span "Consultar" at bounding box center [500, 117] width 19 height 9
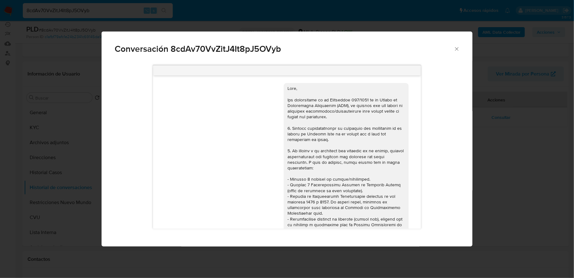
scroll to position [490, 0]
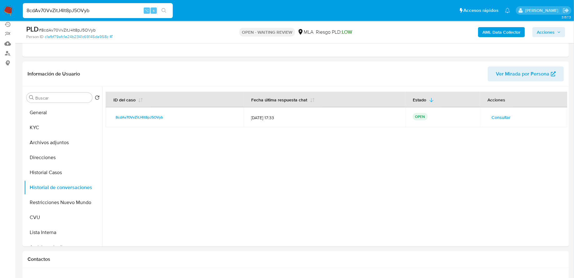
click at [121, 7] on input "8cdAv70VvZitJ4It8pJ5OVyb" at bounding box center [98, 11] width 150 height 8
click at [71, 11] on input "8cdAv70VvZitJ4It8pJ5OVyb" at bounding box center [98, 11] width 150 height 8
paste input "cx5Gig6JA3qelFajn01JVEoI"
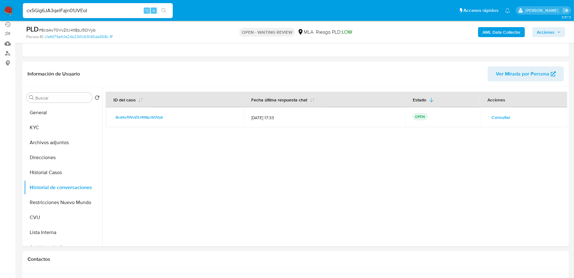
type input "cx5Gig6JA3qelFajn01JVEoI"
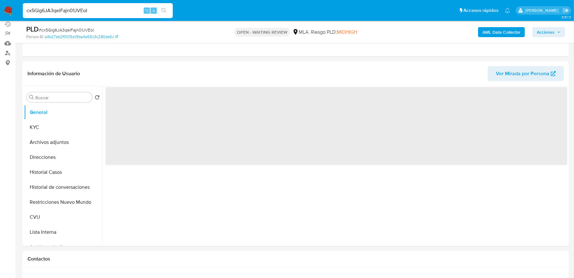
scroll to position [86, 0]
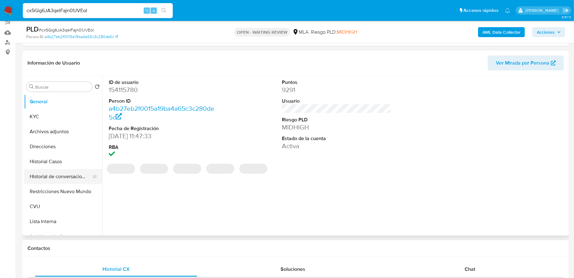
click button "Historial de conversaciones"
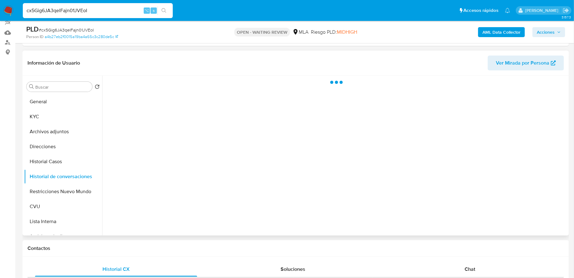
select select "10"
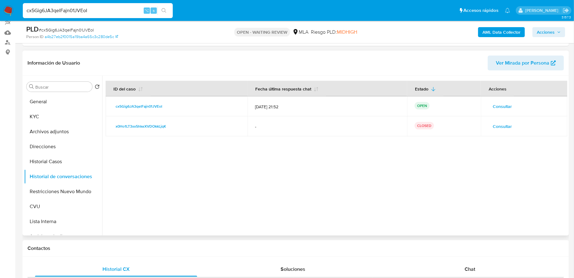
click span "Consultar"
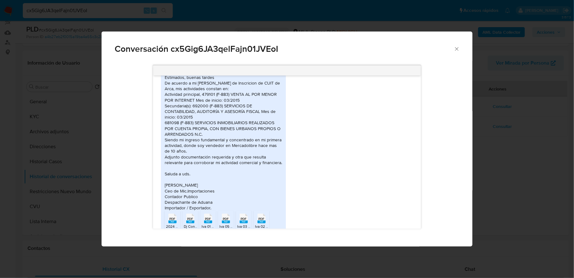
scroll to position [362, 0]
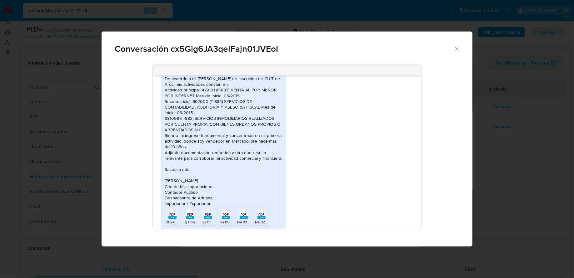
click icon "Cerrar"
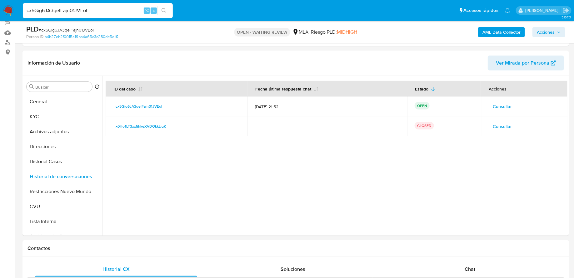
click input "cx5Gig6JA3qelFajn01JVEoI"
paste input "gzKovlXtZANpf2G9jJYXnPTN"
type input "gzKovlXtZANpf2G9jJYXnPTN"
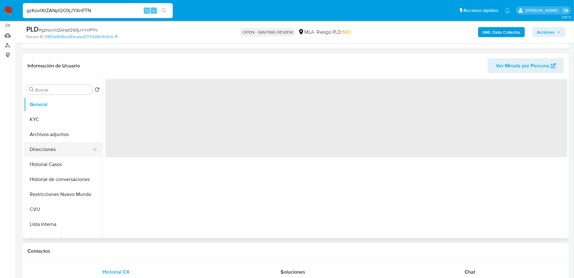
scroll to position [91, 0]
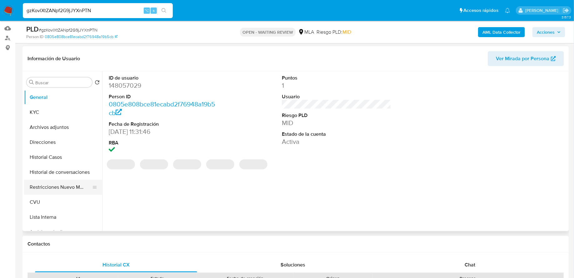
select select "10"
click button "Restricciones Nuevo Mundo"
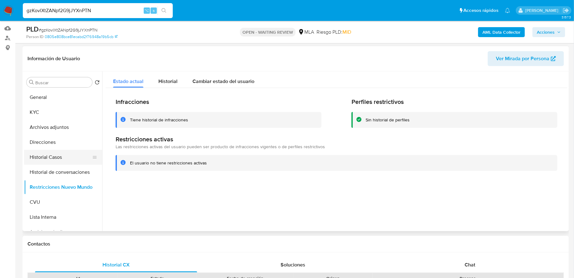
click button "Historial Casos"
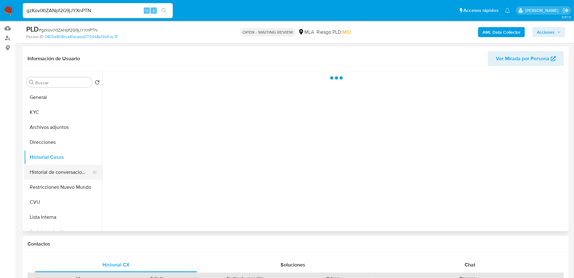
click button "Historial de conversaciones"
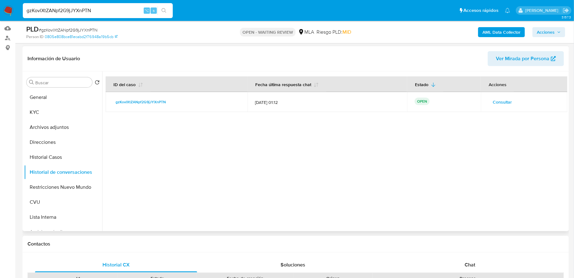
click span "Consultar"
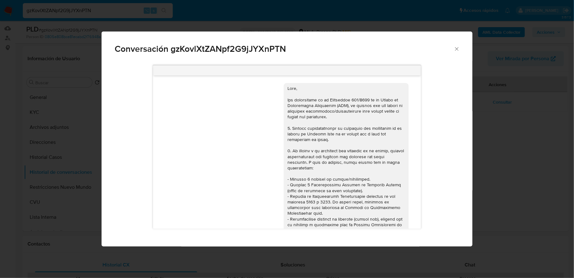
scroll to position [435, 0]
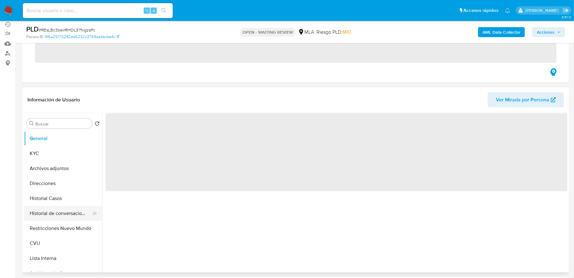
scroll to position [89, 0]
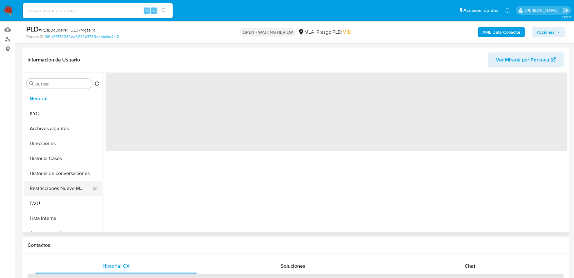
click at [45, 182] on button "Restricciones Nuevo Mundo" at bounding box center [60, 188] width 73 height 15
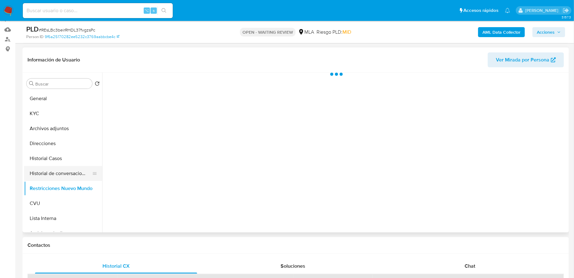
click at [45, 179] on button "Historial de conversaciones" at bounding box center [60, 173] width 73 height 15
select select "10"
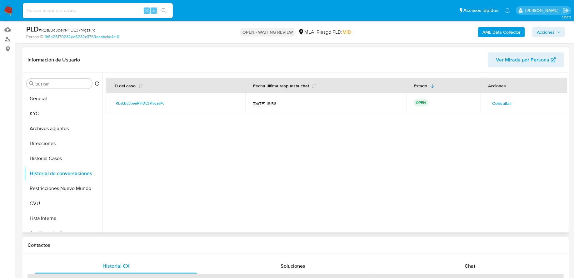
click at [497, 99] on span "Consultar" at bounding box center [501, 103] width 19 height 9
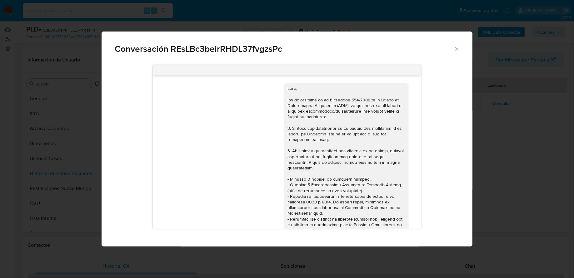
scroll to position [373, 0]
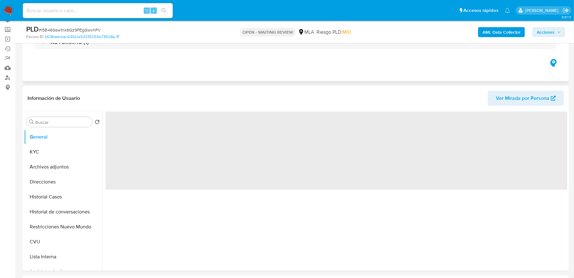
scroll to position [71, 0]
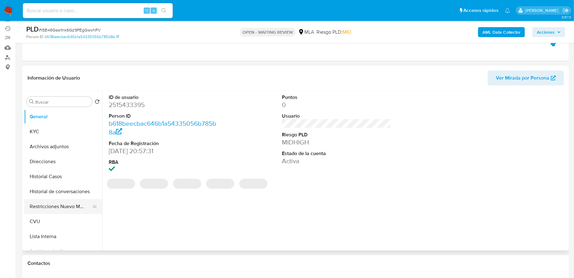
click at [49, 202] on button "Restricciones Nuevo Mundo" at bounding box center [60, 206] width 73 height 15
select select "10"
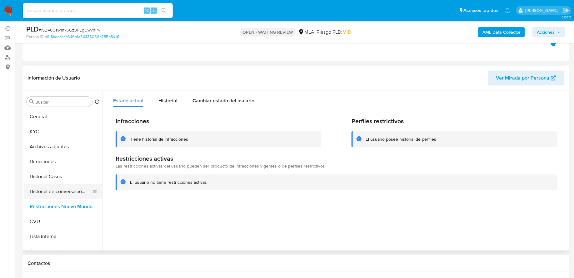
click at [65, 190] on button "Historial de conversaciones" at bounding box center [60, 191] width 73 height 15
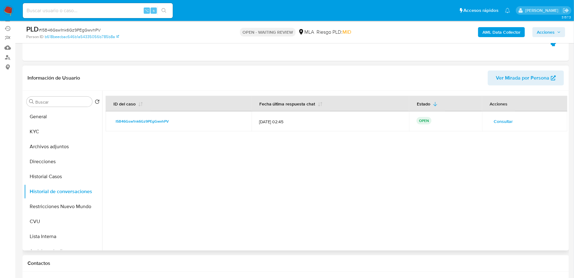
click at [496, 118] on span "Consultar" at bounding box center [503, 121] width 19 height 9
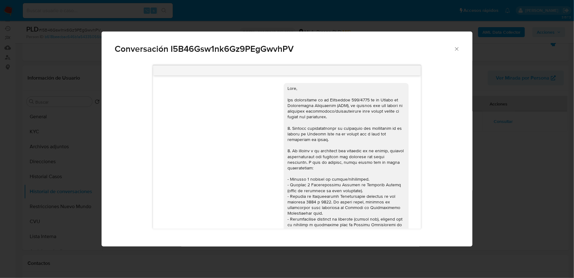
scroll to position [691, 0]
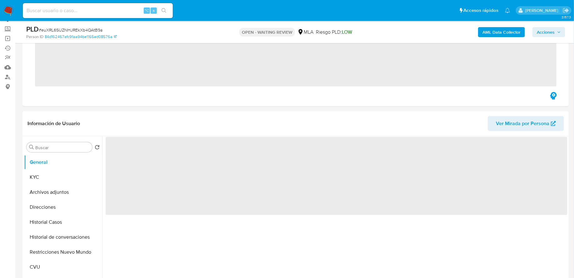
scroll to position [60, 0]
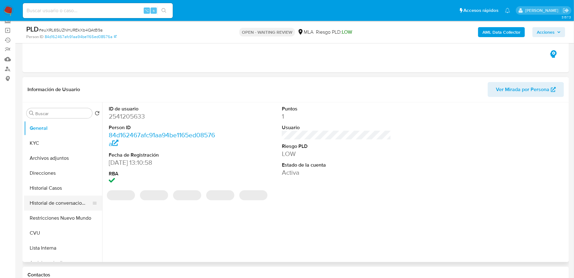
click at [53, 202] on button "Historial de conversaciones" at bounding box center [60, 203] width 73 height 15
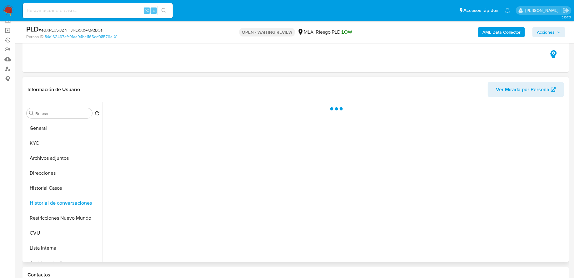
select select "10"
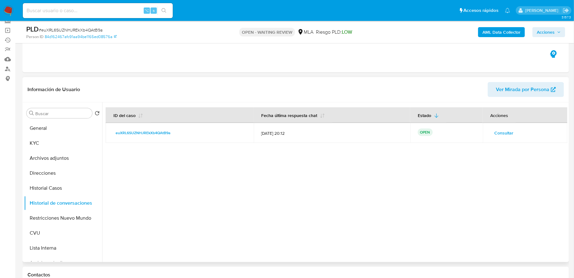
click at [498, 132] on span "Consultar" at bounding box center [503, 133] width 19 height 9
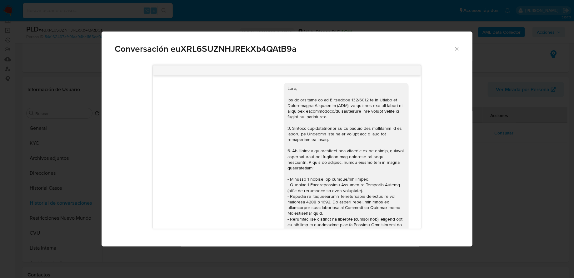
scroll to position [237, 0]
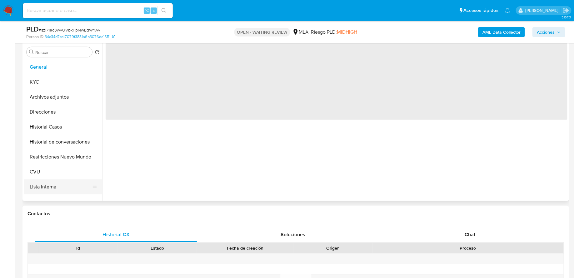
scroll to position [158, 0]
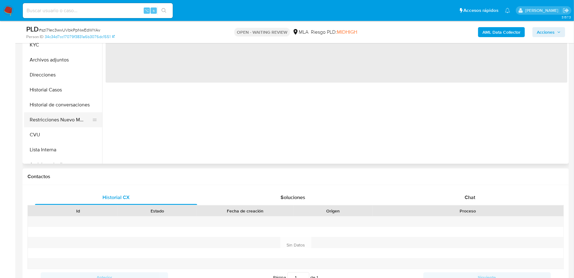
click at [64, 114] on button "Restricciones Nuevo Mundo" at bounding box center [60, 119] width 73 height 15
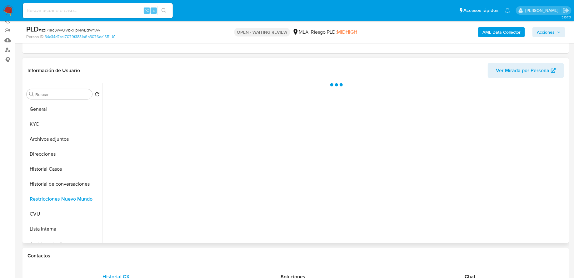
scroll to position [72, 0]
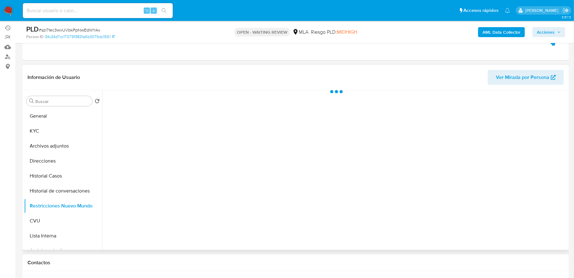
select select "10"
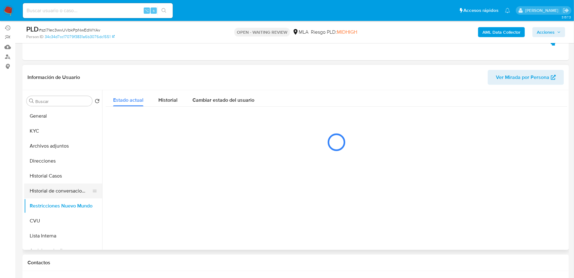
click at [52, 191] on button "Historial de conversaciones" at bounding box center [60, 191] width 73 height 15
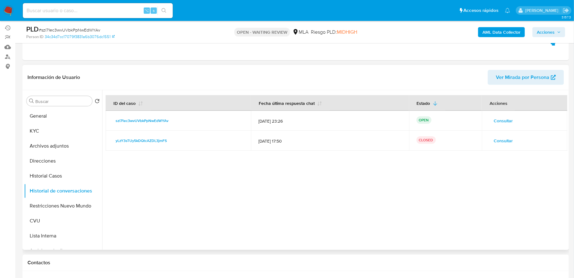
click at [501, 122] on span "Consultar" at bounding box center [502, 120] width 19 height 9
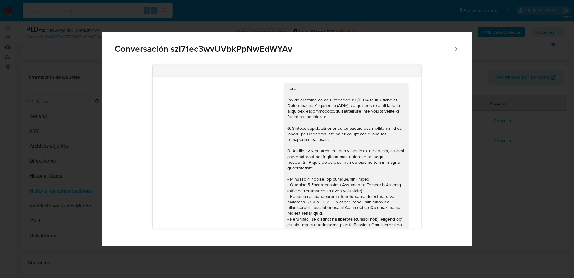
scroll to position [602, 0]
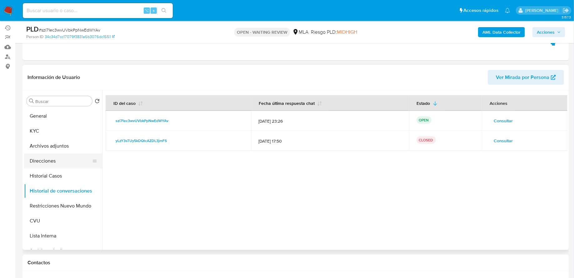
click at [78, 167] on button "Direcciones" at bounding box center [60, 161] width 73 height 15
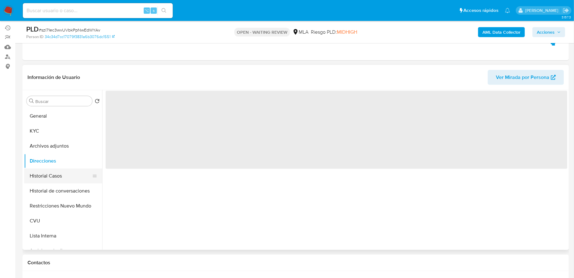
click at [68, 175] on button "Historial Casos" at bounding box center [60, 176] width 73 height 15
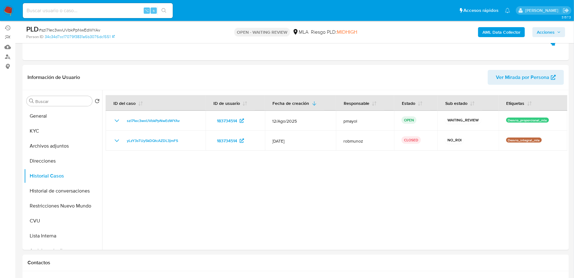
click at [103, 7] on input at bounding box center [98, 11] width 150 height 8
paste input "UXCfAuLBuitNE2MWN5ZuKA2H"
type input "UXCfAuLBuitNE2MWN5ZuKA2H"
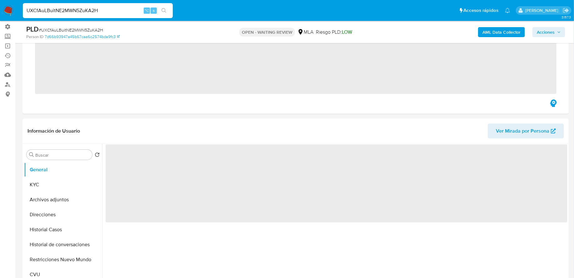
scroll to position [76, 0]
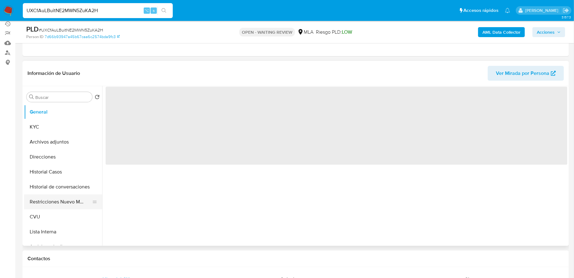
click at [46, 199] on button "Restricciones Nuevo Mundo" at bounding box center [60, 202] width 73 height 15
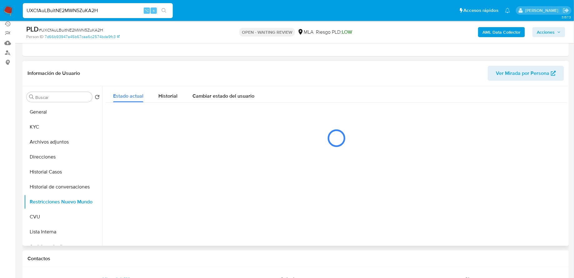
select select "10"
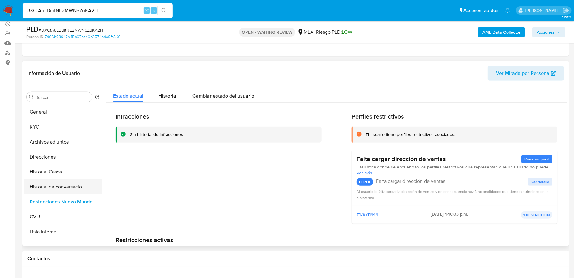
click at [64, 185] on button "Historial de conversaciones" at bounding box center [60, 187] width 73 height 15
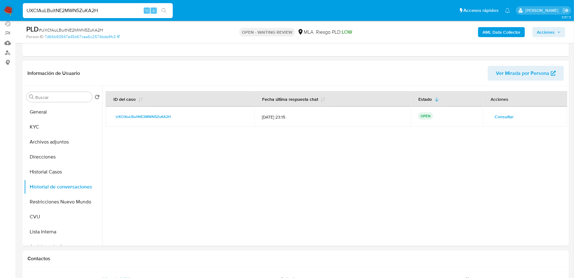
click at [506, 116] on span "Consultar" at bounding box center [503, 116] width 19 height 9
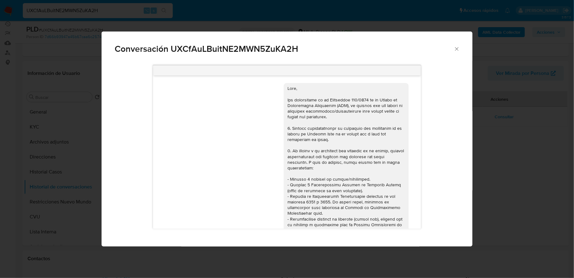
scroll to position [256, 0]
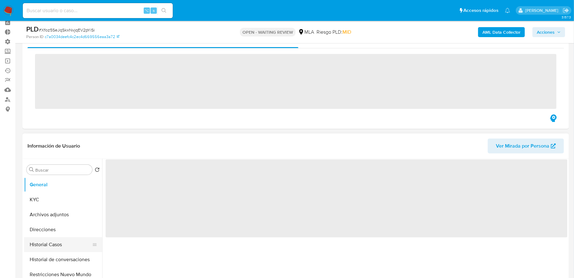
scroll to position [37, 0]
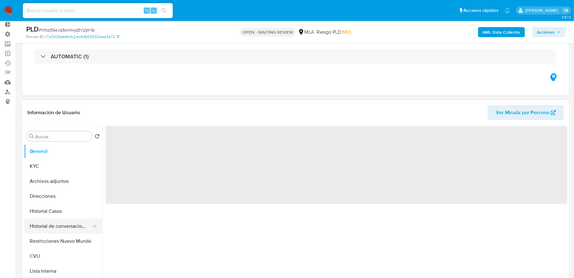
click at [65, 227] on button "Historial de conversaciones" at bounding box center [60, 226] width 73 height 15
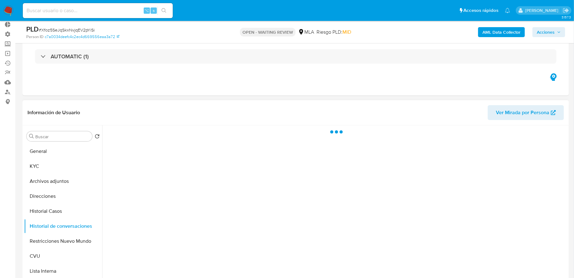
select select "10"
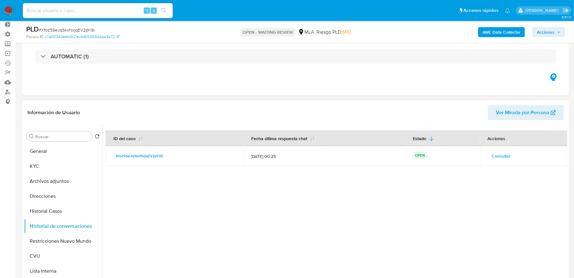
click at [495, 158] on span "Consultar" at bounding box center [500, 156] width 19 height 9
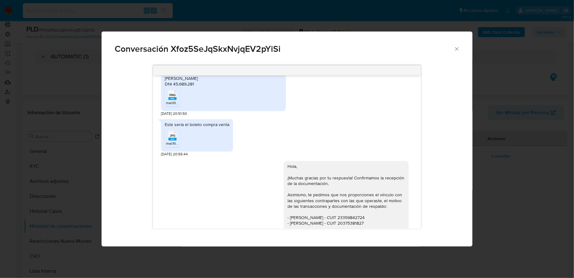
scroll to position [764, 0]
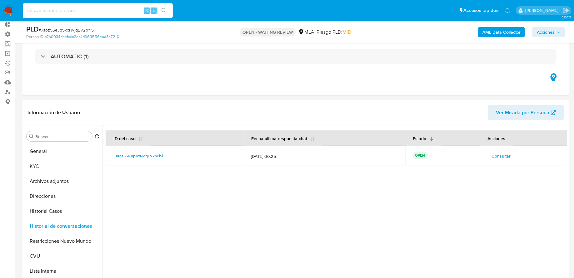
click at [113, 14] on input at bounding box center [98, 11] width 150 height 8
paste input "l68EHlkVhQbB0uz3Mb4yNson"
type input "l68EHlkVhQbB0uz3Mb4yNson"
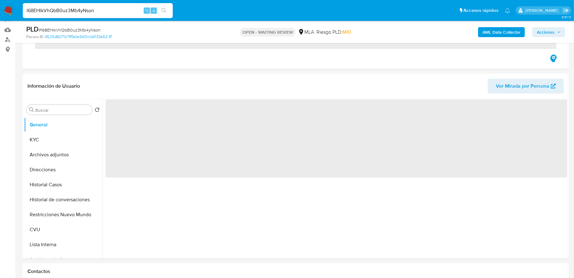
scroll to position [110, 0]
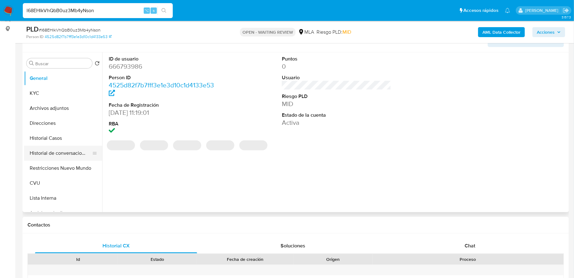
click at [52, 154] on button "Historial de conversaciones" at bounding box center [60, 153] width 73 height 15
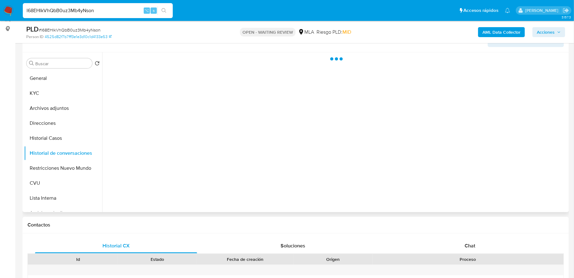
select select "10"
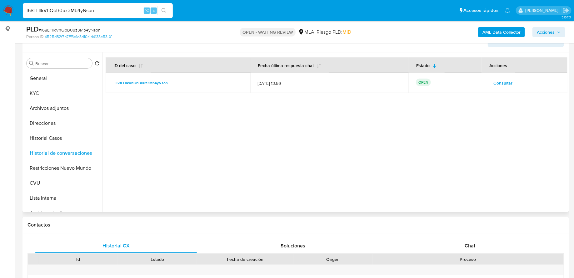
click at [496, 83] on span "Consultar" at bounding box center [502, 83] width 19 height 9
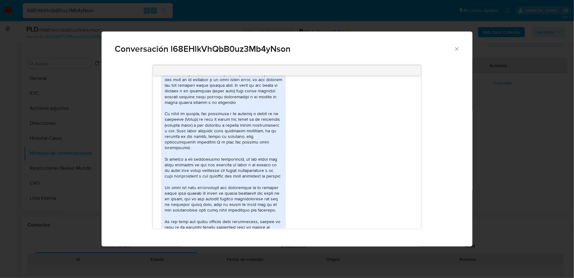
scroll to position [441, 0]
